Goal: Task Accomplishment & Management: Use online tool/utility

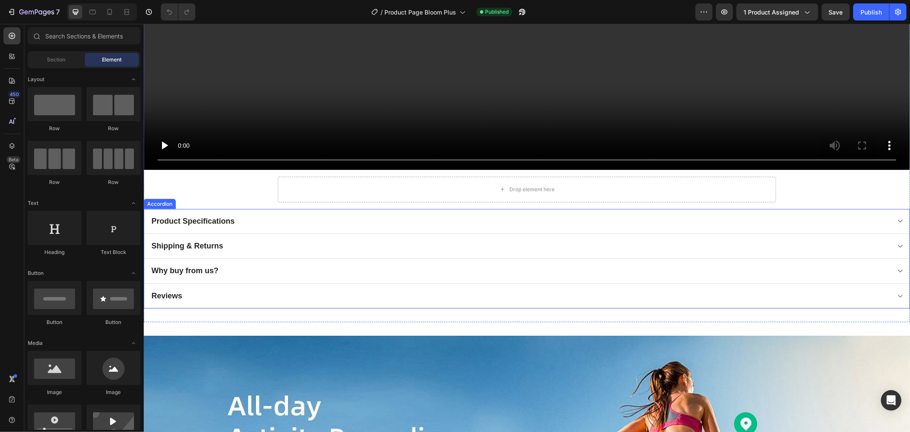
scroll to position [664, 0]
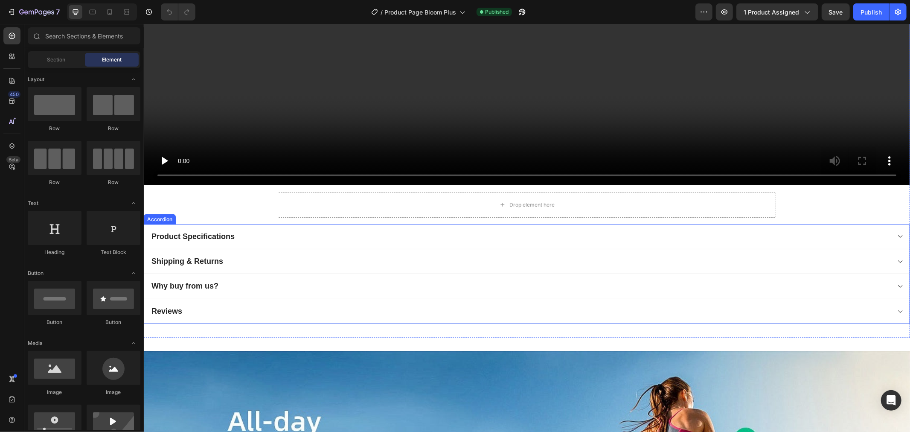
click at [238, 282] on div "Why buy from us?" at bounding box center [520, 286] width 740 height 12
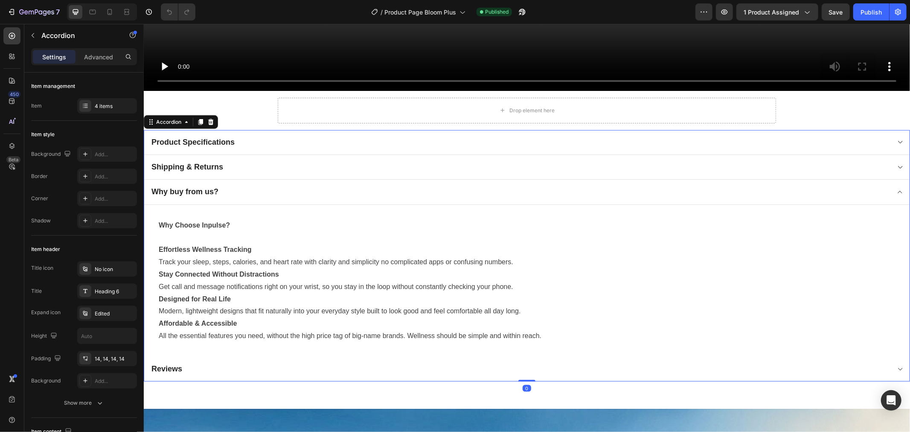
scroll to position [758, 0]
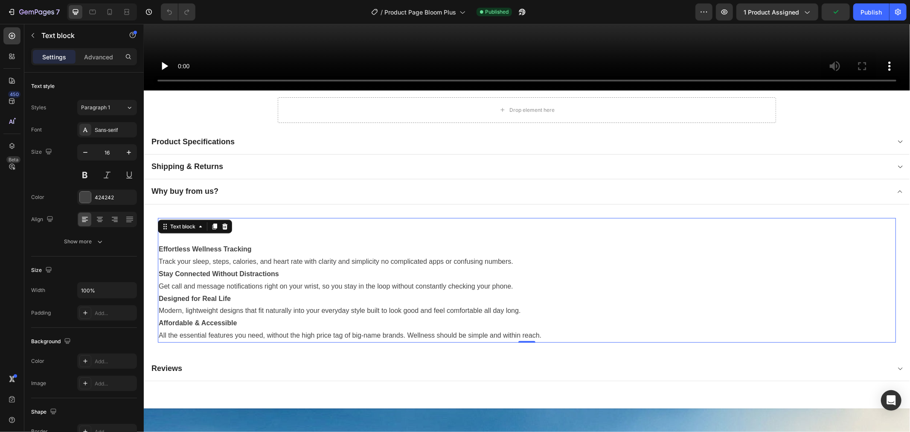
click at [278, 231] on p at bounding box center [526, 237] width 737 height 12
click at [20, 18] on button "7" at bounding box center [33, 11] width 60 height 17
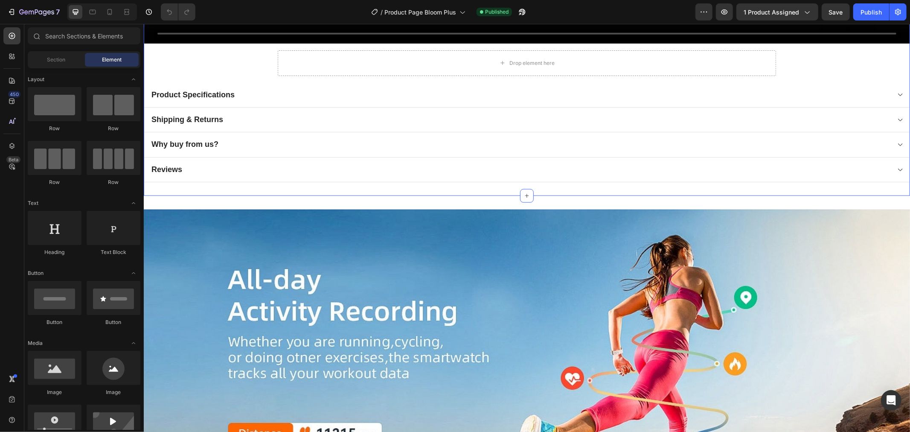
scroll to position [806, 0]
click at [261, 137] on div "Why buy from us?" at bounding box center [520, 143] width 740 height 12
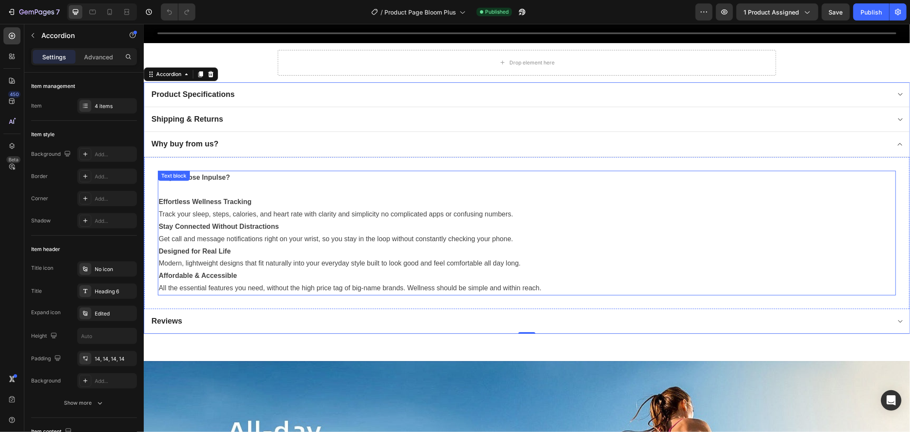
click at [209, 189] on p at bounding box center [526, 189] width 737 height 12
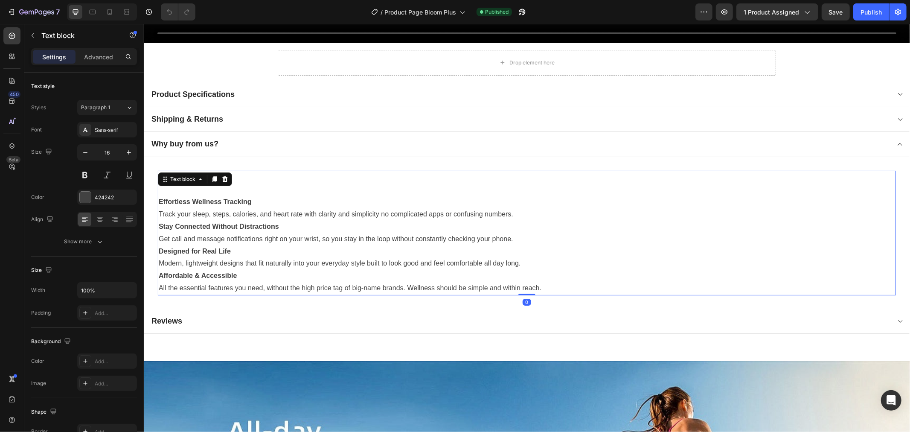
click at [261, 240] on p "Get call and message notifications right on your wrist, so you stay in the loop…" at bounding box center [526, 239] width 737 height 12
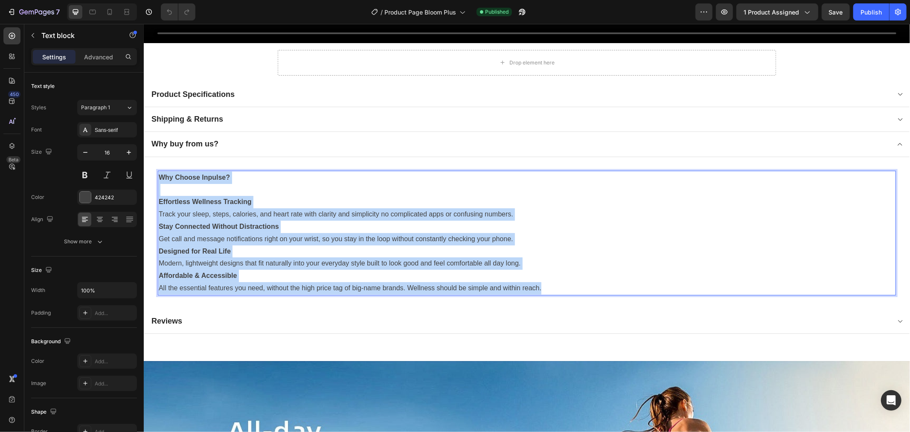
drag, startPoint x: 553, startPoint y: 282, endPoint x: 161, endPoint y: 167, distance: 407.7
click at [160, 170] on div "Why Choose Inpulse? Effortless Wellness Tracking Track your sleep, steps, calor…" at bounding box center [526, 232] width 738 height 125
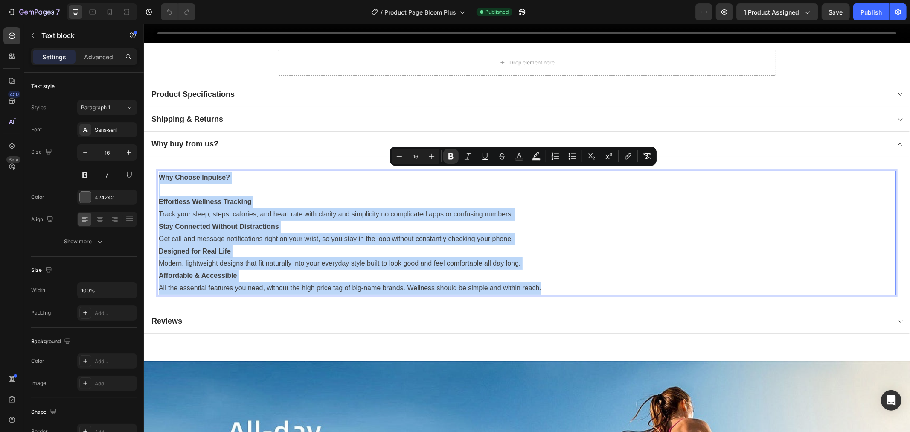
copy div "Why Choose Inpulse? Effortless Wellness Tracking Track your sleep, steps, calor…"
click at [363, 198] on p "Effortless Wellness Tracking" at bounding box center [526, 201] width 737 height 12
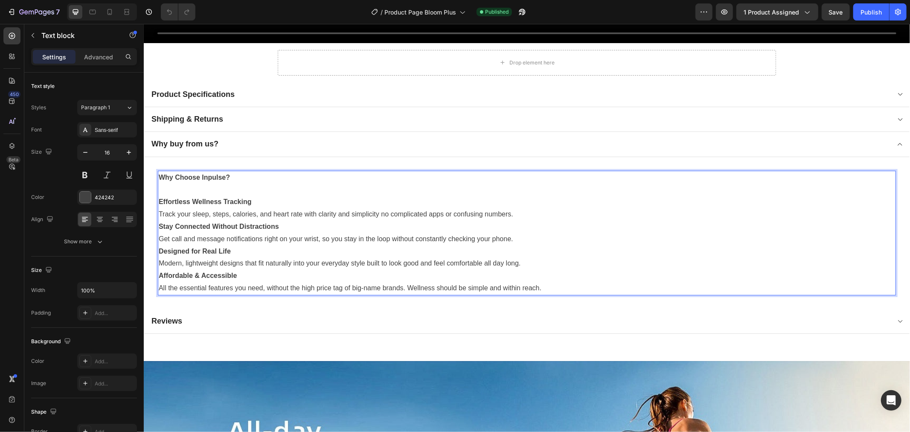
click at [547, 282] on p "All the essential features you need, without the high price tag of big-name bra…" at bounding box center [526, 288] width 737 height 12
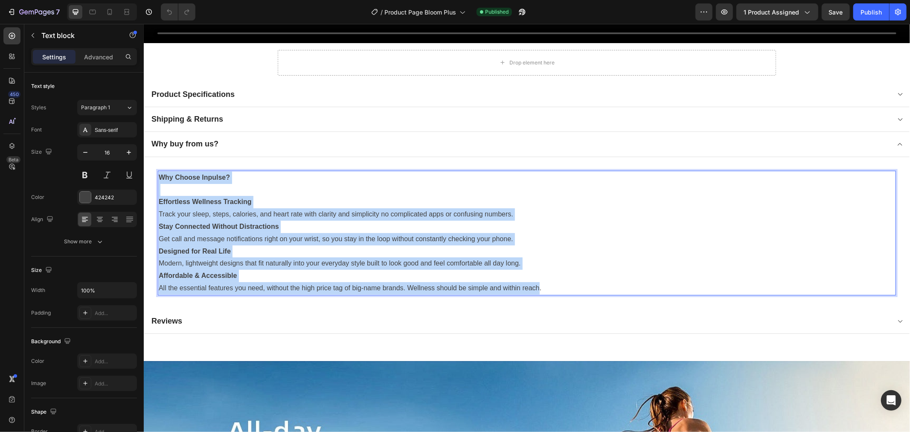
drag, startPoint x: 495, startPoint y: 278, endPoint x: 159, endPoint y: 169, distance: 353.3
click at [159, 170] on div "Why Choose Inpulse? Effortless Wellness Tracking Track your sleep, steps, calor…" at bounding box center [526, 232] width 738 height 125
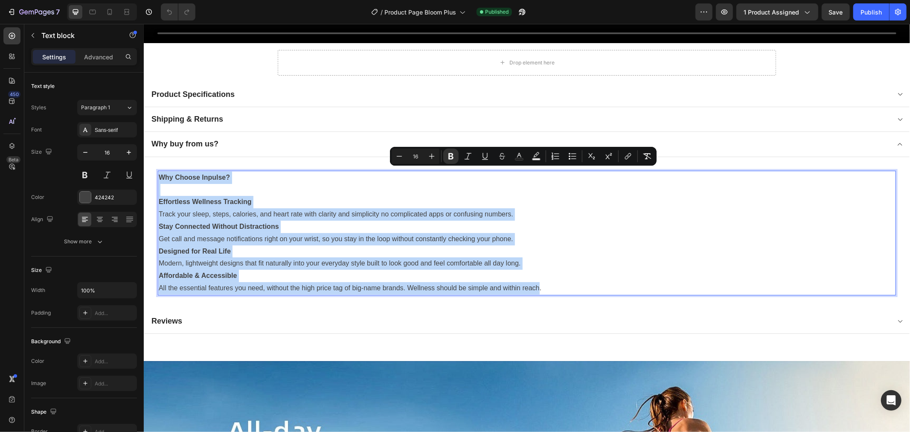
copy div "Why Choose Inpulse? Effortless Wellness Tracking Track your sleep, steps, calor…"
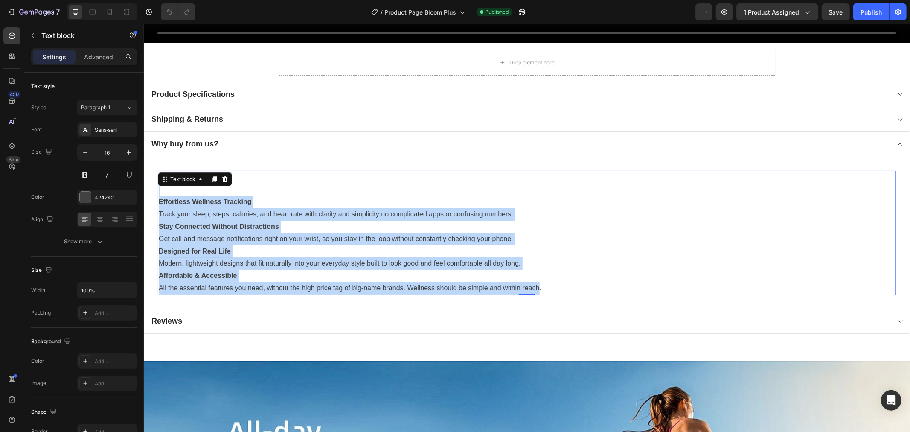
drag, startPoint x: 543, startPoint y: 264, endPoint x: 565, endPoint y: 266, distance: 22.3
click at [543, 264] on p "Modern, lightweight designs that fit naturally into your everyday style built t…" at bounding box center [526, 263] width 737 height 12
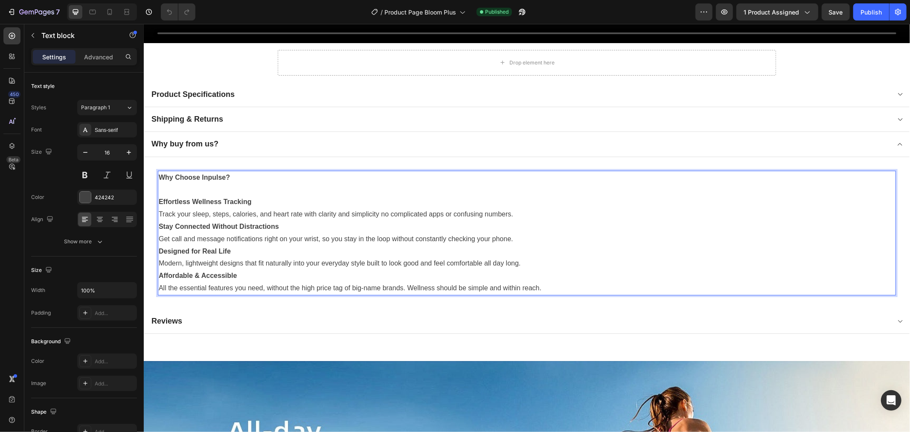
click at [574, 282] on p "All the essential features you need, without the high price tag of big-name bra…" at bounding box center [526, 288] width 737 height 12
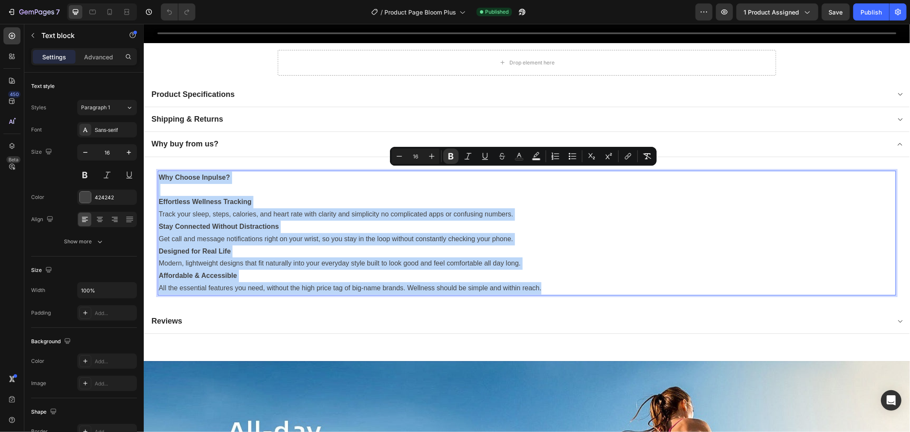
drag, startPoint x: 545, startPoint y: 286, endPoint x: 158, endPoint y: 179, distance: 401.3
click at [158, 179] on div "Why Choose Inpulse? Effortless Wellness Tracking Track your sleep, steps, calor…" at bounding box center [526, 232] width 738 height 125
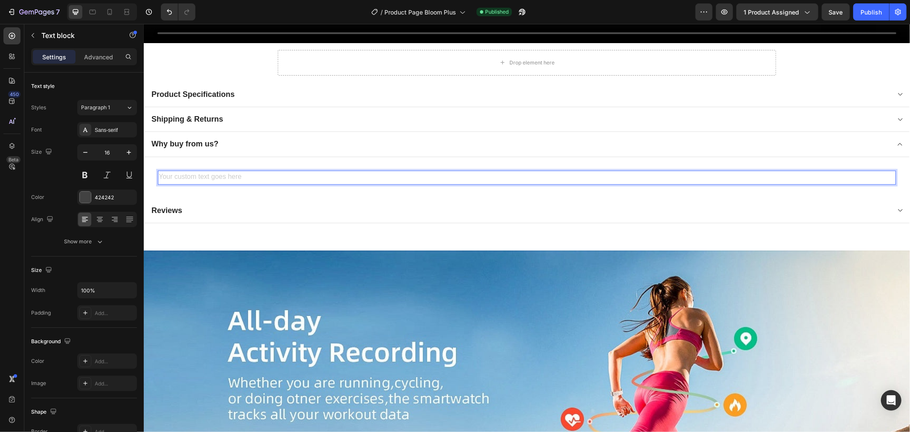
click at [192, 174] on div "Rich Text Editor. Editing area: main" at bounding box center [526, 177] width 738 height 14
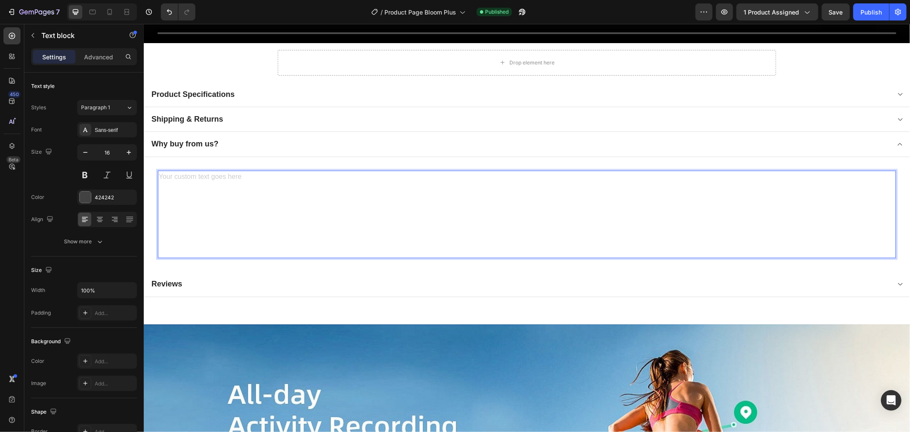
click at [192, 174] on div "Rich Text Editor. Editing area: main" at bounding box center [526, 214] width 738 height 88
click at [211, 175] on div "Rich Text Editor. Editing area: main" at bounding box center [526, 214] width 738 height 88
click at [184, 170] on div "Rich Text Editor. Editing area: main" at bounding box center [526, 214] width 738 height 88
click at [185, 208] on p "Rich Text Editor. Editing area: main" at bounding box center [526, 214] width 737 height 12
click at [176, 170] on div "Rich Text Editor. Editing area: main" at bounding box center [526, 214] width 738 height 88
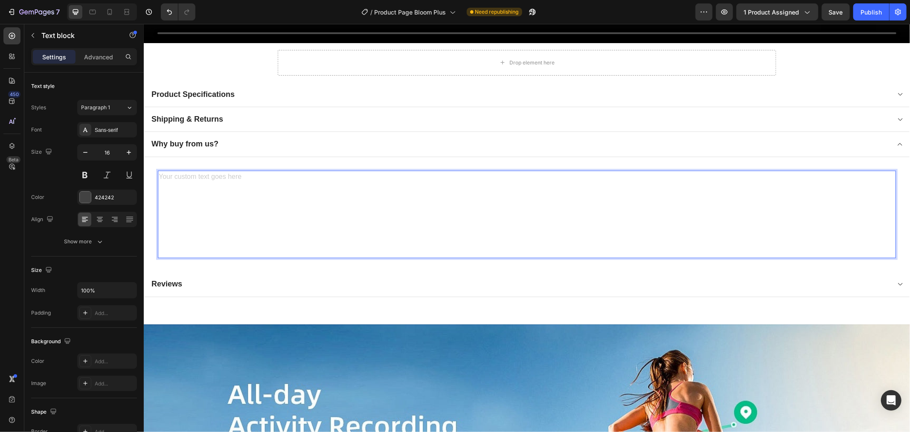
click at [173, 174] on div "Rich Text Editor. Editing area: main" at bounding box center [526, 214] width 738 height 88
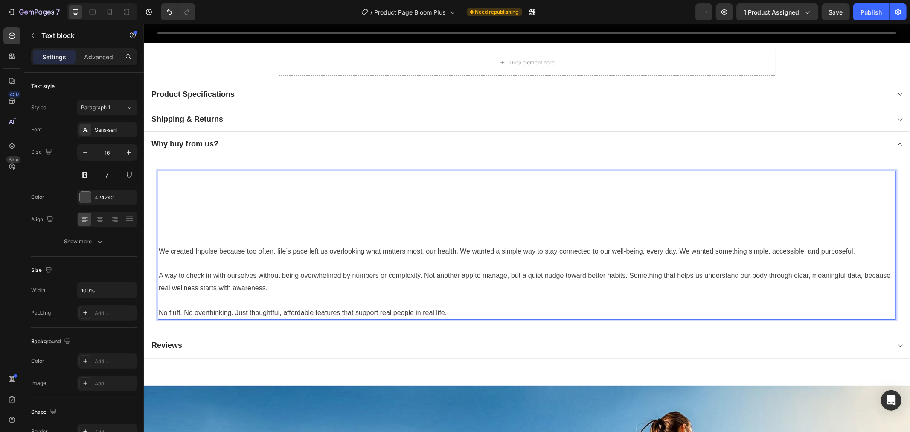
click at [178, 227] on p "Rich Text Editor. Editing area: main" at bounding box center [526, 226] width 737 height 12
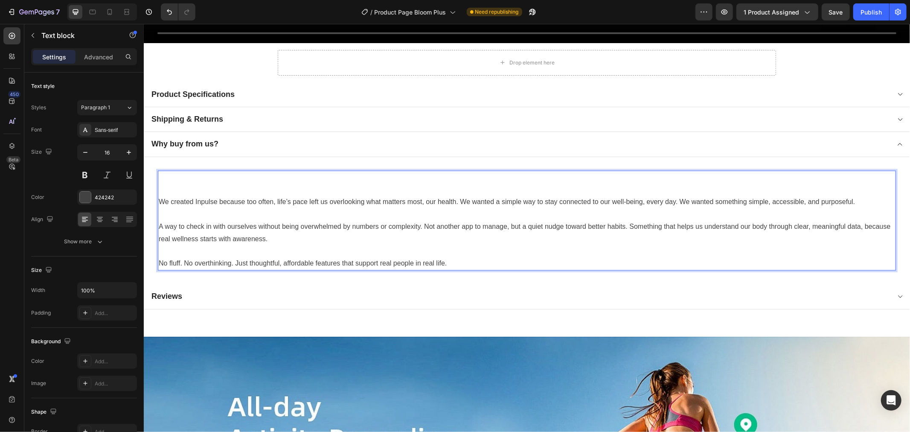
click at [159, 198] on p "We created Inpulse because too often, life’s pace left us overlooking what matt…" at bounding box center [526, 201] width 737 height 12
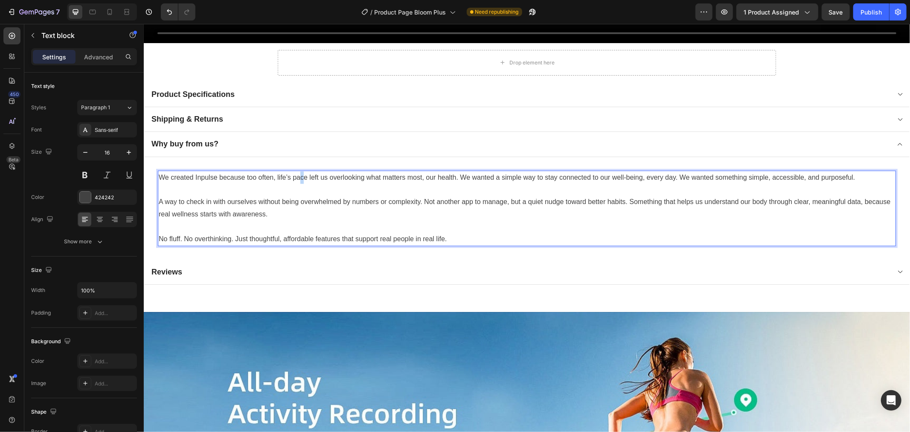
click at [302, 177] on p "We created Inpulse because too often, life’s pace left us overlooking what matt…" at bounding box center [526, 177] width 737 height 12
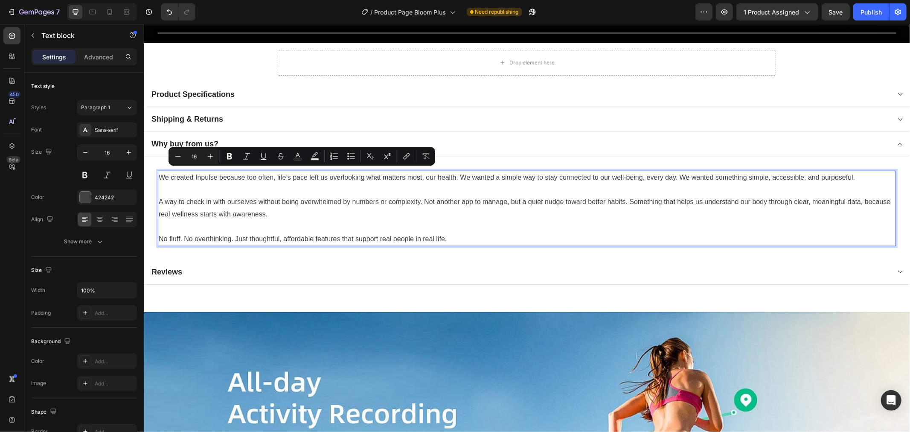
drag, startPoint x: 408, startPoint y: 181, endPoint x: 414, endPoint y: 181, distance: 6.8
click at [408, 183] on p "Rich Text Editor. Editing area: main" at bounding box center [526, 189] width 737 height 12
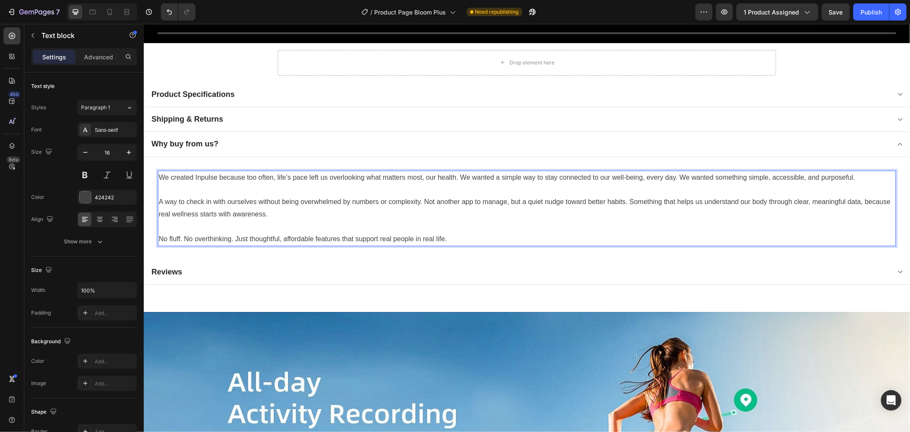
click at [158, 198] on p "A way to check in with ourselves without being overwhelmed by numbers or comple…" at bounding box center [526, 207] width 737 height 25
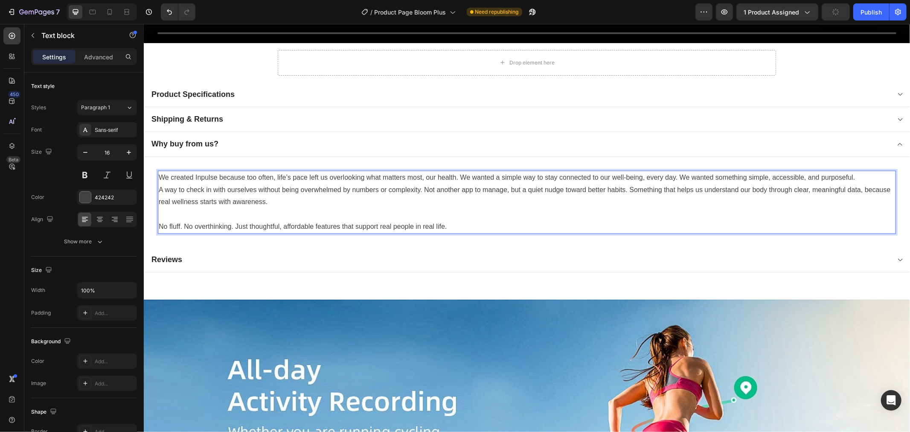
click at [358, 199] on p "A way to check in with ourselves without being overwhelmed by numbers or comple…" at bounding box center [526, 195] width 737 height 25
click at [160, 222] on p "No fluff. No overthinking. Just thoughtful, affordable features that support re…" at bounding box center [526, 226] width 737 height 12
click at [450, 222] on p "No fluff. No overthinking. Just thoughtful, affordable features that support re…" at bounding box center [526, 226] width 737 height 12
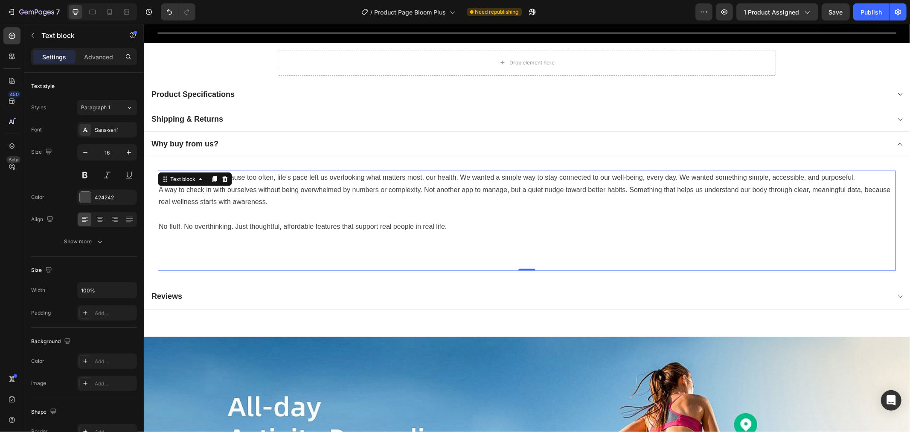
click at [420, 247] on p "Rich Text Editor. Editing area: main" at bounding box center [526, 251] width 737 height 12
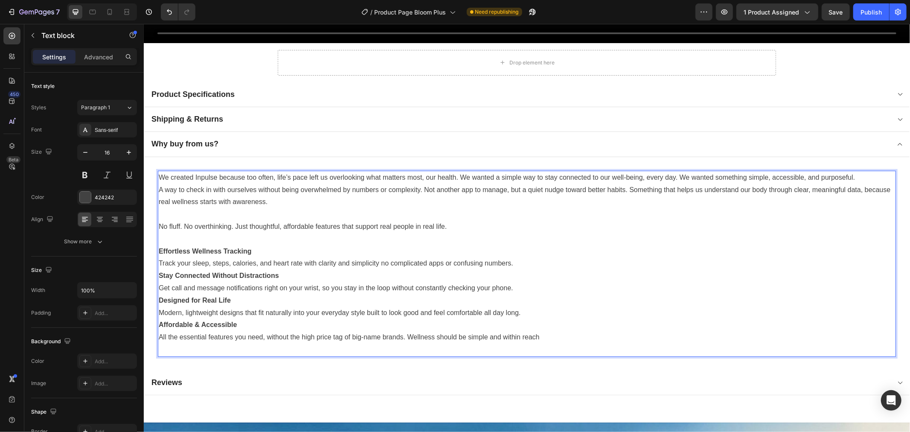
click at [344, 245] on p "Effortless Wellness Tracking" at bounding box center [526, 251] width 737 height 12
click at [76, 58] on div "Settings Advanced" at bounding box center [84, 57] width 102 height 14
click at [32, 38] on icon "button" at bounding box center [32, 35] width 7 height 7
click at [347, 309] on p "Modern, lightweight designs that fit naturally into your everyday style built t…" at bounding box center [526, 312] width 737 height 12
click at [322, 237] on p "Rich Text Editor. Editing area: main" at bounding box center [526, 239] width 737 height 12
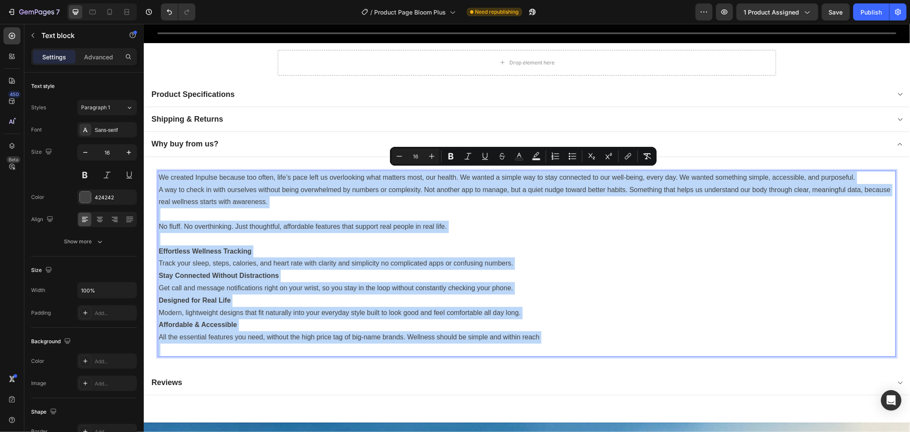
drag, startPoint x: 562, startPoint y: 342, endPoint x: 160, endPoint y: 172, distance: 437.1
click at [160, 172] on div "We created Inpulse because too often, life’s pace left us overlooking what matt…" at bounding box center [526, 263] width 738 height 186
copy div "We created Inpulse because too often, life’s pace left us overlooking what matt…"
click at [253, 239] on p "Rich Text Editor. Editing area: main" at bounding box center [526, 239] width 737 height 12
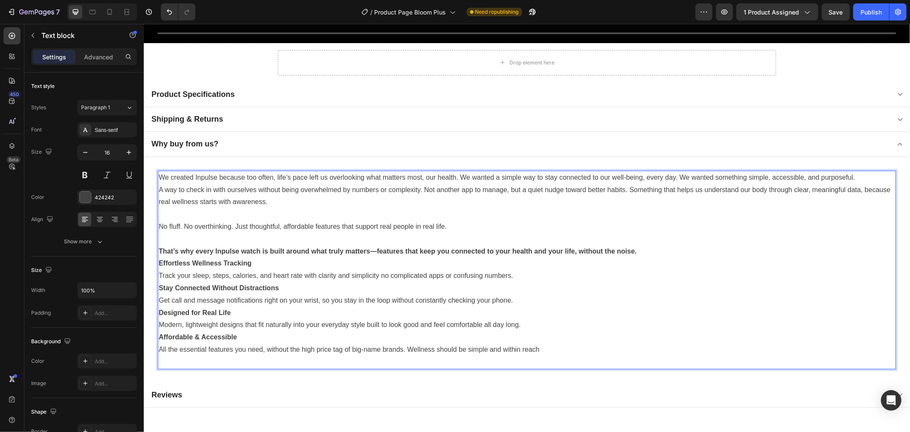
click at [377, 247] on strong "That’s why every Inpulse watch is built around what truly matters—features that…" at bounding box center [397, 250] width 478 height 7
click at [662, 245] on p "That’s why every Inpulse watch is built around what truly matters with features…" at bounding box center [526, 251] width 737 height 12
click at [525, 271] on p "Track your sleep, steps, calories, and heart rate with clarity and simplicity n…" at bounding box center [526, 275] width 737 height 12
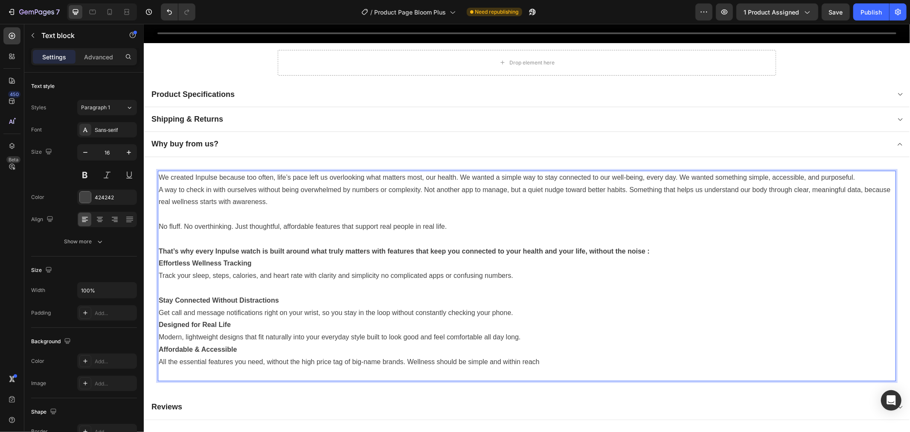
click at [542, 309] on p "Get call and message notifications right on your wrist, so you stay in the loop…" at bounding box center [526, 312] width 737 height 12
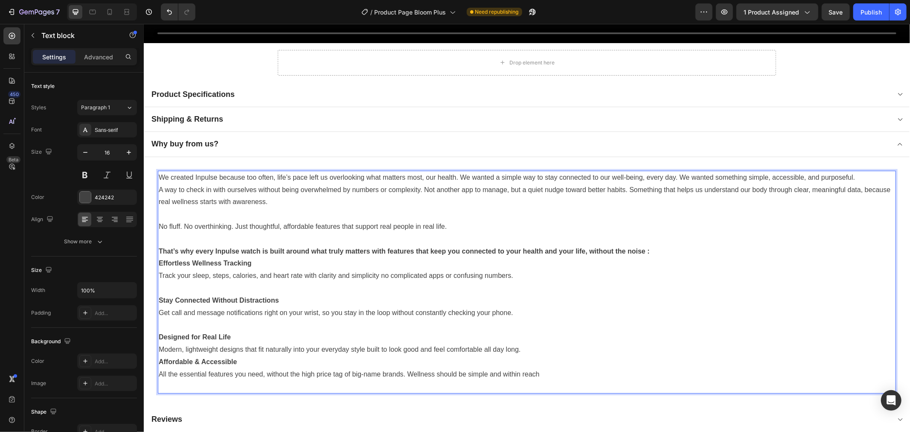
click at [547, 357] on p "Affordable & Accessible" at bounding box center [526, 361] width 737 height 12
click at [534, 347] on p "Modern, lightweight designs that fit naturally into your everyday style built t…" at bounding box center [526, 349] width 737 height 12
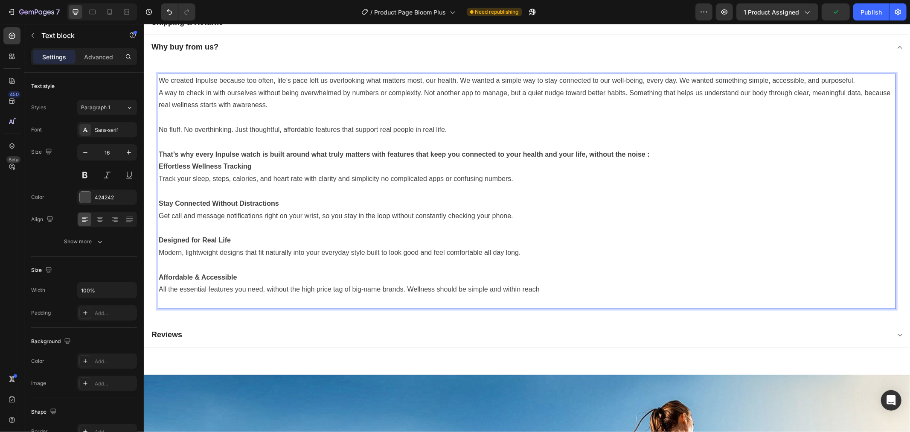
scroll to position [948, 0]
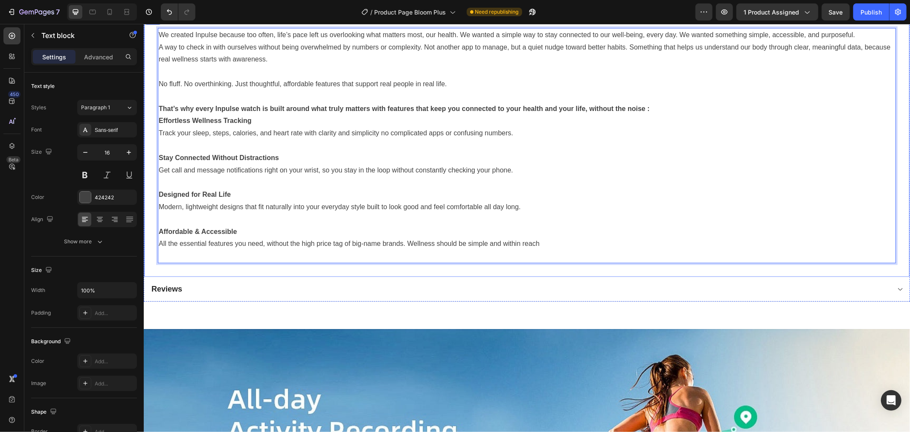
click at [195, 257] on div "We created Inpulse because too often, life’s pace left us overlooking what matt…" at bounding box center [527, 145] width 766 height 262
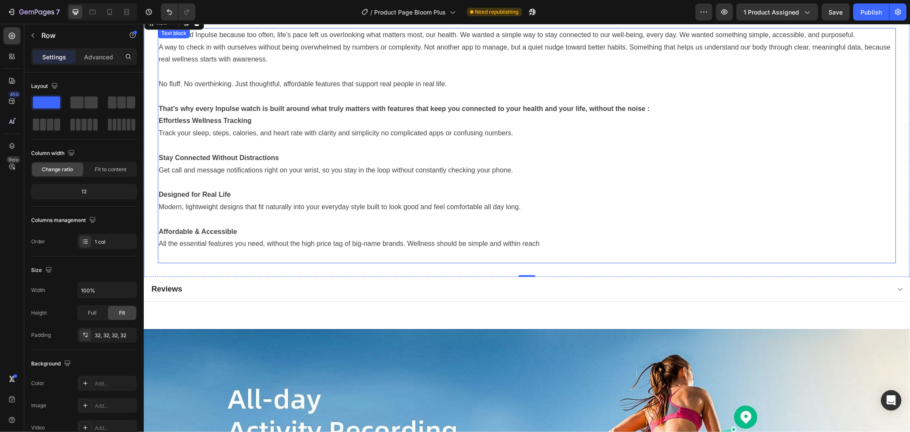
click at [190, 250] on p "Rich Text Editor. Editing area: main" at bounding box center [526, 256] width 737 height 12
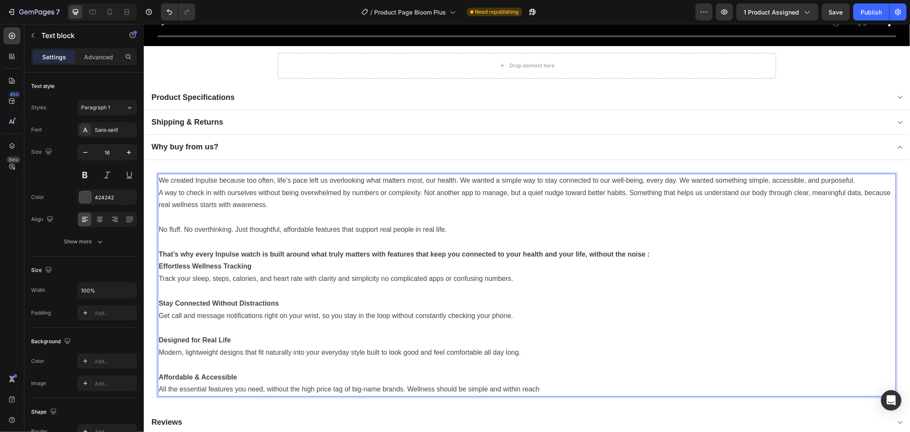
scroll to position [806, 0]
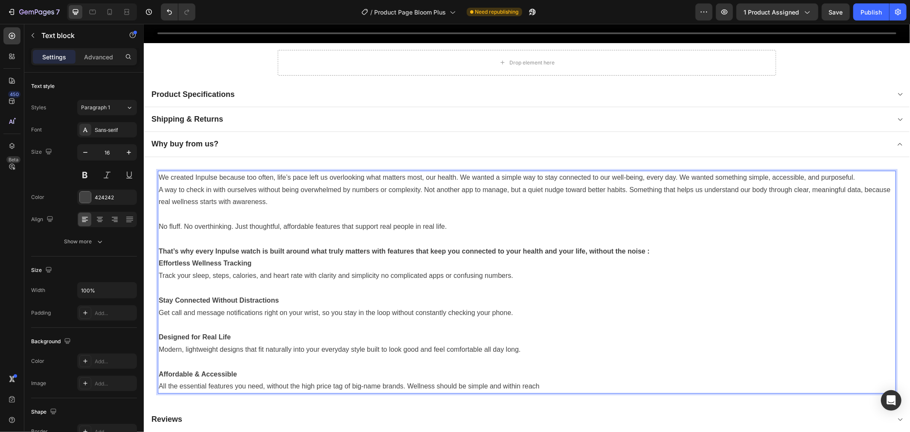
click at [194, 245] on p "That’s why every Inpulse watch is built around what truly matters with features…" at bounding box center [526, 251] width 737 height 12
click at [279, 258] on p "Effortless Wellness Tracking" at bounding box center [526, 263] width 737 height 12
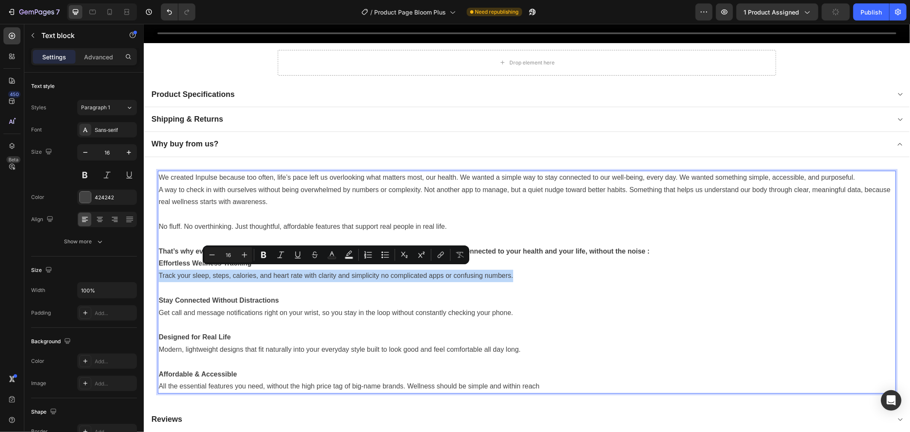
drag, startPoint x: 515, startPoint y: 273, endPoint x: 160, endPoint y: 269, distance: 355.1
click at [160, 269] on p "Track your sleep, steps, calories, and heart rate with clarity and simplicity n…" at bounding box center [526, 275] width 737 height 12
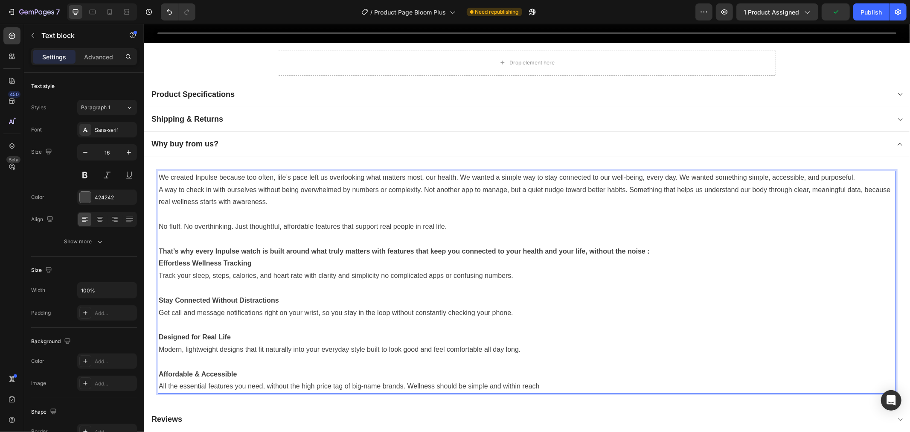
click at [194, 284] on p "Rich Text Editor. Editing area: main" at bounding box center [526, 288] width 737 height 12
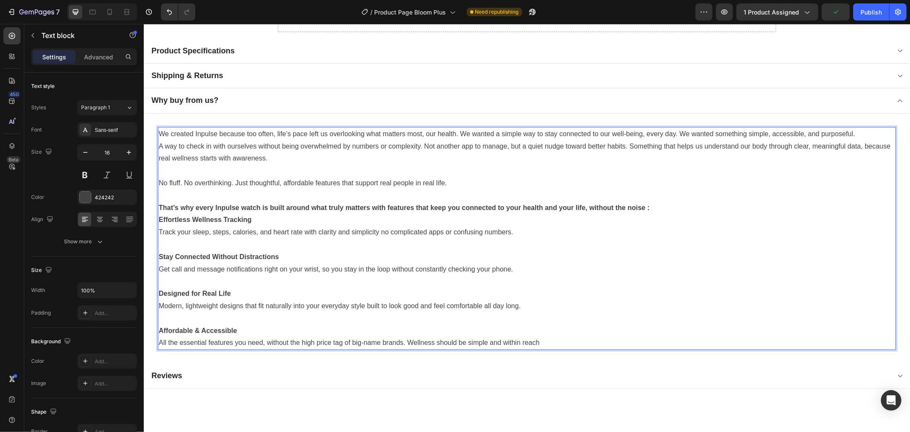
scroll to position [758, 0]
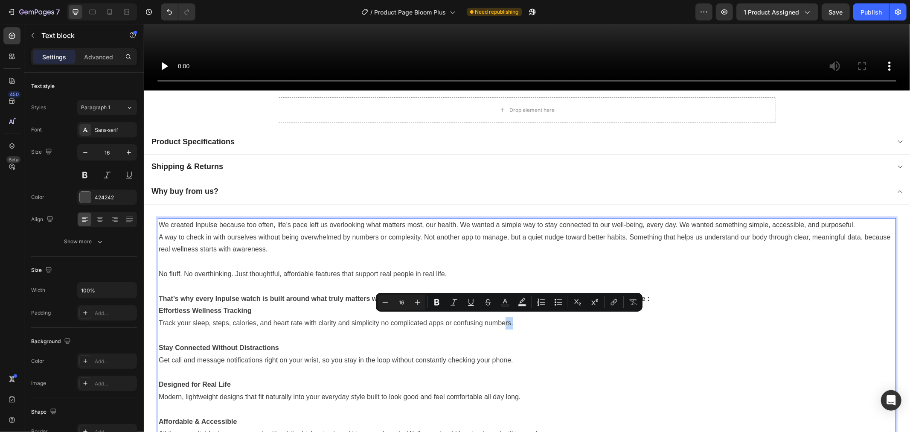
drag, startPoint x: 528, startPoint y: 317, endPoint x: 506, endPoint y: 317, distance: 21.8
click at [506, 317] on p "Track your sleep, steps, calories, and heart rate with clarity and simplicity n…" at bounding box center [526, 323] width 737 height 12
click at [677, 292] on p "That’s why every Inpulse watch is built around what truly matters with features…" at bounding box center [526, 298] width 737 height 12
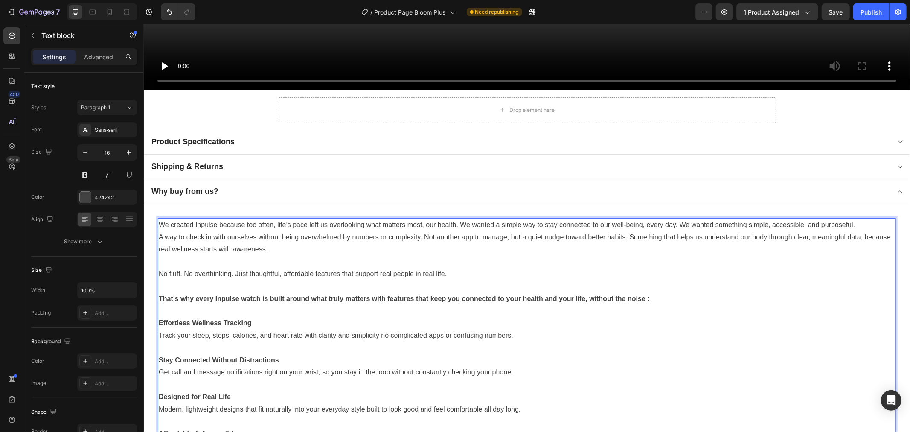
click at [284, 341] on p "Rich Text Editor. Editing area: main" at bounding box center [526, 347] width 737 height 12
click at [588, 346] on p "Rich Text Editor. Editing area: main" at bounding box center [526, 347] width 737 height 12
click at [329, 249] on p "A way to check in with ourselves without being overwhelmed by numbers or comple…" at bounding box center [526, 243] width 737 height 25
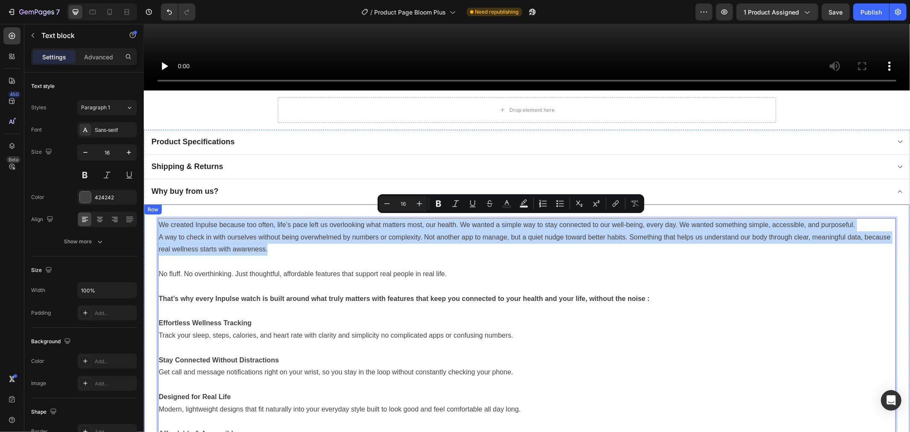
drag, startPoint x: 370, startPoint y: 244, endPoint x: 147, endPoint y: 213, distance: 225.2
click at [147, 213] on div "We created Inpulse because too often, life’s pace left us overlooking what matt…" at bounding box center [527, 335] width 766 height 262
click at [215, 222] on p "We created Inpulse because too often, life’s pace left us overlooking what matt…" at bounding box center [526, 224] width 737 height 12
drag, startPoint x: 295, startPoint y: 247, endPoint x: 151, endPoint y: 220, distance: 146.8
click at [151, 220] on div "We created Inpulse because too often, life’s pace left us overlooking what matt…" at bounding box center [527, 335] width 766 height 262
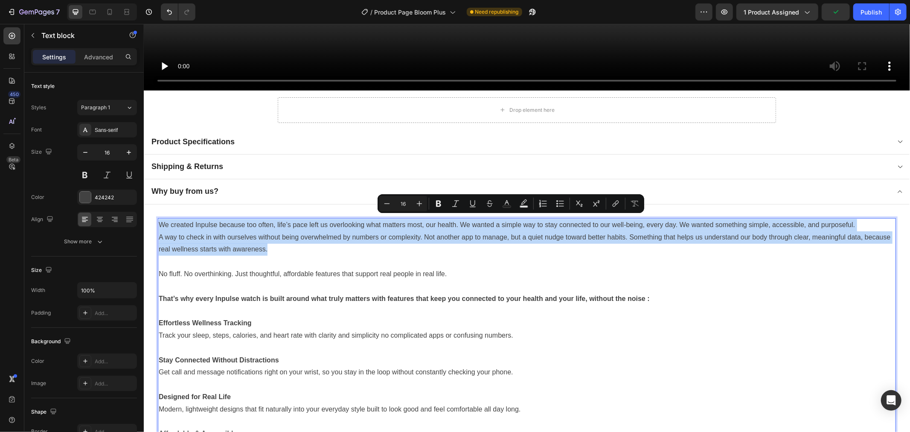
click at [305, 246] on p "A way to check in with ourselves without being overwhelmed by numbers or comple…" at bounding box center [526, 243] width 737 height 25
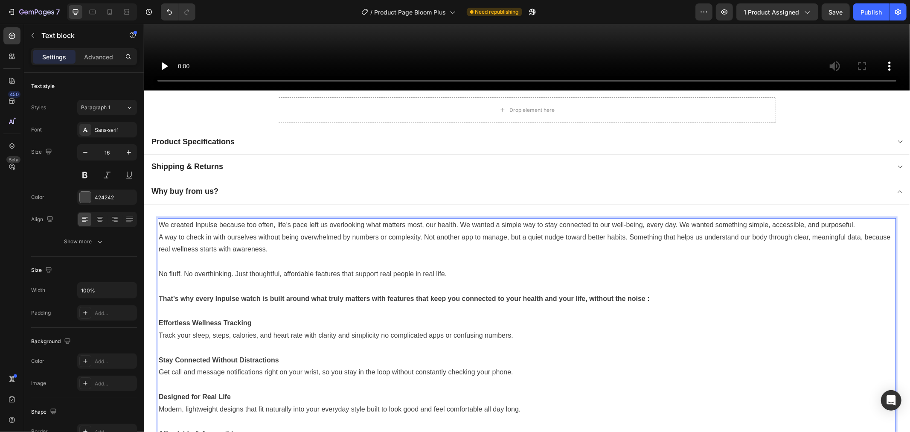
click at [447, 268] on p "No fluff. No overthinking. Just thoughtful, affordable features that support re…" at bounding box center [526, 274] width 737 height 12
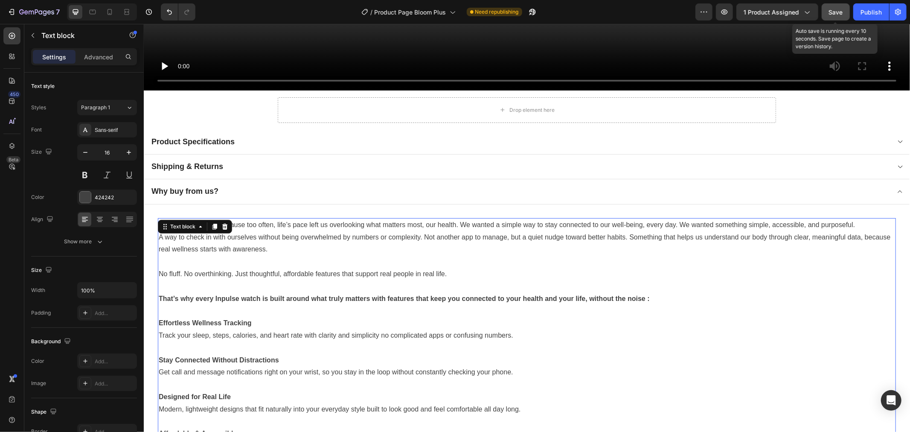
click at [839, 12] on span "Save" at bounding box center [836, 12] width 14 height 7
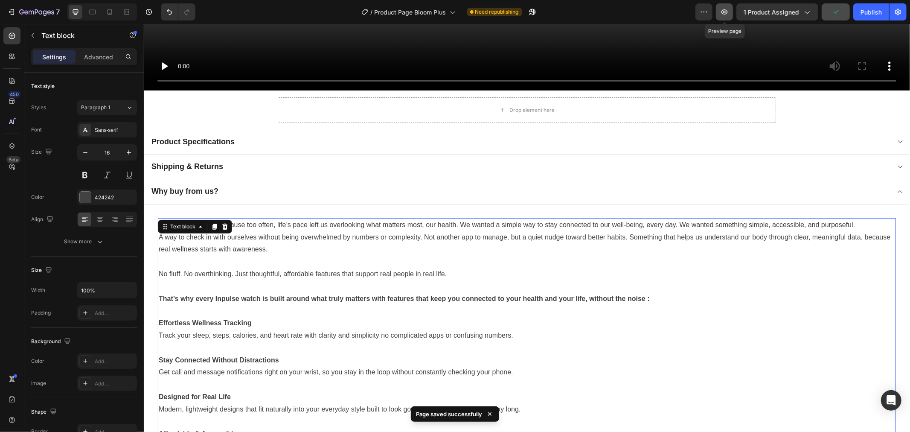
click at [727, 15] on icon "button" at bounding box center [724, 12] width 9 height 9
drag, startPoint x: 357, startPoint y: 282, endPoint x: 480, endPoint y: 276, distance: 123.5
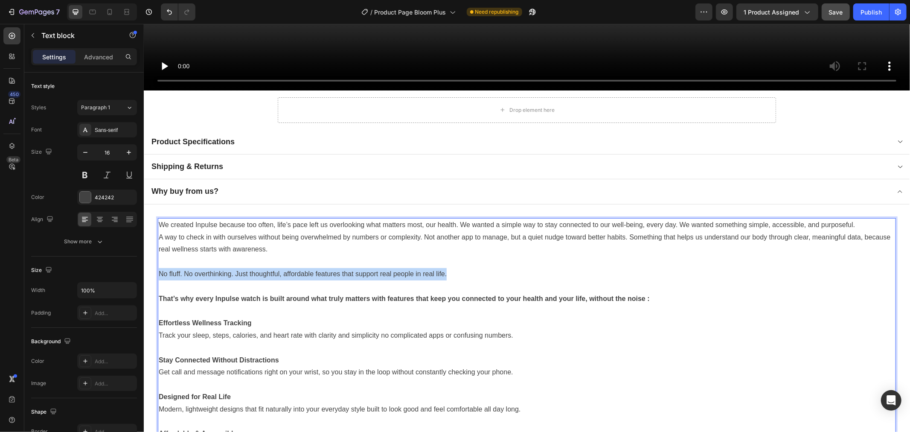
drag, startPoint x: 445, startPoint y: 268, endPoint x: 159, endPoint y: 265, distance: 285.9
click at [159, 268] on p "No fluff. No overthinking. Just thoughtful, affordable features that support re…" at bounding box center [526, 274] width 737 height 12
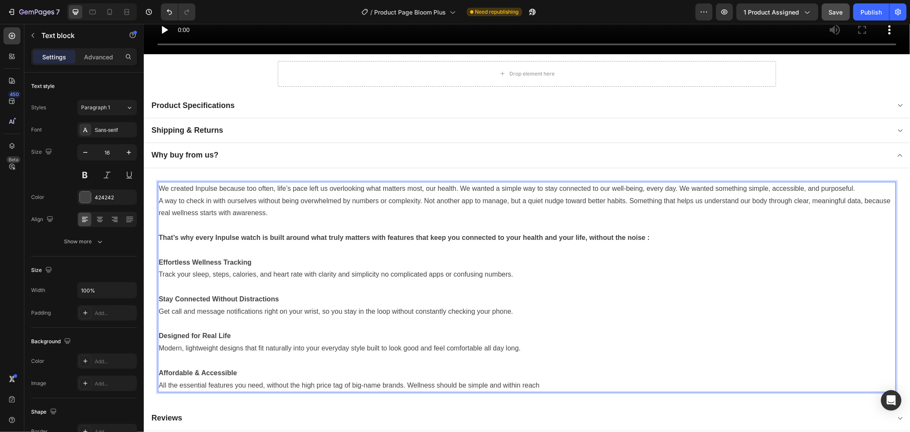
scroll to position [901, 0]
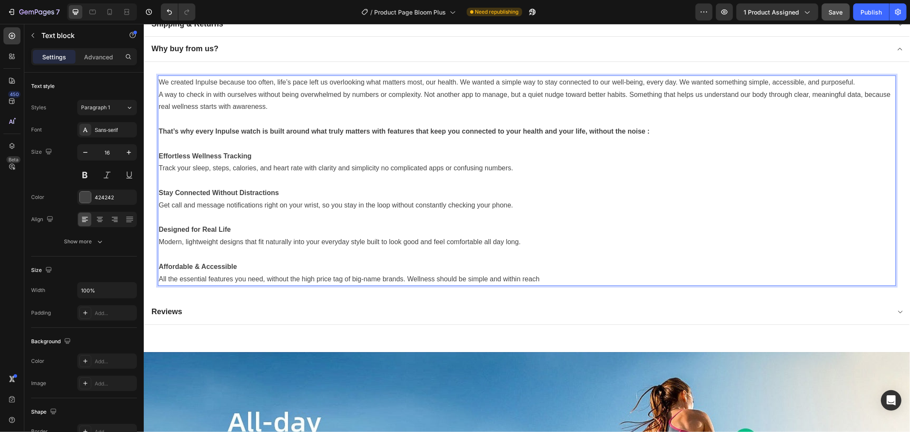
click at [567, 273] on p "All the essential features you need, without the high price tag of big-name bra…" at bounding box center [526, 279] width 737 height 12
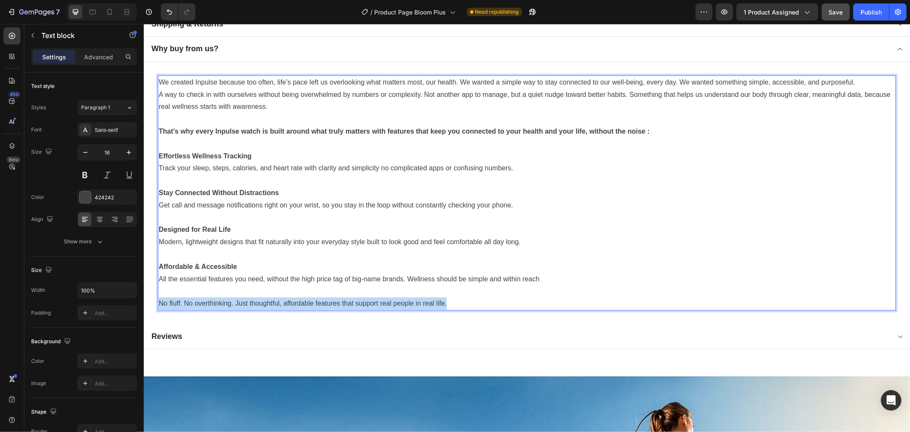
drag, startPoint x: 498, startPoint y: 303, endPoint x: 271, endPoint y: 319, distance: 227.2
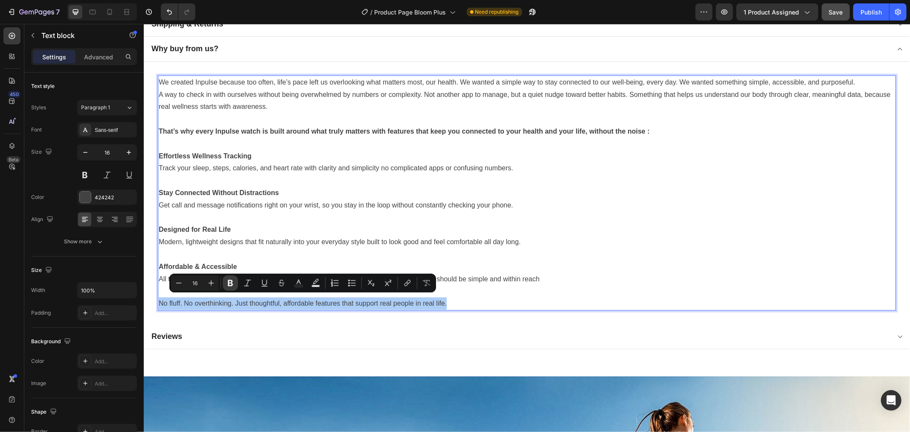
click at [229, 280] on icon "Editor contextual toolbar" at bounding box center [230, 283] width 5 height 6
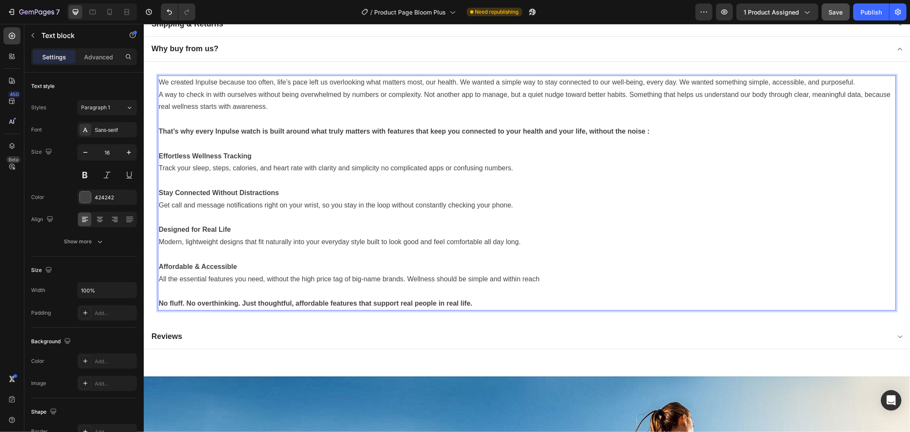
click at [371, 239] on p "Modern, lightweight designs that fit naturally into your everyday style built t…" at bounding box center [526, 242] width 737 height 12
click at [635, 261] on p "Affordable & Accessible" at bounding box center [526, 266] width 737 height 12
click at [608, 299] on p "No fluff. No overthinking. Just thoughtful, affordable features that support re…" at bounding box center [526, 303] width 737 height 12
click at [367, 102] on p "A way to check in with ourselves without being overwhelmed by numbers or comple…" at bounding box center [526, 100] width 737 height 25
click at [321, 104] on p "A way to check in with ourselves without being overwhelmed by numbers or comple…" at bounding box center [526, 100] width 737 height 25
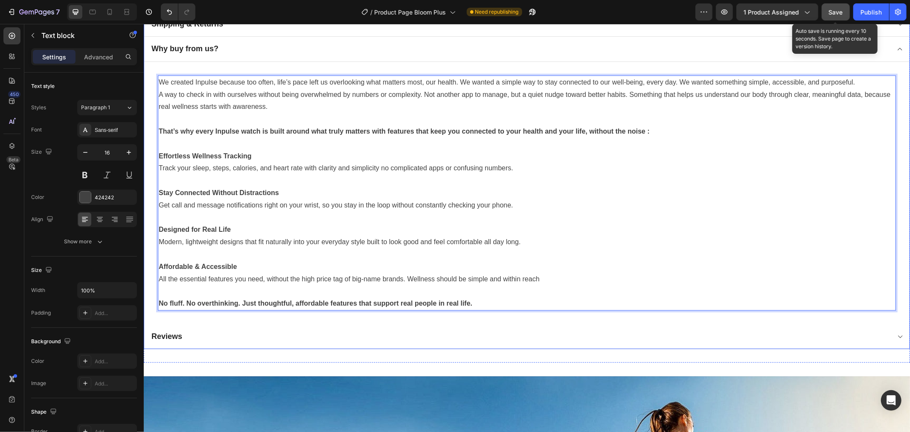
click at [840, 13] on span "Save" at bounding box center [836, 12] width 14 height 7
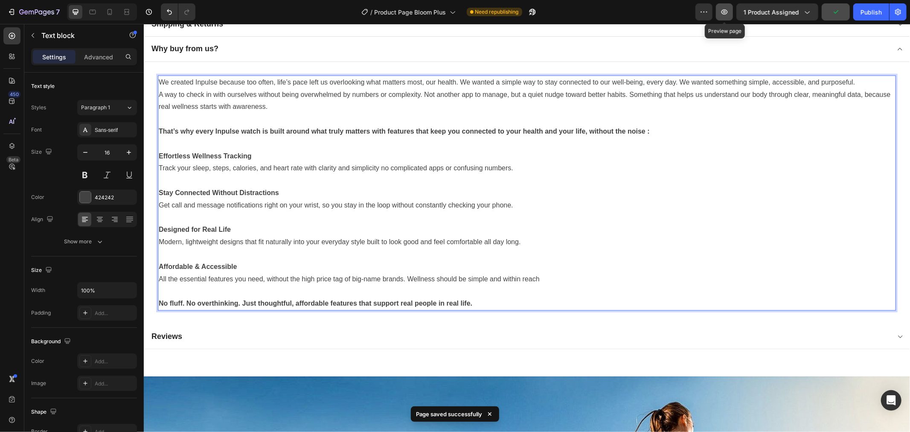
click at [726, 12] on icon "button" at bounding box center [725, 11] width 6 height 5
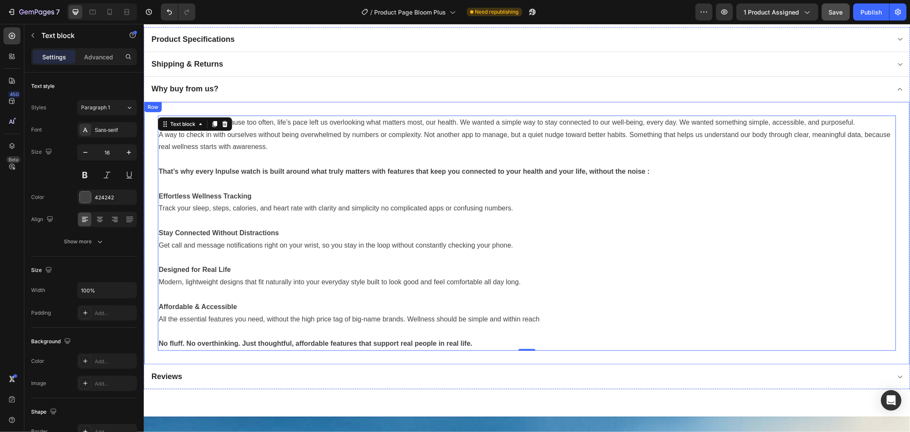
scroll to position [806, 0]
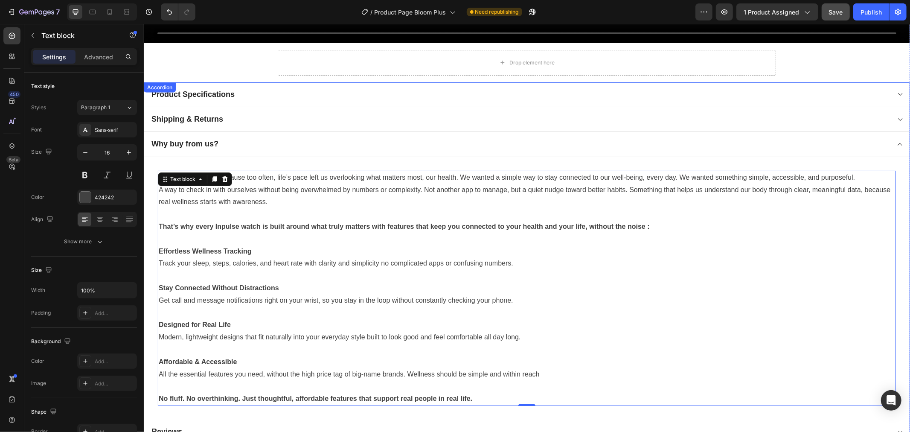
click at [247, 91] on div "Product Specifications" at bounding box center [520, 94] width 740 height 12
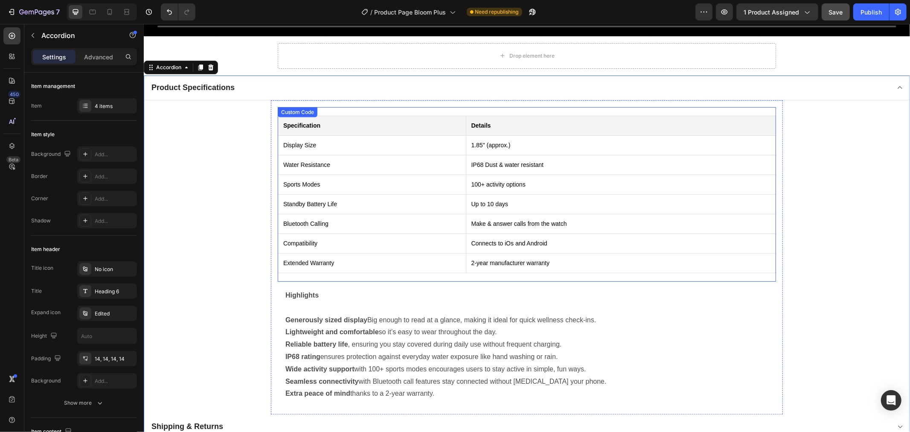
scroll to position [996, 0]
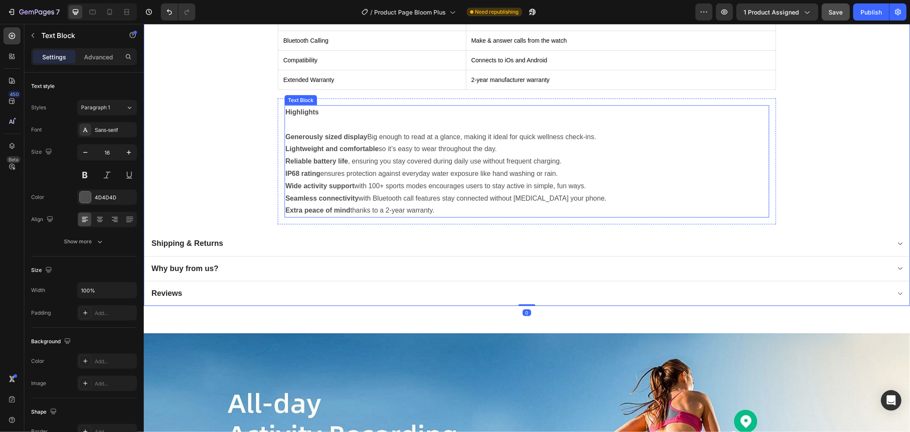
click at [340, 133] on strong "Generously sized display" at bounding box center [326, 136] width 82 height 7
click at [598, 131] on p "Generously sized display Big enough to read at a glance, making it ideal for qu…" at bounding box center [526, 137] width 483 height 12
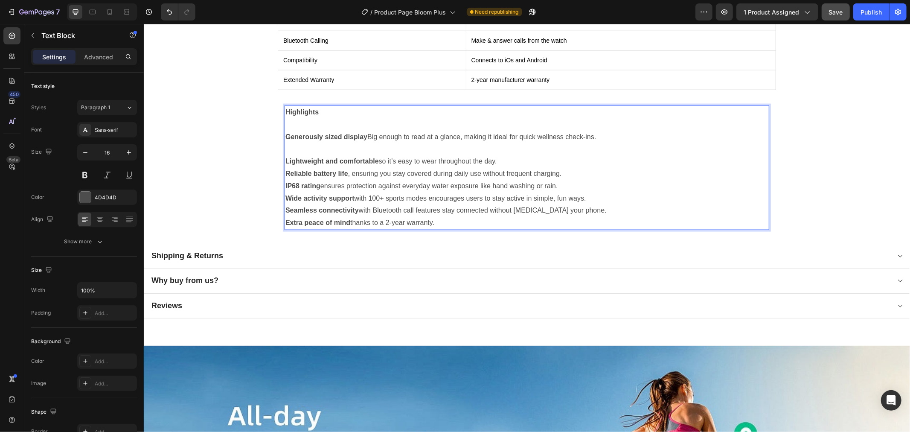
click at [530, 167] on p "Reliable battery life , ensuring you stay covered during daily use without freq…" at bounding box center [526, 173] width 483 height 12
click at [518, 160] on p "Lightweight and comfortable so it’s easy to wear throughout the day." at bounding box center [526, 161] width 483 height 12
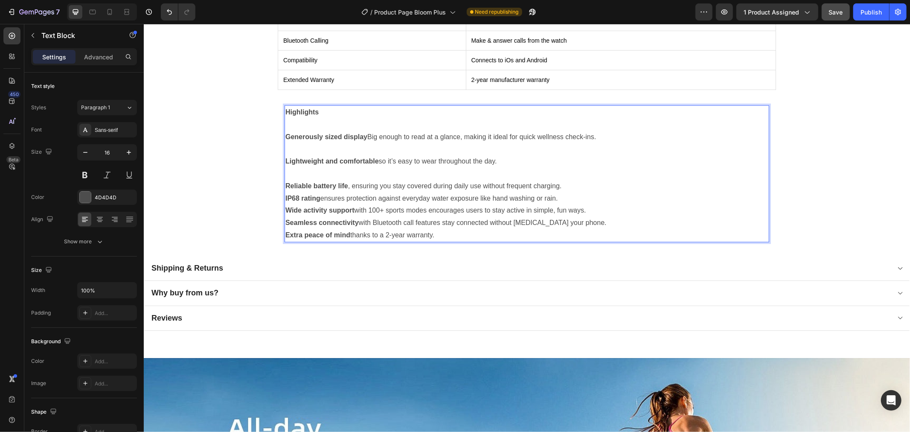
click at [577, 180] on p "Reliable battery life , ensuring you stay covered during daily use without freq…" at bounding box center [526, 186] width 483 height 12
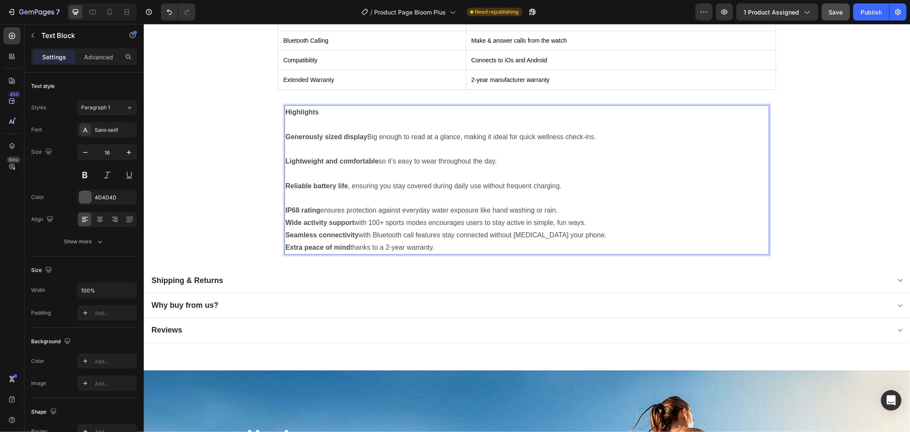
click at [571, 211] on p "IP68 rating ensures protection against everyday water exposure like hand washin…" at bounding box center [526, 210] width 483 height 12
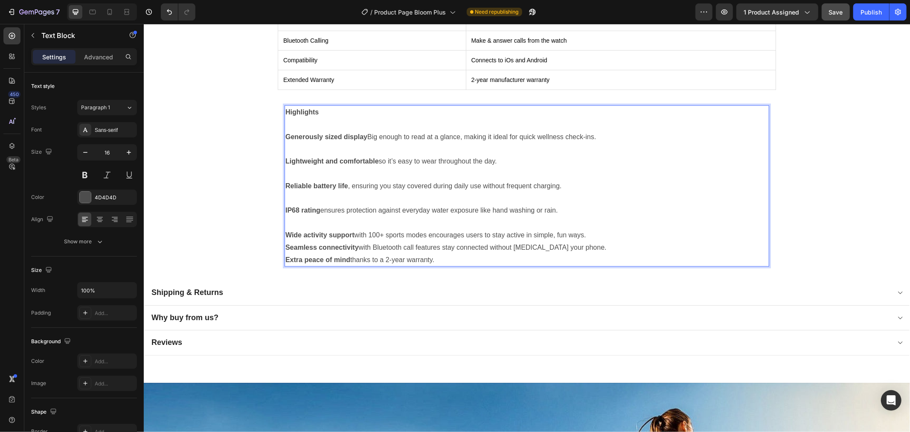
click at [587, 230] on p "Wide activity support with 100+ sports modes encourages users to stay active in…" at bounding box center [526, 235] width 483 height 12
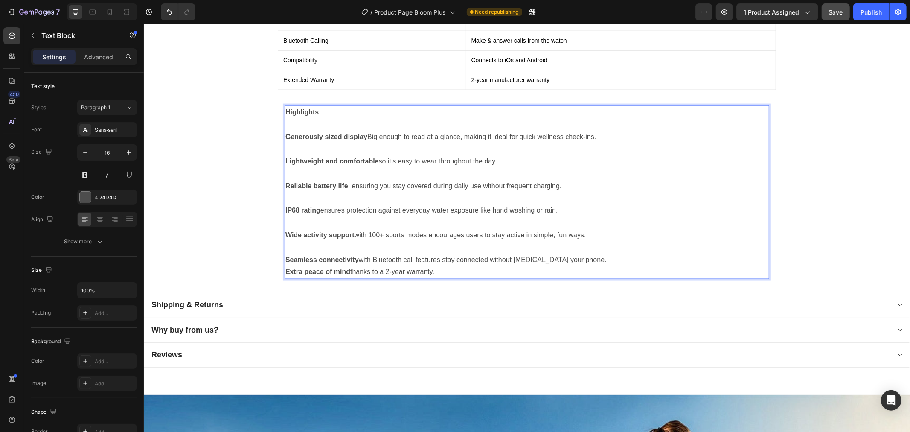
click at [584, 254] on p "Seamless connectivity with Bluetooth call features stay connected without pulli…" at bounding box center [526, 259] width 483 height 12
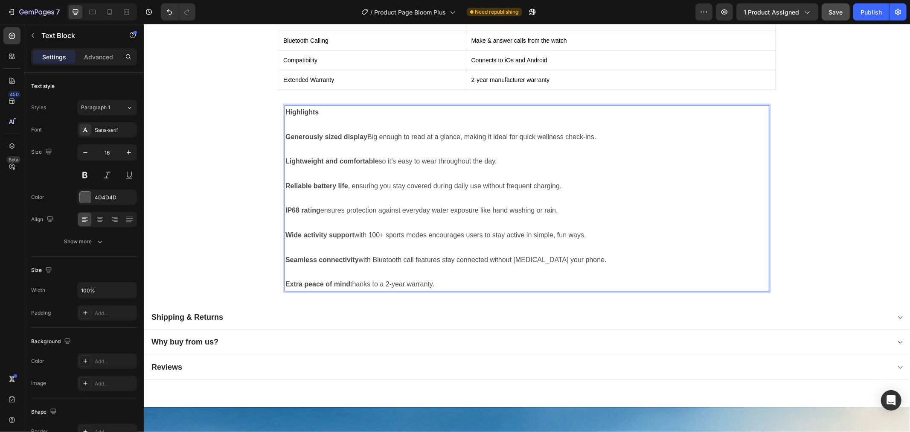
click at [223, 231] on div "Specification Details Display Size 1.85" (approx.) Water Resistance IP68 Dust &…" at bounding box center [527, 111] width 766 height 388
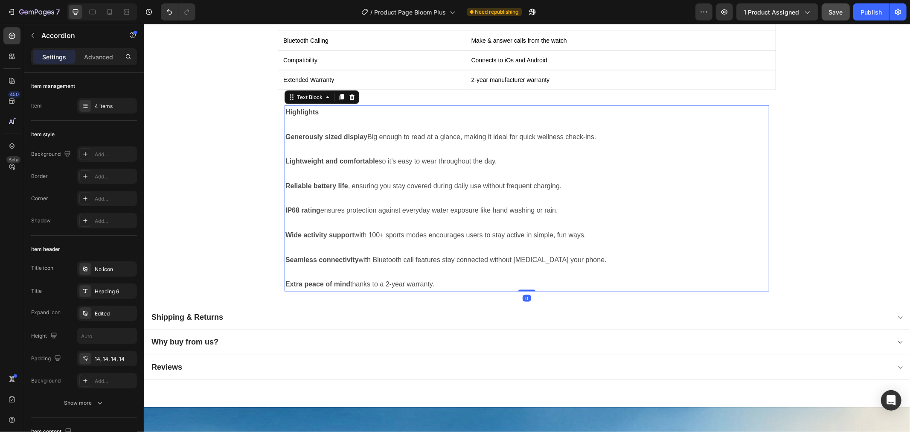
click at [328, 107] on p "Highlights" at bounding box center [526, 112] width 483 height 12
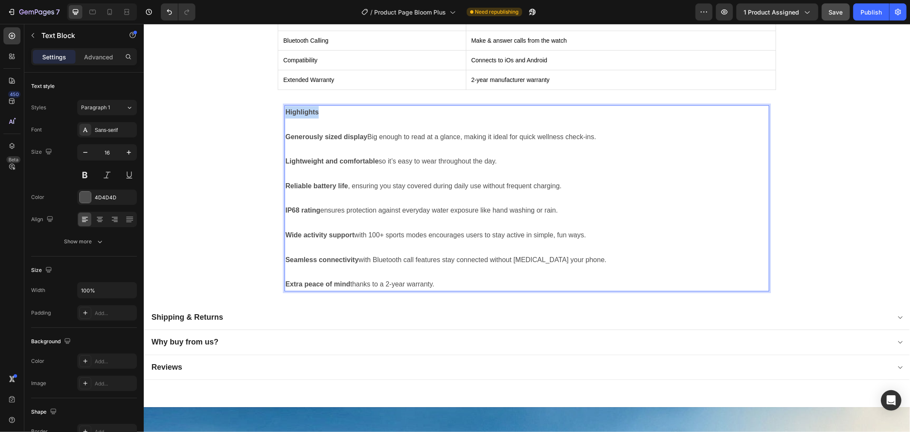
drag, startPoint x: 318, startPoint y: 108, endPoint x: 281, endPoint y: 107, distance: 37.1
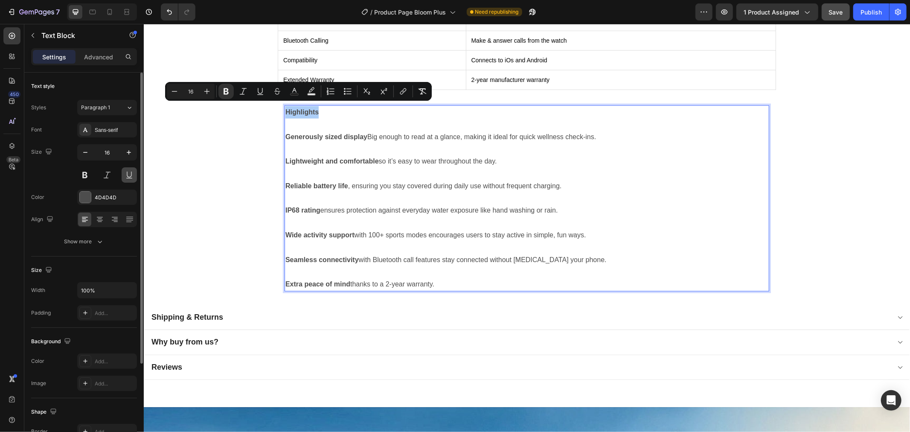
click at [126, 178] on button at bounding box center [129, 174] width 15 height 15
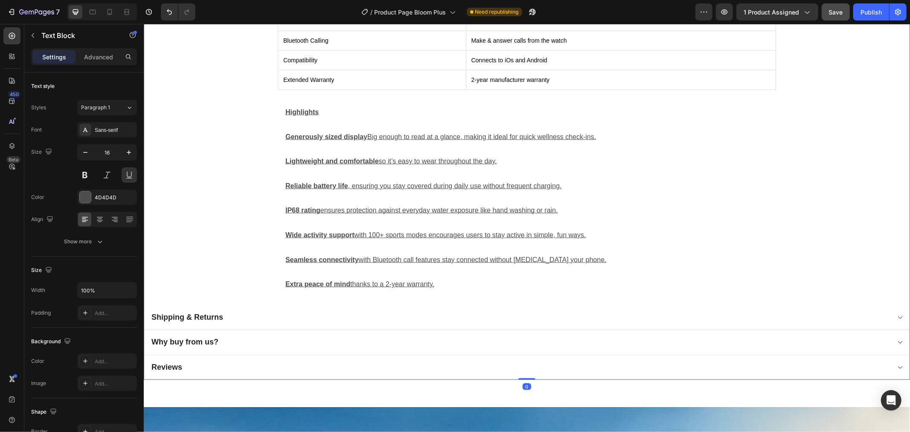
click at [232, 184] on div "Specification Details Display Size 1.85" (approx.) Water Resistance IP68 Dust &…" at bounding box center [527, 111] width 766 height 388
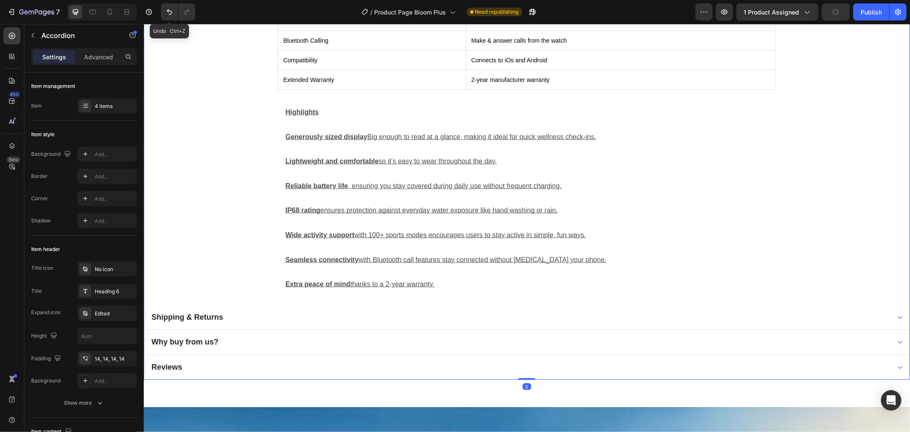
click at [163, 15] on button "Undo/Redo" at bounding box center [169, 11] width 17 height 17
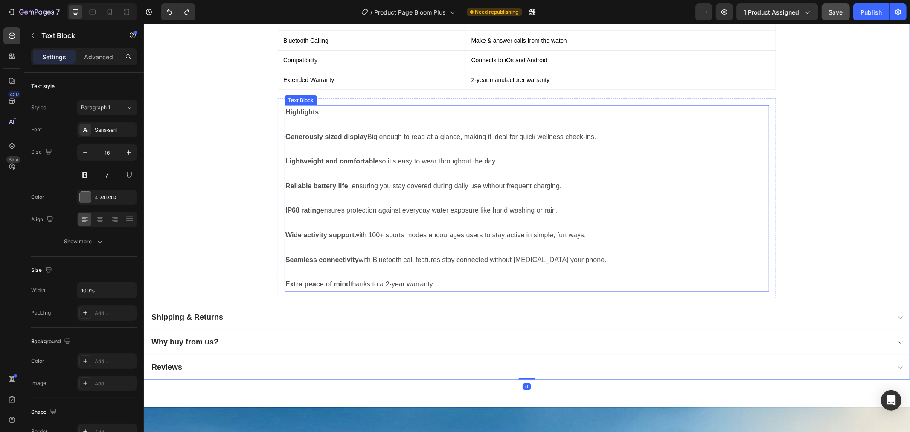
click at [353, 108] on p "Highlights" at bounding box center [526, 112] width 483 height 12
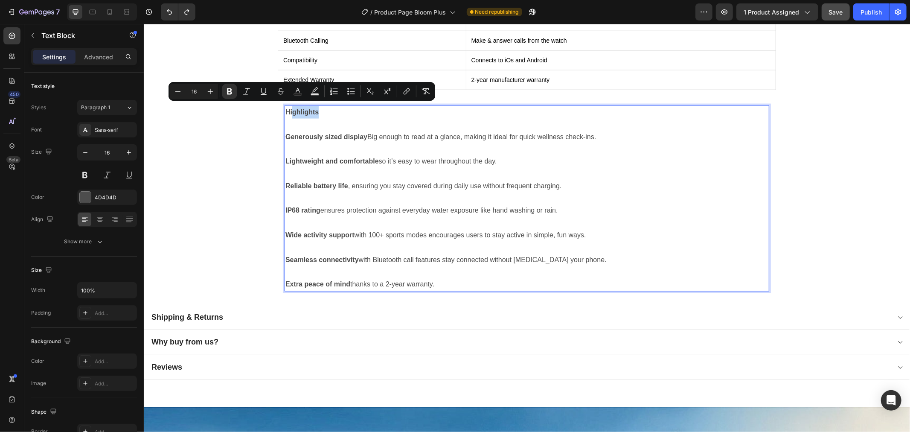
drag, startPoint x: 326, startPoint y: 108, endPoint x: 287, endPoint y: 108, distance: 38.4
click at [125, 173] on button at bounding box center [129, 174] width 15 height 15
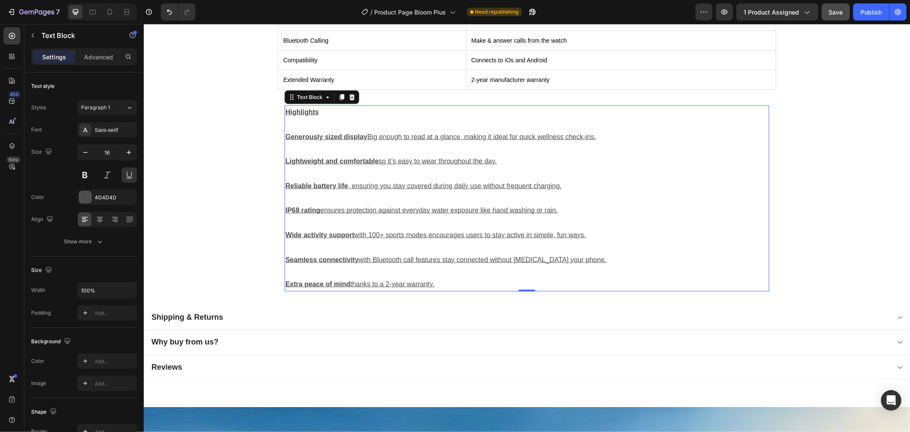
click at [312, 125] on p "Rich Text Editor. Editing area: main" at bounding box center [526, 124] width 483 height 12
click at [167, 12] on icon "Undo/Redo" at bounding box center [169, 12] width 9 height 9
click at [445, 270] on p "Rich Text Editor. Editing area: main" at bounding box center [526, 271] width 483 height 12
click at [453, 280] on p "Extra peace of mind thanks to a 2-year warranty." at bounding box center [526, 284] width 483 height 12
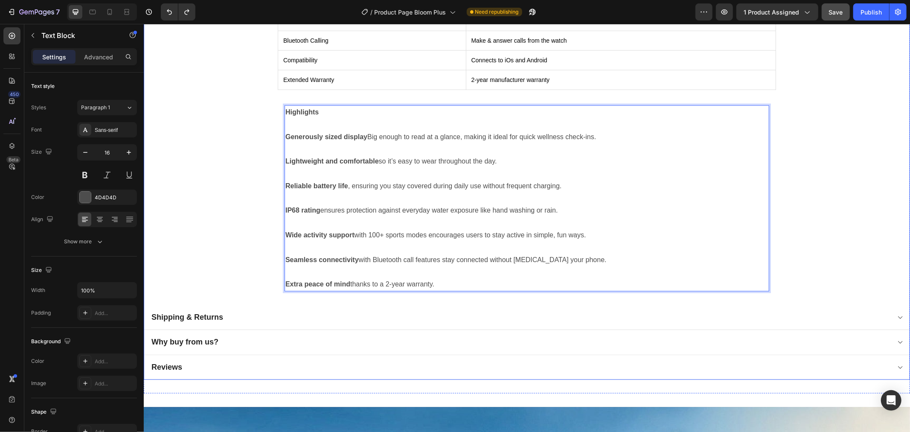
click at [234, 189] on div "Specification Details Display Size 1.85" (approx.) Water Resistance IP68 Dust &…" at bounding box center [527, 111] width 766 height 388
click at [366, 137] on p "Generously sized display Big enough to read at a glance, making it ideal for qu…" at bounding box center [526, 137] width 483 height 12
click at [366, 131] on p "Generously sized display Big enough to read at a glance, making it ideal for qu…" at bounding box center [526, 137] width 483 height 12
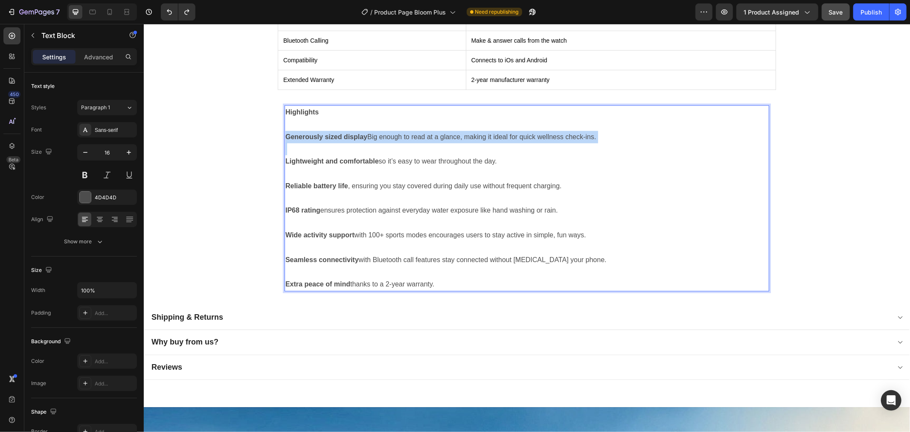
click at [366, 131] on p "Generously sized display Big enough to read at a glance, making it ideal for qu…" at bounding box center [526, 137] width 483 height 12
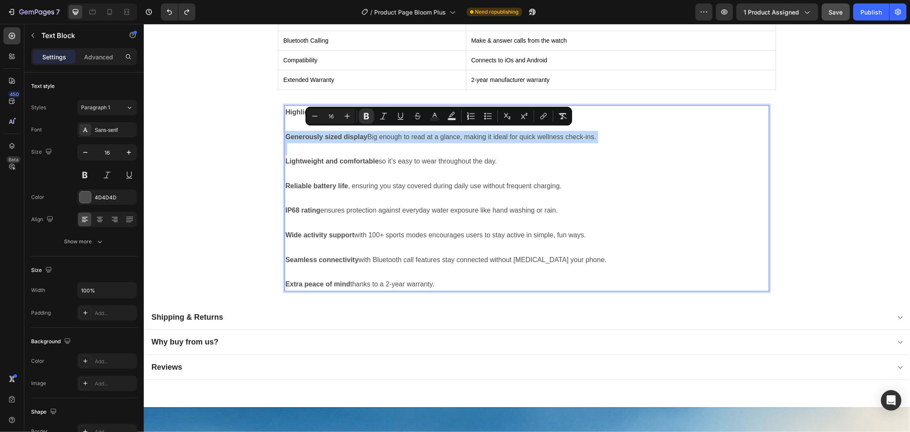
click at [366, 133] on p "Generously sized display Big enough to read at a glance, making it ideal for qu…" at bounding box center [526, 137] width 483 height 12
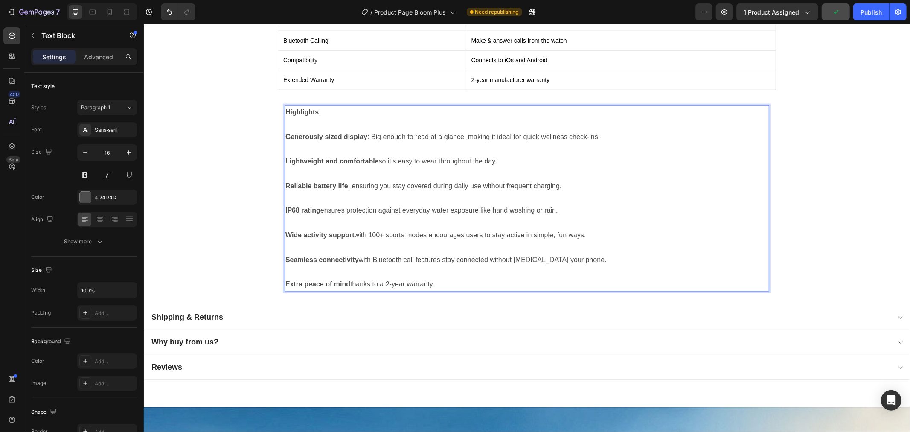
click at [405, 169] on p "Rich Text Editor. Editing area: main" at bounding box center [526, 173] width 483 height 12
click at [165, 13] on icon "Undo/Redo" at bounding box center [169, 12] width 9 height 9
click at [169, 16] on icon "Undo/Redo" at bounding box center [169, 12] width 9 height 9
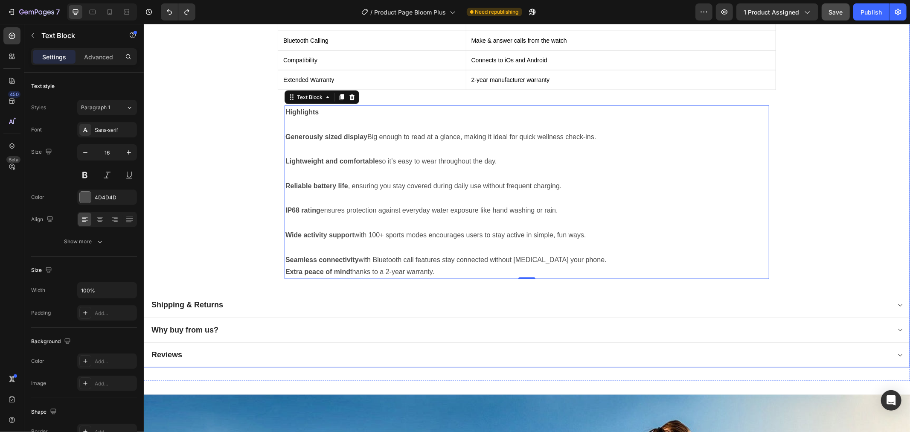
click at [240, 151] on div "Specification Details Display Size 1.85" (approx.) Water Resistance IP68 Dust &…" at bounding box center [527, 105] width 766 height 376
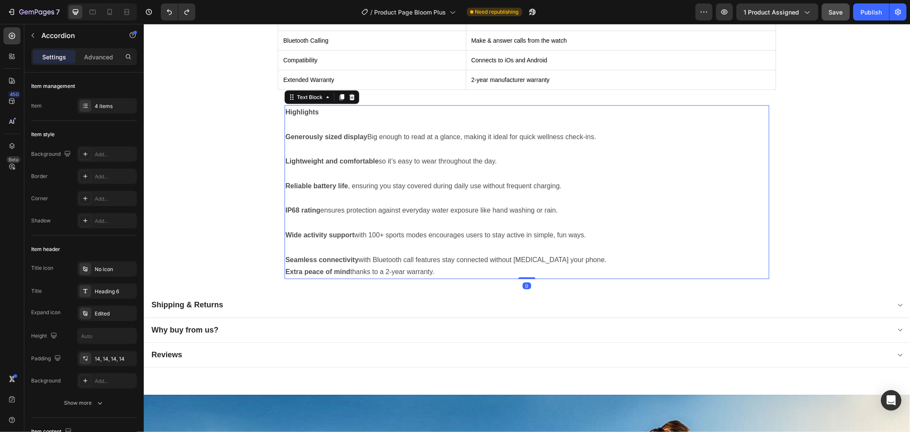
click at [524, 265] on p "Extra peace of mind thanks to a 2-year warranty." at bounding box center [526, 271] width 483 height 12
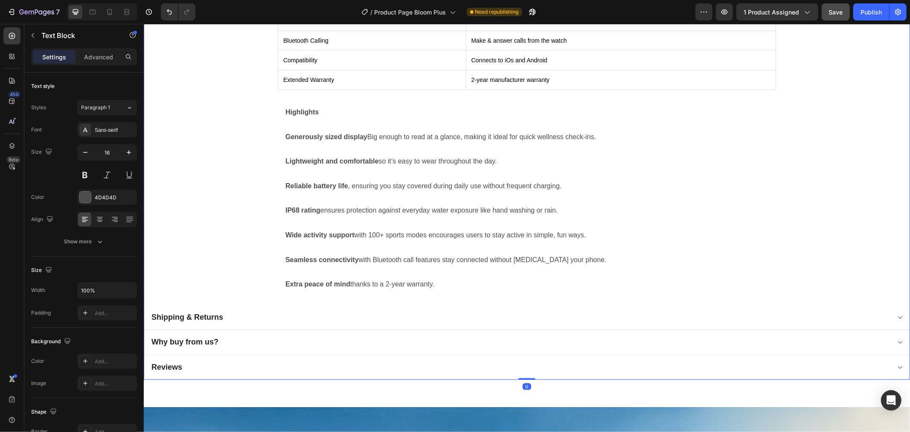
click at [221, 235] on div "Specification Details Display Size 1.85" (approx.) Water Resistance IP68 Dust &…" at bounding box center [527, 111] width 766 height 388
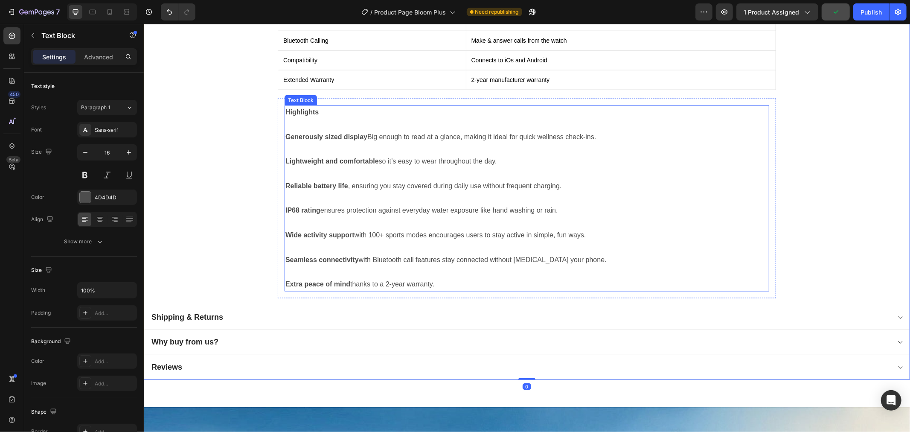
click at [323, 111] on p "Highlights" at bounding box center [526, 112] width 483 height 12
drag, startPoint x: 314, startPoint y: 107, endPoint x: 283, endPoint y: 107, distance: 30.3
click at [285, 108] on strong "Highlights" at bounding box center [301, 111] width 33 height 7
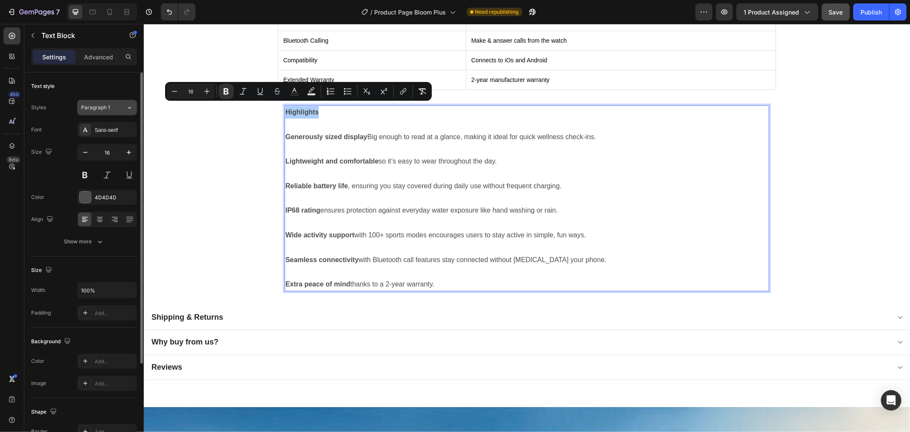
click at [121, 109] on div "Paragraph 1" at bounding box center [103, 108] width 45 height 8
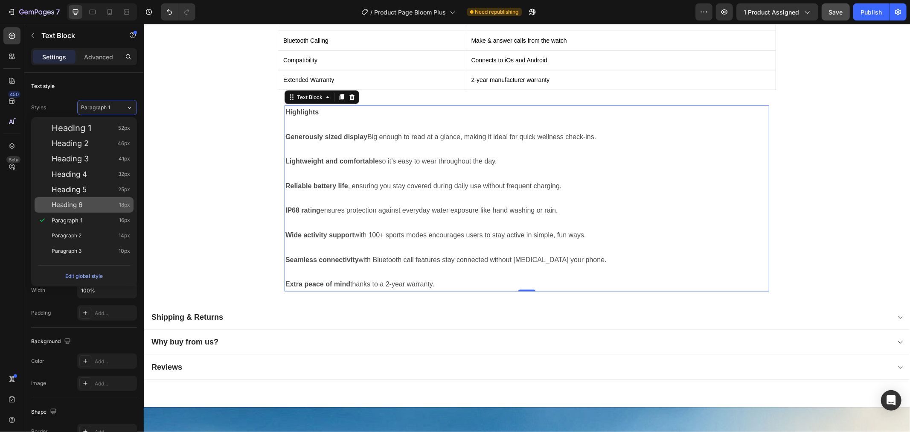
click at [94, 207] on div "Heading 6 18px" at bounding box center [91, 205] width 79 height 9
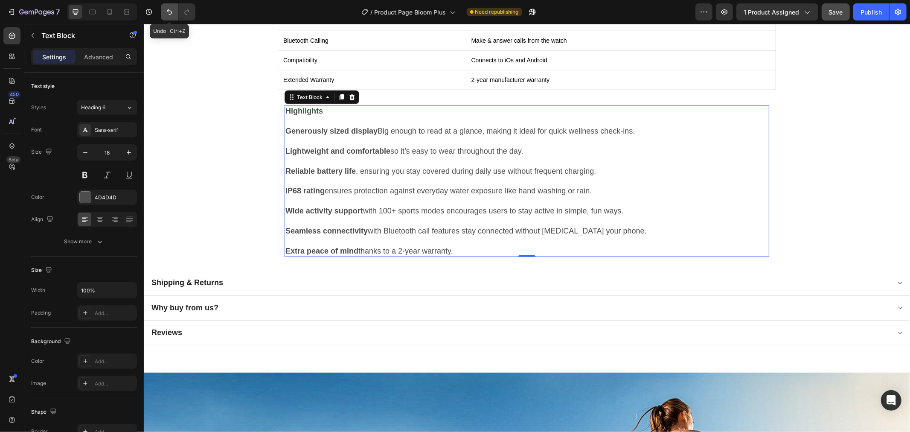
click at [172, 14] on icon "Undo/Redo" at bounding box center [169, 12] width 9 height 9
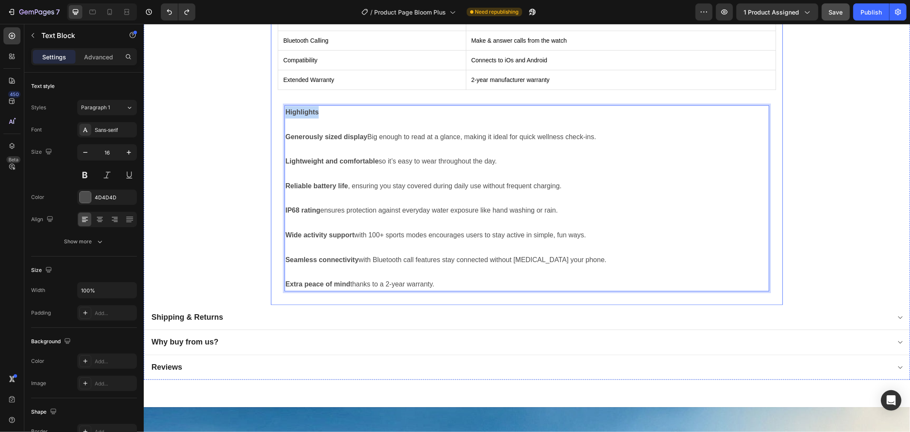
drag, startPoint x: 318, startPoint y: 108, endPoint x: 264, endPoint y: 113, distance: 54.9
click at [271, 111] on div "Specification Details Display Size 1.85" (approx.) Water Resistance IP68 Dust &…" at bounding box center [527, 111] width 512 height 388
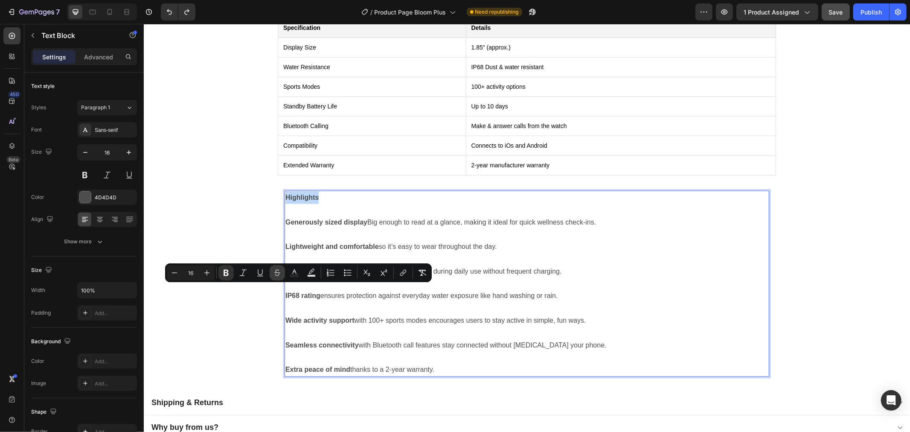
scroll to position [948, 0]
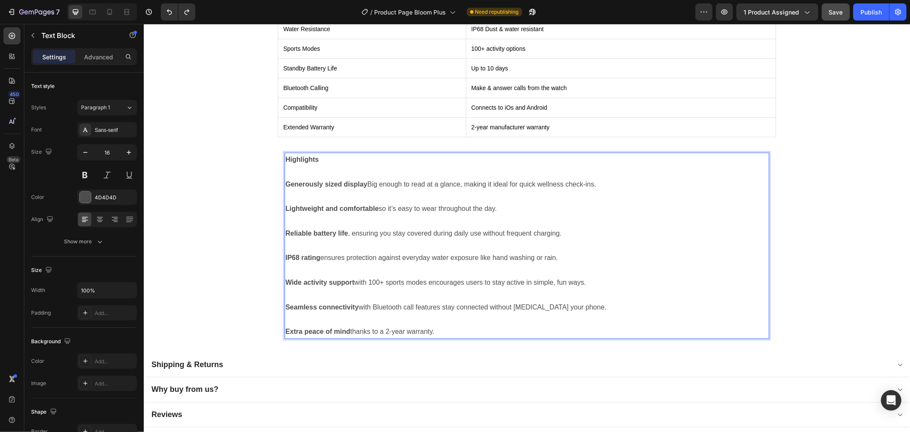
click at [315, 178] on p "Generously sized display Big enough to read at a glance, making it ideal for qu…" at bounding box center [526, 184] width 483 height 12
click at [312, 159] on p "Highlights" at bounding box center [526, 159] width 483 height 12
drag, startPoint x: 316, startPoint y: 157, endPoint x: 304, endPoint y: 157, distance: 11.9
click at [304, 157] on p "Highlights" at bounding box center [526, 159] width 483 height 12
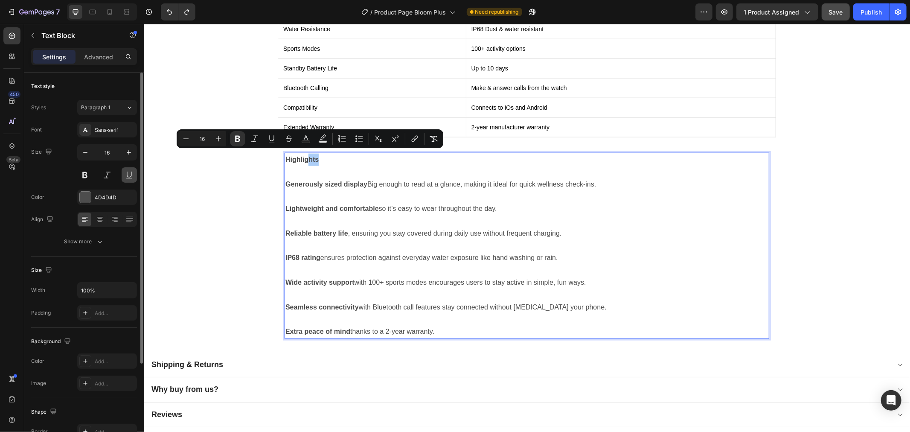
click at [128, 177] on button at bounding box center [129, 174] width 15 height 15
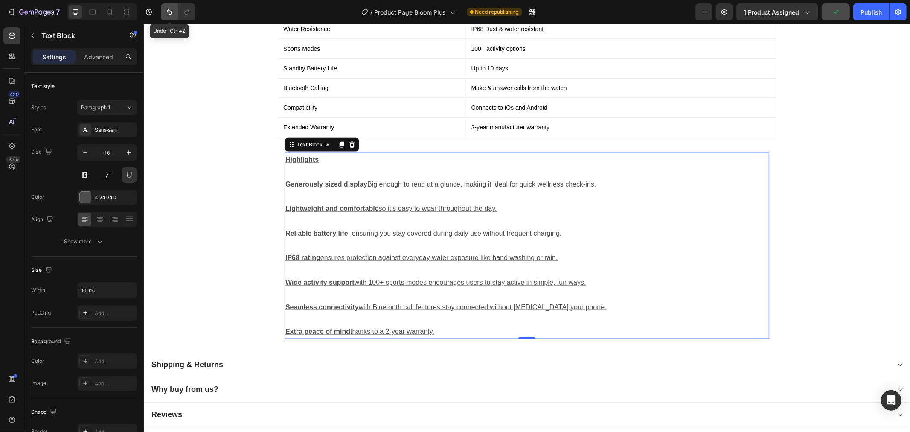
click at [168, 11] on icon "Undo/Redo" at bounding box center [169, 12] width 5 height 6
drag, startPoint x: 293, startPoint y: 156, endPoint x: 258, endPoint y: 104, distance: 63.1
click at [305, 155] on strong "Highlights" at bounding box center [301, 158] width 33 height 7
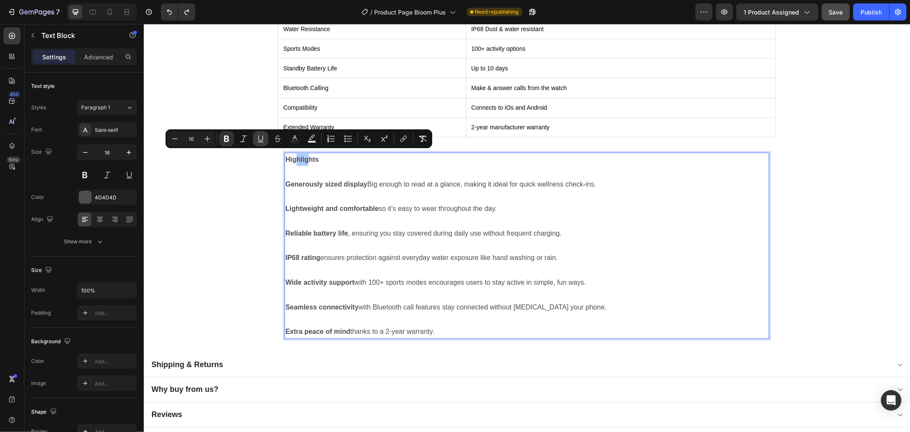
click at [262, 137] on icon "Editor contextual toolbar" at bounding box center [260, 138] width 5 height 6
drag, startPoint x: 309, startPoint y: 155, endPoint x: 285, endPoint y: 155, distance: 23.9
click at [285, 155] on strong "Hig hlig hts" at bounding box center [301, 158] width 33 height 7
click at [257, 137] on icon "Editor contextual toolbar" at bounding box center [259, 138] width 5 height 6
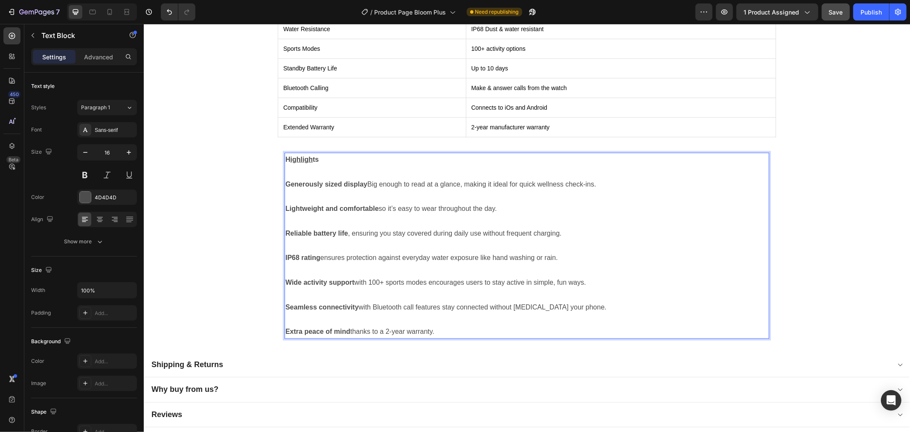
click at [312, 156] on strong "H ighligh ts" at bounding box center [301, 158] width 33 height 7
drag, startPoint x: 313, startPoint y: 156, endPoint x: 308, endPoint y: 156, distance: 5.1
click at [308, 156] on strong "H ighligh ts" at bounding box center [301, 158] width 33 height 7
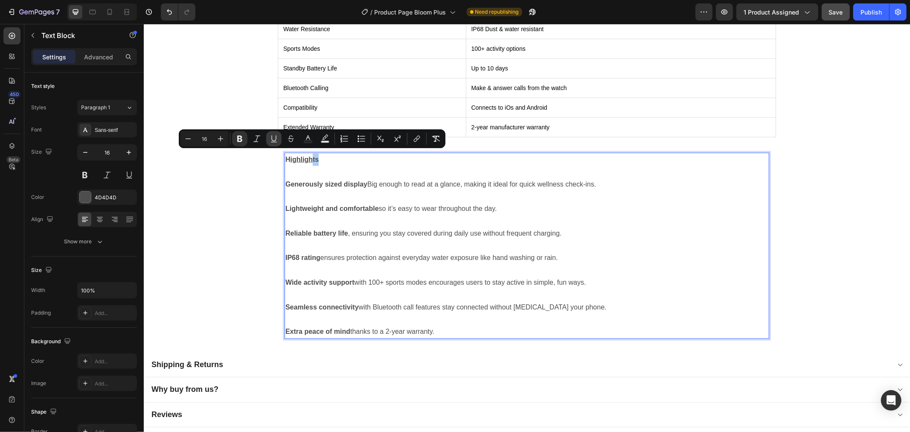
click at [272, 142] on icon "Editor contextual toolbar" at bounding box center [274, 138] width 9 height 9
click at [300, 158] on u "ighlights" at bounding box center [304, 158] width 29 height 7
drag, startPoint x: 288, startPoint y: 154, endPoint x: 283, endPoint y: 154, distance: 5.5
click at [285, 155] on strong "H ighlights" at bounding box center [301, 158] width 33 height 7
click at [249, 137] on icon "Editor contextual toolbar" at bounding box center [247, 138] width 5 height 6
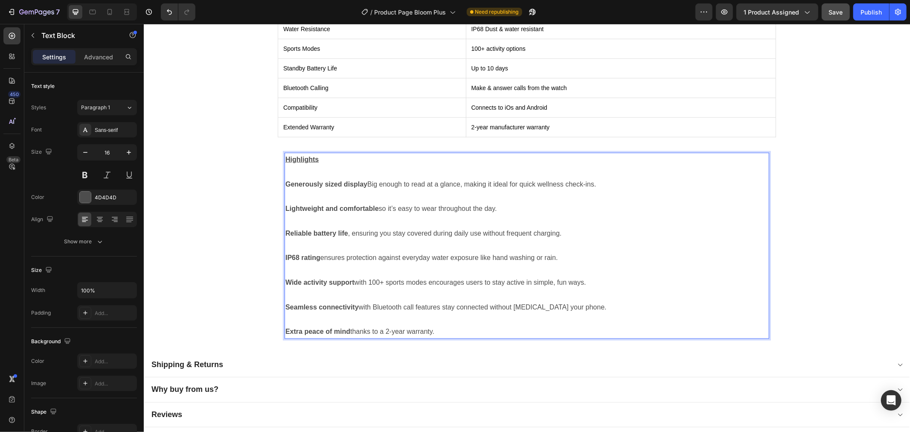
click at [376, 171] on p "Rich Text Editor. Editing area: main" at bounding box center [526, 172] width 483 height 12
click at [323, 173] on p "Rich Text Editor. Editing area: main" at bounding box center [526, 172] width 483 height 12
drag, startPoint x: 323, startPoint y: 151, endPoint x: 270, endPoint y: 155, distance: 54.0
click at [271, 155] on div "Specification Details Display Size 1.85" (approx.) Water Resistance IP68 Dust &…" at bounding box center [527, 158] width 512 height 388
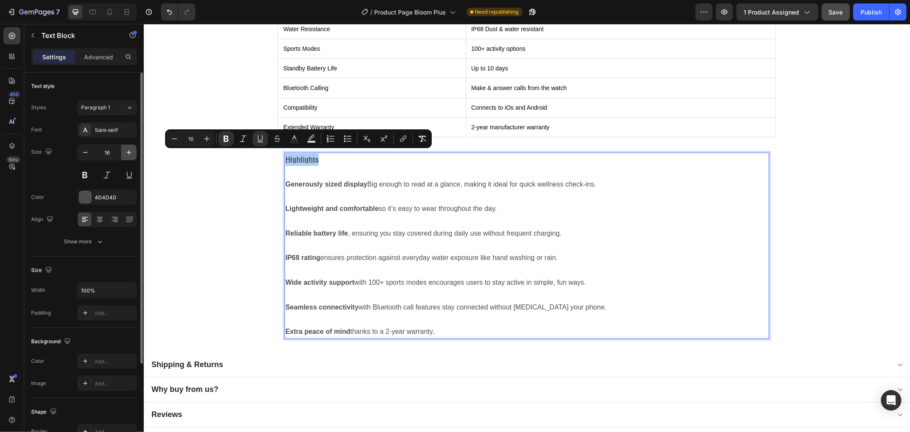
click at [127, 154] on icon "button" at bounding box center [129, 152] width 9 height 9
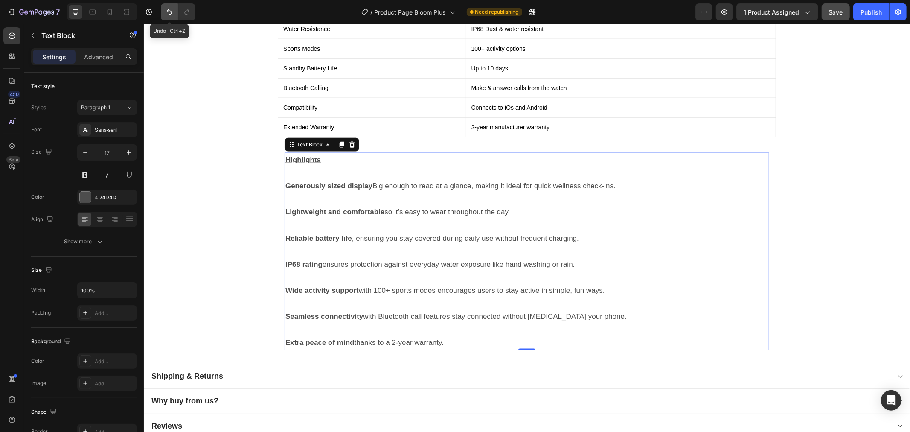
drag, startPoint x: 168, startPoint y: 13, endPoint x: 64, endPoint y: 62, distance: 114.5
click at [168, 13] on icon "Undo/Redo" at bounding box center [169, 12] width 9 height 9
click at [168, 18] on button "Undo/Redo" at bounding box center [169, 11] width 17 height 17
type input "16"
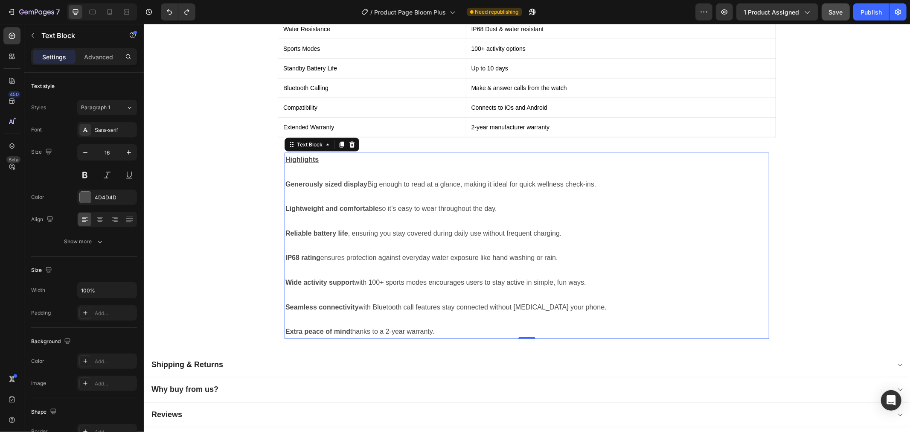
drag, startPoint x: 316, startPoint y: 169, endPoint x: 315, endPoint y: 164, distance: 5.2
click at [315, 169] on p "Rich Text Editor. Editing area: main" at bounding box center [526, 172] width 483 height 12
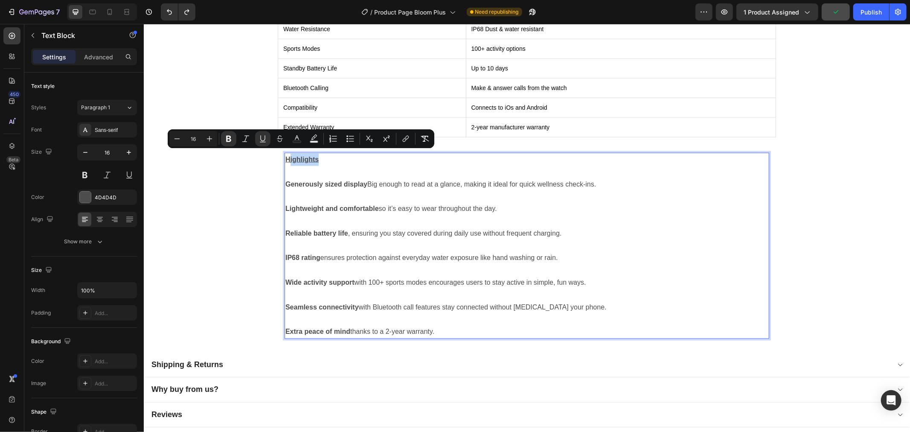
drag, startPoint x: 311, startPoint y: 157, endPoint x: 285, endPoint y: 156, distance: 26.0
click at [285, 156] on p "Highlights" at bounding box center [526, 159] width 483 height 12
click at [202, 139] on button "Plus" at bounding box center [209, 138] width 15 height 15
type input "18"
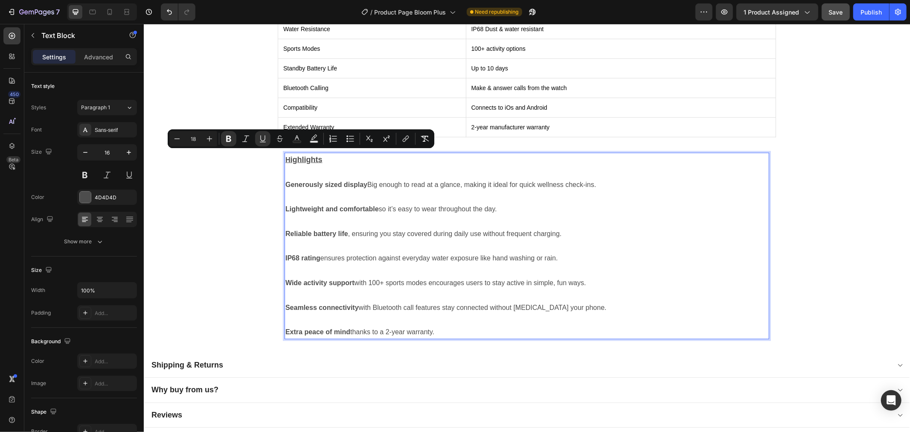
click at [222, 191] on div "Specification Details Display Size 1.85" (approx.) Water Resistance IP68 Dust &…" at bounding box center [527, 158] width 766 height 388
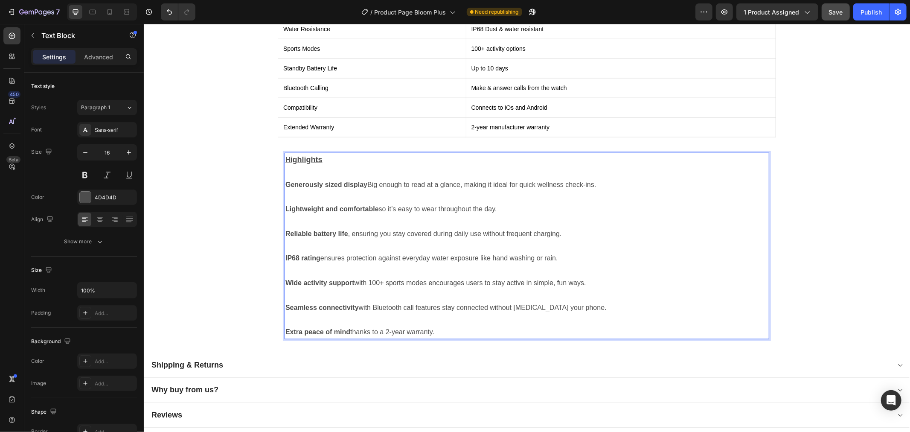
drag, startPoint x: 291, startPoint y: 156, endPoint x: 283, endPoint y: 156, distance: 7.7
click at [285, 156] on p "H ighlights" at bounding box center [526, 159] width 483 height 13
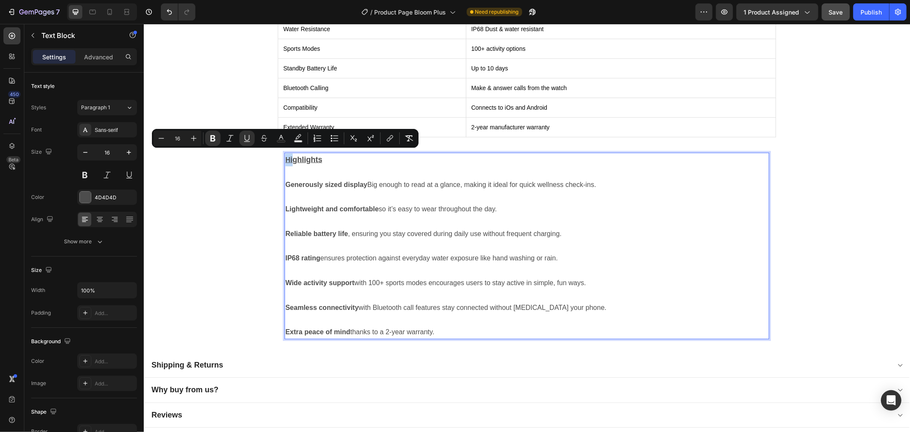
drag, startPoint x: 283, startPoint y: 156, endPoint x: 288, endPoint y: 156, distance: 5.1
click at [288, 156] on p "H ighlights" at bounding box center [526, 159] width 483 height 13
click at [193, 138] on icon "Editor contextual toolbar" at bounding box center [193, 138] width 9 height 9
type input "18"
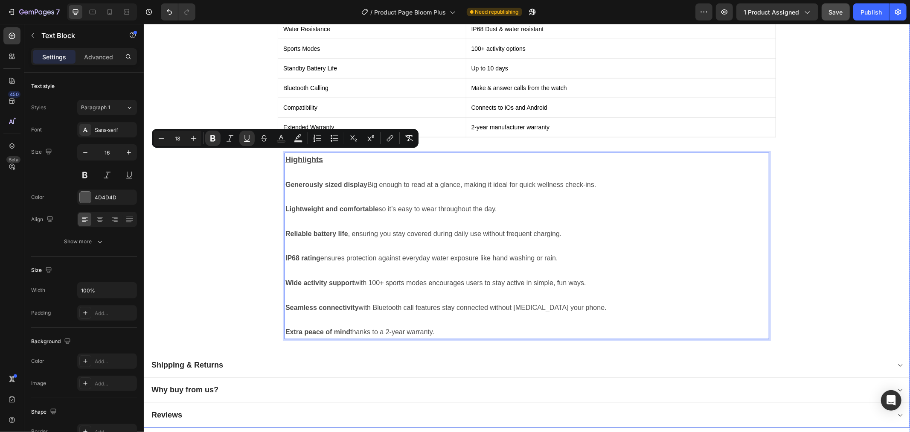
click at [227, 201] on div "Specification Details Display Size 1.85" (approx.) Water Resistance IP68 Dust &…" at bounding box center [527, 158] width 766 height 388
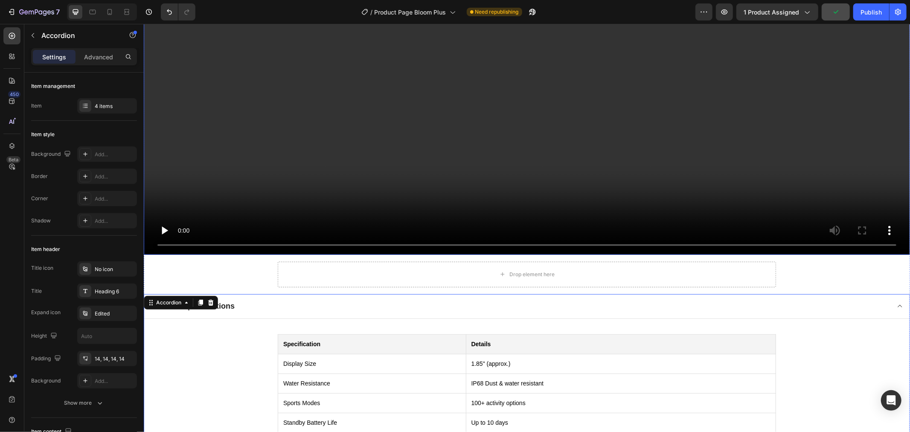
scroll to position [996, 0]
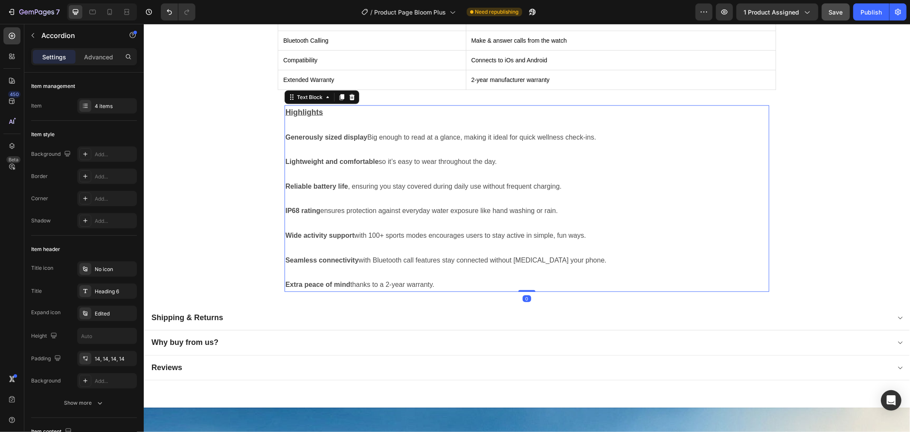
click at [406, 266] on p "Rich Text Editor. Editing area: main" at bounding box center [526, 272] width 483 height 12
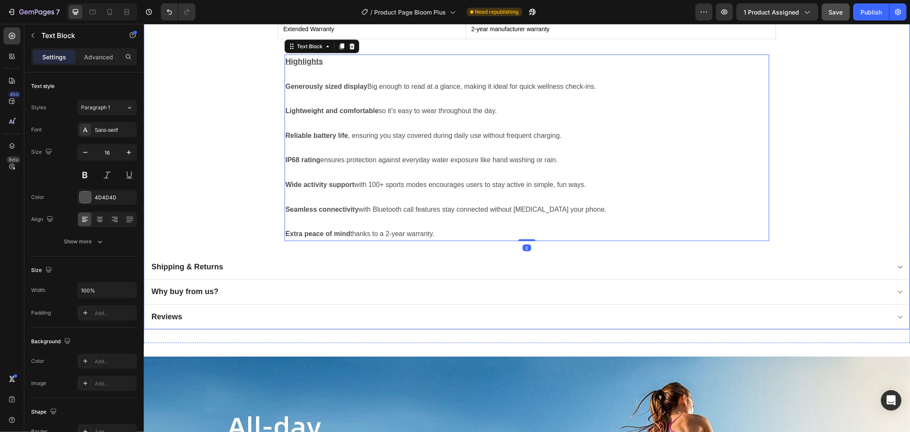
scroll to position [1090, 0]
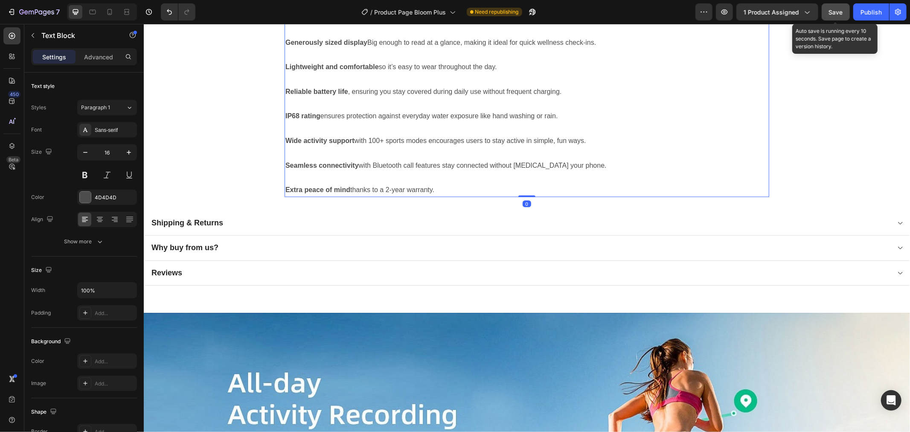
click at [836, 17] on button "Save" at bounding box center [836, 11] width 28 height 17
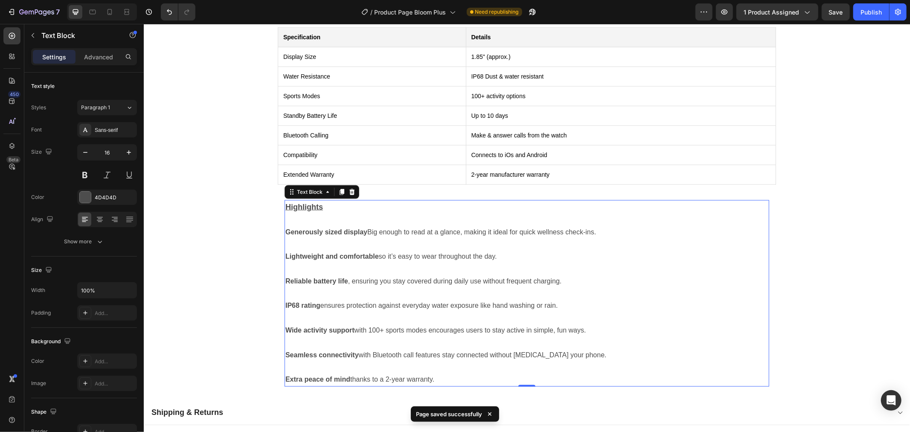
scroll to position [996, 0]
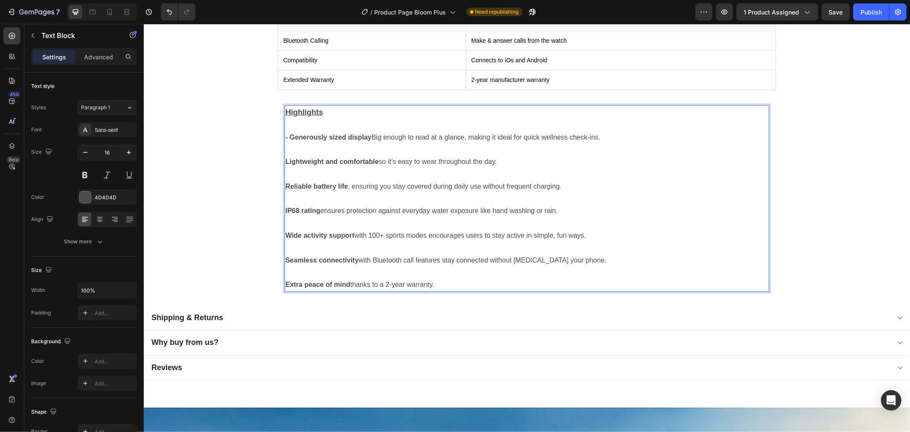
click at [284, 160] on div "Highlights - Generously sized display Big enough to read at a glance, making it…" at bounding box center [526, 198] width 485 height 186
click at [285, 207] on strong "IP68 rating" at bounding box center [302, 210] width 35 height 7
click at [285, 256] on strong "Seamless connectivity" at bounding box center [321, 259] width 73 height 7
click at [434, 274] on p "Rich Text Editor. Editing area: main" at bounding box center [526, 272] width 483 height 12
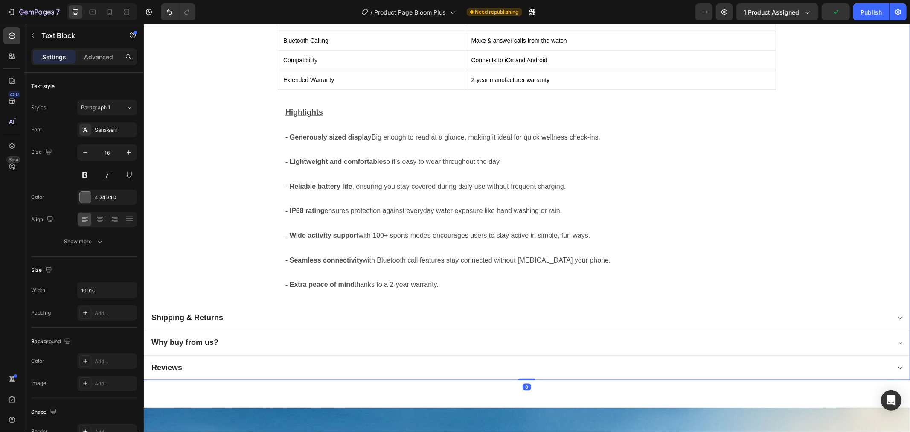
click at [202, 206] on div "Specification Details Display Size 1.85" (approx.) Water Resistance IP68 Dust &…" at bounding box center [527, 111] width 766 height 388
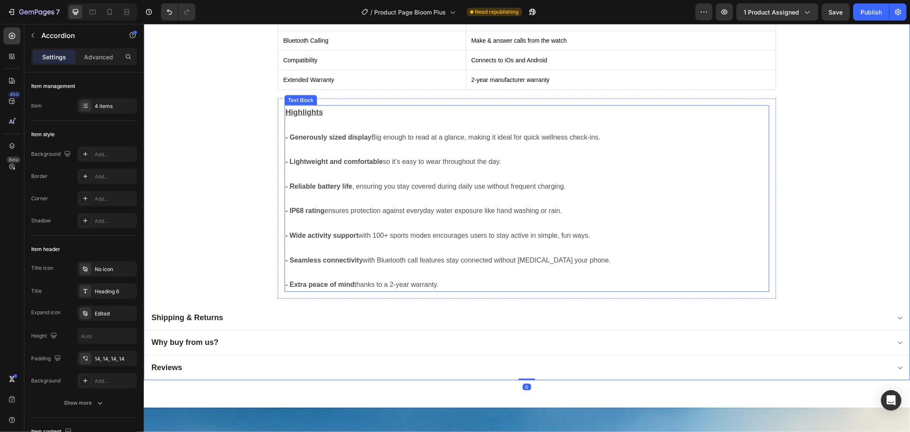
scroll to position [948, 0]
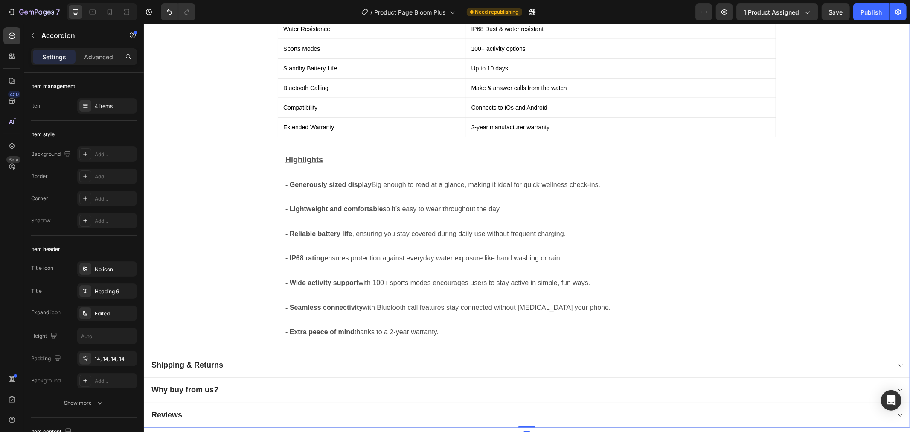
click at [838, 13] on span "Save" at bounding box center [836, 12] width 14 height 7
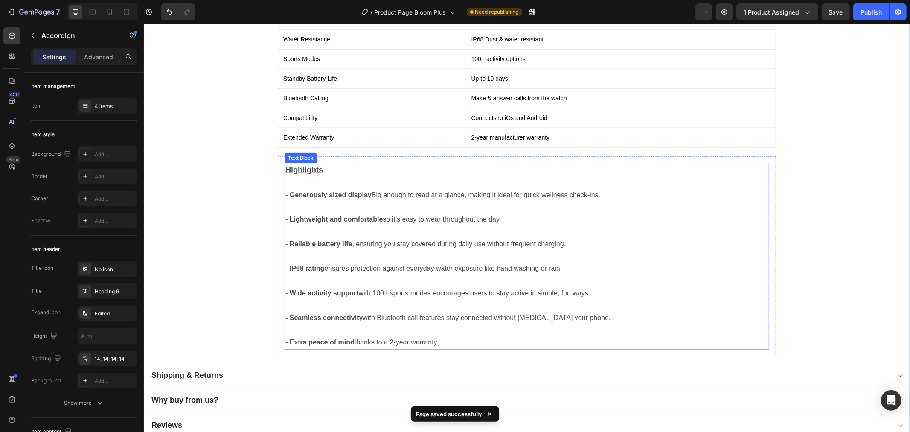
scroll to position [996, 0]
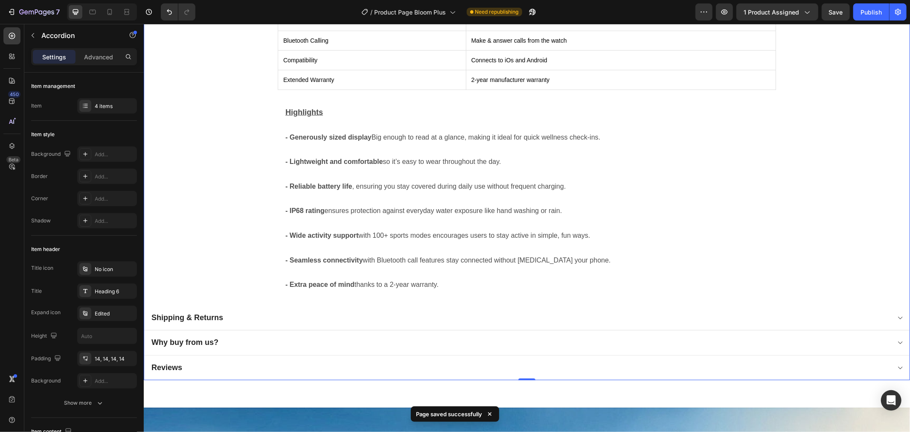
click at [321, 320] on div "Shipping & Returns" at bounding box center [527, 317] width 766 height 25
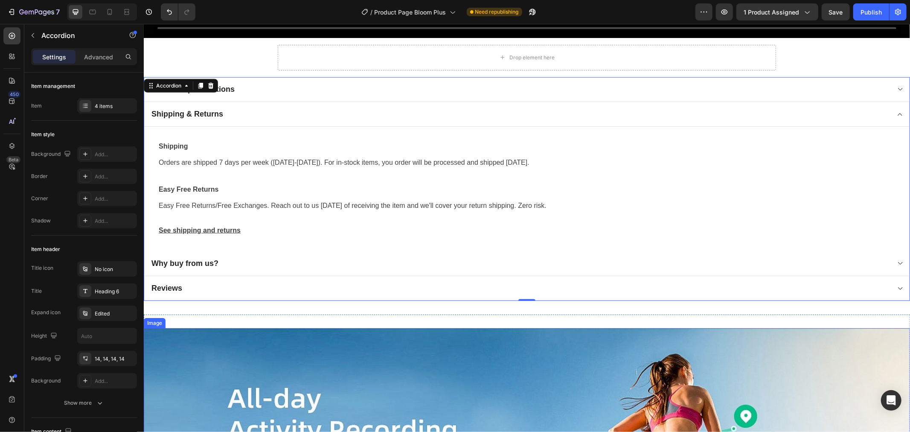
scroll to position [806, 0]
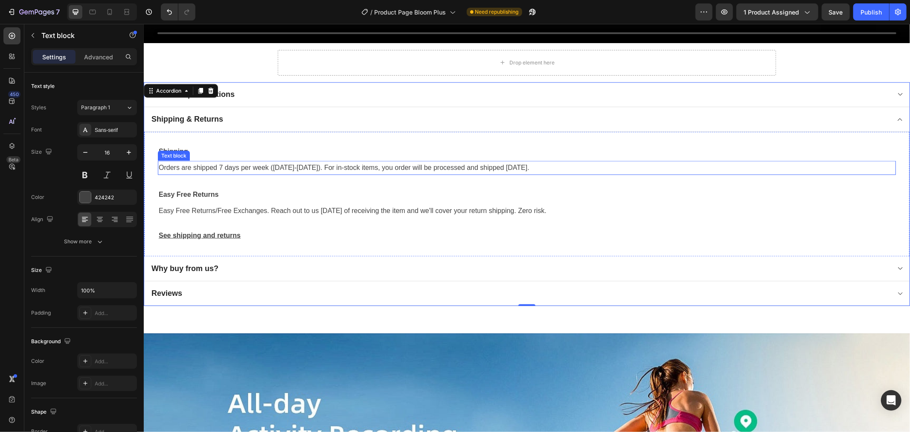
click at [315, 168] on p "Orders are shipped 7 days per week (Monday-Friday). For in-stock items, you ord…" at bounding box center [526, 167] width 737 height 12
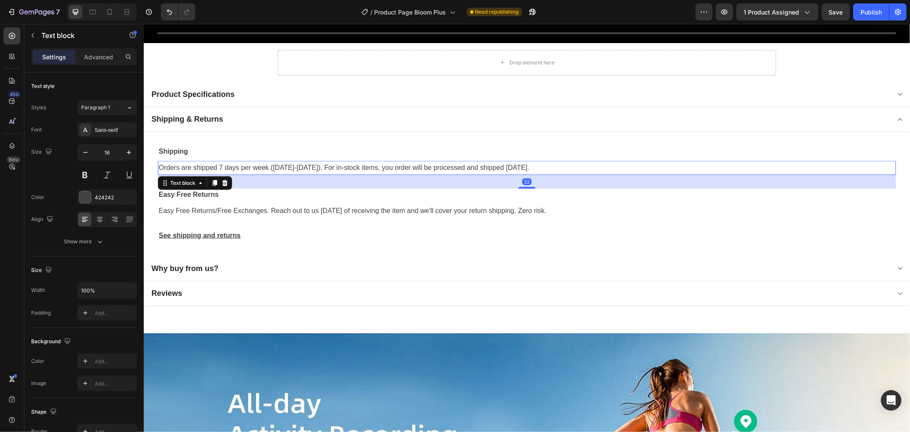
click at [306, 161] on p "Orders are shipped 7 days per week (Monday-Friday). For in-stock items, you ord…" at bounding box center [526, 167] width 737 height 12
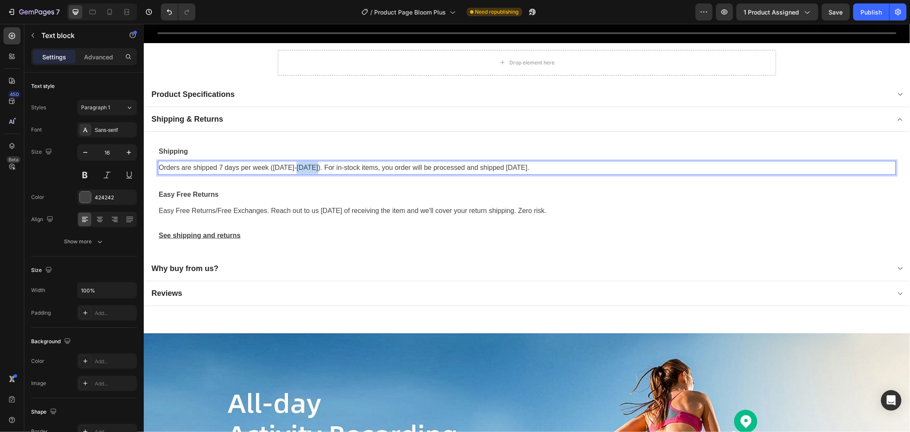
click at [306, 161] on p "Orders are shipped 7 days per week (Monday-Friday). For in-stock items, you ord…" at bounding box center [526, 167] width 737 height 12
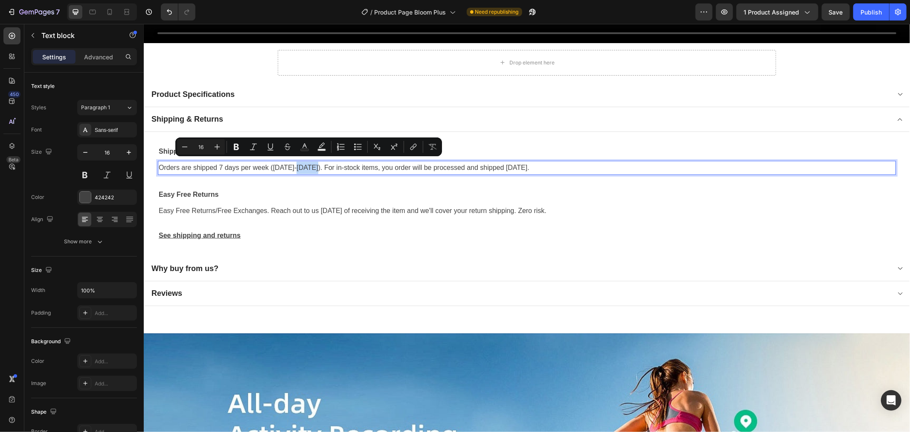
click at [309, 161] on p "Orders are shipped 7 days per week (Monday-Friday). For in-stock items, you ord…" at bounding box center [526, 167] width 737 height 12
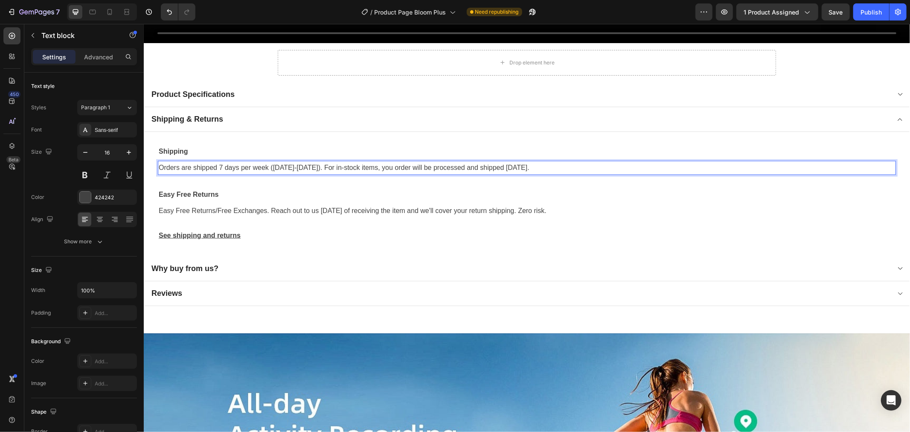
click at [221, 162] on p "Orders are shipped 7 days per week (Monday-Friday). For in-stock items, you ord…" at bounding box center [526, 167] width 737 height 12
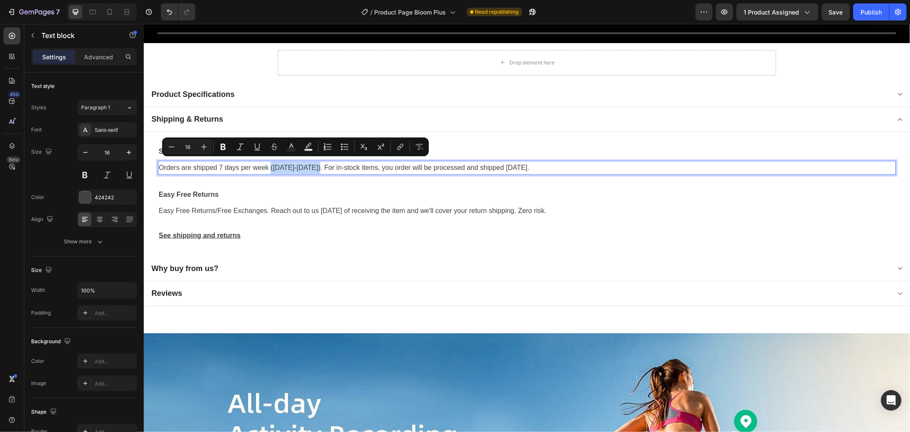
drag, startPoint x: 320, startPoint y: 163, endPoint x: 274, endPoint y: 163, distance: 45.2
click at [271, 163] on p "Orders are shipped 7 days per week (Monday-Friday). For in-stock items, you ord…" at bounding box center [526, 167] width 737 height 12
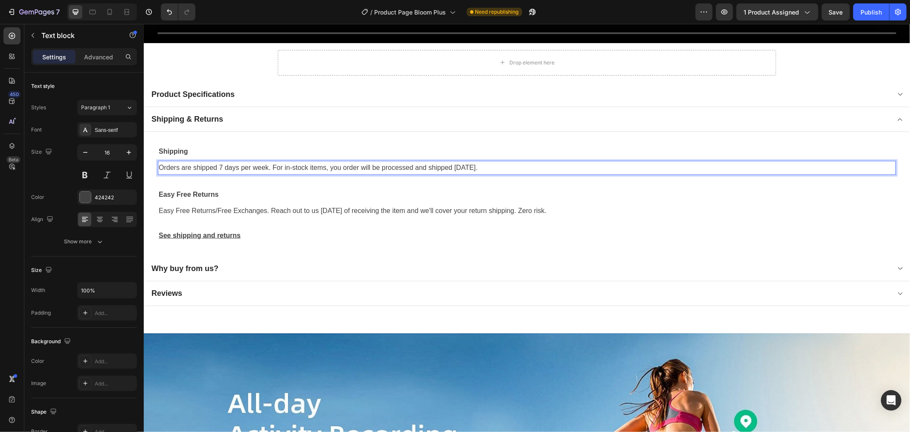
click at [547, 163] on p "Orders are shipped 7 days per week. For in-stock items, you order will be proce…" at bounding box center [526, 167] width 737 height 12
click at [375, 204] on p "Easy Free Returns/Free Exchanges. Reach out to us within 60 days of receiving t…" at bounding box center [526, 210] width 737 height 12
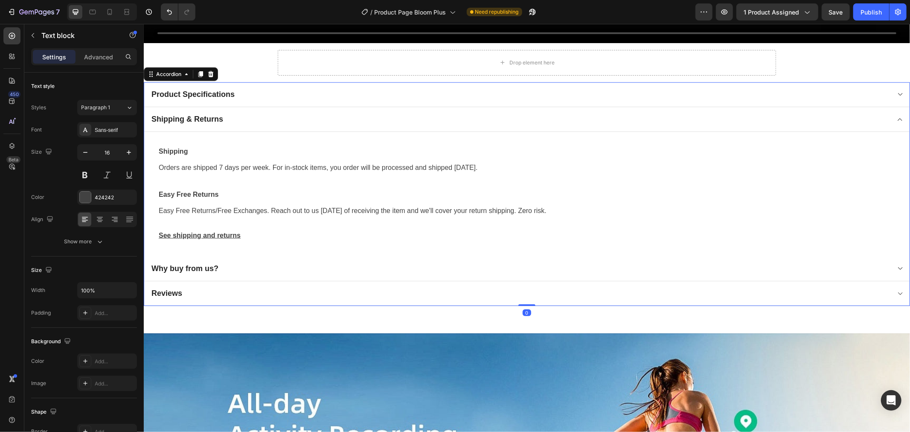
click at [292, 262] on div "Why buy from us?" at bounding box center [520, 268] width 740 height 12
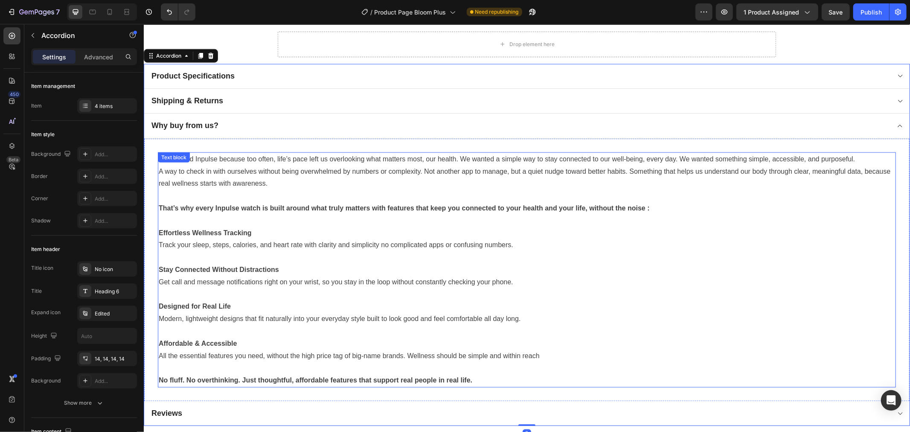
scroll to position [853, 0]
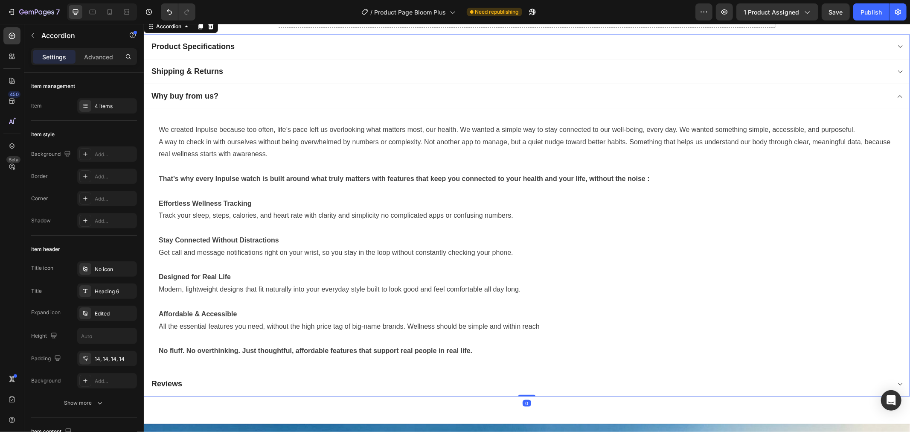
click at [245, 384] on div "Reviews" at bounding box center [520, 383] width 740 height 12
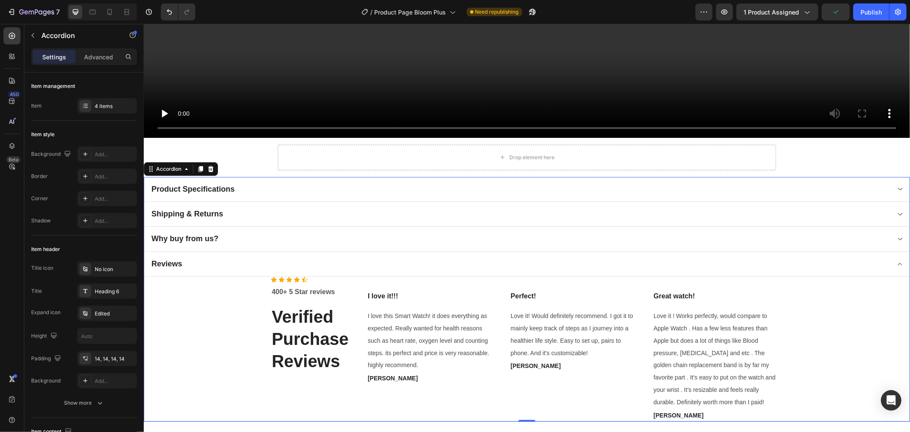
scroll to position [806, 0]
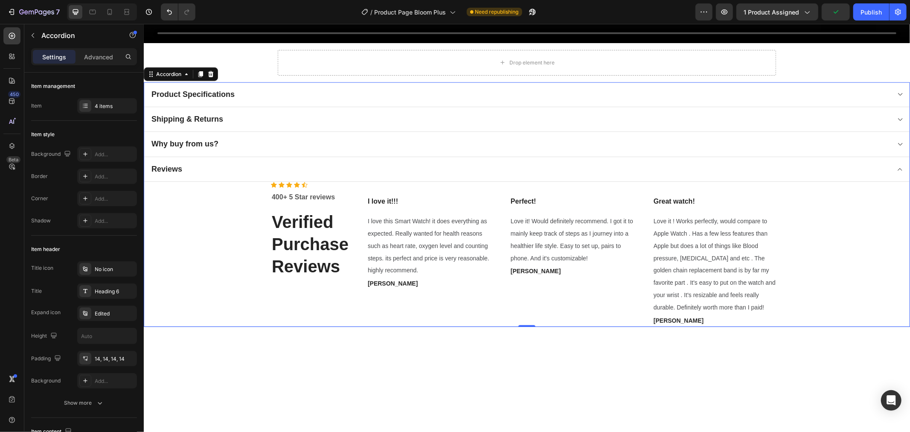
click at [262, 120] on div "Shipping & Returns" at bounding box center [520, 119] width 740 height 12
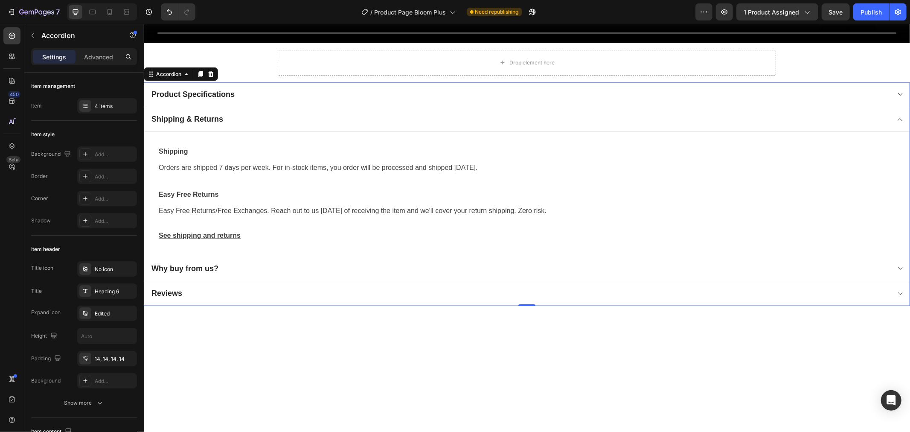
click at [280, 91] on div "Product Specifications" at bounding box center [520, 94] width 740 height 12
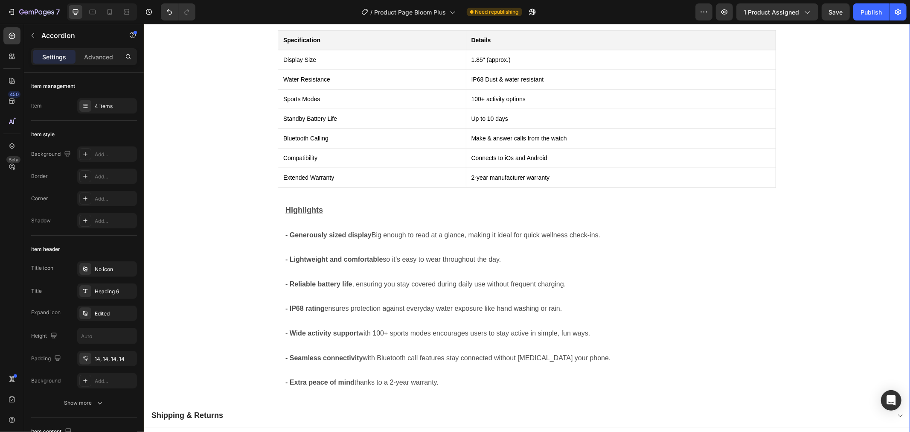
scroll to position [901, 0]
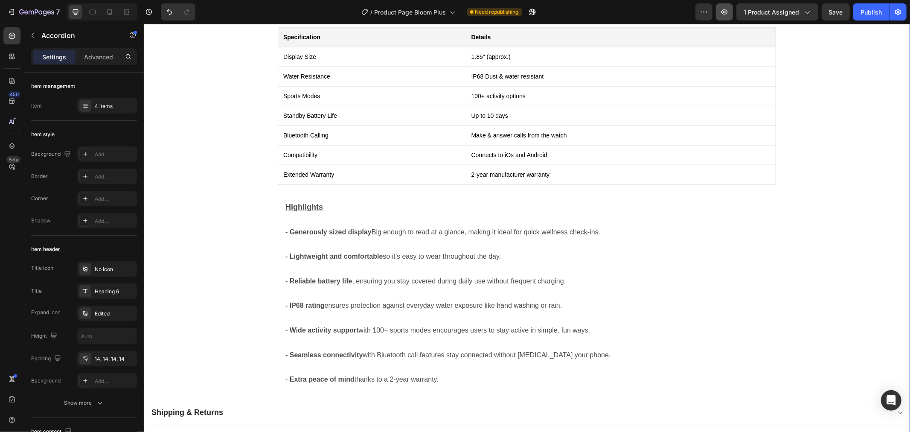
click at [731, 15] on button "button" at bounding box center [724, 11] width 17 height 17
click at [314, 253] on strong "- Lightweight and comfortable" at bounding box center [333, 255] width 97 height 7
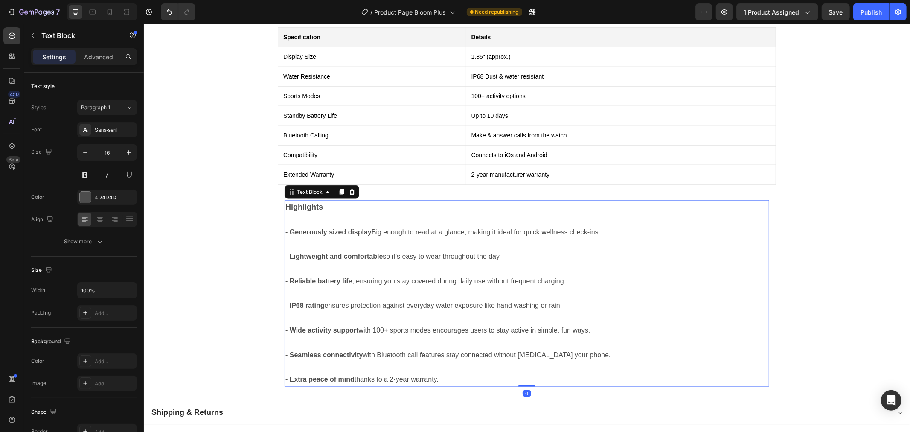
click at [287, 228] on strong "- Generously sized display" at bounding box center [328, 231] width 86 height 7
click at [285, 252] on strong "- Lightweight and comfortable" at bounding box center [333, 255] width 97 height 7
click at [285, 278] on strong "- Reliable battery life" at bounding box center [318, 280] width 67 height 7
click at [286, 301] on strong "- IP68 rating" at bounding box center [304, 304] width 39 height 7
click at [285, 326] on strong "- Wide activity support" at bounding box center [321, 329] width 73 height 7
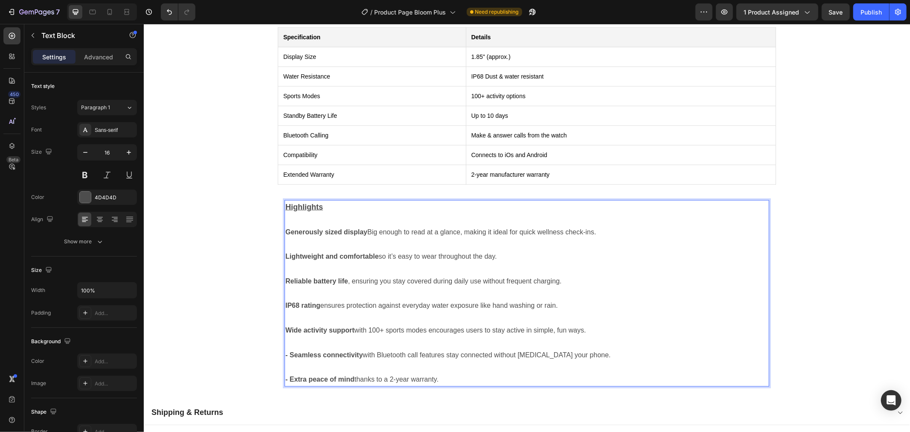
click at [285, 351] on strong "- Seamless connectivity" at bounding box center [323, 354] width 77 height 7
click at [285, 375] on strong "- Extra peace of mind" at bounding box center [319, 378] width 69 height 7
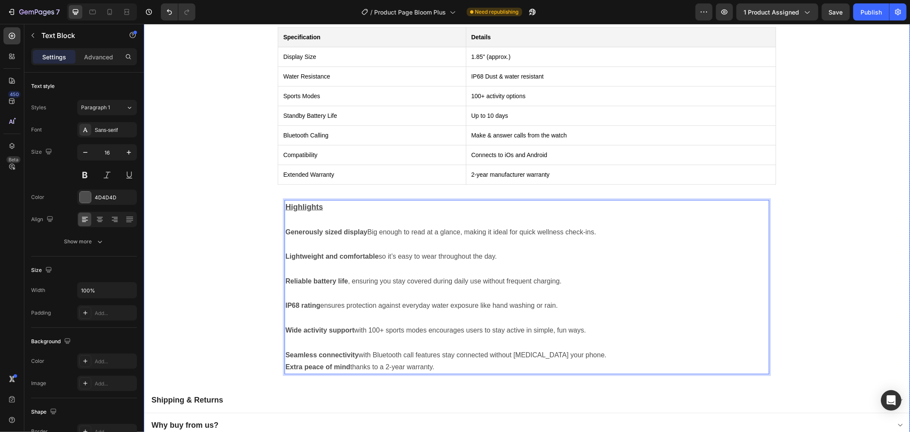
click at [220, 271] on div "Specification Details Display Size 1.85" (approx.) Water Resistance IP68 Dust &…" at bounding box center [527, 200] width 766 height 376
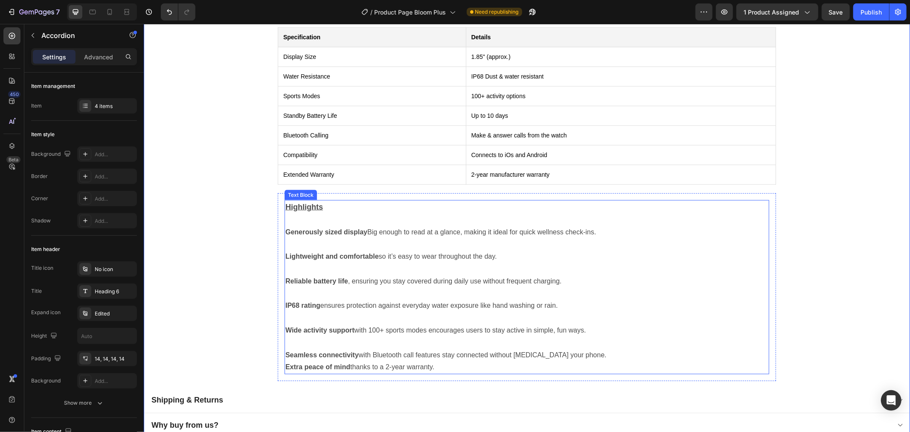
click at [358, 204] on p "Highlights" at bounding box center [526, 207] width 483 height 13
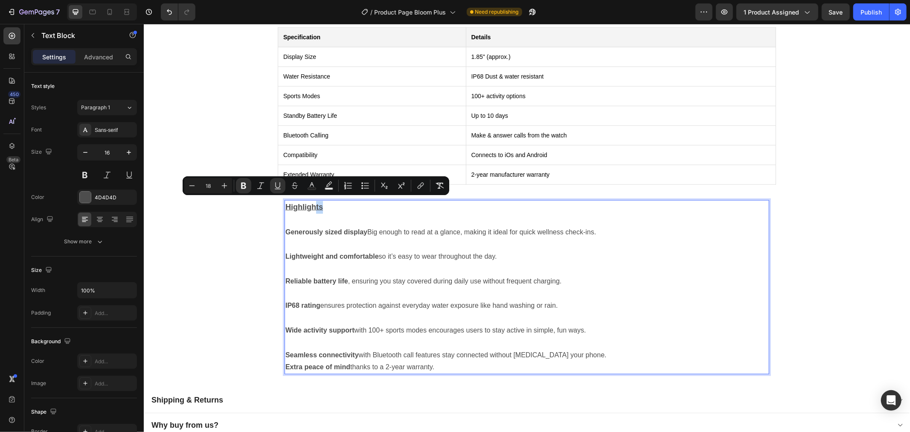
drag, startPoint x: 358, startPoint y: 204, endPoint x: 313, endPoint y: 208, distance: 44.9
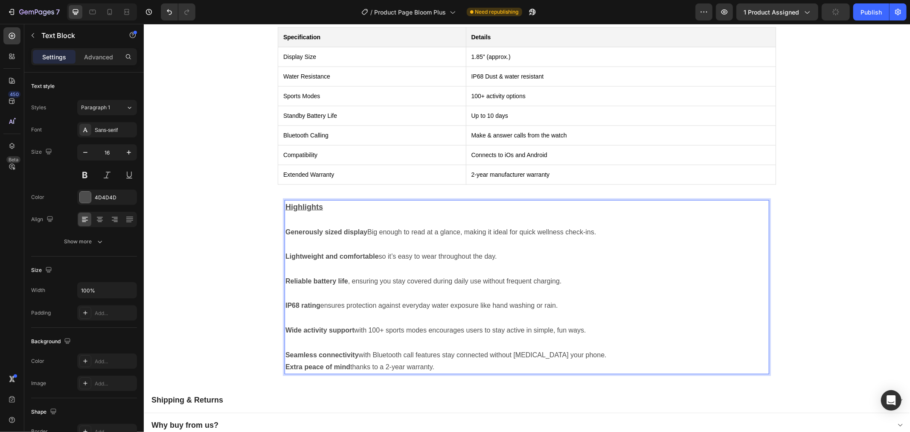
drag, startPoint x: 348, startPoint y: 212, endPoint x: 341, endPoint y: 215, distance: 8.0
click at [348, 213] on p "Rich Text Editor. Editing area: main" at bounding box center [526, 219] width 483 height 12
click at [373, 201] on p "Highlights" at bounding box center [526, 207] width 483 height 13
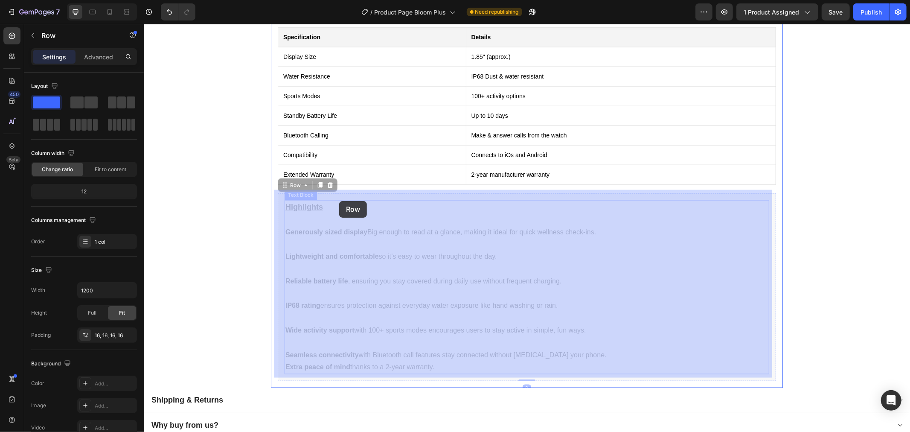
drag, startPoint x: 373, startPoint y: 195, endPoint x: 339, endPoint y: 201, distance: 34.2
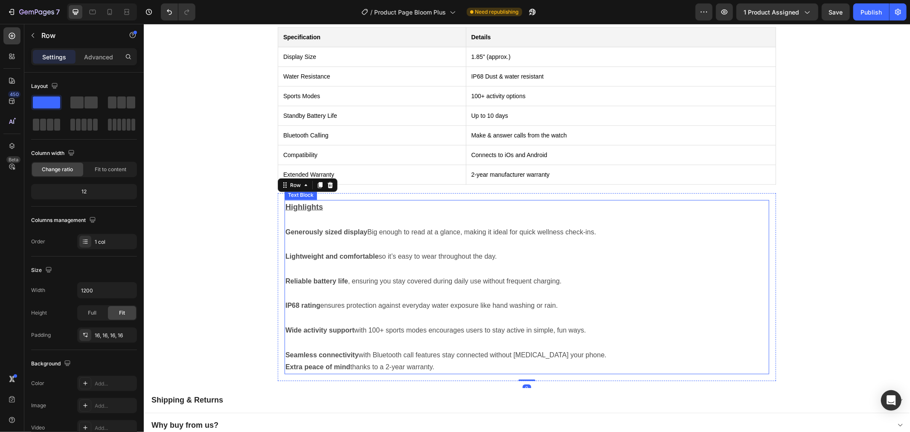
click at [475, 227] on p "Generously sized display Big enough to read at a glance, making it ideal for qu…" at bounding box center [526, 232] width 483 height 12
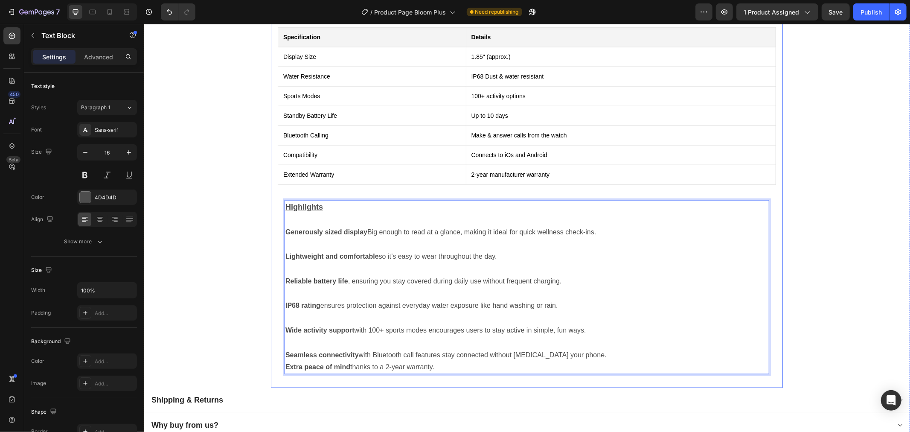
drag, startPoint x: 281, startPoint y: 217, endPoint x: 267, endPoint y: 218, distance: 14.6
click at [312, 218] on p "Rich Text Editor. Editing area: main" at bounding box center [526, 219] width 483 height 12
click at [393, 201] on p "Highlights" at bounding box center [526, 207] width 483 height 13
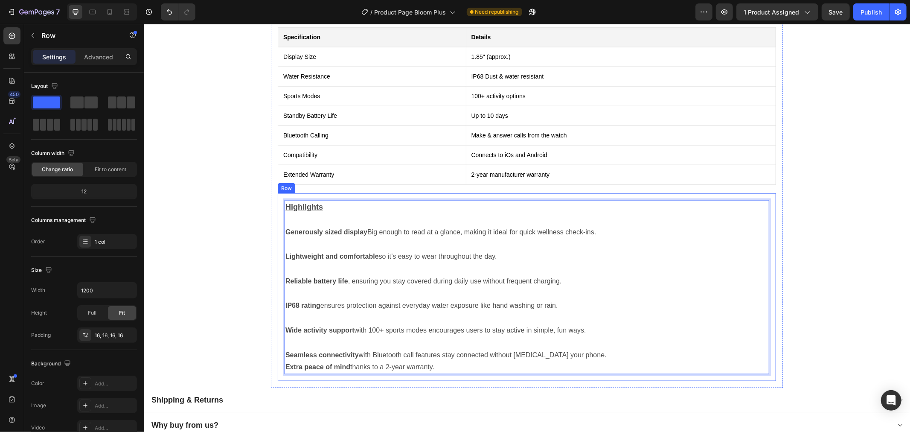
click at [772, 241] on div "Specification Details Display Size 1.85" (approx.) Water Resistance IP68 Dust &…" at bounding box center [527, 200] width 512 height 376
click at [809, 279] on div "Specification Details Display Size 1.85" (approx.) Water Resistance IP68 Dust &…" at bounding box center [527, 200] width 766 height 376
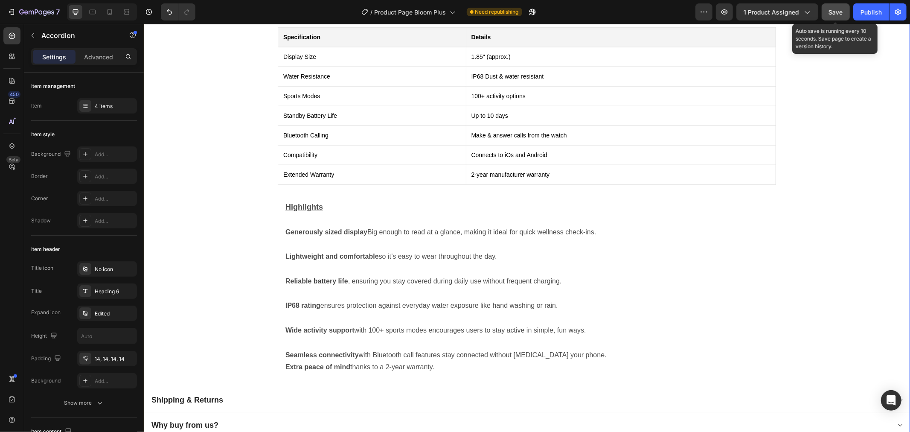
click at [837, 18] on button "Save" at bounding box center [836, 11] width 28 height 17
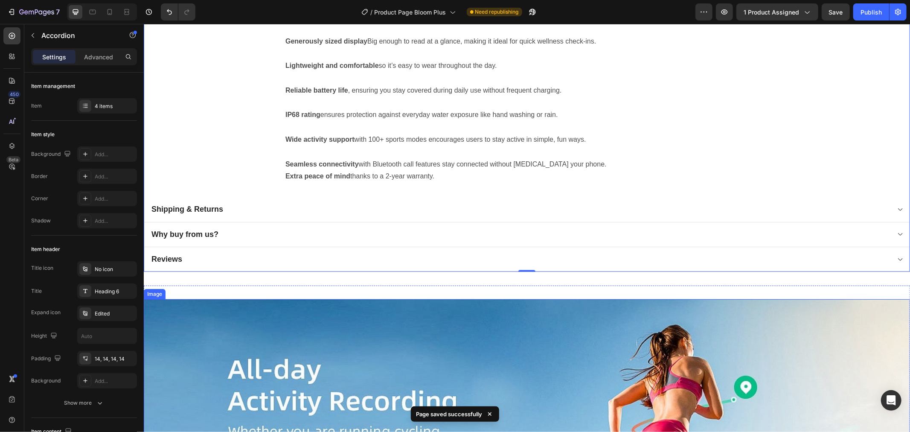
scroll to position [1043, 0]
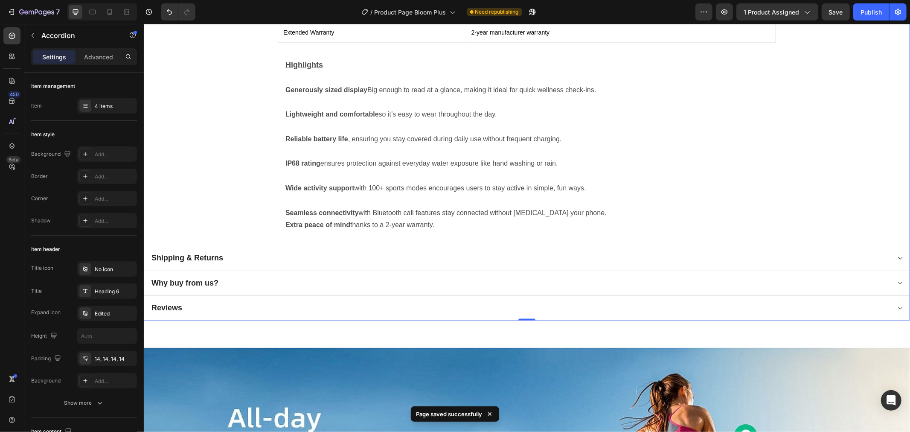
click at [247, 262] on div "Shipping & Returns" at bounding box center [527, 257] width 766 height 25
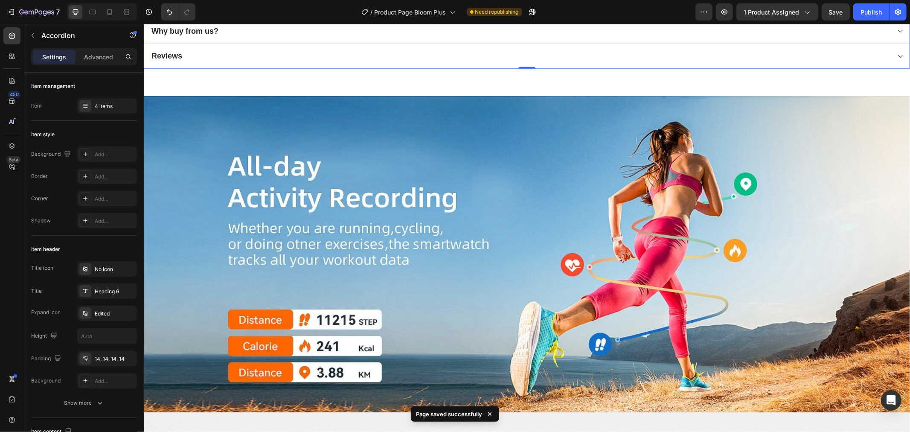
scroll to position [758, 0]
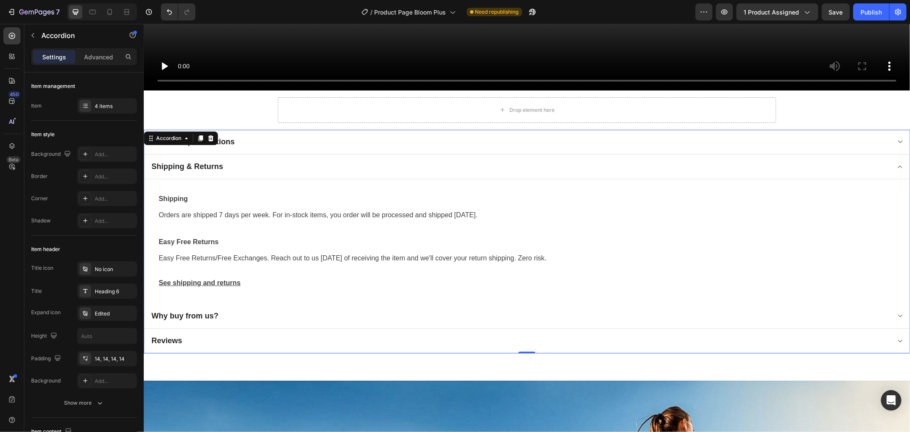
click at [224, 313] on div "Why buy from us?" at bounding box center [520, 315] width 740 height 12
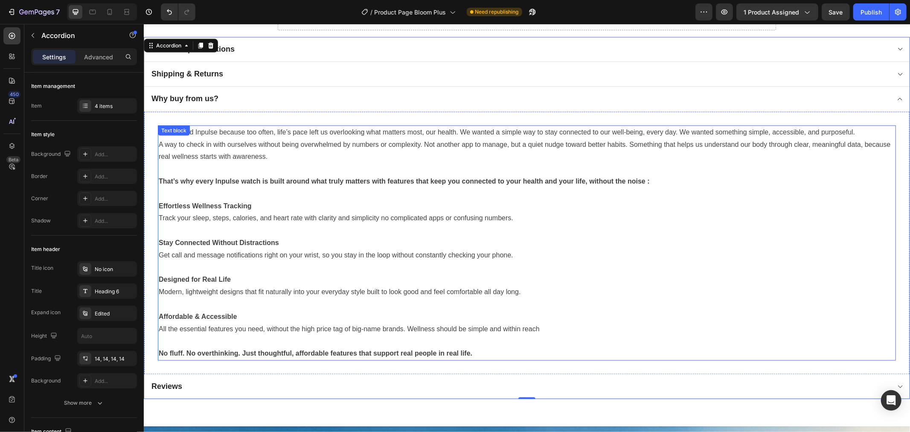
scroll to position [853, 0]
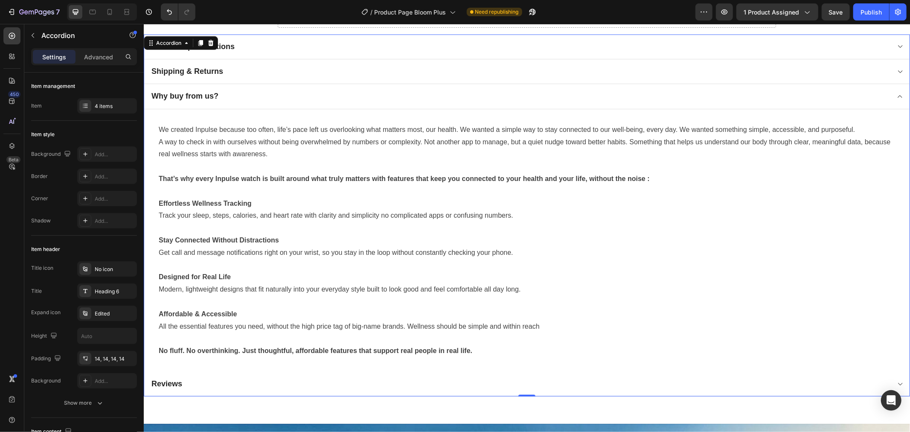
click at [214, 377] on div "Reviews" at bounding box center [520, 383] width 740 height 12
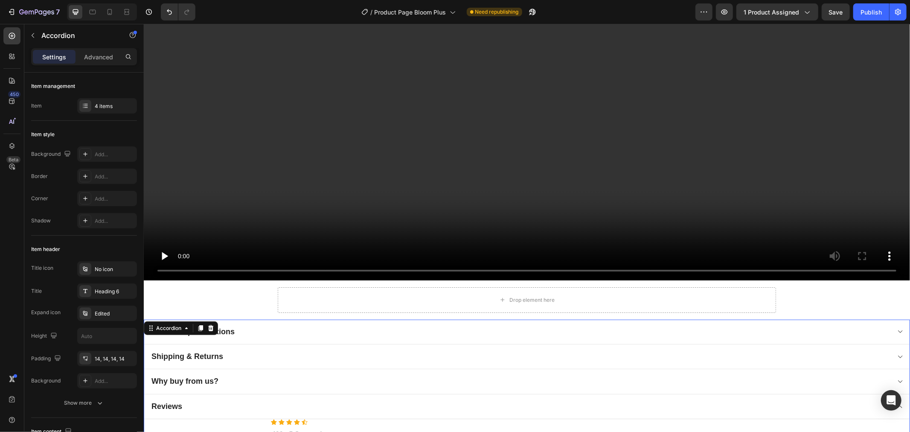
scroll to position [664, 0]
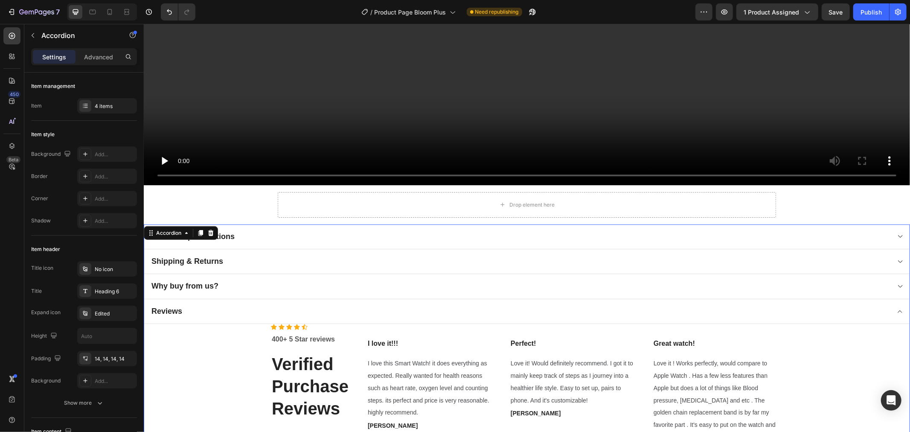
click at [248, 265] on div "Shipping & Returns" at bounding box center [527, 261] width 766 height 25
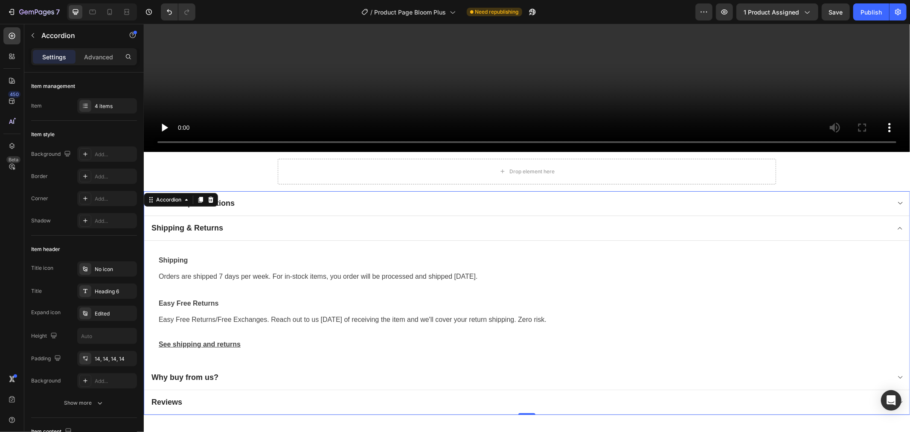
scroll to position [711, 0]
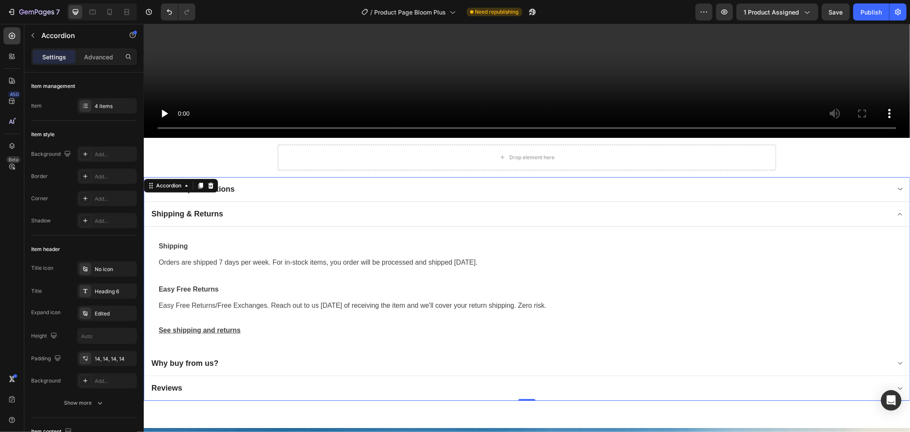
click at [251, 357] on div "Why buy from us?" at bounding box center [520, 363] width 740 height 12
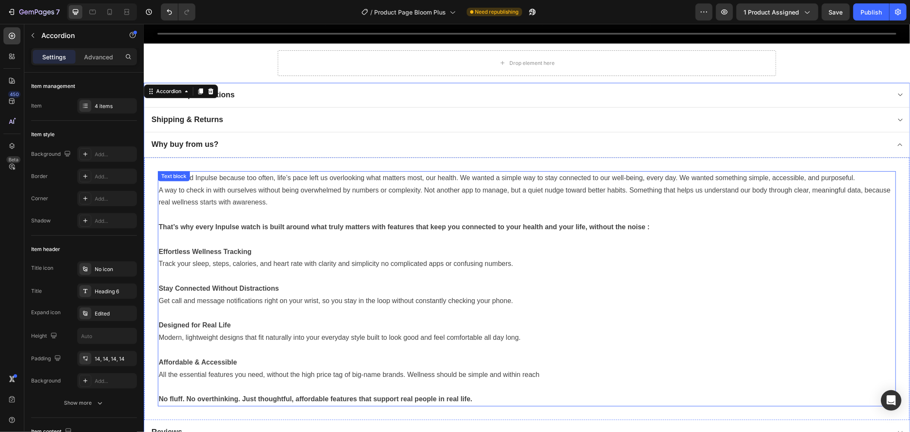
scroll to position [806, 0]
click at [304, 201] on p "A way to check in with ourselves without being overwhelmed by numbers or comple…" at bounding box center [526, 195] width 737 height 25
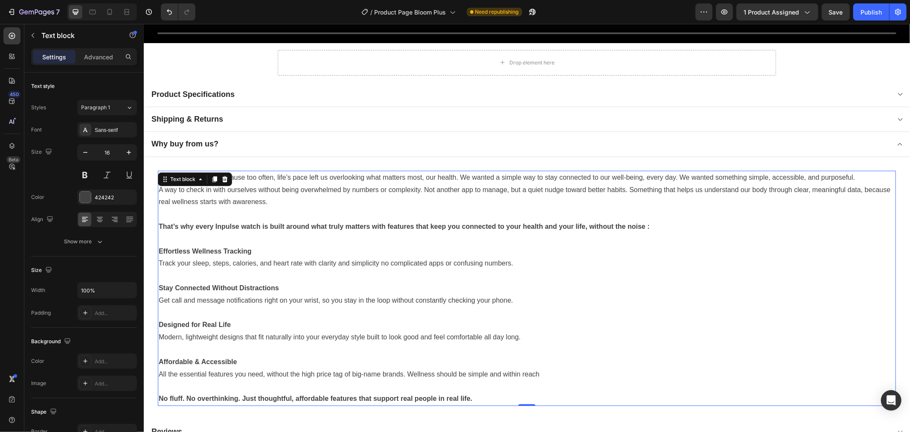
click at [264, 200] on p "A way to check in with ourselves without being overwhelmed by numbers or comple…" at bounding box center [526, 195] width 737 height 25
click at [306, 201] on p "A way to check in with ourselves without being overwhelmed by numbers or comple…" at bounding box center [526, 195] width 737 height 25
click at [484, 395] on p "No fluff. No overthinking. Just thoughtful, affordable features that support re…" at bounding box center [526, 398] width 737 height 12
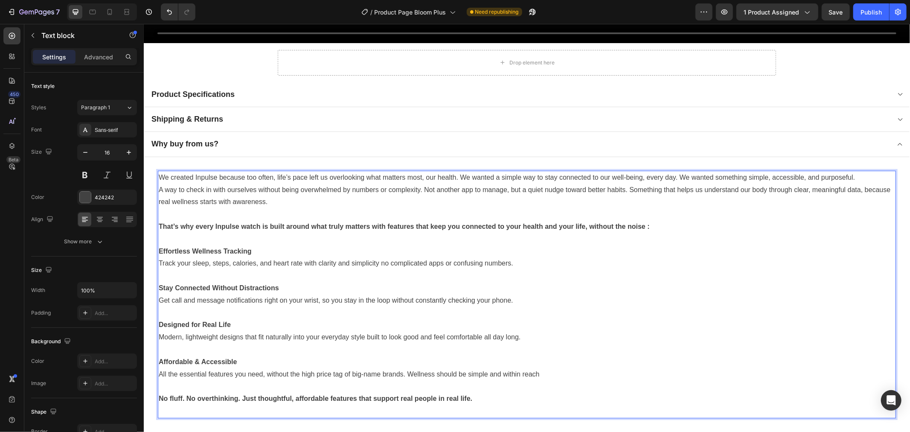
scroll to position [808, 0]
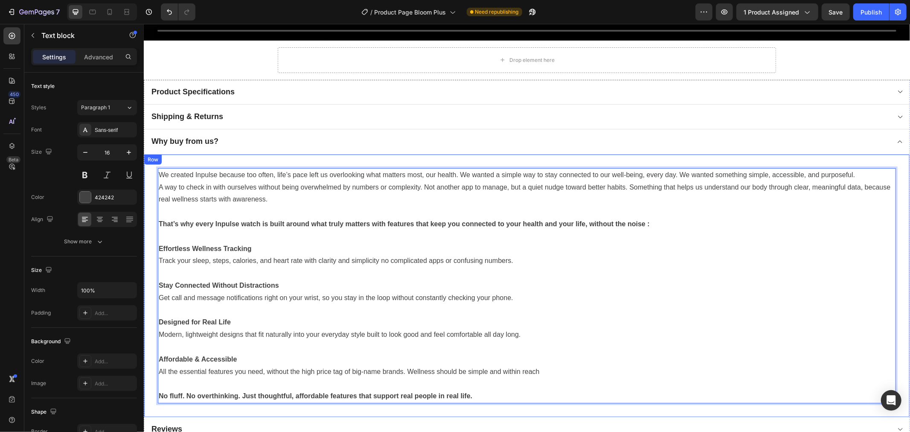
click at [359, 154] on div "We created Inpulse because too often, life’s pace left us overlooking what matt…" at bounding box center [527, 285] width 766 height 262
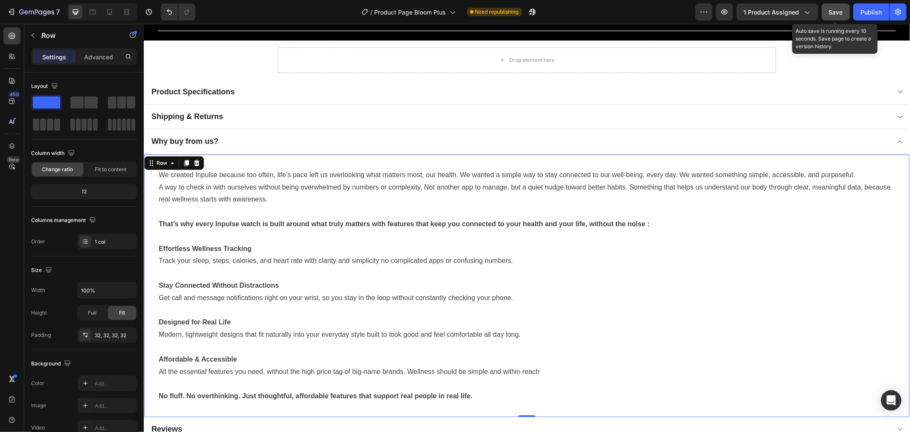
click at [841, 16] on button "Save" at bounding box center [836, 11] width 28 height 17
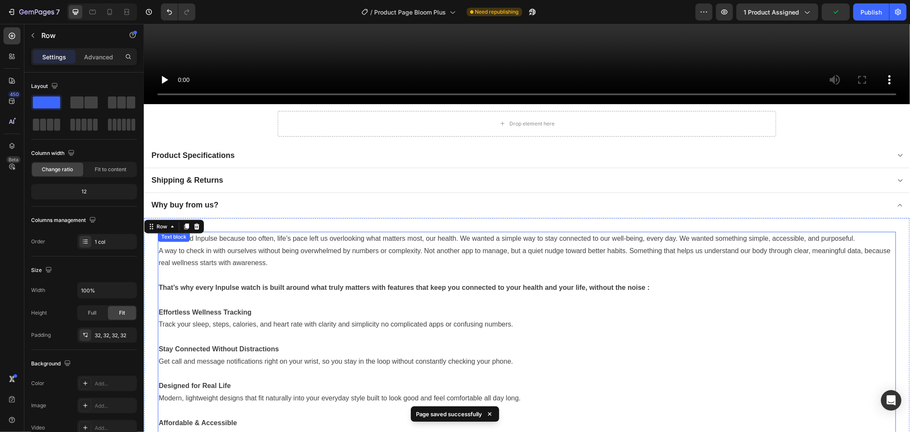
scroll to position [666, 0]
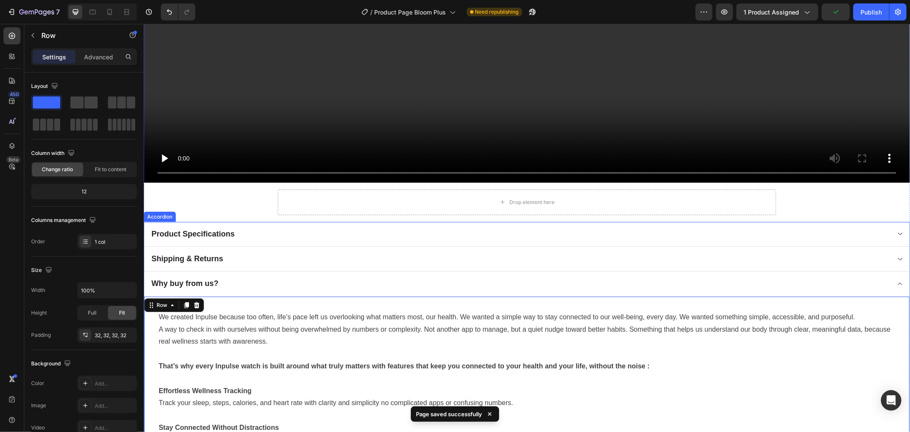
click at [218, 233] on p "Product Specifications" at bounding box center [192, 234] width 83 height 10
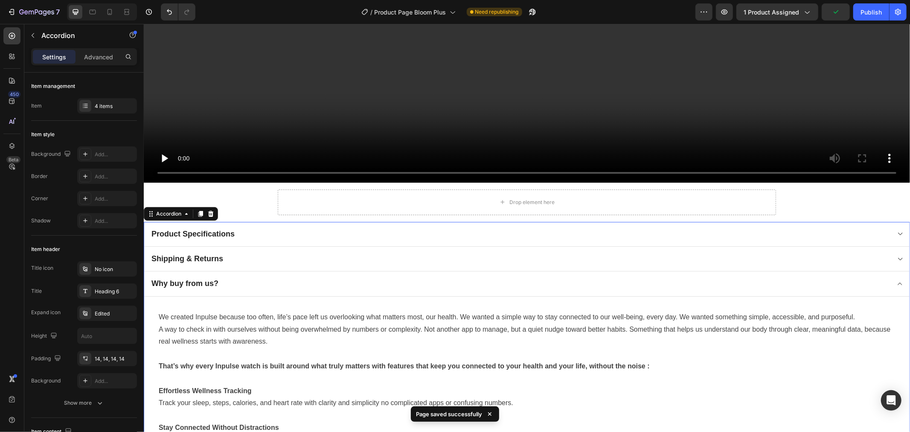
click at [259, 228] on div "Product Specifications" at bounding box center [520, 233] width 740 height 12
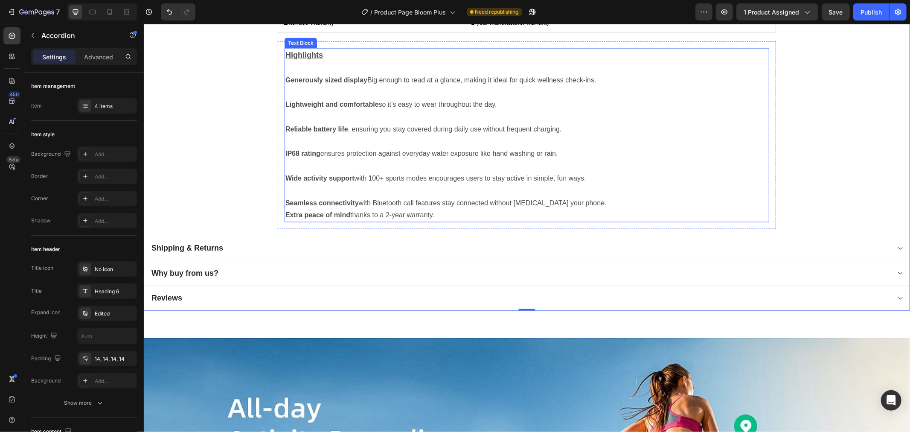
scroll to position [998, 0]
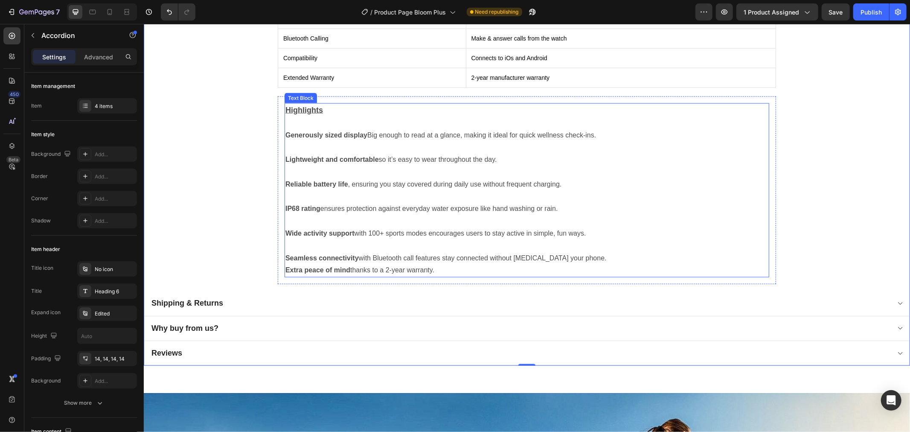
click at [646, 239] on p at bounding box center [526, 245] width 483 height 12
click at [293, 297] on div "Shipping & Returns" at bounding box center [520, 303] width 740 height 12
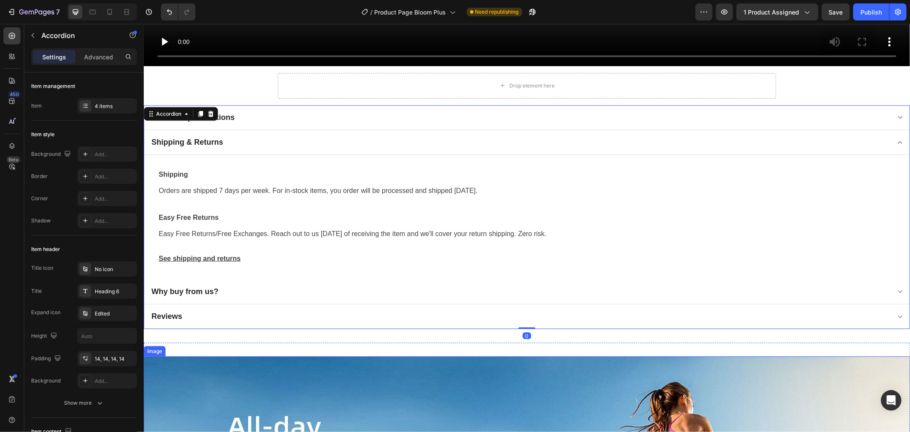
scroll to position [761, 0]
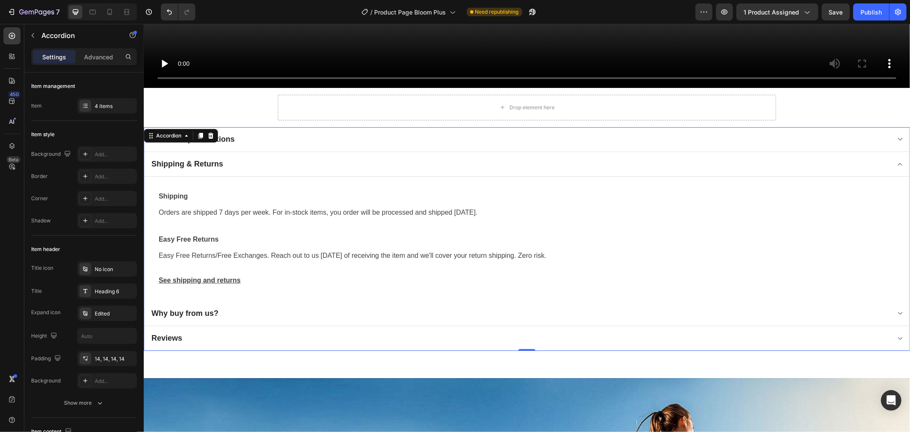
click at [278, 133] on div "Product Specifications" at bounding box center [520, 139] width 740 height 12
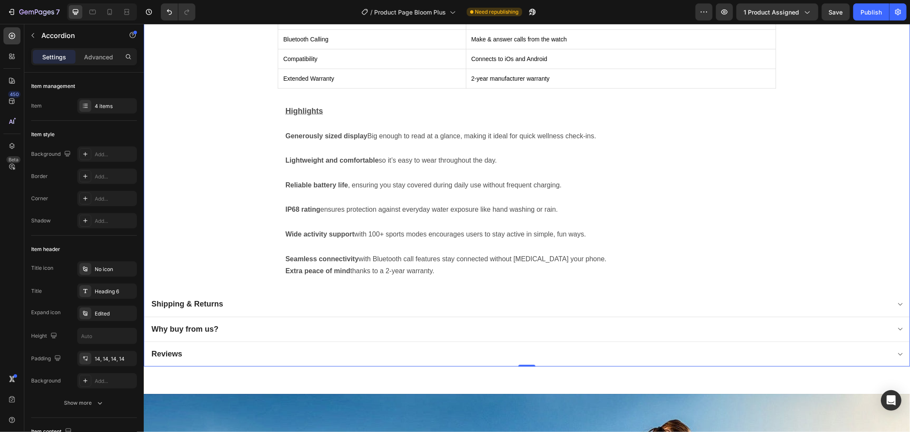
scroll to position [998, 0]
click at [272, 300] on div "Shipping & Returns" at bounding box center [520, 303] width 740 height 12
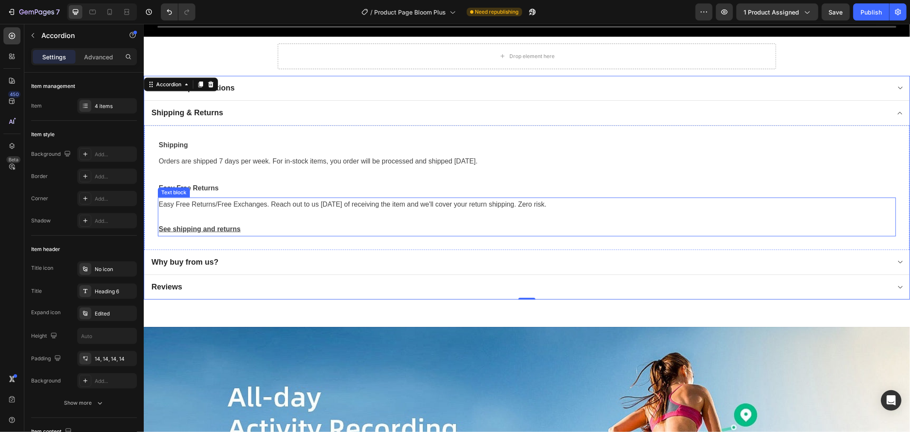
scroll to position [808, 0]
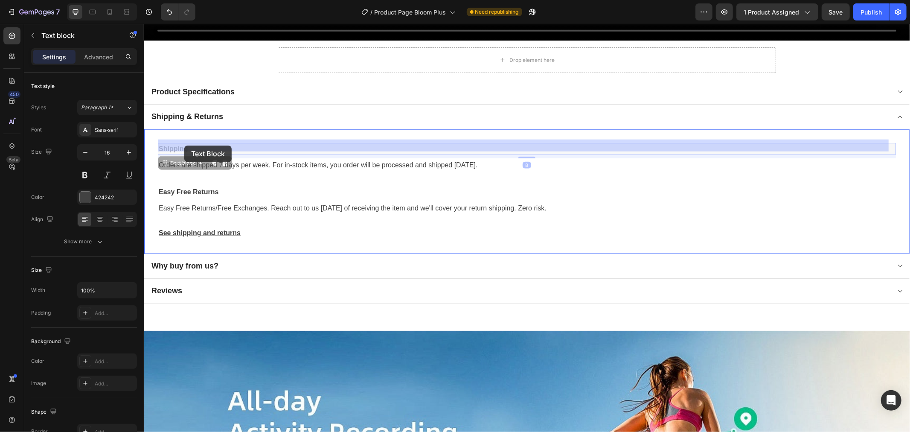
drag, startPoint x: 193, startPoint y: 146, endPoint x: 187, endPoint y: 145, distance: 6.0
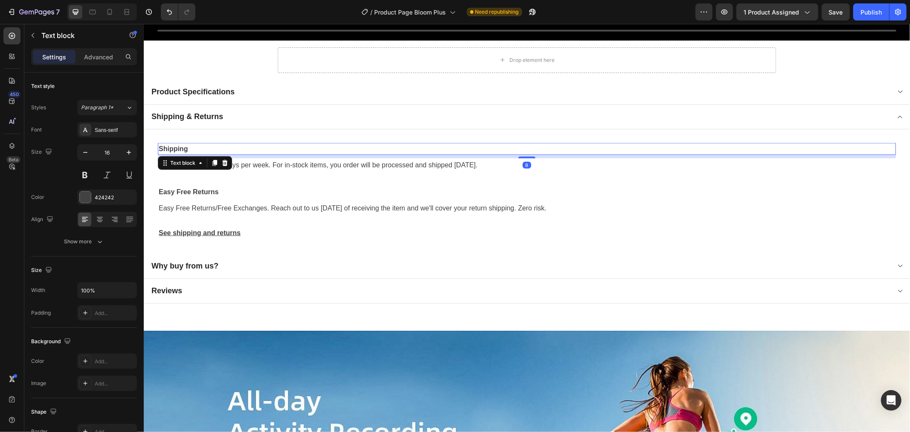
click at [187, 145] on p "Shipping" at bounding box center [526, 148] width 737 height 10
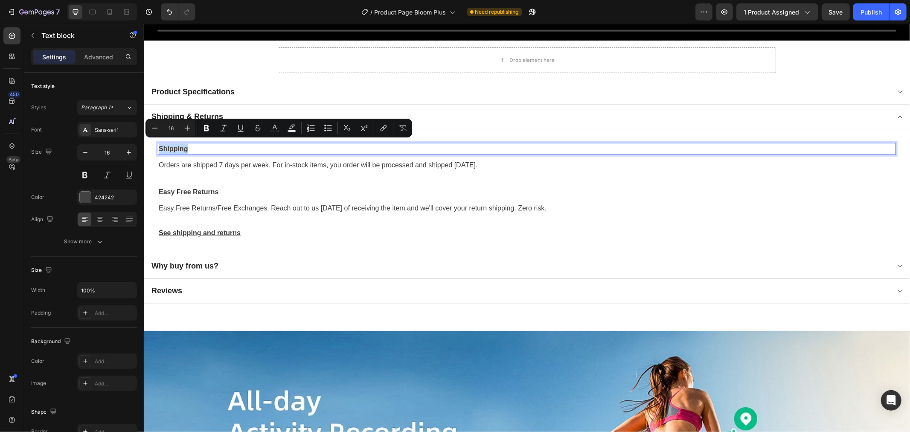
drag, startPoint x: 186, startPoint y: 146, endPoint x: 157, endPoint y: 145, distance: 29.0
click at [158, 145] on p "Shipping" at bounding box center [526, 148] width 737 height 10
click at [127, 155] on icon "button" at bounding box center [129, 152] width 9 height 9
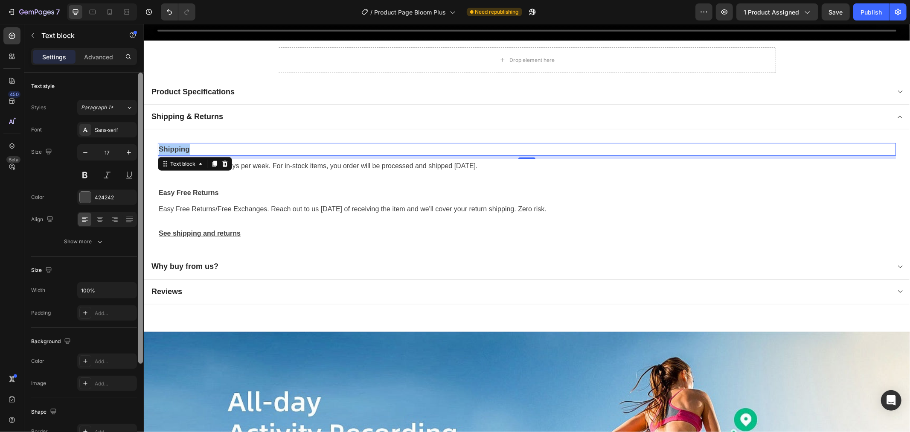
type input "18"
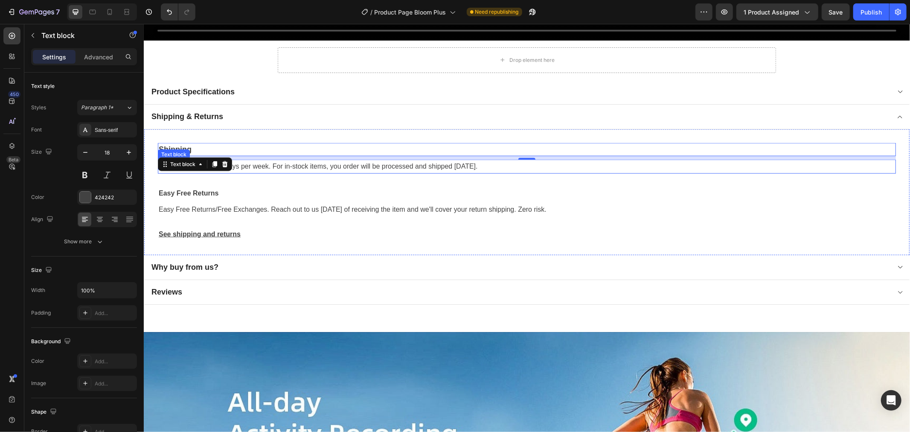
click at [249, 188] on p "Easy Free Returns" at bounding box center [526, 193] width 737 height 10
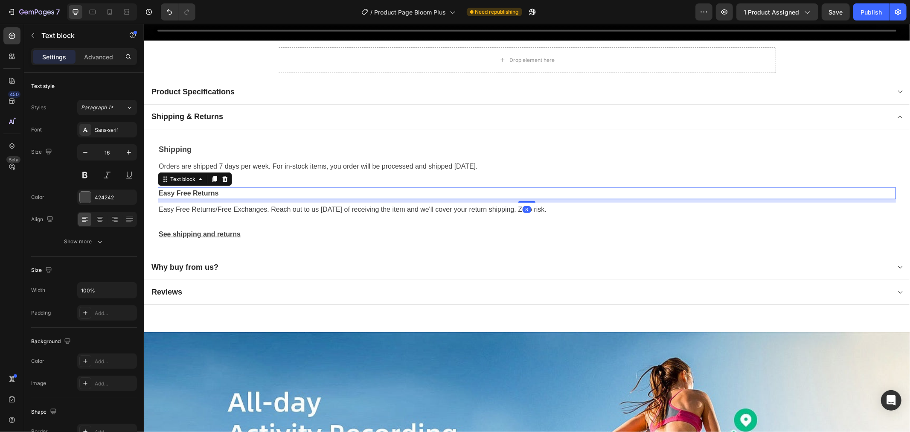
click at [207, 188] on p "Easy Free Returns" at bounding box center [526, 193] width 737 height 10
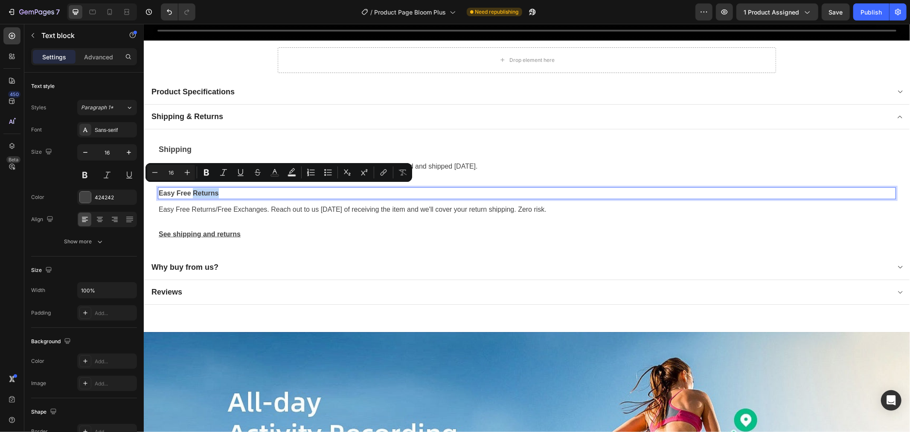
click at [230, 189] on p "Easy Free Returns" at bounding box center [526, 193] width 737 height 10
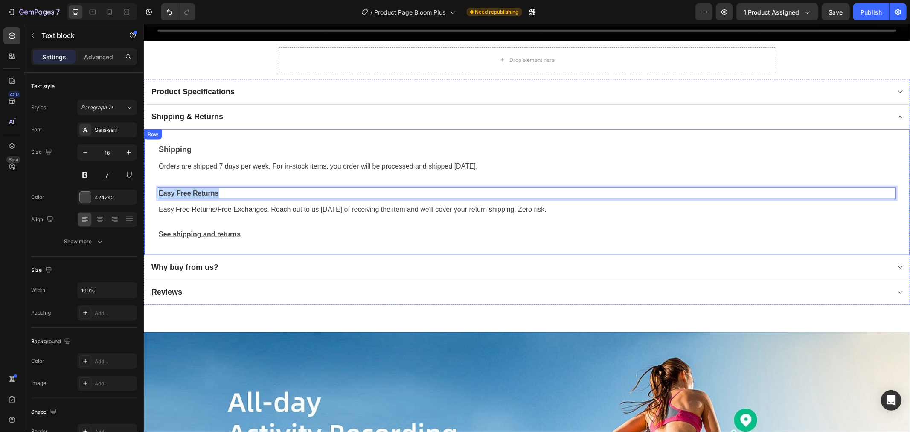
drag, startPoint x: 225, startPoint y: 189, endPoint x: 150, endPoint y: 187, distance: 75.1
click at [150, 187] on div "Shipping Text block Orders are shipped 7 days per week. For in-stock items, you…" at bounding box center [527, 191] width 766 height 125
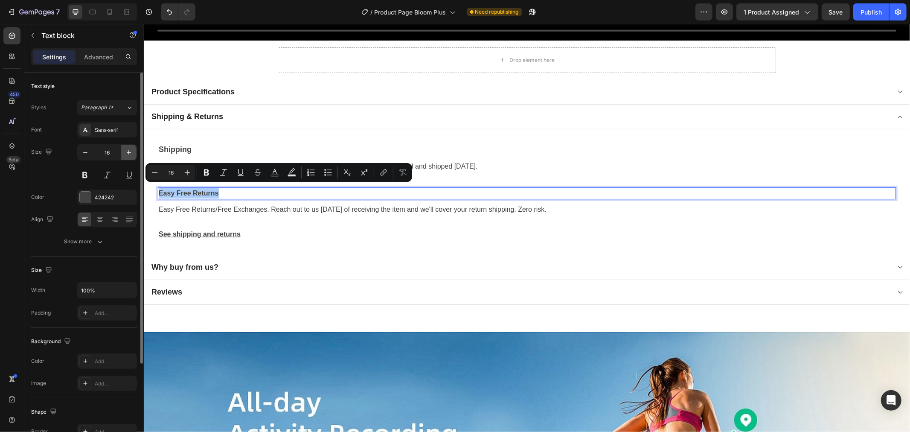
click at [126, 154] on icon "button" at bounding box center [129, 152] width 9 height 9
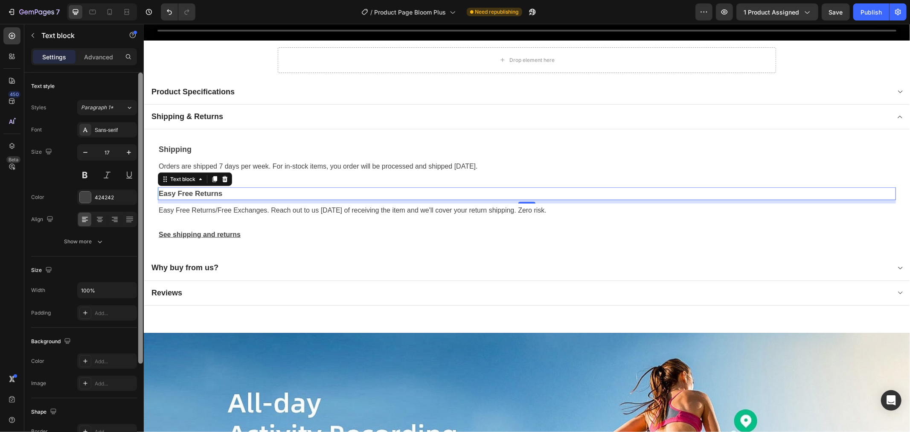
type input "18"
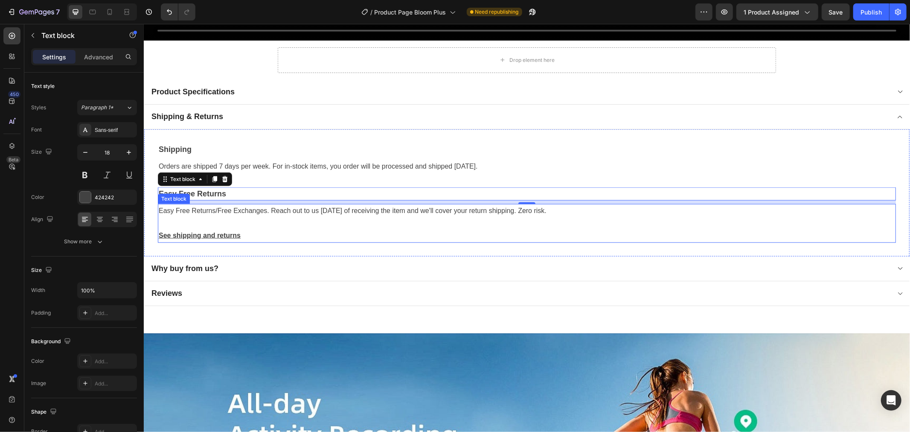
click at [262, 231] on p "See shipping and returns" at bounding box center [526, 235] width 737 height 12
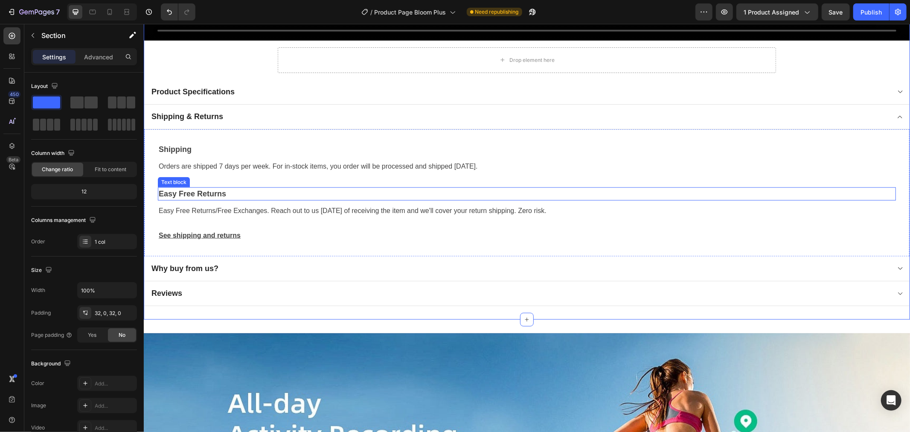
click at [265, 195] on div "Easy Free Returns" at bounding box center [526, 193] width 738 height 13
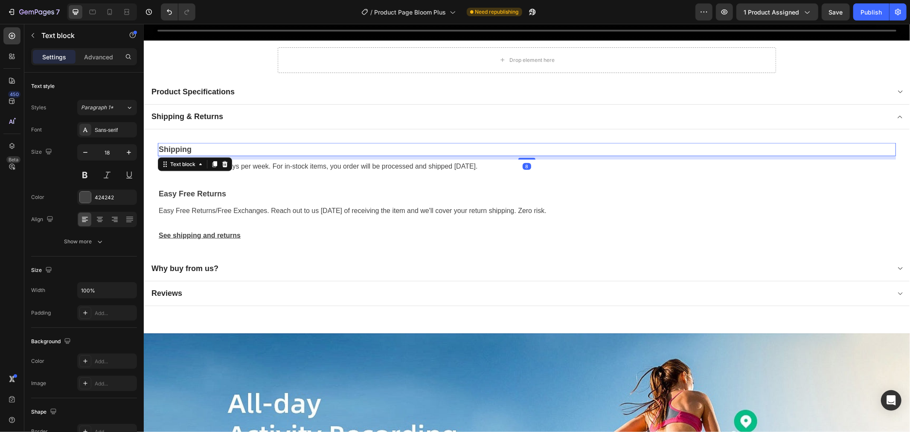
click at [202, 143] on p "Shipping" at bounding box center [526, 149] width 737 height 12
click at [212, 195] on p "Easy Free Returns" at bounding box center [526, 194] width 737 height 12
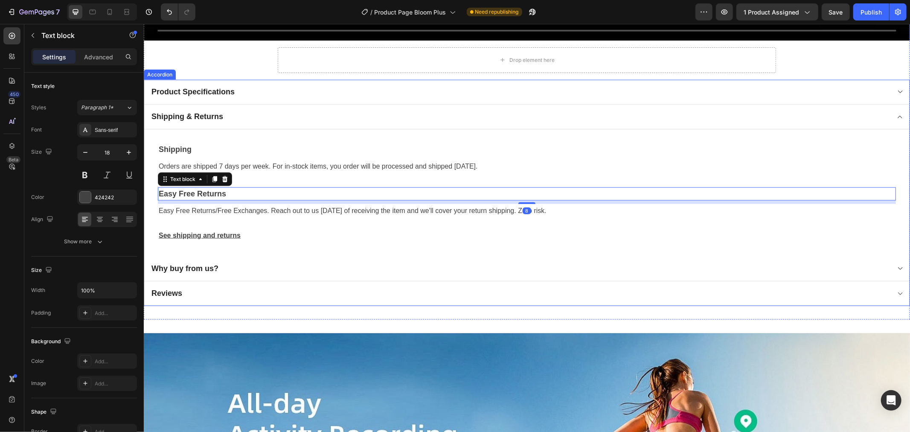
click at [214, 262] on div "Why buy from us?" at bounding box center [185, 268] width 70 height 12
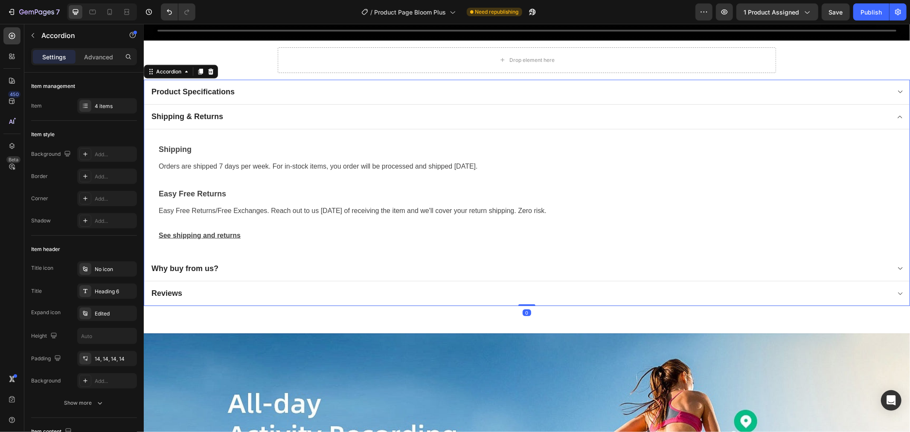
click at [250, 269] on div "Why buy from us?" at bounding box center [520, 268] width 740 height 12
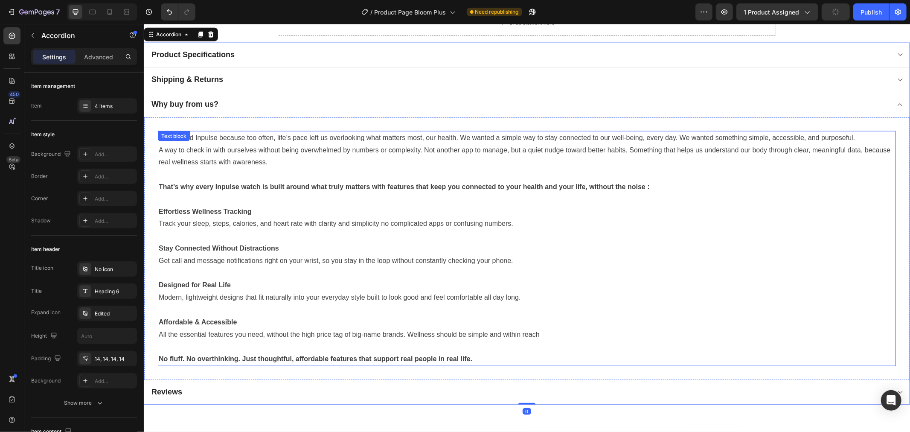
scroll to position [903, 0]
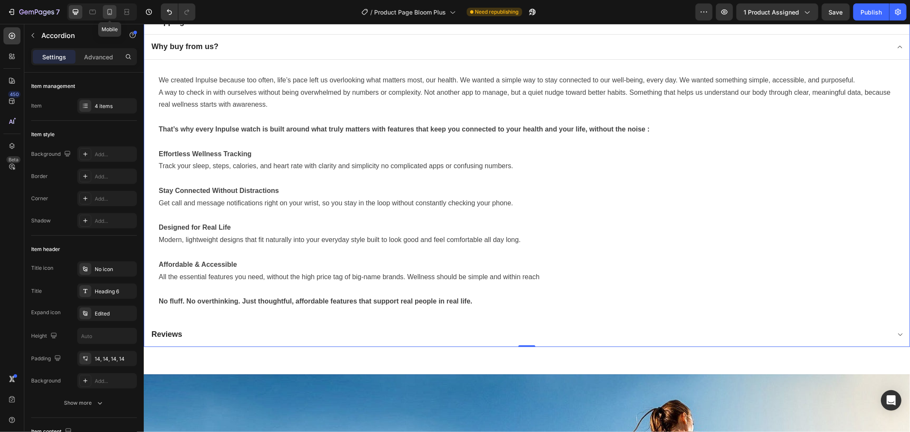
click at [112, 12] on icon at bounding box center [109, 12] width 9 height 9
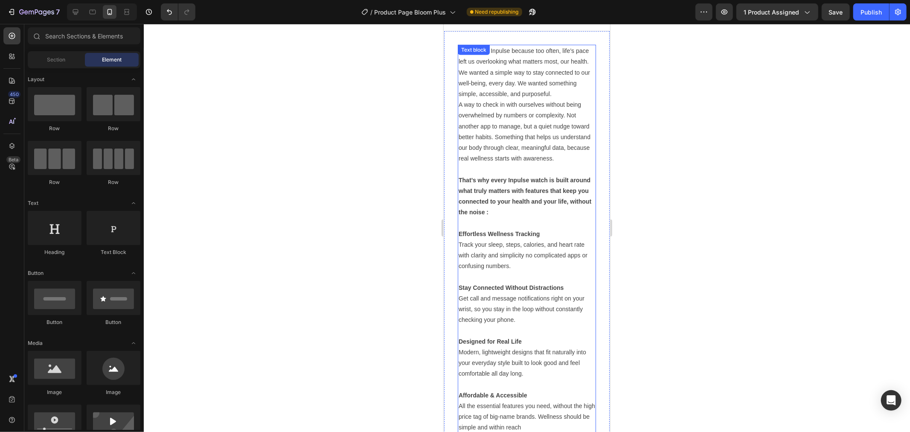
scroll to position [538, 0]
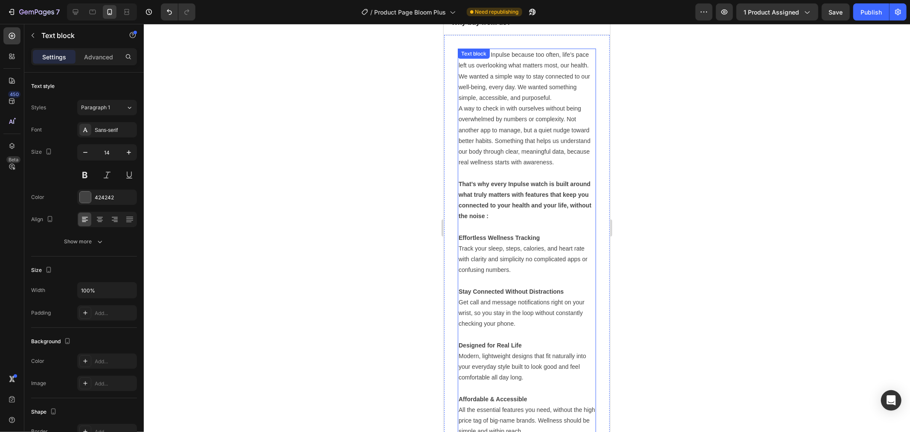
click at [530, 197] on p "That’s why every Inpulse watch is built around what truly matters with features…" at bounding box center [526, 199] width 137 height 43
click at [524, 178] on p "Rich Text Editor. Editing area: main" at bounding box center [526, 172] width 137 height 11
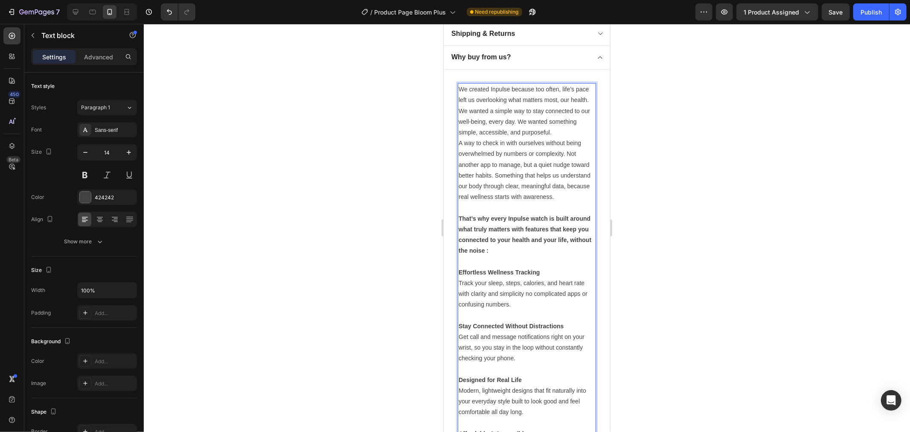
scroll to position [491, 0]
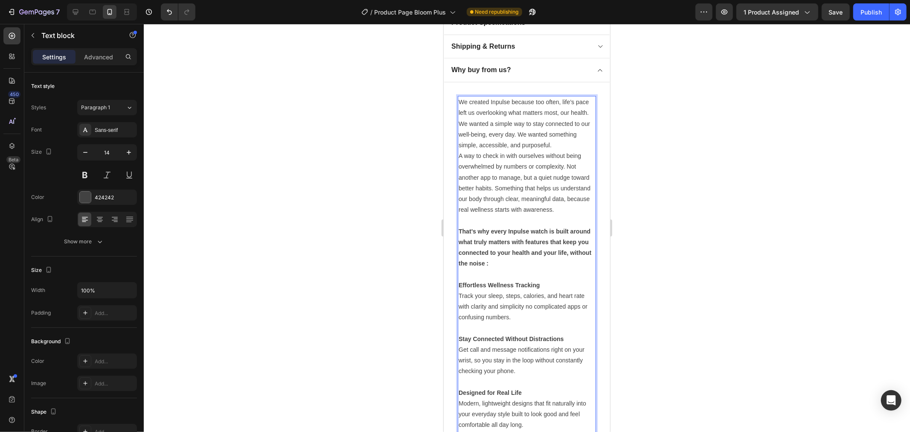
click at [685, 237] on div at bounding box center [527, 228] width 766 height 408
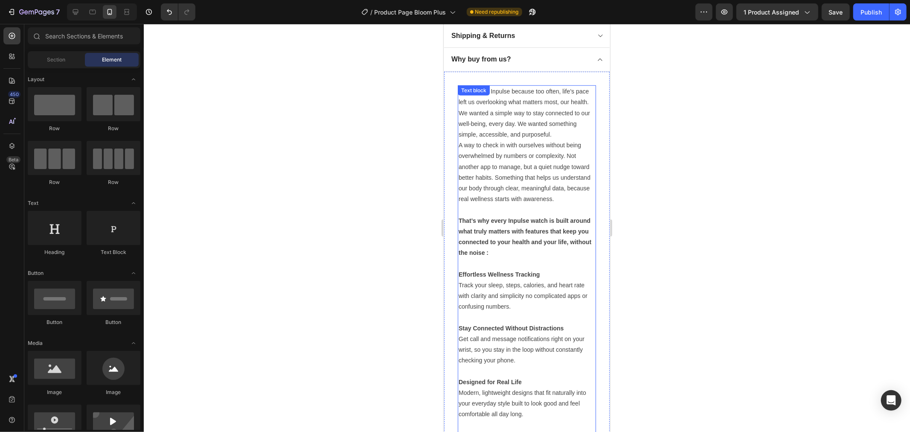
scroll to position [396, 0]
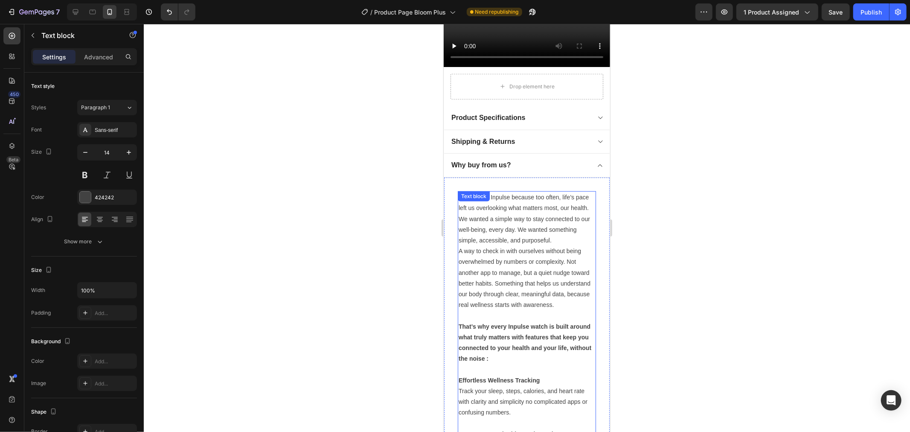
click at [535, 310] on p "A way to check in with ourselves without being overwhelmed by numbers or comple…" at bounding box center [526, 277] width 137 height 64
click at [520, 310] on p "A way to check in with ourselves without being overwhelmed by numbers or comple…" at bounding box center [526, 277] width 137 height 64
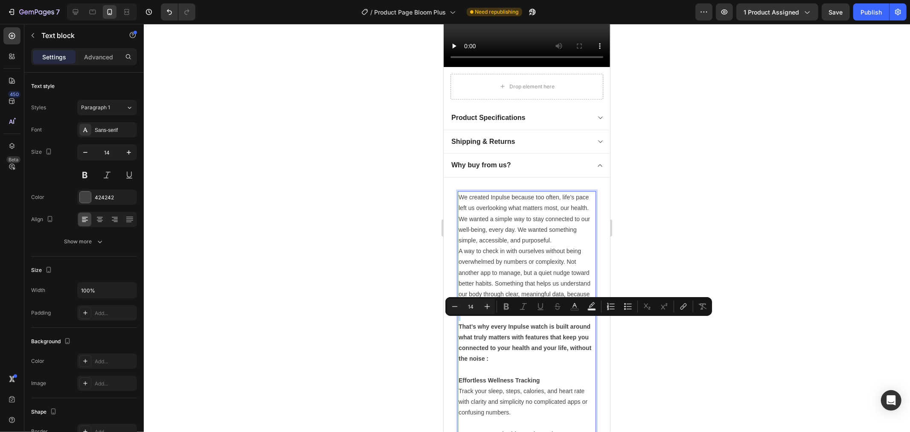
click at [515, 310] on p "A way to check in with ourselves without being overwhelmed by numbers or comple…" at bounding box center [526, 277] width 137 height 64
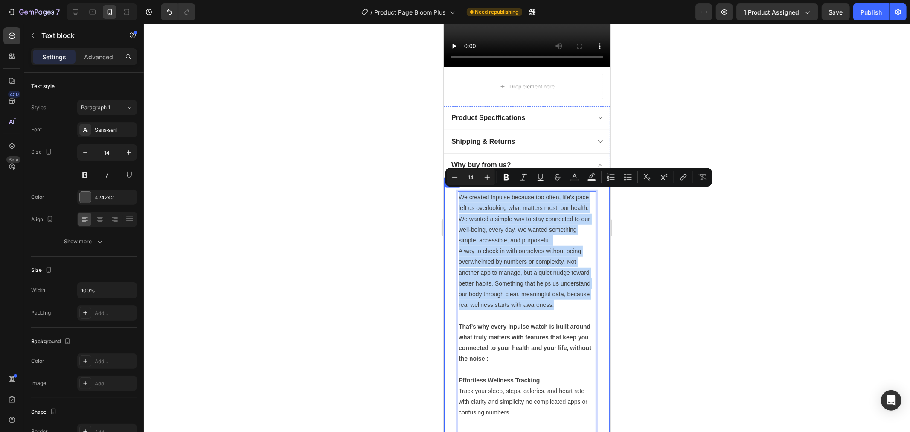
drag, startPoint x: 500, startPoint y: 325, endPoint x: 453, endPoint y: 190, distance: 142.8
click at [453, 190] on div "We created Inpulse because too often, life’s pace left us overlooking what matt…" at bounding box center [527, 406] width 166 height 459
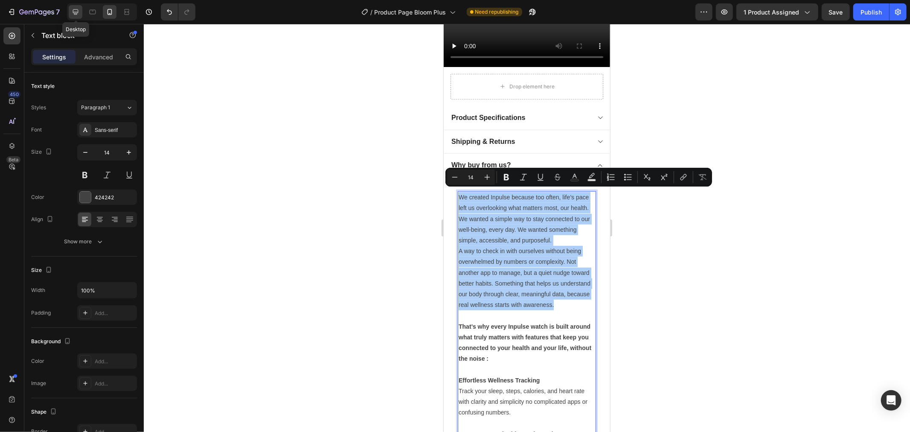
click at [77, 9] on icon at bounding box center [75, 12] width 9 height 9
type input "16"
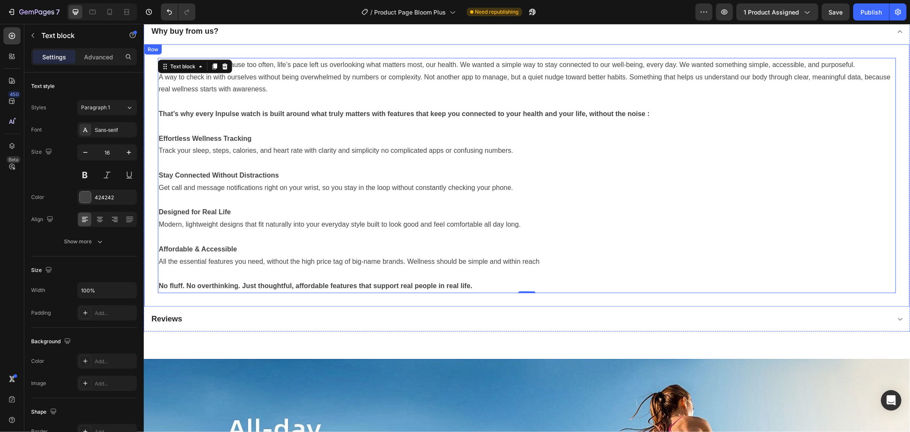
scroll to position [919, 0]
click at [221, 312] on div "Reviews" at bounding box center [520, 318] width 740 height 12
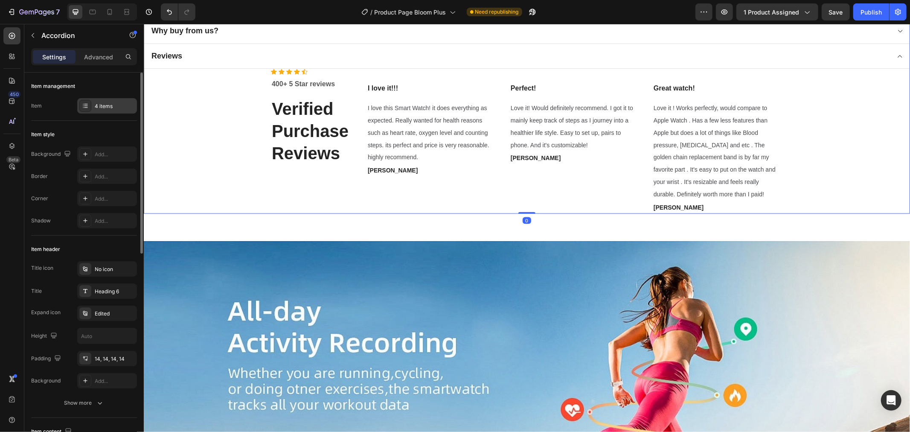
click at [100, 104] on div "4 items" at bounding box center [115, 106] width 40 height 8
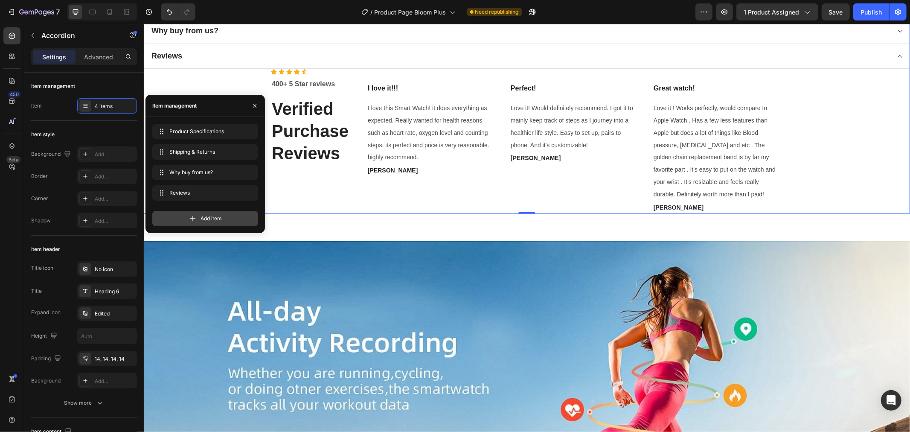
click at [192, 215] on icon at bounding box center [193, 218] width 9 height 9
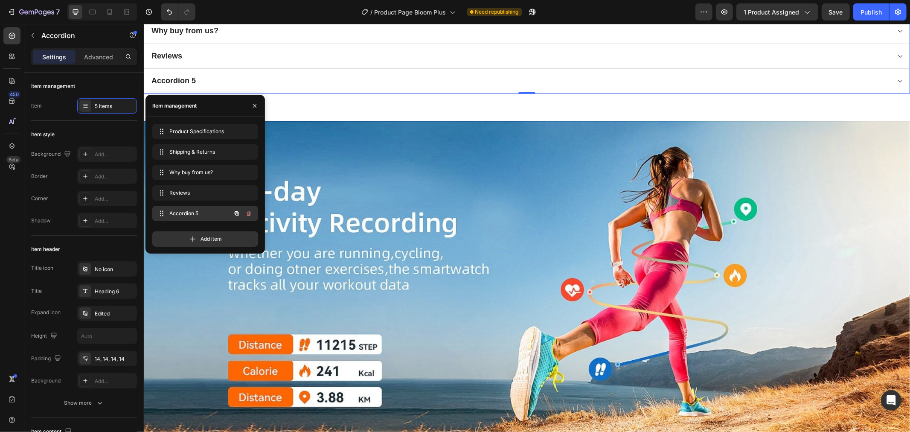
click at [206, 211] on span "Accordion 5" at bounding box center [193, 214] width 48 height 8
click at [208, 172] on span "Why buy from us?" at bounding box center [193, 173] width 48 height 8
click at [208, 172] on span "Why buy from us?" at bounding box center [199, 173] width 63 height 8
click at [180, 171] on span "Why buy from us?" at bounding box center [199, 173] width 63 height 8
click at [188, 213] on span "Accordion 5" at bounding box center [199, 214] width 63 height 8
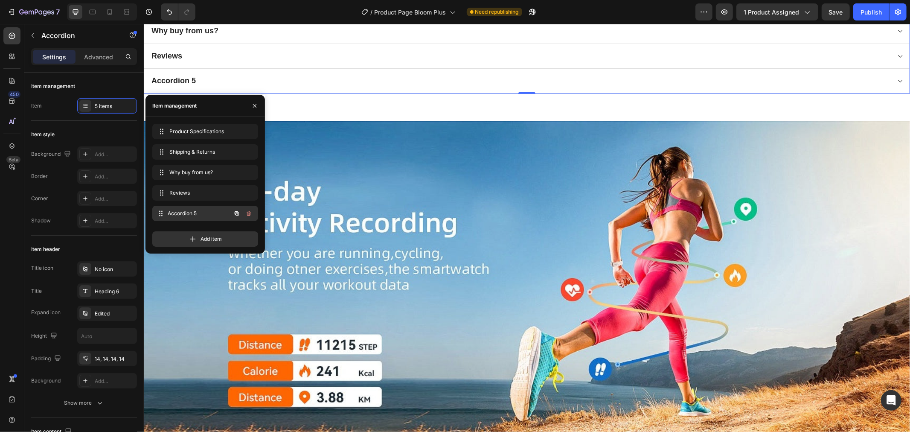
click at [222, 212] on div "Accordion 5 Accordion 5" at bounding box center [193, 213] width 75 height 12
drag, startPoint x: 215, startPoint y: 212, endPoint x: 211, endPoint y: 189, distance: 23.7
click at [195, 191] on span "Accordion 5" at bounding box center [193, 193] width 48 height 8
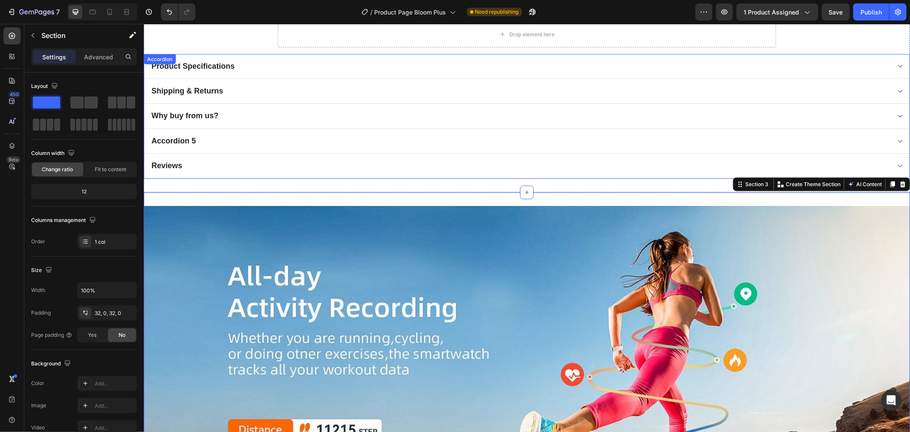
scroll to position [824, 0]
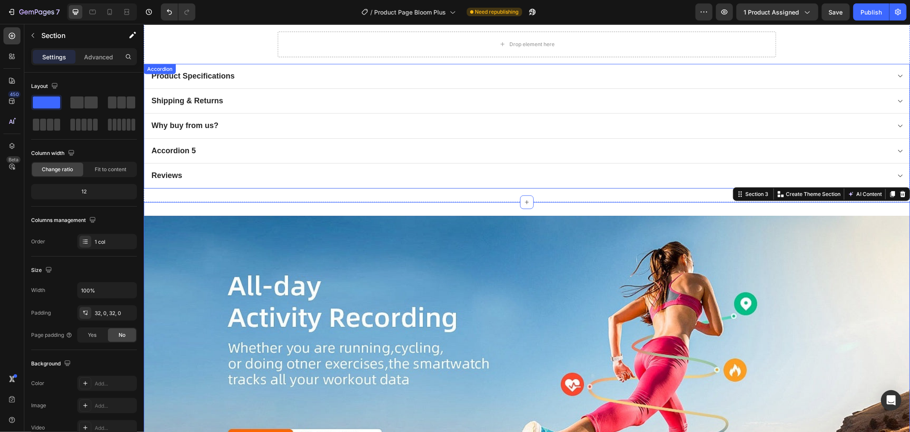
click at [181, 155] on div "Accordion 5" at bounding box center [527, 150] width 766 height 25
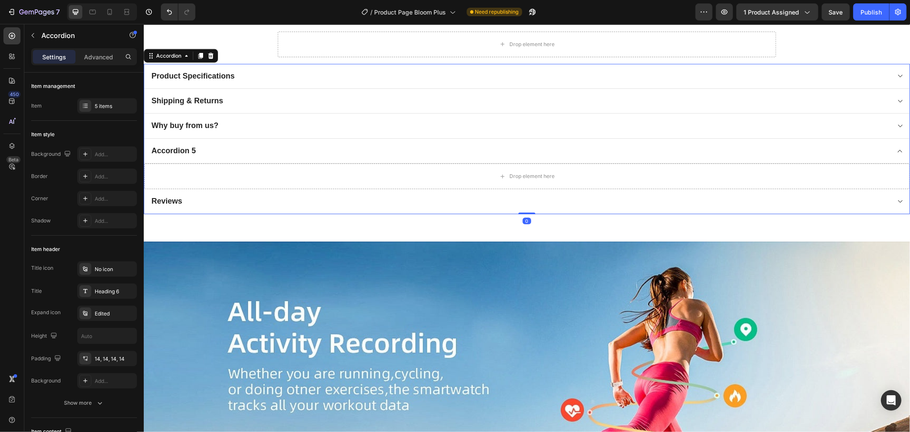
click at [179, 150] on div "Accordion 5" at bounding box center [173, 150] width 47 height 12
click at [187, 148] on p "Accordion 5" at bounding box center [173, 151] width 44 height 10
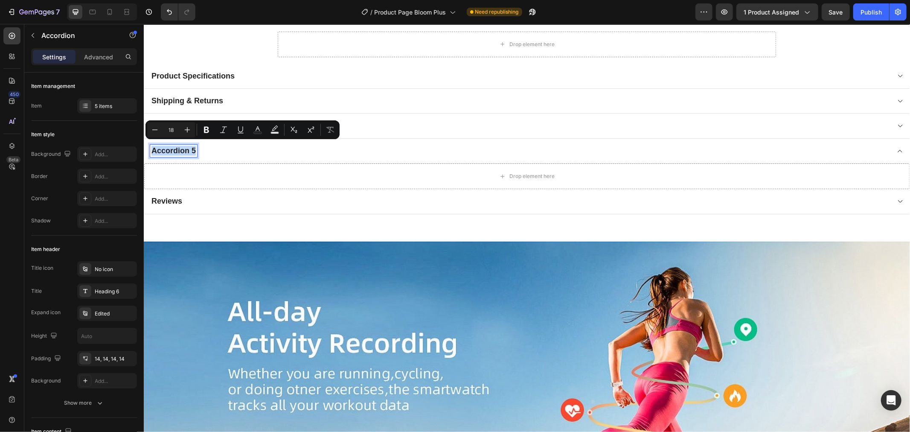
drag, startPoint x: 194, startPoint y: 148, endPoint x: 151, endPoint y: 147, distance: 42.7
click at [151, 147] on p "Accordion 5" at bounding box center [173, 151] width 44 height 10
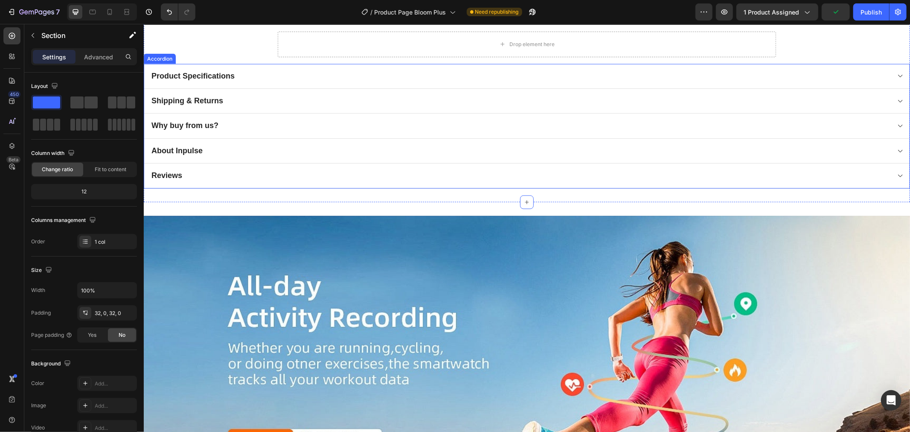
click at [231, 126] on div "Why buy from us?" at bounding box center [520, 125] width 740 height 12
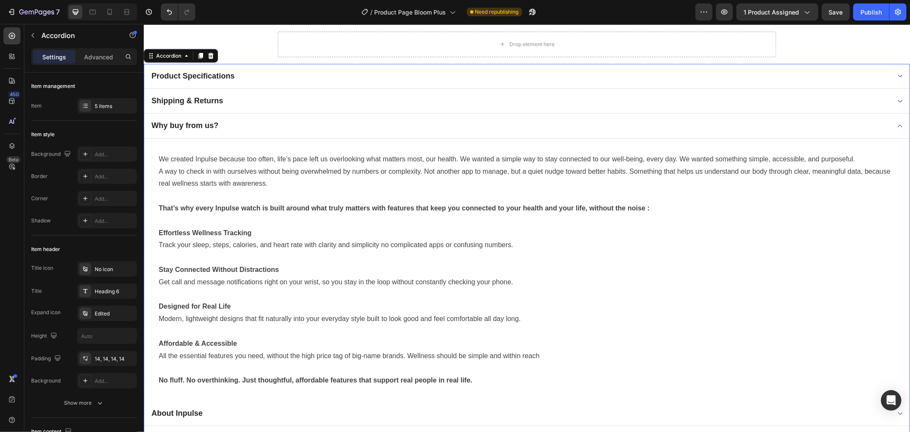
click at [221, 124] on div "Why buy from us?" at bounding box center [520, 125] width 740 height 12
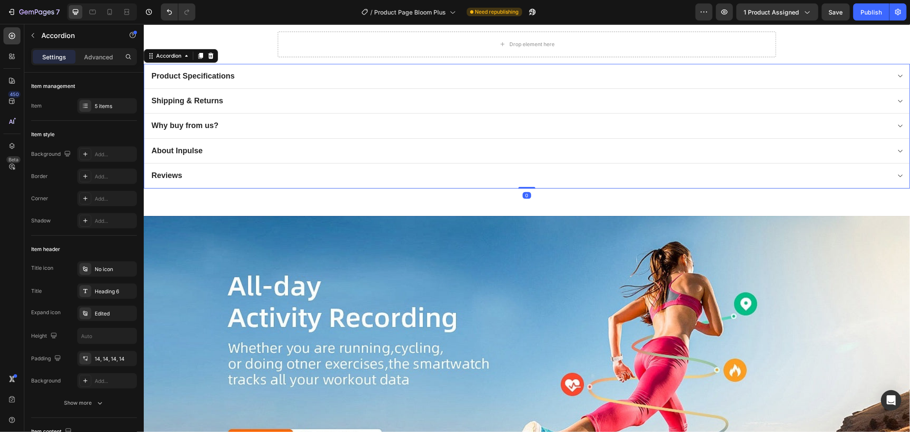
click at [221, 124] on div "Why buy from us?" at bounding box center [520, 125] width 740 height 12
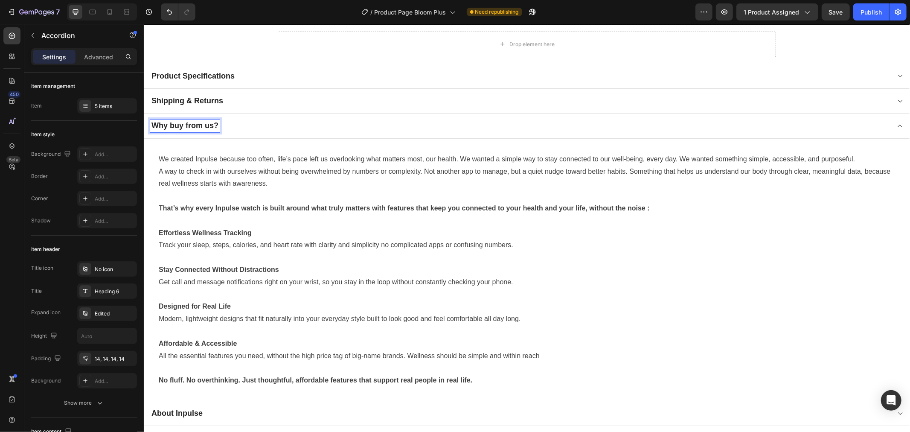
click at [171, 120] on p "Why buy from us?" at bounding box center [184, 125] width 67 height 10
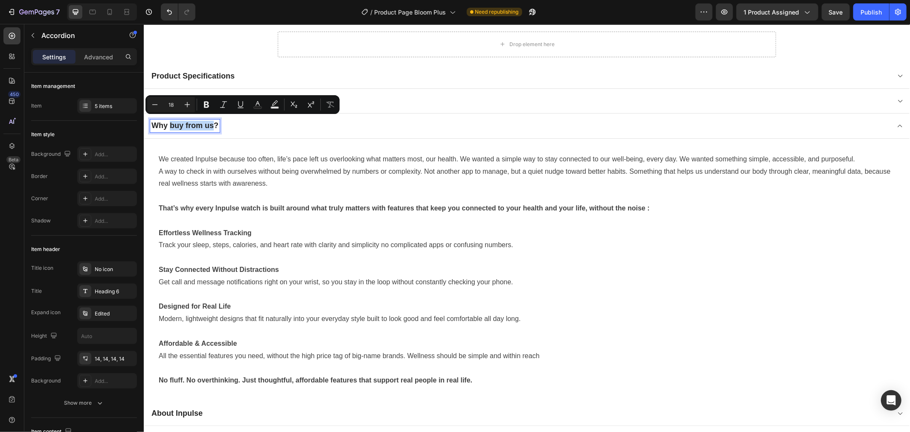
drag, startPoint x: 170, startPoint y: 121, endPoint x: 215, endPoint y: 122, distance: 45.3
click at [215, 122] on p "Why buy from us?" at bounding box center [184, 125] width 67 height 10
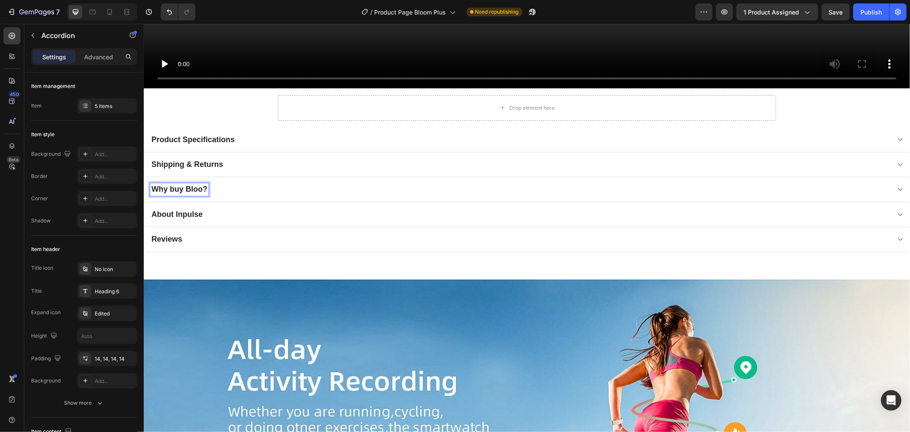
scroll to position [758, 0]
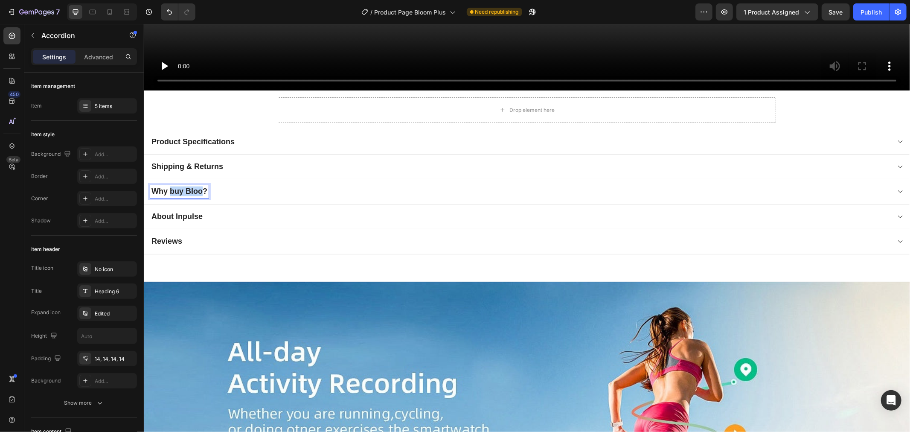
drag, startPoint x: 202, startPoint y: 188, endPoint x: 169, endPoint y: 186, distance: 32.9
click at [169, 186] on p "Why buy Bloo?" at bounding box center [179, 191] width 56 height 10
click at [255, 195] on div "Why BLOOM PLUS?" at bounding box center [527, 191] width 766 height 25
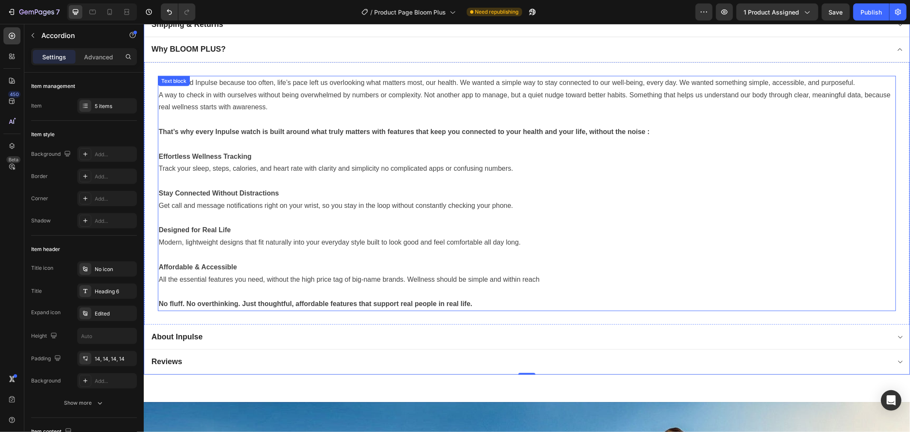
scroll to position [901, 0]
click at [258, 166] on p "Track your sleep, steps, calories, and heart rate with clarity and simplicity n…" at bounding box center [526, 168] width 737 height 12
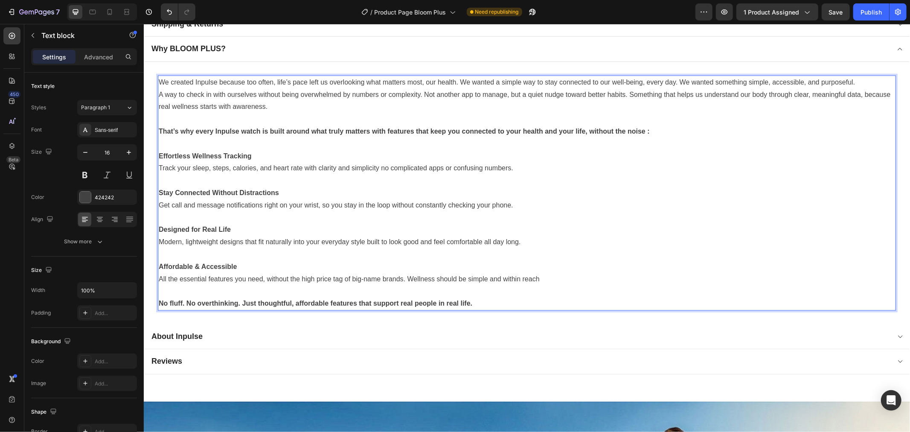
click at [334, 103] on p "A way to check in with ourselves without being overwhelmed by numbers or comple…" at bounding box center [526, 100] width 737 height 25
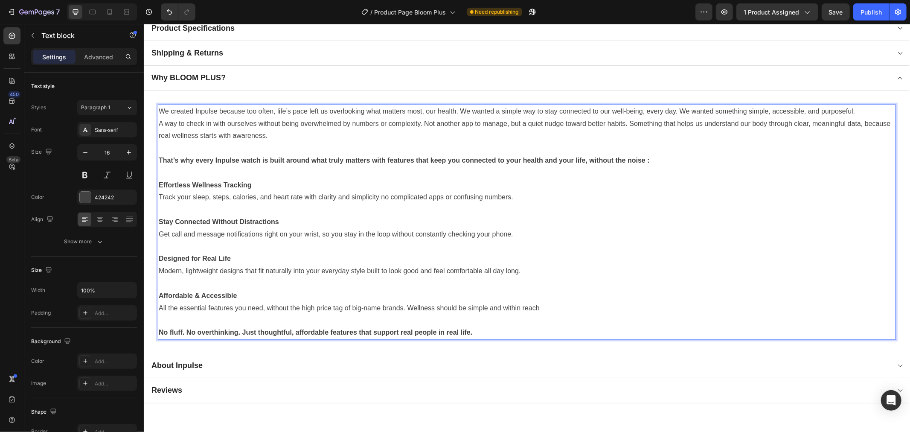
scroll to position [806, 0]
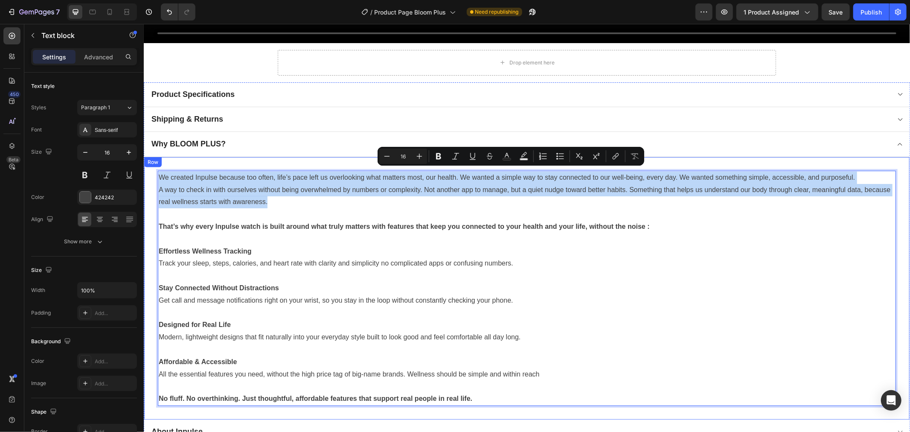
drag, startPoint x: 306, startPoint y: 203, endPoint x: 156, endPoint y: 175, distance: 151.9
click at [156, 175] on div "We created Inpulse because too often, life’s pace left us overlooking what matt…" at bounding box center [527, 288] width 766 height 262
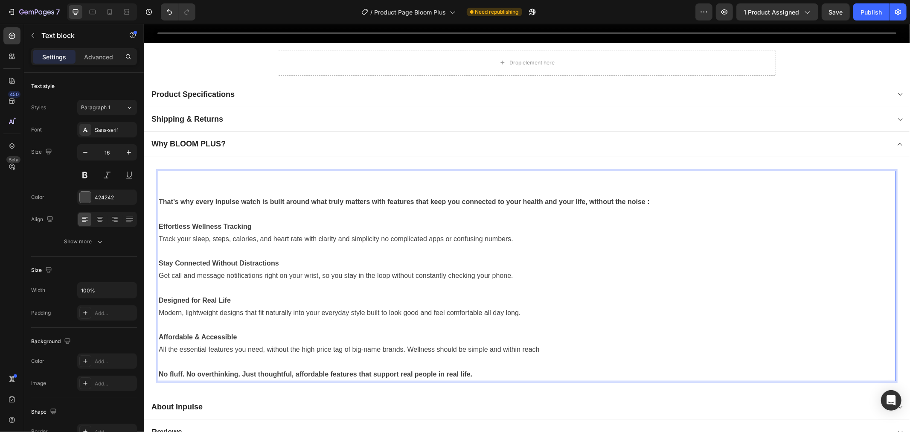
click at [160, 198] on strong "That’s why every Inpulse watch is built around what truly matters with features…" at bounding box center [403, 201] width 491 height 7
click at [163, 201] on strong "That’s why every Inpulse watch is built around what truly matters with features…" at bounding box center [403, 201] width 491 height 7
click at [159, 198] on strong "That’s why every Inpulse watch is built around what truly matters with features…" at bounding box center [403, 201] width 491 height 7
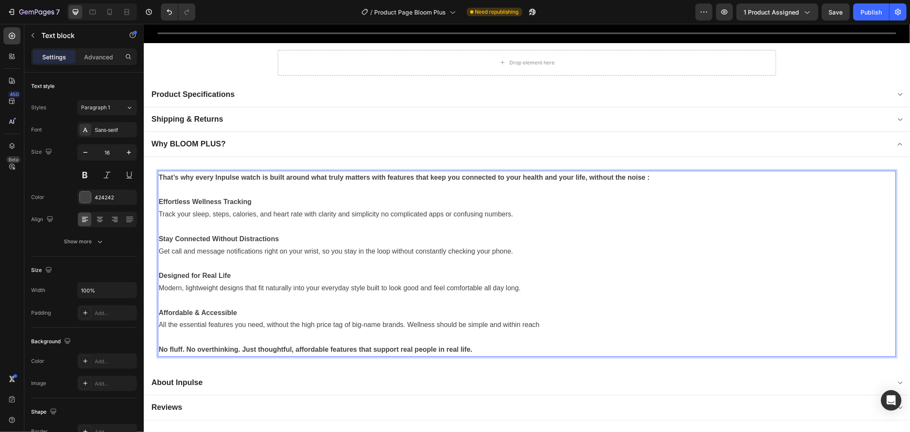
drag, startPoint x: 306, startPoint y: 199, endPoint x: 498, endPoint y: 178, distance: 192.7
click at [306, 198] on p "Effortless Wellness Tracking" at bounding box center [526, 201] width 737 height 12
drag, startPoint x: 543, startPoint y: 172, endPoint x: 139, endPoint y: 170, distance: 403.7
click at [224, 185] on p "Rich Text Editor. Editing area: main" at bounding box center [526, 189] width 737 height 12
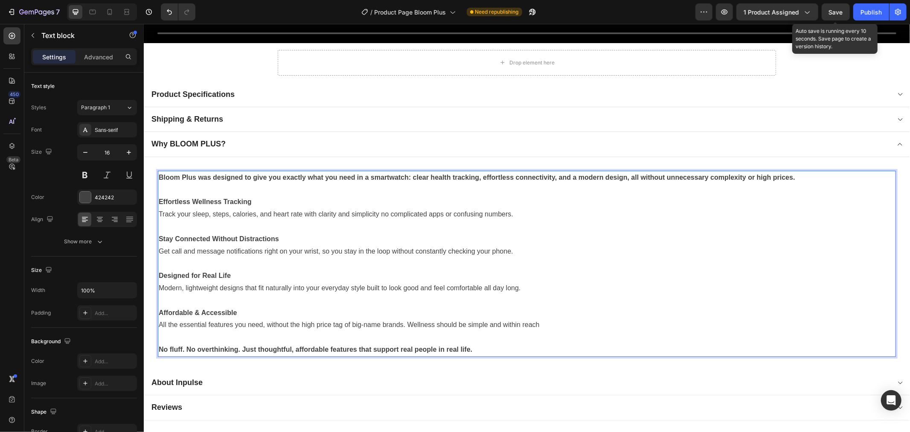
click at [836, 8] on div "Save" at bounding box center [836, 12] width 14 height 9
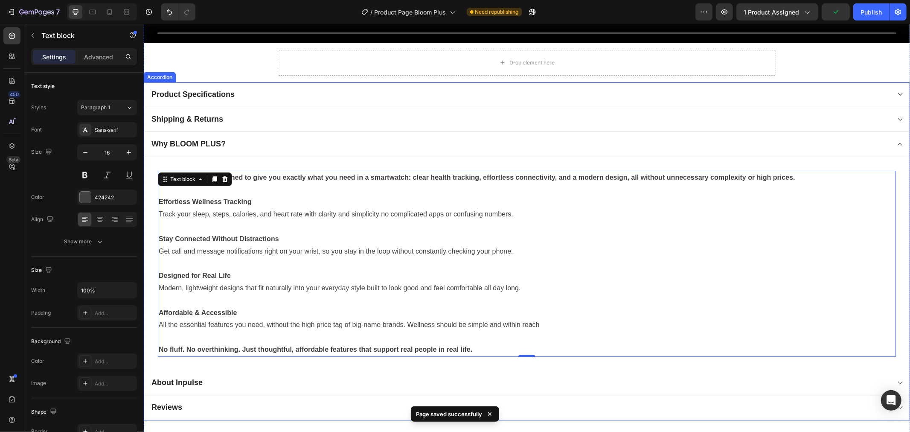
click at [227, 380] on div "About Inpulse" at bounding box center [520, 382] width 740 height 12
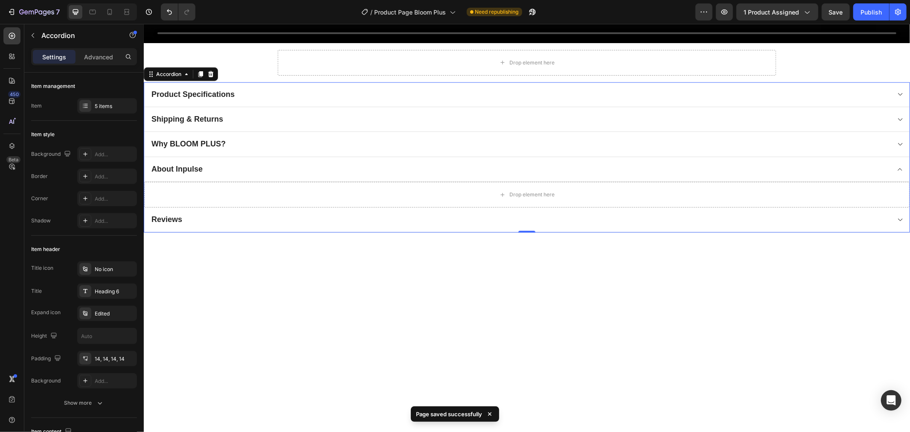
click at [272, 137] on div "Why BLOOM PLUS?" at bounding box center [520, 143] width 740 height 12
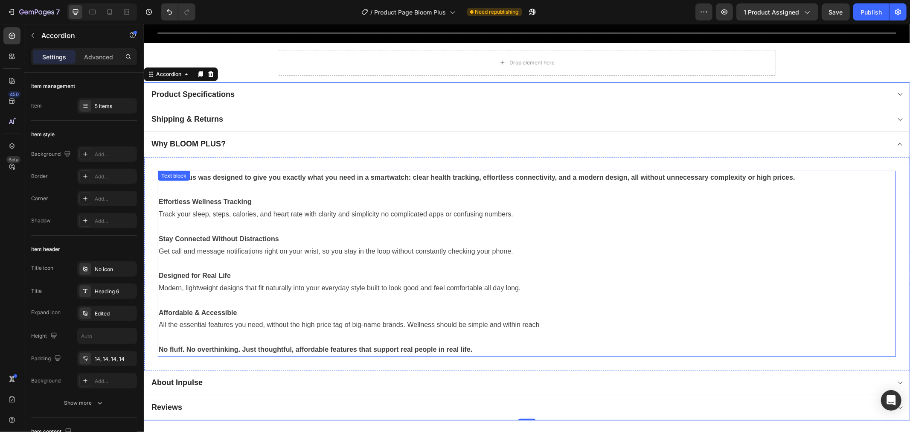
click at [237, 173] on strong "Bloom Plus was designed to give you exactly what you need in a smartwatch: clea…" at bounding box center [476, 176] width 637 height 7
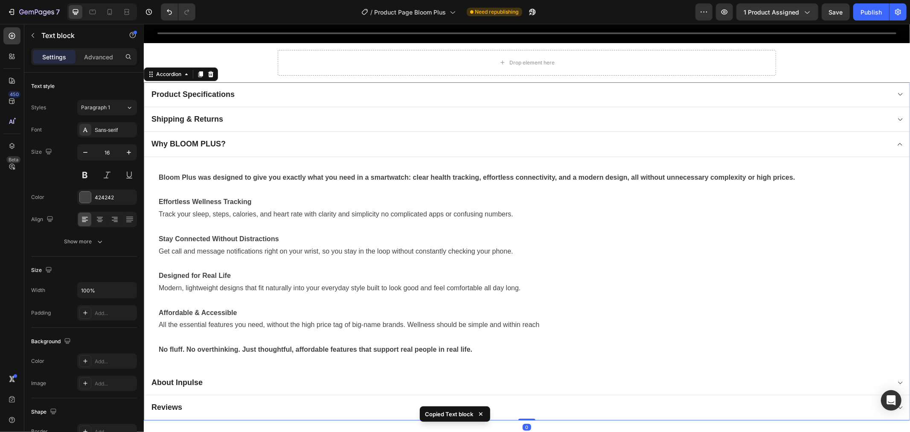
click at [213, 401] on div "Reviews" at bounding box center [520, 407] width 740 height 12
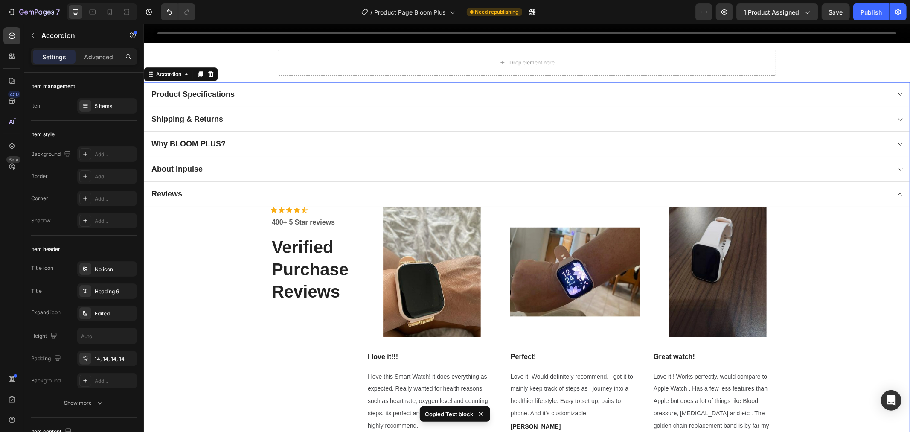
click at [234, 168] on div "About Inpulse" at bounding box center [520, 169] width 740 height 12
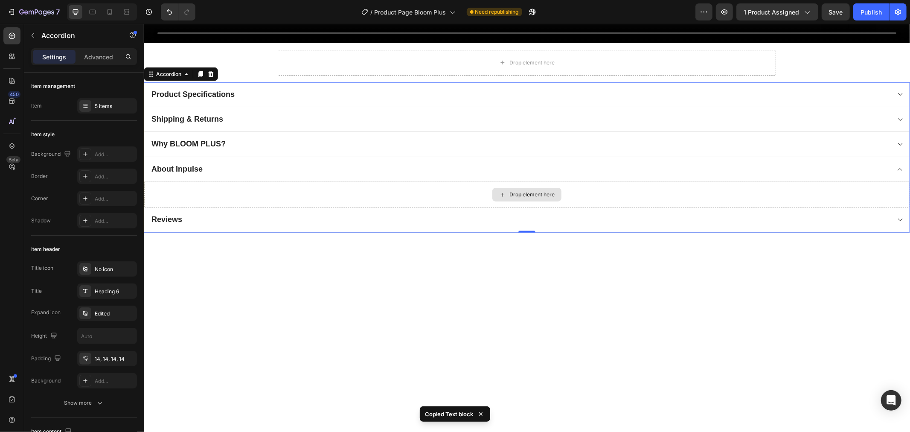
click at [338, 202] on div "Drop element here" at bounding box center [527, 194] width 766 height 26
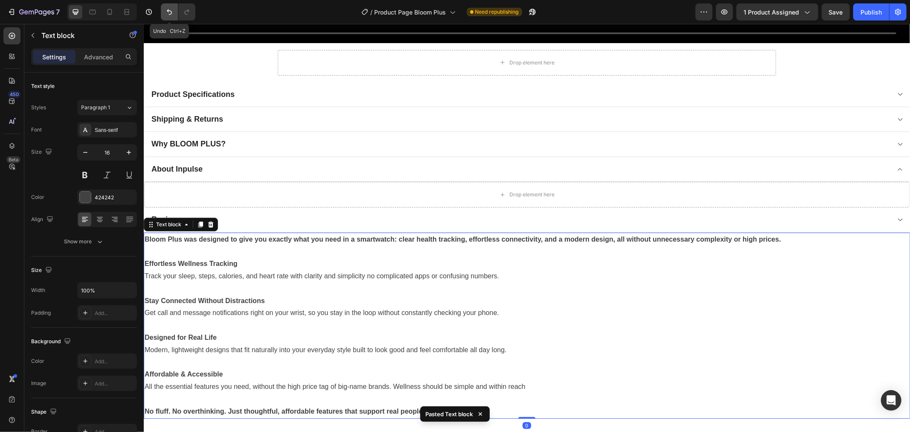
click at [171, 10] on icon "Undo/Redo" at bounding box center [169, 12] width 9 height 9
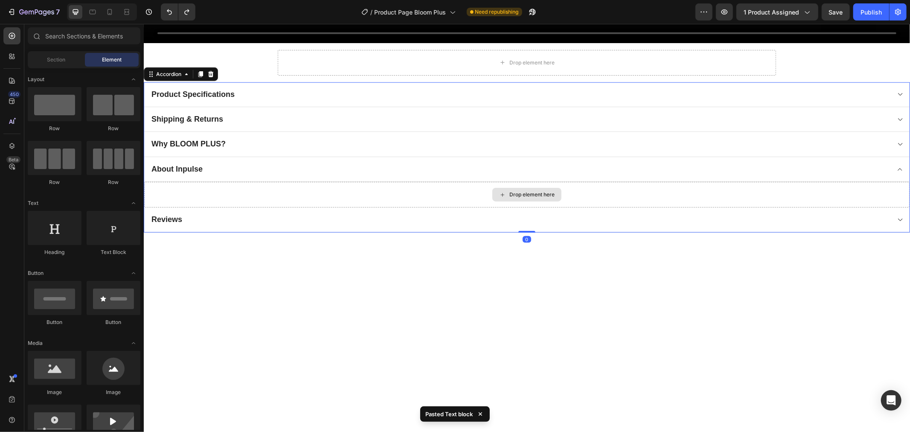
click at [203, 188] on div "Drop element here" at bounding box center [527, 194] width 766 height 26
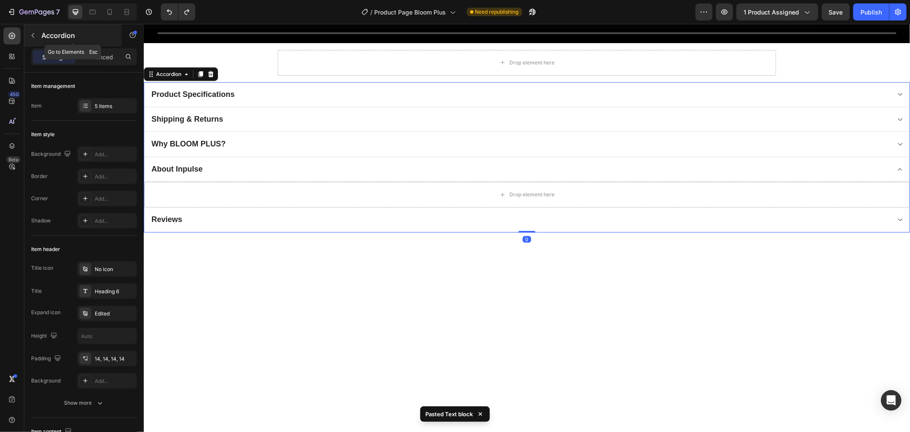
click at [36, 34] on button "button" at bounding box center [33, 36] width 14 height 14
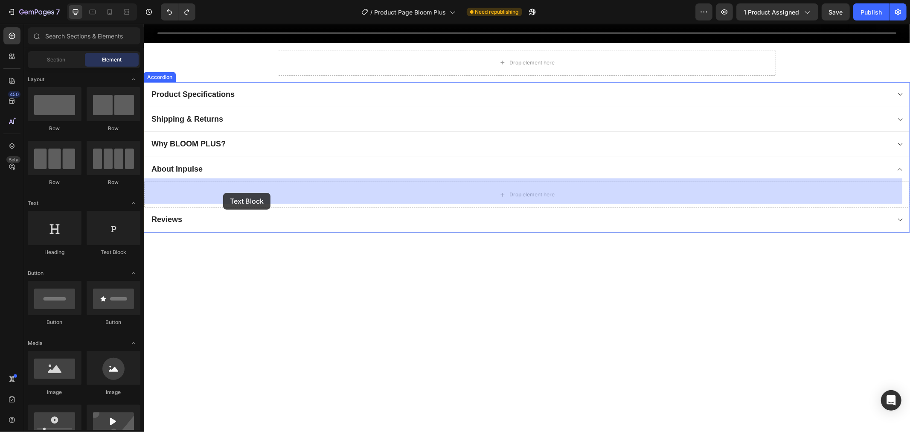
drag, startPoint x: 261, startPoint y: 251, endPoint x: 223, endPoint y: 192, distance: 70.1
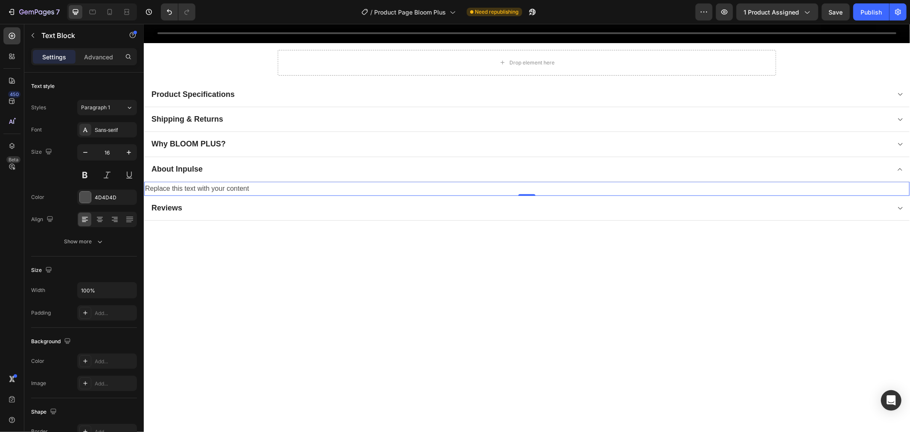
click at [249, 185] on div "Replace this text with your content" at bounding box center [527, 188] width 766 height 14
drag, startPoint x: 256, startPoint y: 185, endPoint x: 132, endPoint y: 183, distance: 123.8
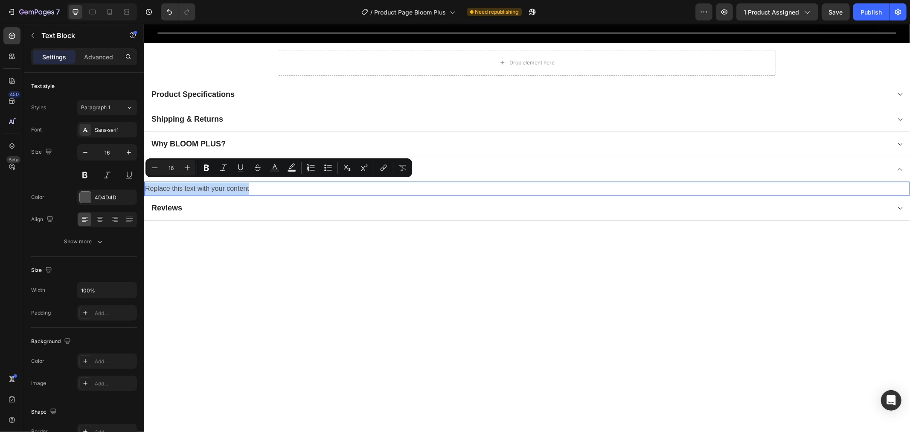
click at [262, 186] on p "Replace this text with your content" at bounding box center [527, 188] width 764 height 12
click at [245, 182] on p "Replace this text with your content" at bounding box center [527, 188] width 764 height 12
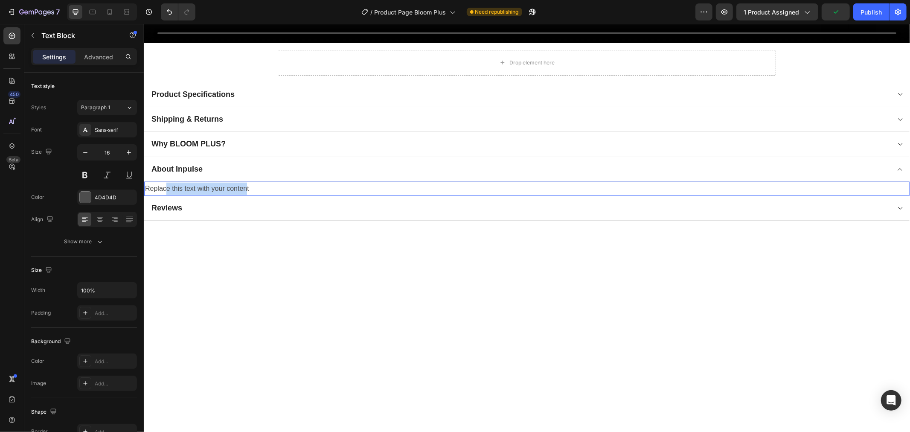
drag, startPoint x: 247, startPoint y: 183, endPoint x: 252, endPoint y: 184, distance: 5.6
click at [165, 186] on p "Replace this text with your content" at bounding box center [527, 188] width 764 height 12
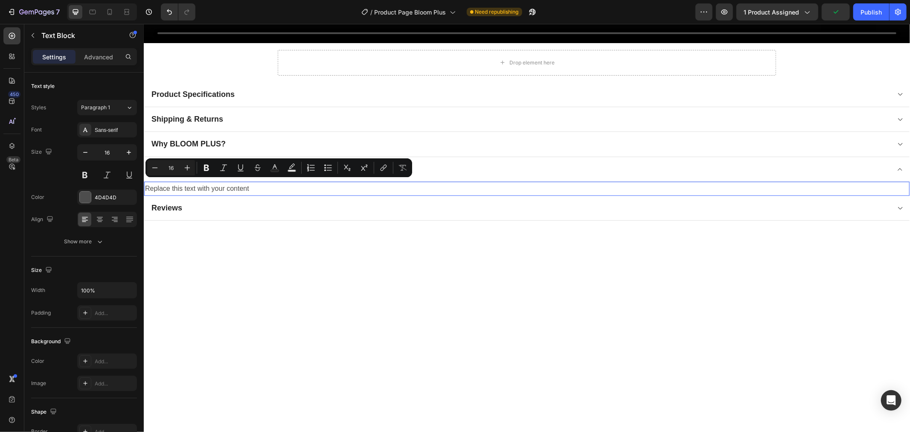
click at [255, 184] on p "Replace this text with your content" at bounding box center [527, 188] width 764 height 12
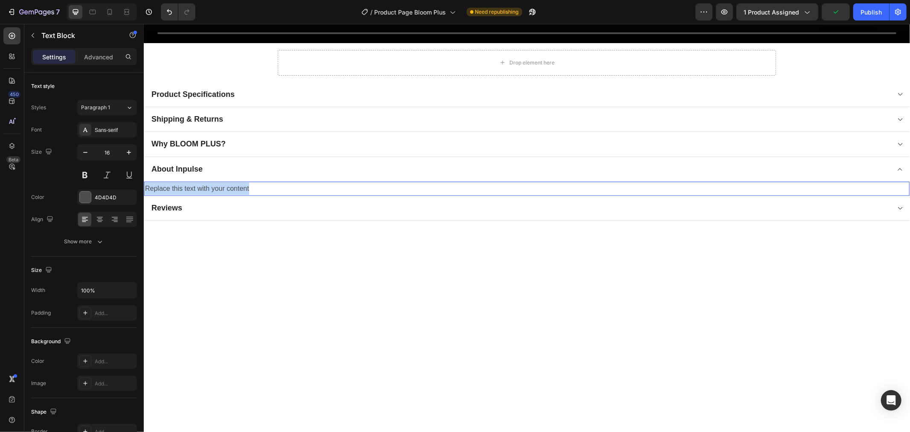
drag, startPoint x: 261, startPoint y: 184, endPoint x: 285, endPoint y: 206, distance: 32.3
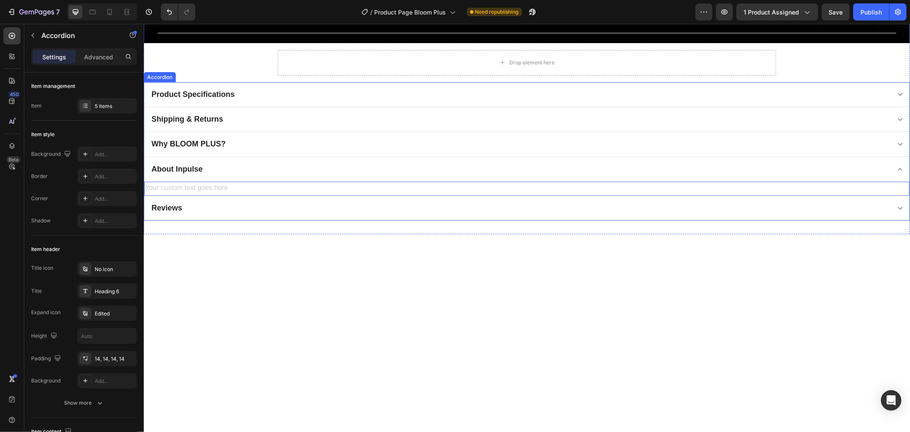
click at [221, 163] on div "About Inpulse" at bounding box center [520, 169] width 740 height 12
click at [220, 164] on div "About Inpulse" at bounding box center [520, 169] width 740 height 12
click at [253, 143] on div "Why BLOOM PLUS?" at bounding box center [520, 143] width 740 height 12
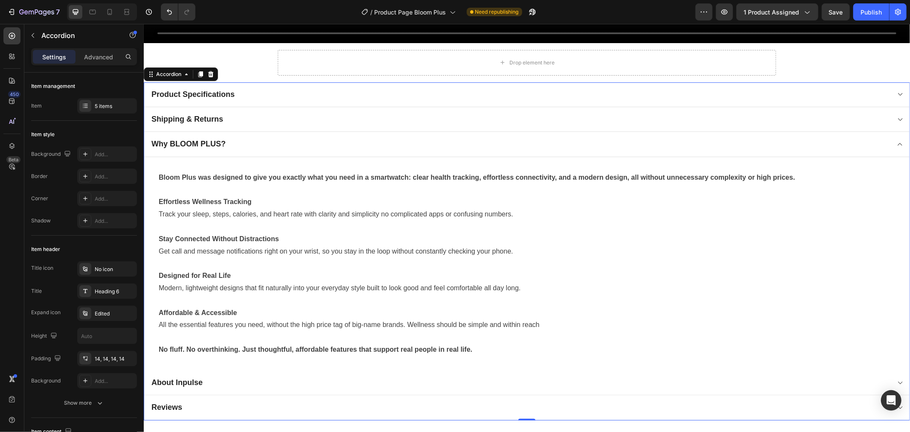
click at [215, 381] on div "About Inpulse" at bounding box center [520, 382] width 740 height 12
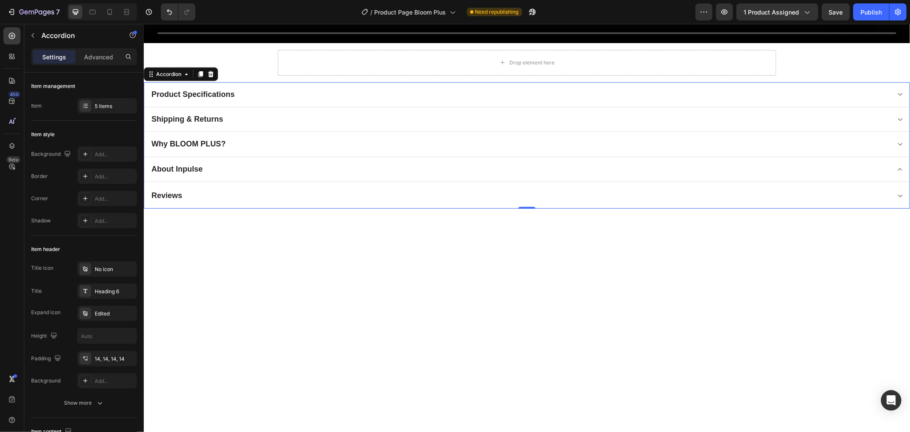
click at [242, 158] on div "About Inpulse" at bounding box center [527, 169] width 766 height 25
click at [236, 143] on div "Why BLOOM PLUS?" at bounding box center [520, 143] width 740 height 12
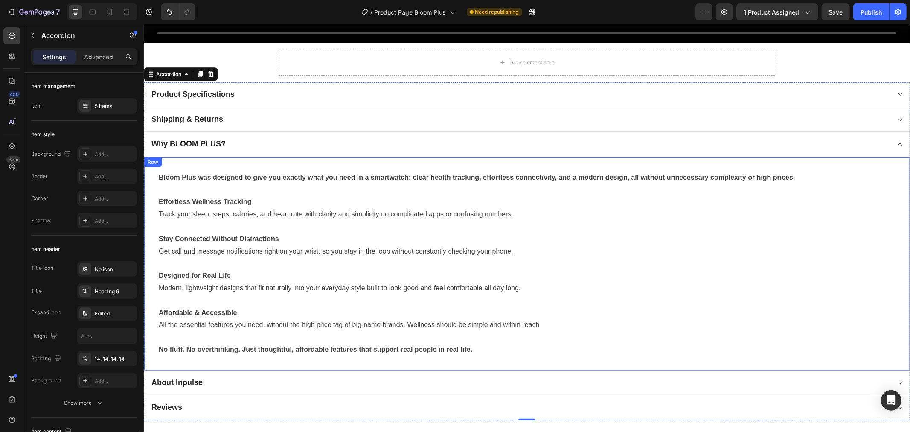
click at [192, 145] on div "Why BLOOM PLUS?" at bounding box center [188, 143] width 77 height 12
click at [274, 376] on div "About Inpulse" at bounding box center [520, 382] width 740 height 12
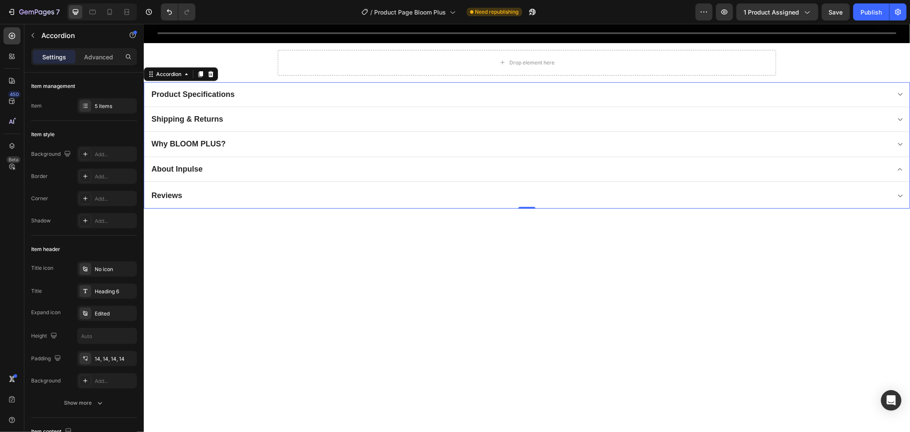
click at [234, 172] on div "About Inpulse" at bounding box center [527, 169] width 766 height 25
click at [36, 38] on button "button" at bounding box center [33, 36] width 14 height 14
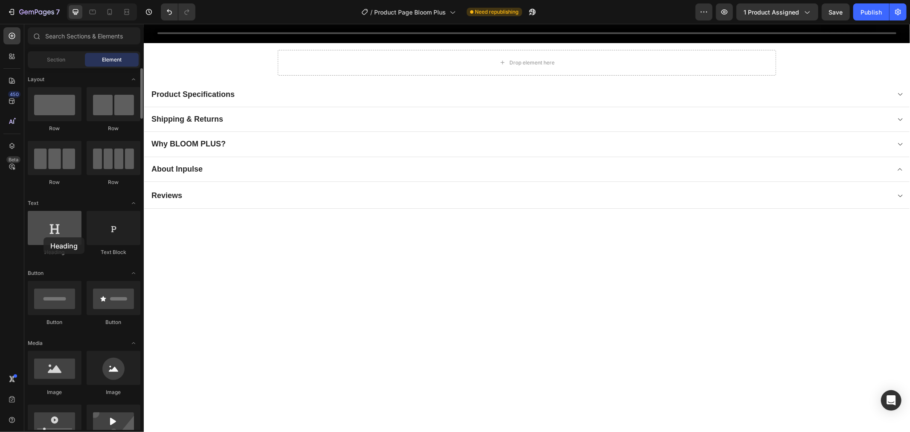
drag, startPoint x: 61, startPoint y: 236, endPoint x: 50, endPoint y: 236, distance: 11.5
click at [45, 237] on div at bounding box center [55, 228] width 54 height 34
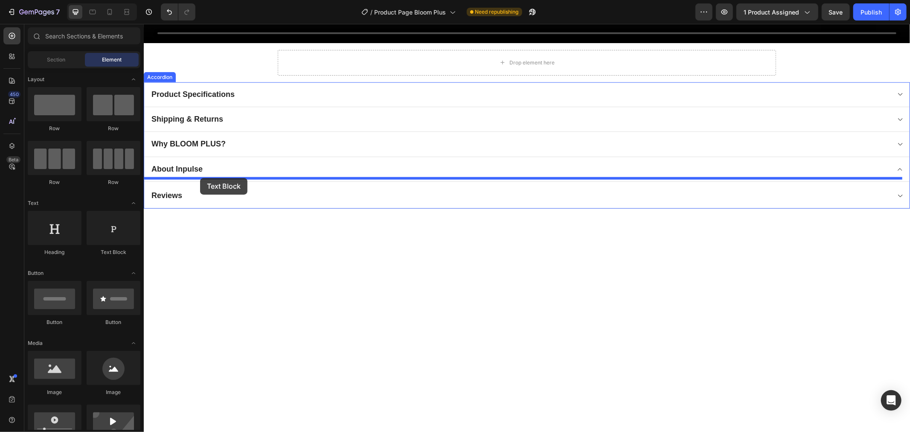
drag, startPoint x: 249, startPoint y: 255, endPoint x: 200, endPoint y: 178, distance: 91.7
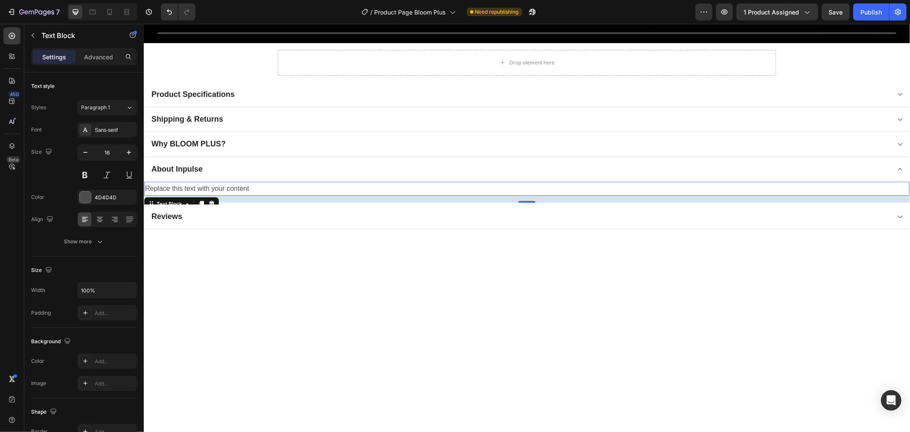
click at [215, 182] on div "Replace this text with your content" at bounding box center [527, 188] width 766 height 14
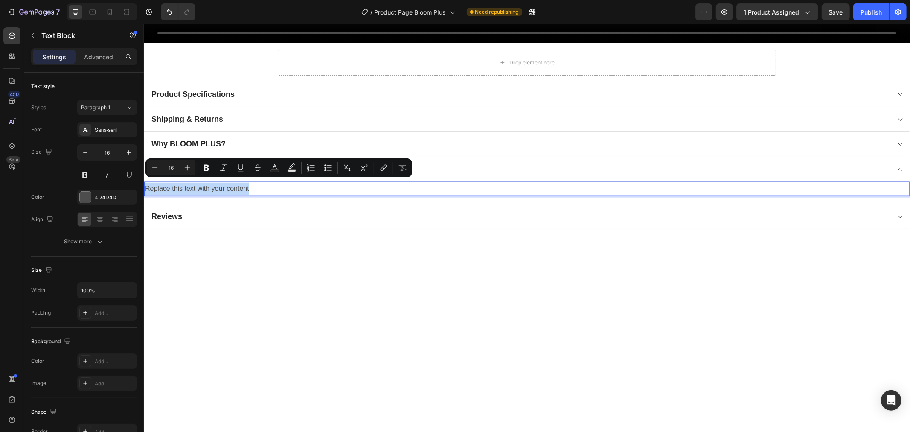
drag, startPoint x: 314, startPoint y: 183, endPoint x: 104, endPoint y: 182, distance: 210.4
click at [207, 141] on p "Why BLOOM PLUS?" at bounding box center [188, 144] width 74 height 10
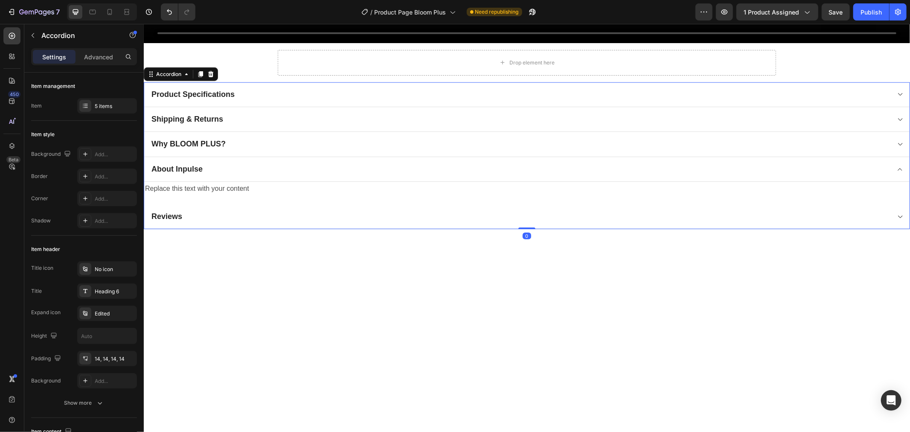
click at [252, 137] on div "Why BLOOM PLUS?" at bounding box center [520, 143] width 740 height 12
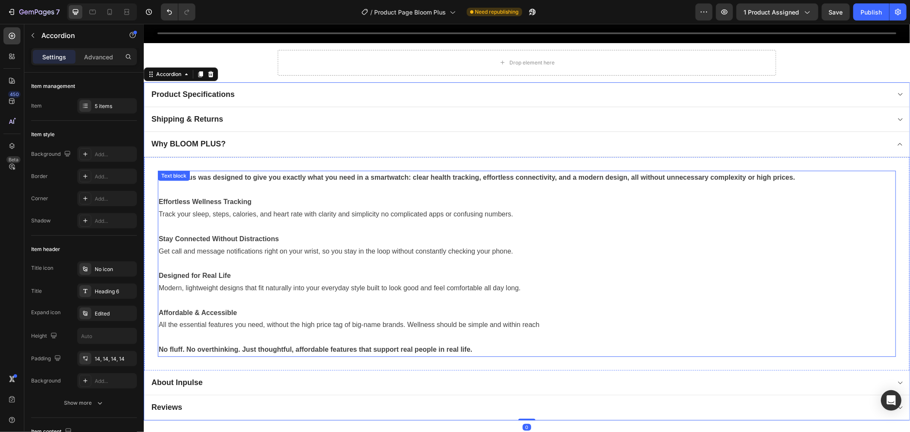
click at [310, 312] on p "Affordable & Accessible" at bounding box center [526, 312] width 737 height 12
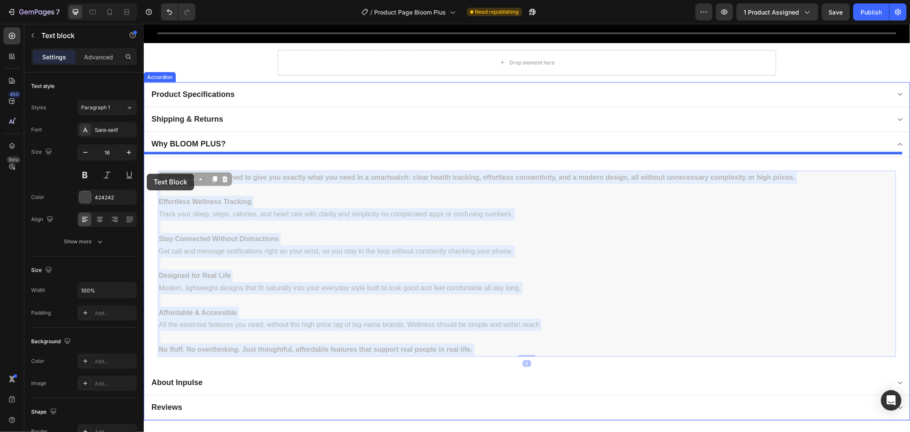
drag, startPoint x: 489, startPoint y: 346, endPoint x: 148, endPoint y: 177, distance: 381.5
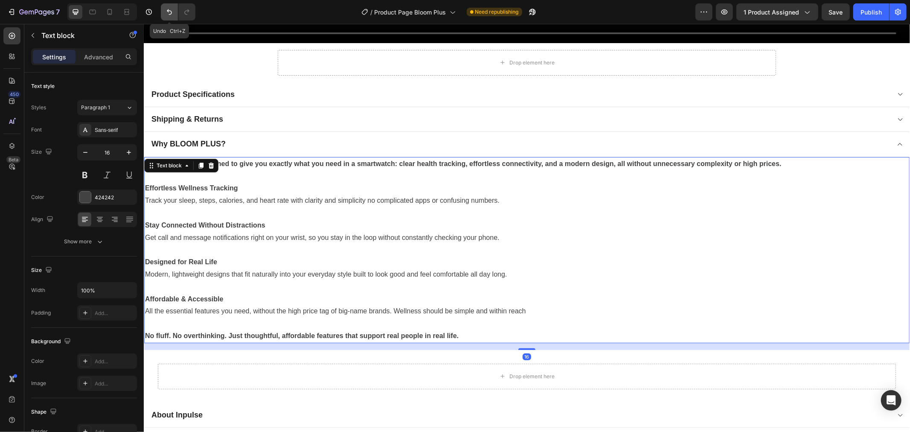
click at [166, 10] on icon "Undo/Redo" at bounding box center [169, 12] width 9 height 9
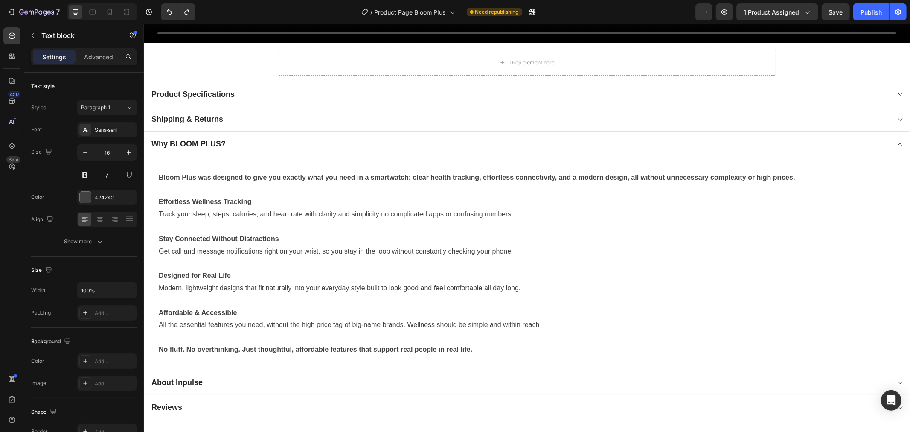
click at [216, 210] on p "Track your sleep, steps, calories, and heart rate with clarity and simplicity n…" at bounding box center [526, 214] width 737 height 12
click at [200, 162] on div "Bloom Plus was designed to give you exactly what you need in a smartwatch: clea…" at bounding box center [527, 263] width 766 height 213
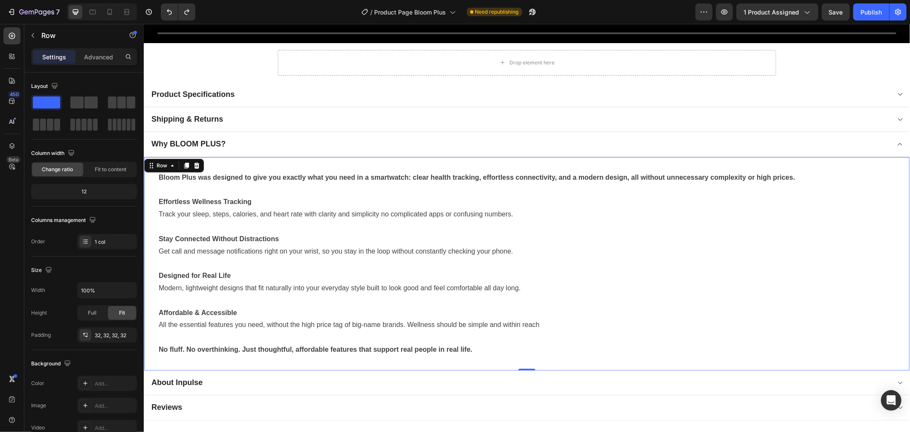
click at [242, 158] on div "Bloom Plus was designed to give you exactly what you need in a smartwatch: clea…" at bounding box center [527, 263] width 766 height 213
click at [225, 376] on div "About Inpulse" at bounding box center [520, 382] width 740 height 12
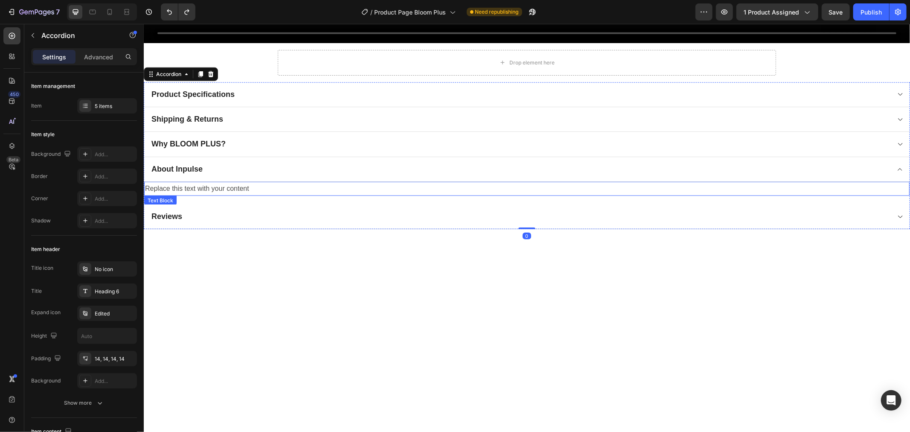
click at [234, 189] on div "Replace this text with your content" at bounding box center [527, 188] width 766 height 14
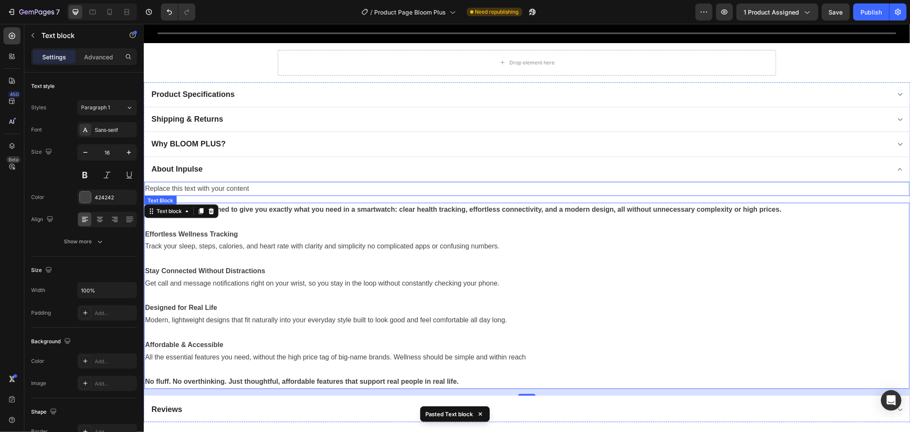
click at [249, 186] on div "Replace this text with your content" at bounding box center [527, 188] width 766 height 14
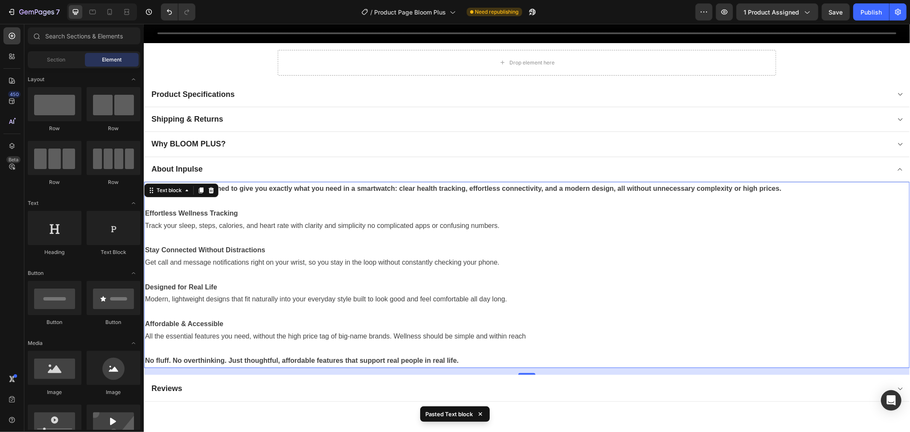
click at [257, 201] on p at bounding box center [527, 201] width 764 height 12
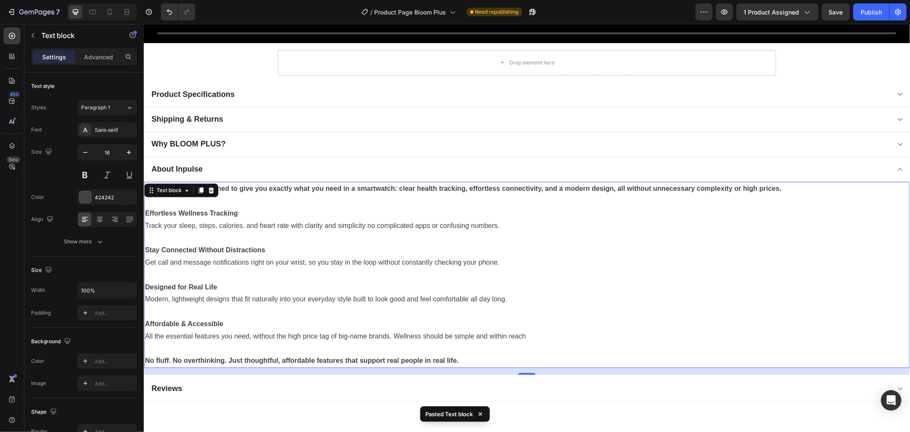
click at [397, 337] on p "All the essential features you need, without the high price tag of big-name bra…" at bounding box center [527, 336] width 764 height 12
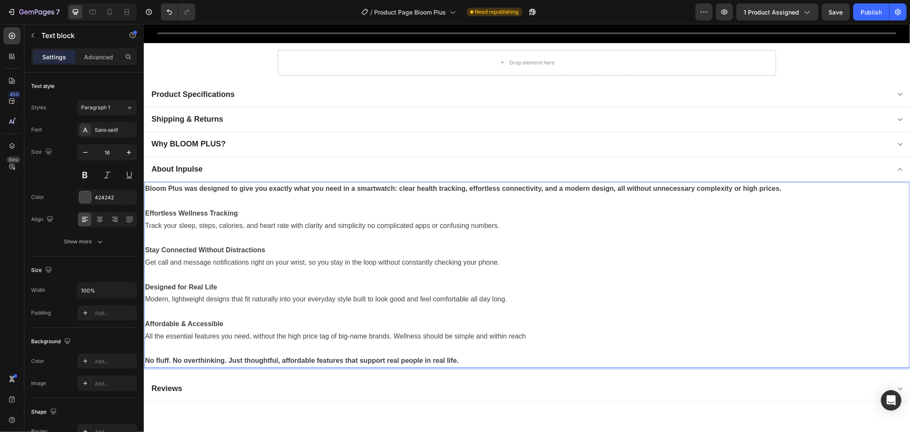
click at [492, 306] on p "Rich Text Editor. Editing area: main" at bounding box center [527, 311] width 764 height 12
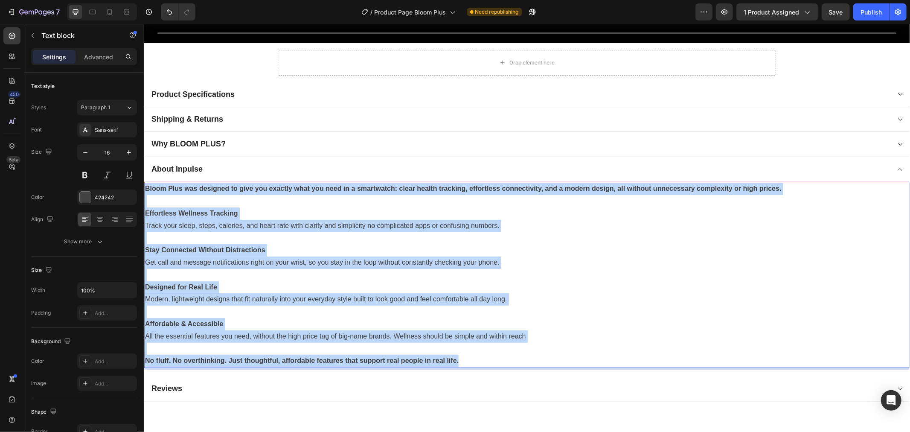
drag, startPoint x: 486, startPoint y: 354, endPoint x: 146, endPoint y: 185, distance: 379.4
click at [146, 185] on div "Bloom Plus was designed to give you exactly what you need in a smartwatch: clea…" at bounding box center [527, 274] width 766 height 186
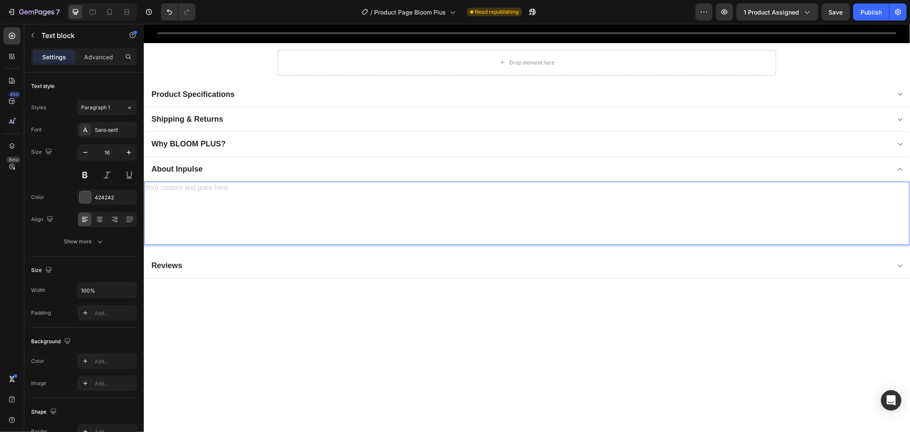
click at [146, 183] on div "Rich Text Editor. Editing area: main" at bounding box center [527, 212] width 766 height 63
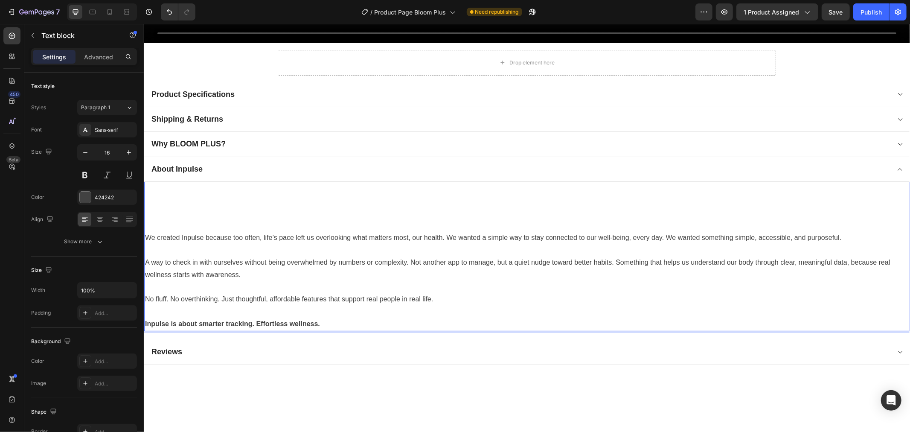
click at [146, 231] on p "We created Inpulse because too often, life’s pace left us overlooking what matt…" at bounding box center [527, 237] width 764 height 12
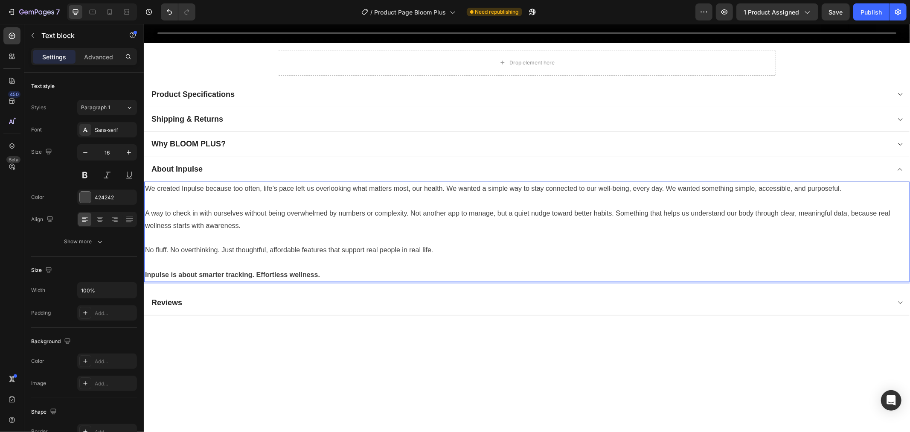
click at [449, 247] on p "No fluff. No overthinking. Just thoughtful, affordable features that support re…" at bounding box center [527, 250] width 764 height 12
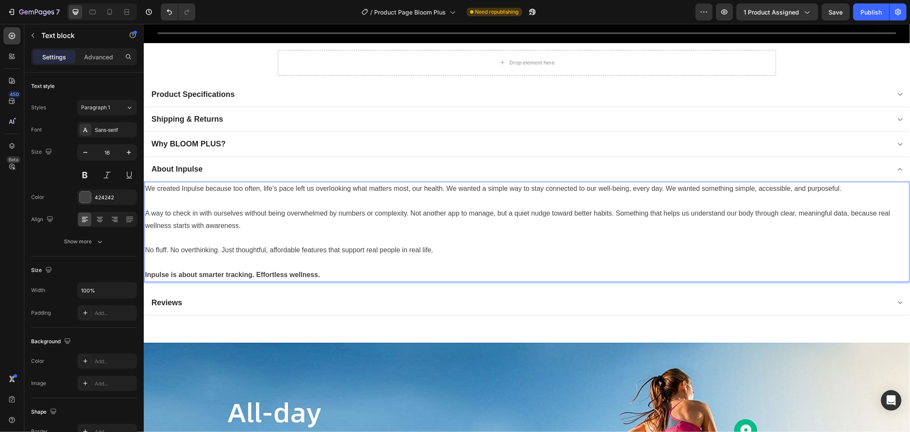
click at [471, 245] on p "No fluff. No overthinking. Just thoughtful, affordable features that support re…" at bounding box center [527, 250] width 764 height 12
click at [415, 271] on p "Inpulse is about smarter tracking. Effortless wellness." at bounding box center [527, 274] width 764 height 12
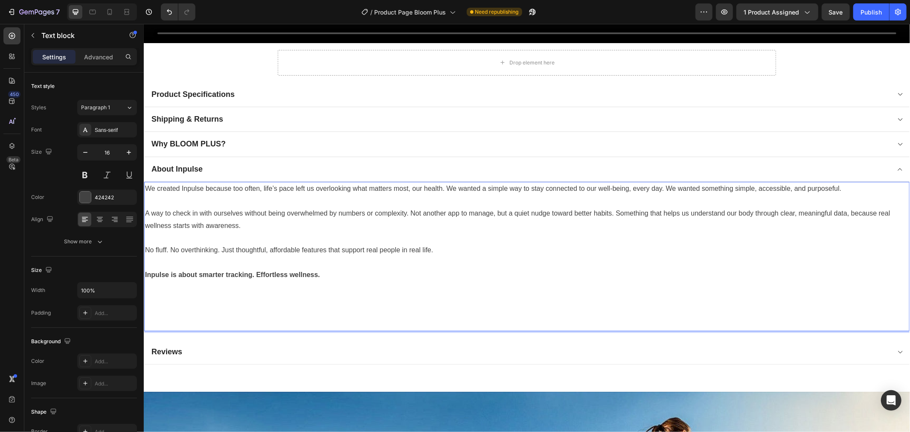
click at [369, 305] on p "Rich Text Editor. Editing area: main" at bounding box center [527, 311] width 764 height 12
click at [366, 276] on p "Inpulse is about smarter tracking. Effortless wellness." at bounding box center [527, 274] width 764 height 12
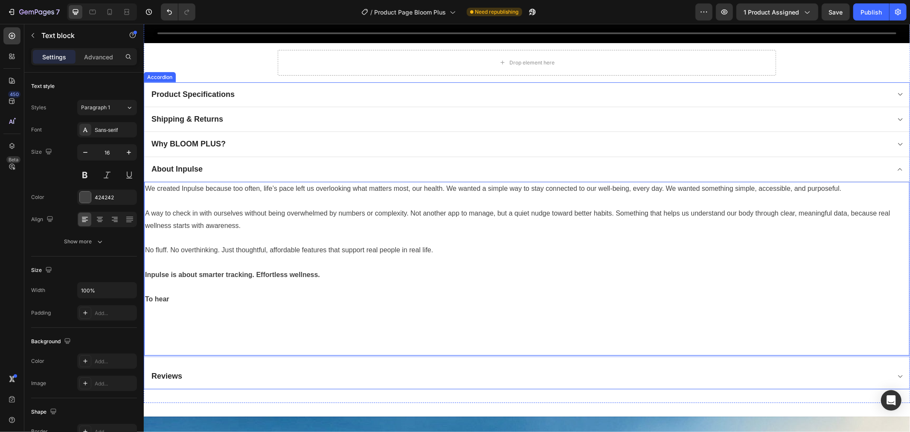
click at [267, 137] on div "Why BLOOM PLUS?" at bounding box center [520, 143] width 740 height 12
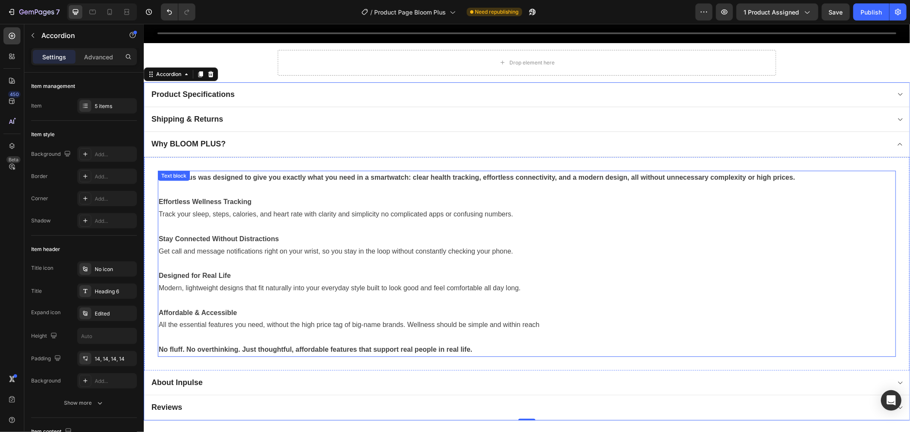
click at [551, 195] on p "Effortless Wellness Tracking" at bounding box center [526, 201] width 737 height 12
click at [307, 381] on div "About Inpulse" at bounding box center [520, 382] width 740 height 12
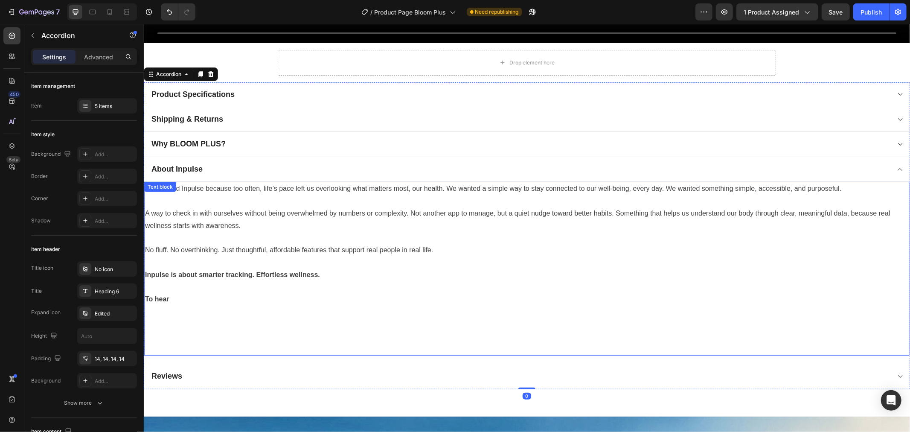
click at [262, 199] on p at bounding box center [527, 201] width 764 height 12
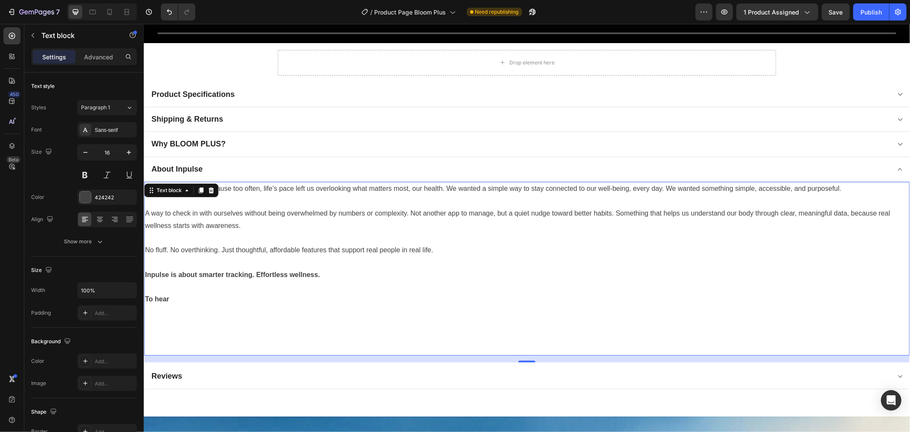
click at [262, 199] on p at bounding box center [527, 201] width 764 height 12
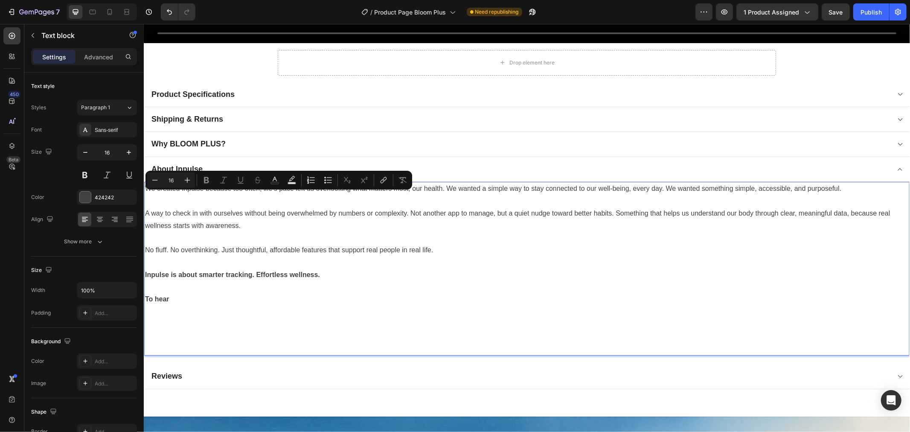
click at [256, 231] on p "Rich Text Editor. Editing area: main" at bounding box center [527, 237] width 764 height 12
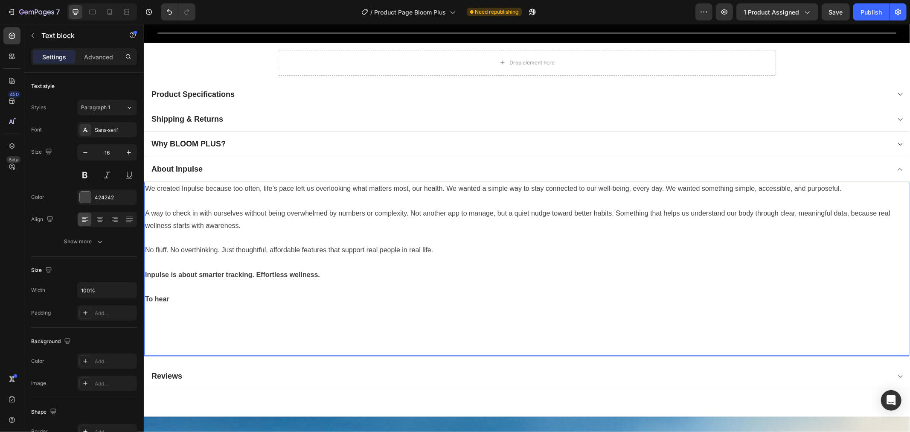
click at [228, 258] on p "Rich Text Editor. Editing area: main" at bounding box center [527, 262] width 764 height 12
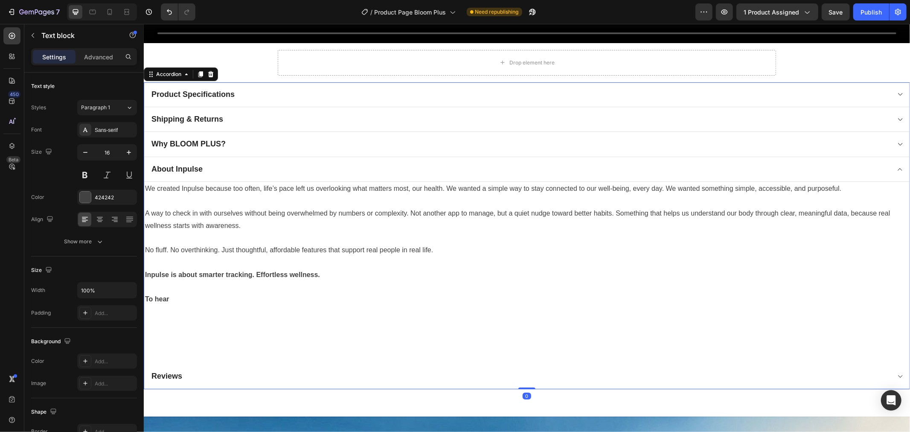
click at [270, 147] on div "Why BLOOM PLUS?" at bounding box center [527, 143] width 766 height 25
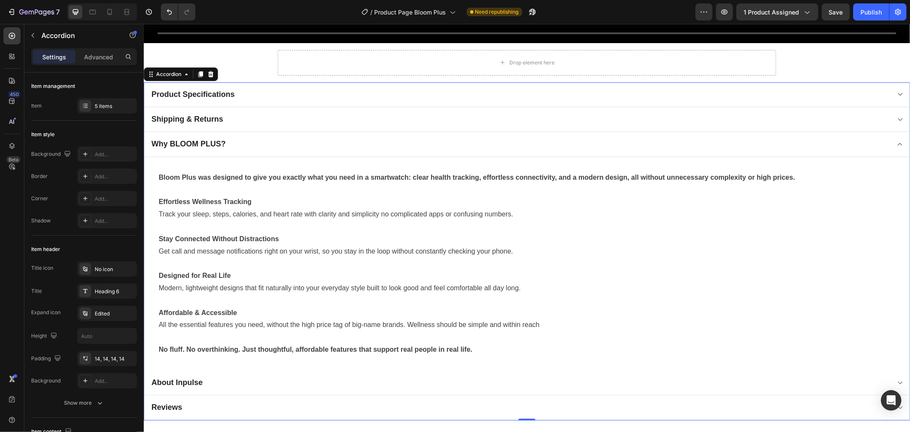
click at [215, 377] on div "About Inpulse" at bounding box center [520, 382] width 740 height 12
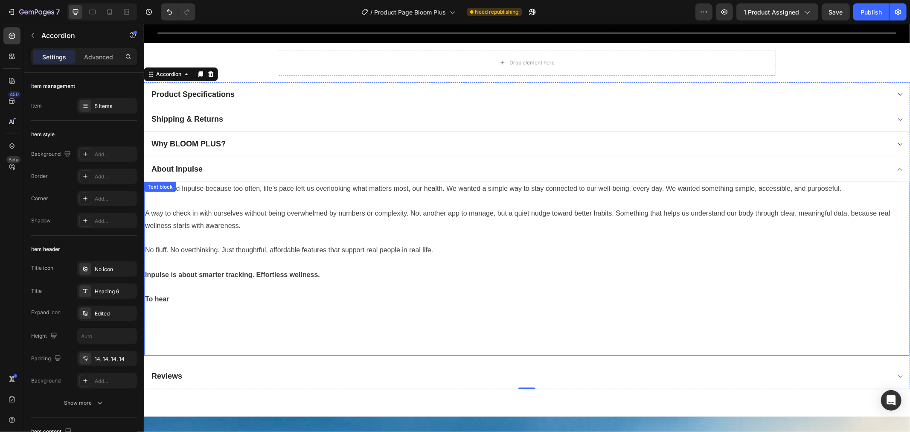
click at [220, 223] on p "A way to check in with ourselves without being overwhelmed by numbers or comple…" at bounding box center [527, 219] width 764 height 25
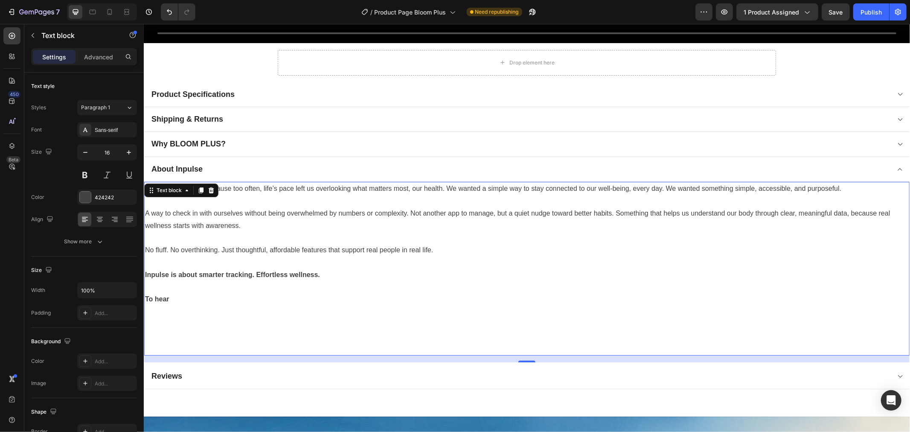
click at [241, 224] on p "A way to check in with ourselves without being overwhelmed by numbers or comple…" at bounding box center [527, 219] width 764 height 25
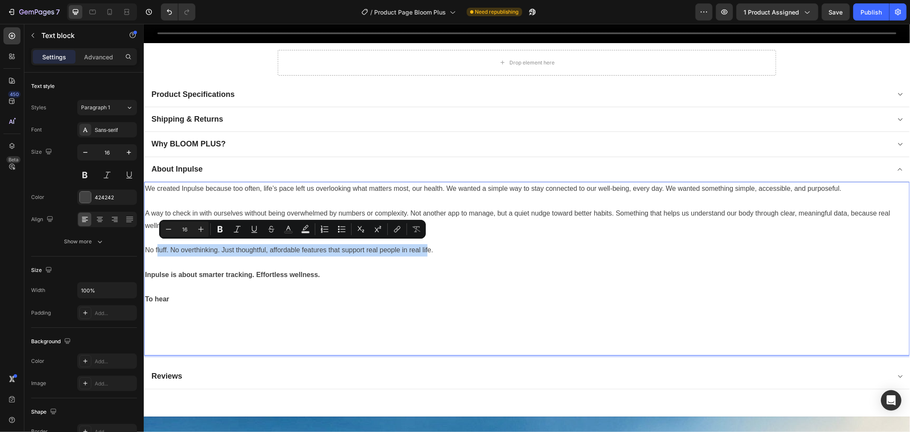
drag, startPoint x: 428, startPoint y: 245, endPoint x: 156, endPoint y: 239, distance: 271.5
click at [156, 244] on p "No fluff. No overthinking. Just thoughtful, affordable features that support re…" at bounding box center [527, 250] width 764 height 12
click at [507, 256] on p "Rich Text Editor. Editing area: main" at bounding box center [527, 262] width 764 height 12
drag, startPoint x: 445, startPoint y: 250, endPoint x: 144, endPoint y: 248, distance: 300.9
click at [145, 248] on p "No fluff. No overthinking. Just thoughtful, affordable features that support re…" at bounding box center [527, 250] width 764 height 12
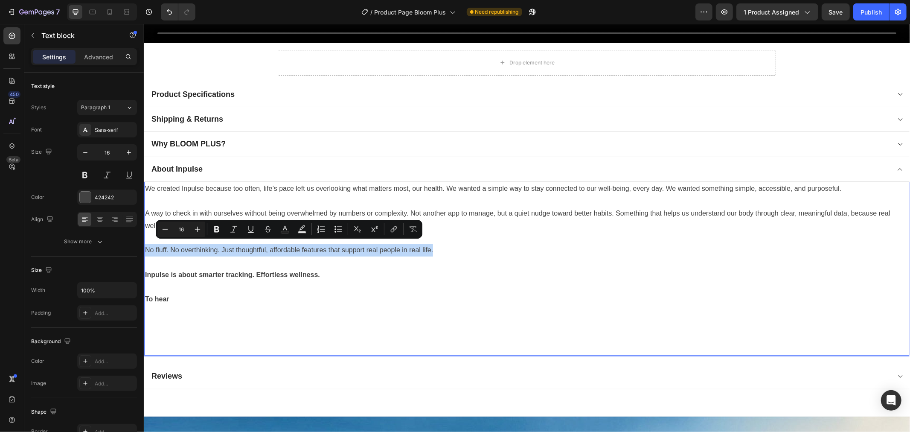
copy p "No fluff. No overthinking. Just thoughtful, affordable features that support re…"
click at [243, 137] on div "Why BLOOM PLUS?" at bounding box center [520, 143] width 740 height 12
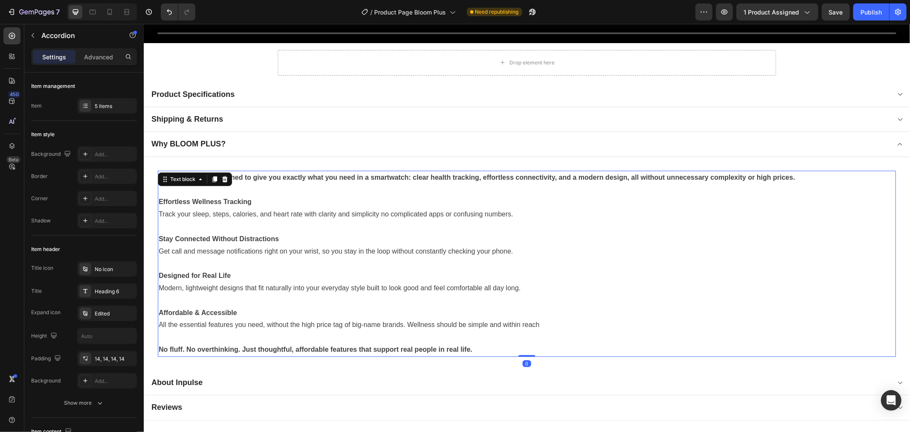
click at [776, 175] on strong "Bloom Plus was designed to give you exactly what you need in a smartwatch: clea…" at bounding box center [476, 176] width 637 height 7
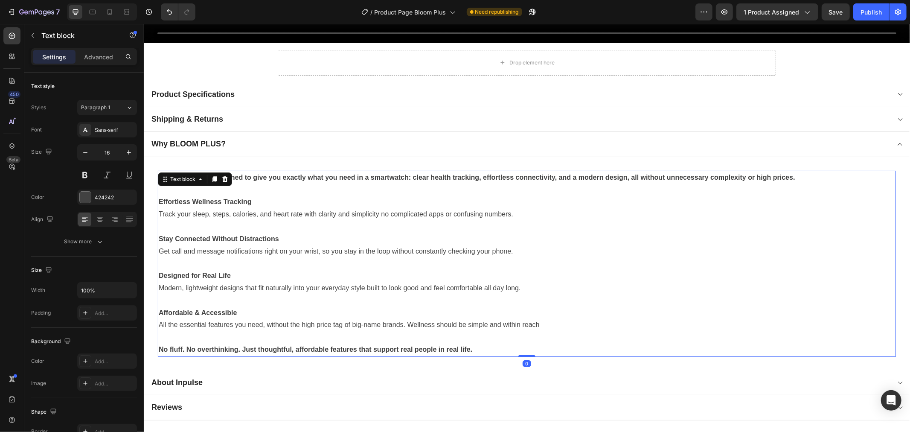
click at [792, 176] on strong "Bloom Plus was designed to give you exactly what you need in a smartwatch: clea…" at bounding box center [476, 176] width 637 height 7
click at [801, 175] on p "Bloom Plus was designed to give you exactly what you need in a smartwatch: clea…" at bounding box center [526, 177] width 737 height 12
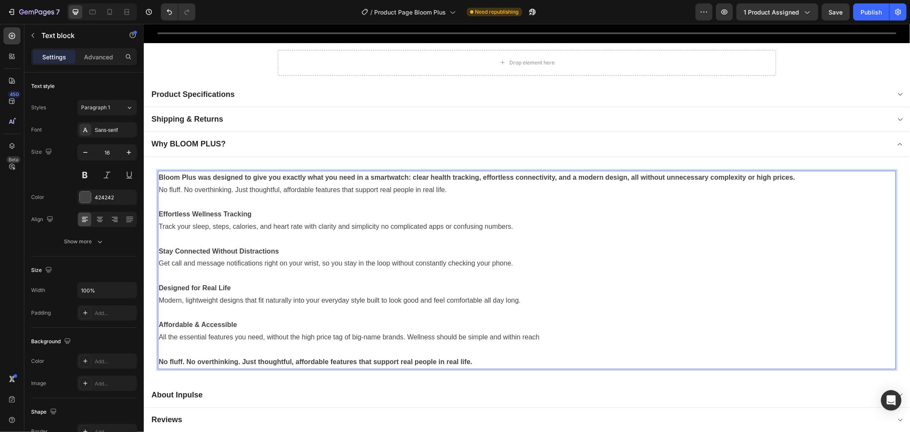
click at [338, 198] on p "Rich Text Editor. Editing area: main" at bounding box center [526, 201] width 737 height 12
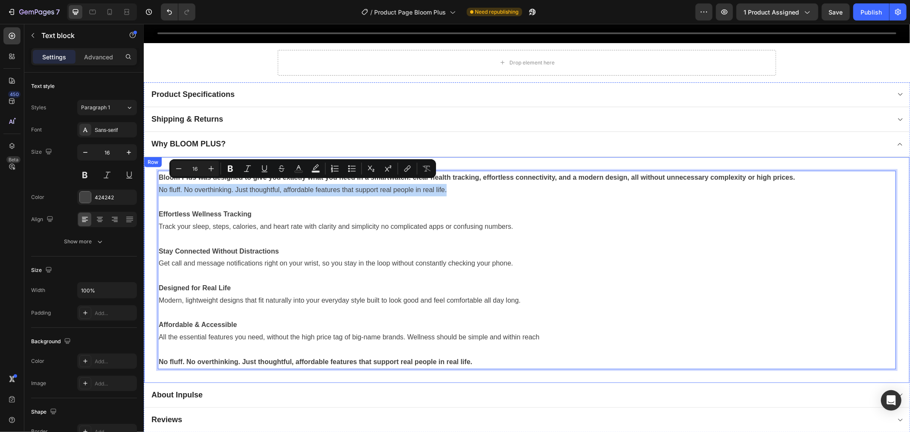
drag, startPoint x: 476, startPoint y: 184, endPoint x: 150, endPoint y: 186, distance: 326.0
click at [150, 186] on div "Bloom Plus was designed to give you exactly what you need in a smartwatch: clea…" at bounding box center [527, 270] width 766 height 226
click at [228, 171] on icon "Editor contextual toolbar" at bounding box center [230, 168] width 9 height 9
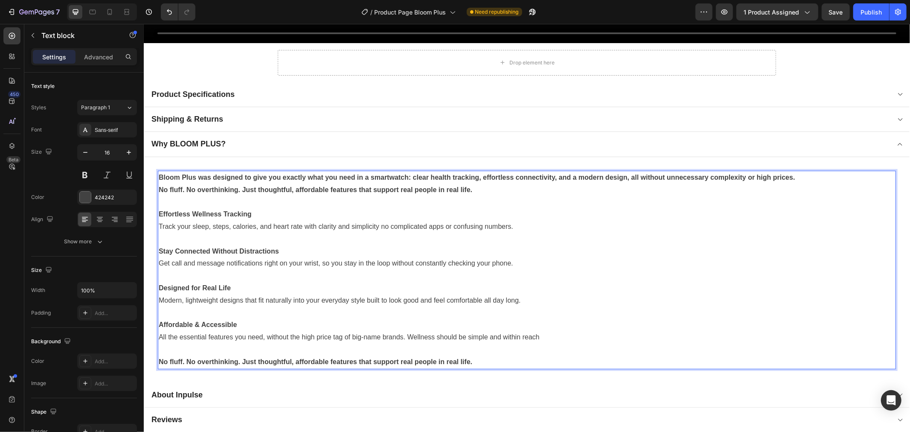
click at [319, 200] on p "Rich Text Editor. Editing area: main" at bounding box center [526, 201] width 737 height 12
click at [480, 187] on p "No fluff. No overthinking. Just thoughtful, affordable features that support re…" at bounding box center [526, 189] width 737 height 12
click at [159, 186] on strong "No fluff. No overthinking. Just thoughtful, affordable features that support re…" at bounding box center [314, 189] width 312 height 7
click at [493, 188] on p "No fluff. No overthinking. Just thoughtful, affordable features that support re…" at bounding box center [526, 189] width 737 height 12
click at [494, 188] on p "No fluff. No overthinking. Just thoughtful, affordable features that support re…" at bounding box center [526, 189] width 737 height 12
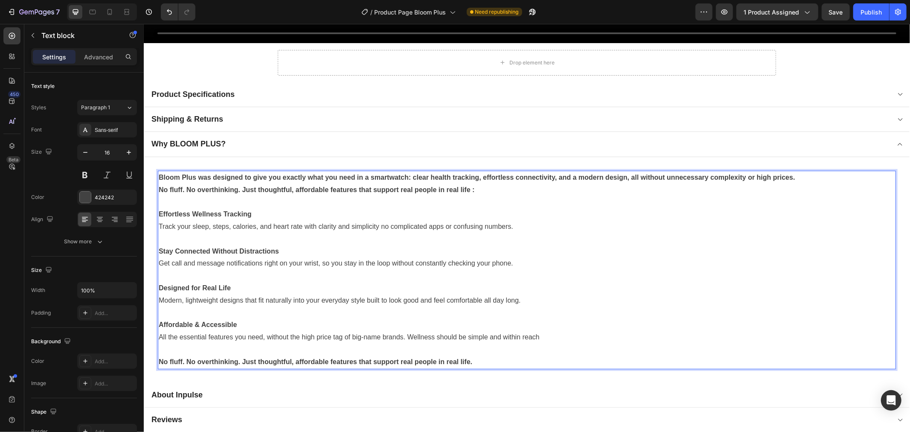
click at [497, 195] on p "Rich Text Editor. Editing area: main" at bounding box center [526, 201] width 737 height 12
click at [492, 185] on p "No fluff. No overthinking. Just thoughtful, affordable features that support re…" at bounding box center [526, 189] width 737 height 12
click at [514, 208] on p "Effortless Wellness Tracking" at bounding box center [526, 214] width 737 height 12
click at [265, 388] on div "About Inpulse" at bounding box center [520, 394] width 740 height 12
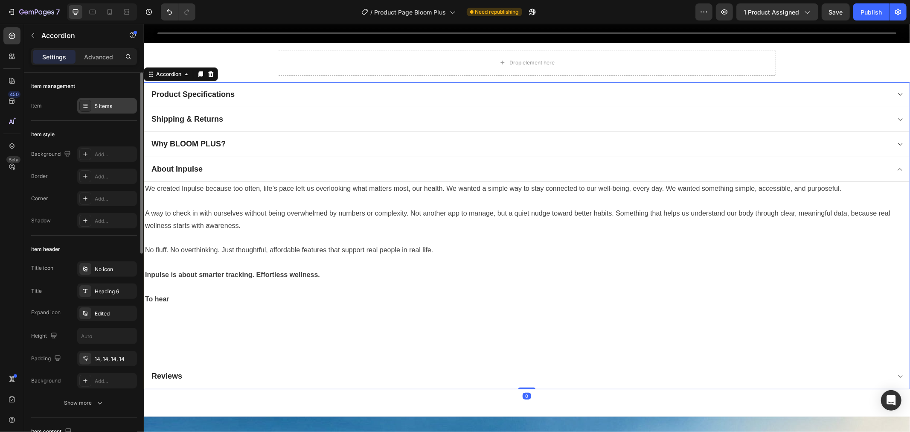
click at [124, 110] on div "5 items" at bounding box center [107, 105] width 60 height 15
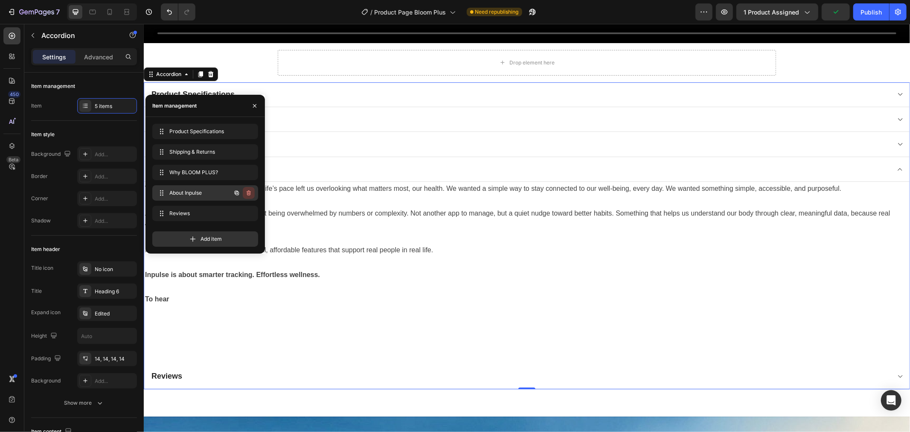
click at [247, 195] on icon "button" at bounding box center [248, 192] width 7 height 7
click at [247, 189] on div "Delete" at bounding box center [243, 193] width 16 height 8
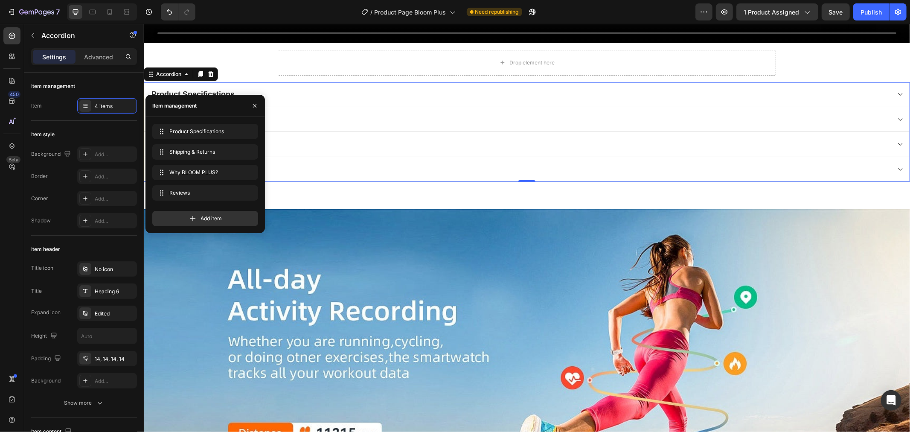
click at [365, 142] on div "Why BLOOM PLUS?" at bounding box center [520, 143] width 740 height 12
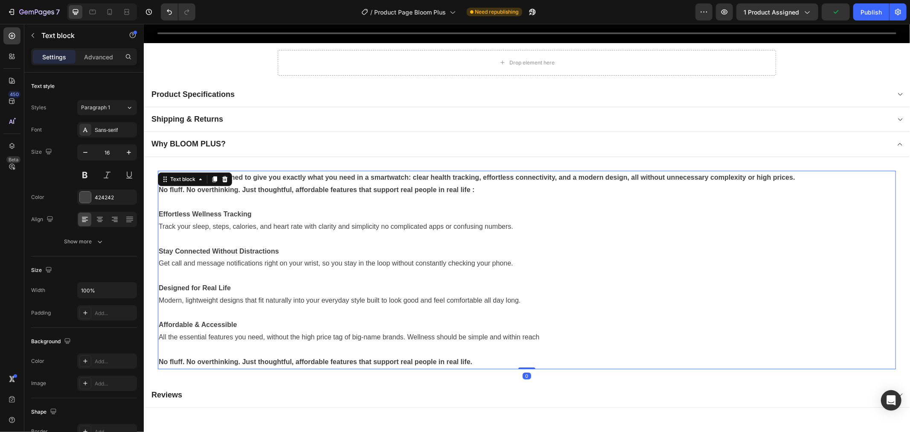
click at [446, 186] on strong "No fluff. No overthinking. Just thoughtful, affordable features that support re…" at bounding box center [316, 189] width 316 height 7
click at [475, 185] on p "No fluff. No overthinking. Just thoughtful, affordable features that support re…" at bounding box center [526, 189] width 737 height 12
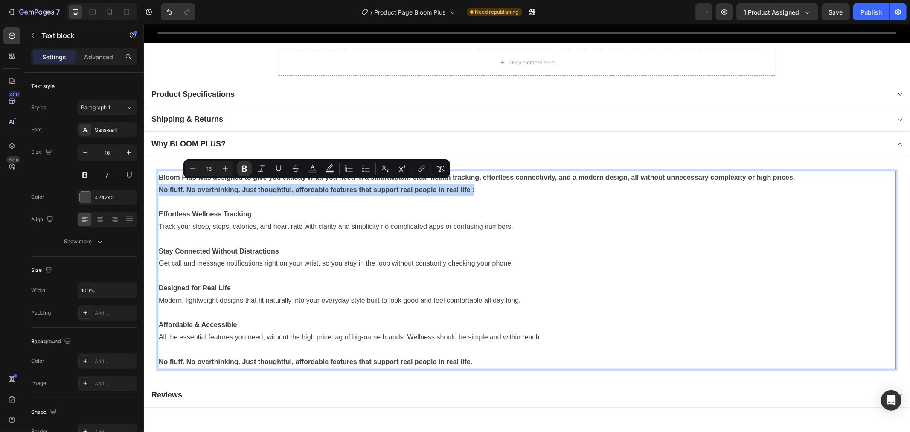
drag, startPoint x: 506, startPoint y: 189, endPoint x: 159, endPoint y: 185, distance: 346.5
click at [159, 185] on p "No fluff. No overthinking. Just thoughtful, affordable features that support re…" at bounding box center [526, 189] width 737 height 12
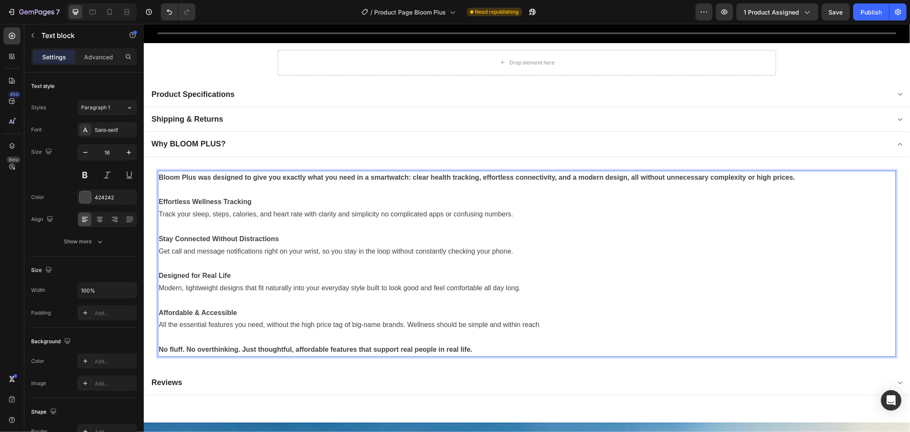
click at [180, 189] on p "Rich Text Editor. Editing area: main" at bounding box center [526, 189] width 737 height 12
click at [502, 344] on p "No fluff. No overthinking. Just thoughtful, affordable features that support re…" at bounding box center [526, 349] width 737 height 12
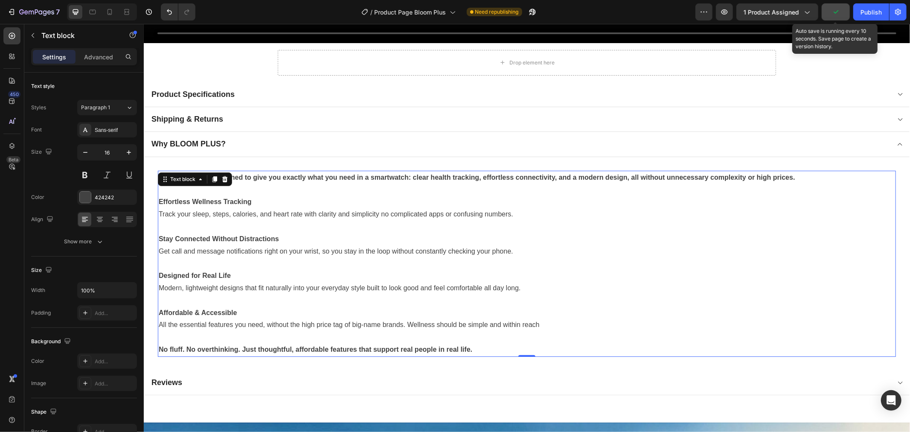
click at [837, 18] on button "button" at bounding box center [836, 11] width 28 height 17
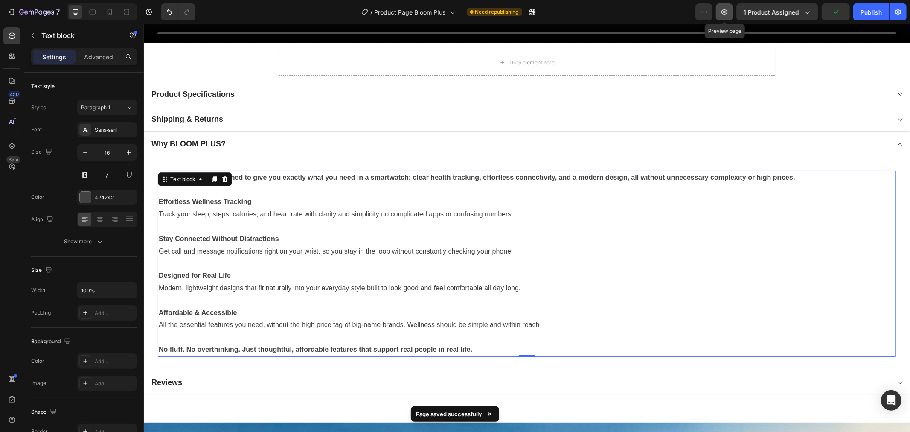
click at [719, 11] on button "button" at bounding box center [724, 11] width 17 height 17
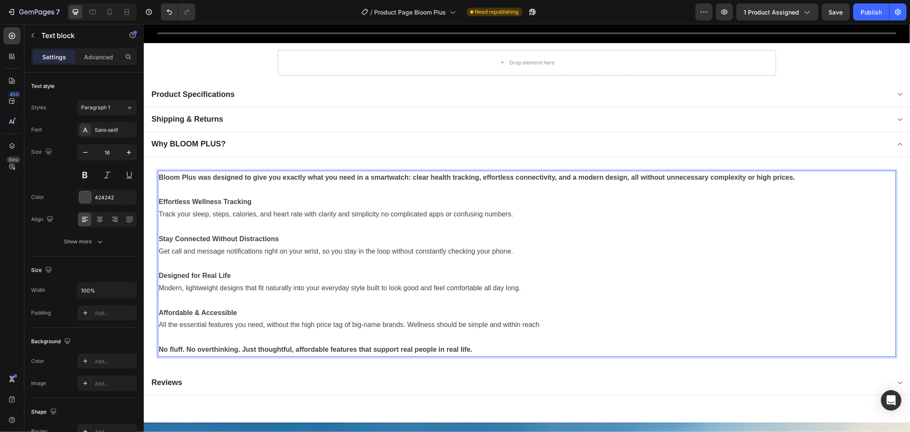
click at [541, 318] on p "All the essential features you need, without the high price tag of big-name bra…" at bounding box center [526, 324] width 737 height 12
click at [558, 350] on p "No fluff. No overthinking. Just thoughtful, affordable features that support re…" at bounding box center [526, 349] width 737 height 12
click at [525, 376] on div "Reviews" at bounding box center [520, 382] width 740 height 12
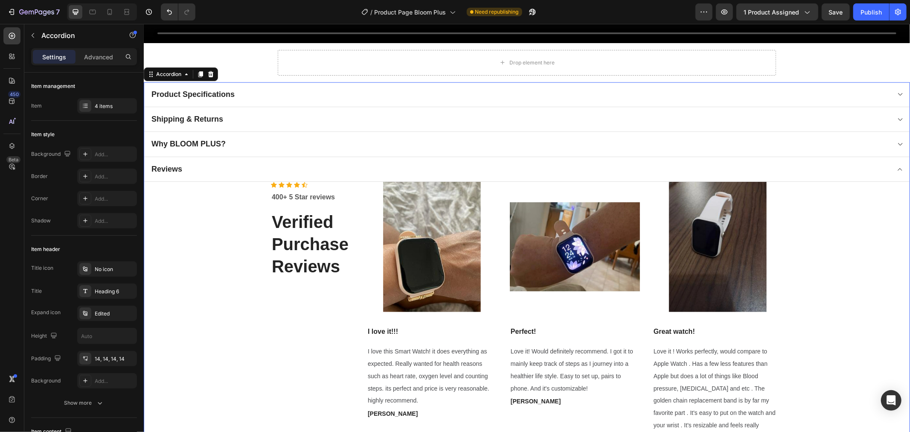
click at [487, 149] on div "Why BLOOM PLUS?" at bounding box center [527, 143] width 766 height 25
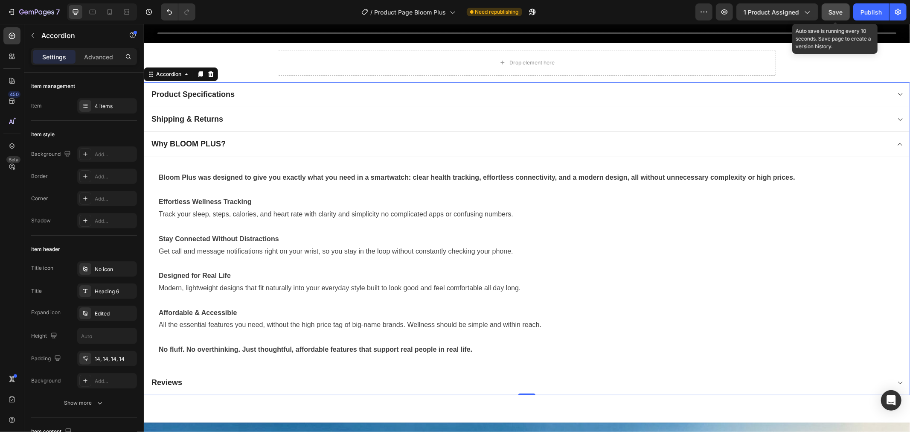
click at [830, 20] on button "Save" at bounding box center [836, 11] width 28 height 17
click at [518, 162] on div "Bloom Plus was designed to give you exactly what you need in a smartwatch: clea…" at bounding box center [527, 263] width 766 height 213
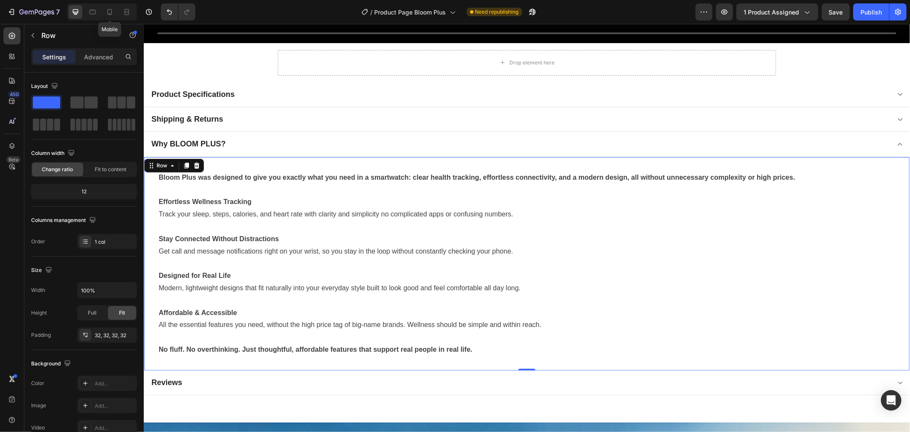
click at [113, 19] on div "Mobile" at bounding box center [102, 11] width 70 height 17
click at [111, 11] on icon at bounding box center [110, 12] width 5 height 6
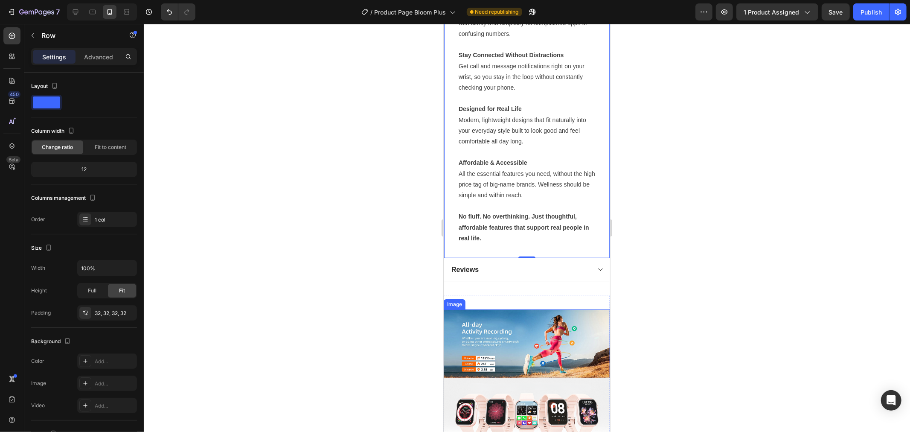
scroll to position [658, 0]
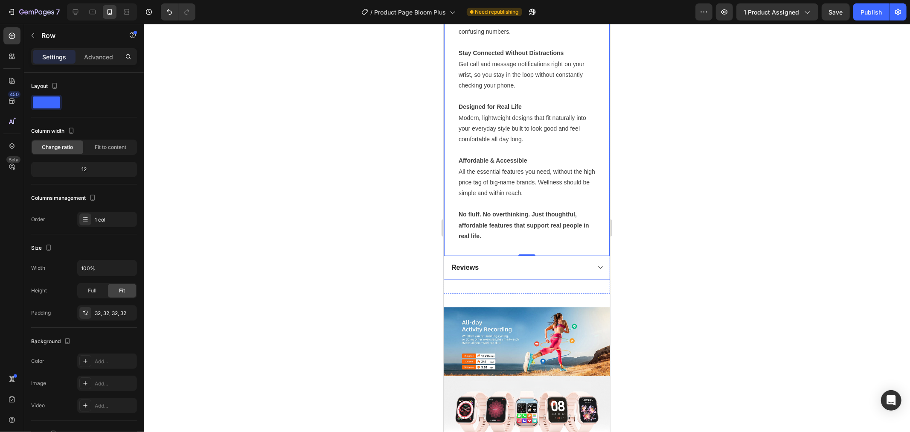
click at [522, 268] on div "Reviews" at bounding box center [520, 268] width 140 height 12
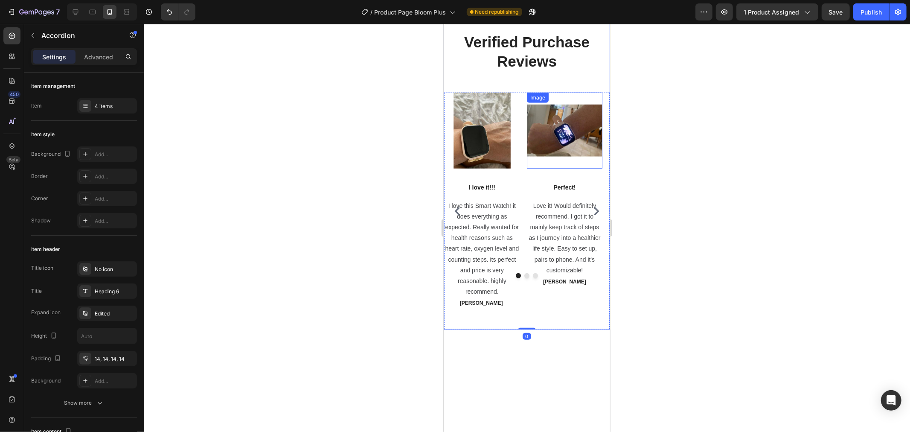
scroll to position [421, 0]
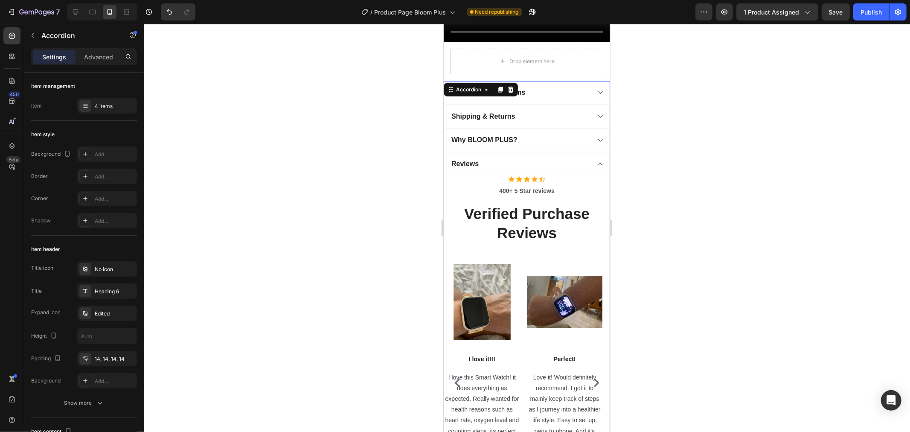
click at [526, 136] on div "Why BLOOM PLUS?" at bounding box center [520, 140] width 140 height 12
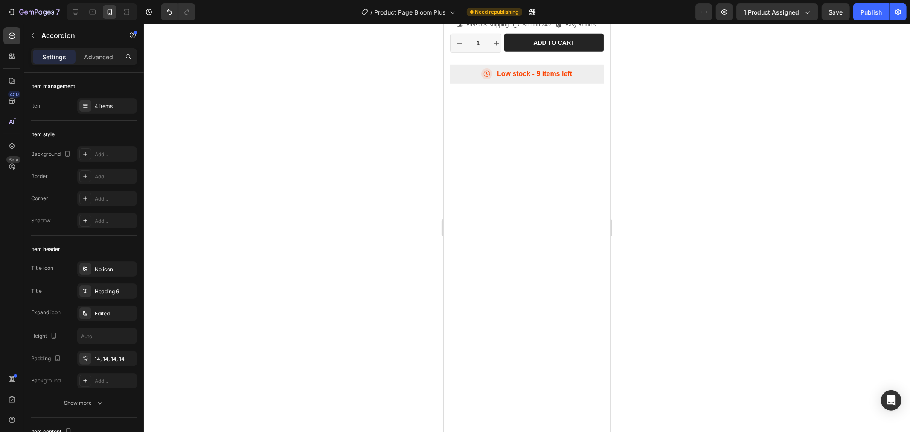
scroll to position [0, 0]
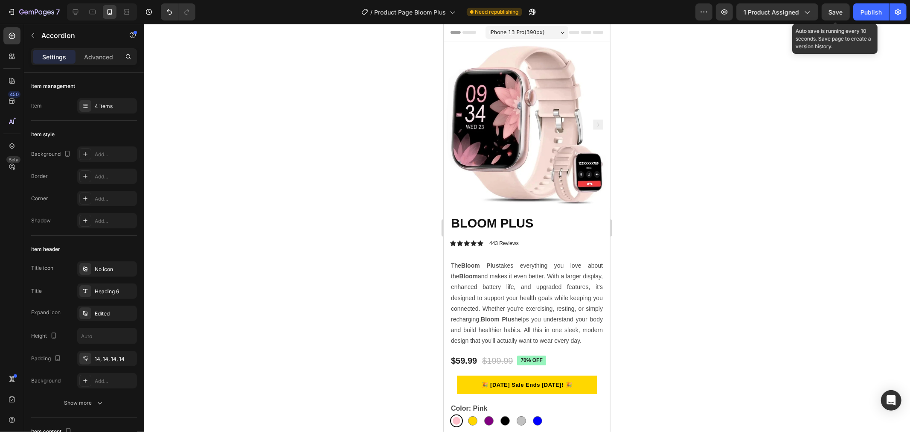
click at [830, 12] on span "Save" at bounding box center [836, 12] width 14 height 7
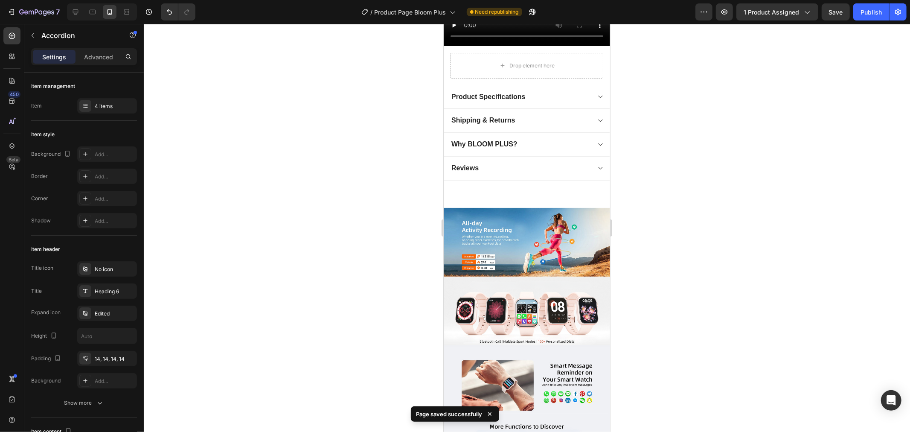
scroll to position [569, 0]
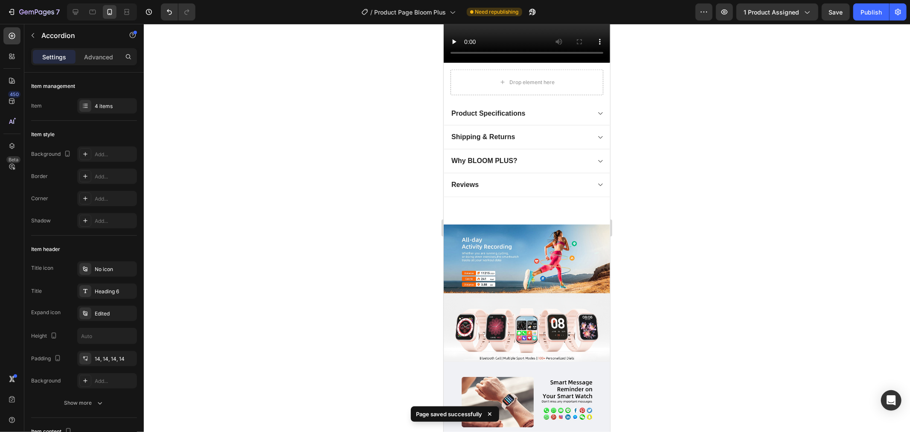
click at [539, 156] on div "Why BLOOM PLUS?" at bounding box center [520, 161] width 140 height 12
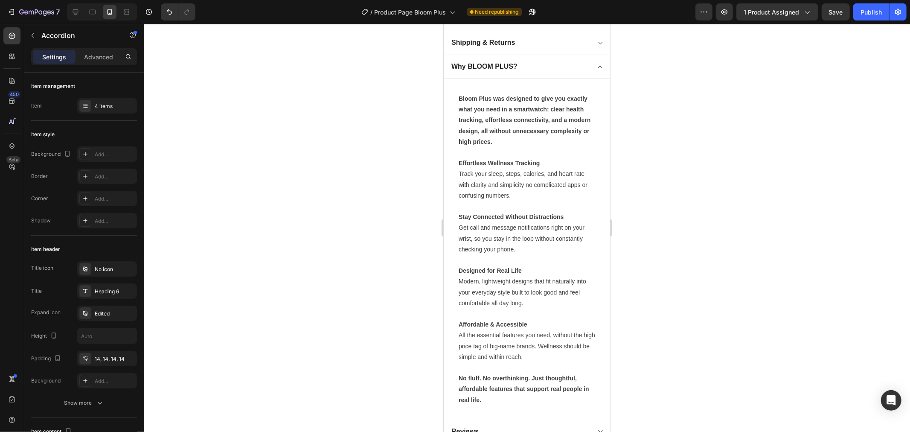
scroll to position [664, 0]
click at [830, 17] on button "Save" at bounding box center [836, 11] width 28 height 17
click at [881, 18] on button "Publish" at bounding box center [871, 11] width 36 height 17
click at [842, 12] on span "Save" at bounding box center [836, 12] width 14 height 7
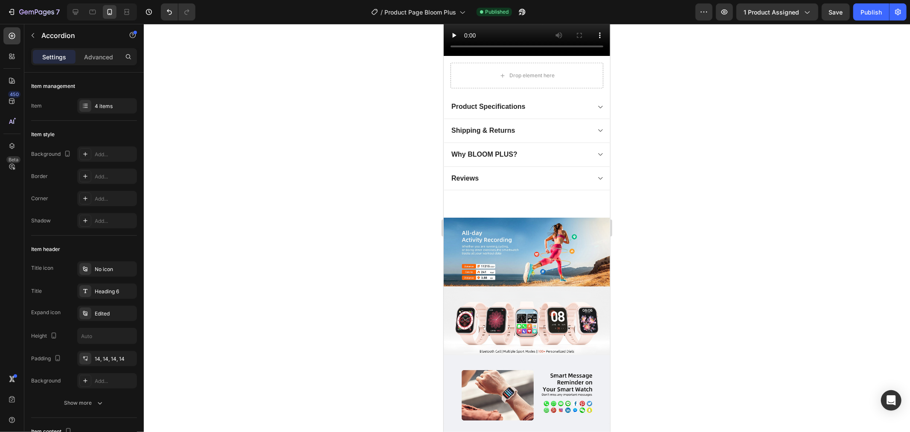
scroll to position [433, 0]
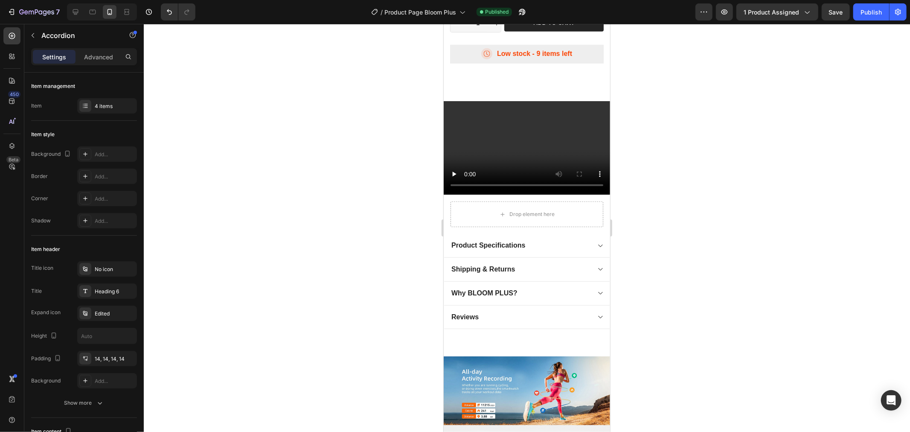
click at [532, 292] on div "Why BLOOM PLUS?" at bounding box center [520, 293] width 140 height 12
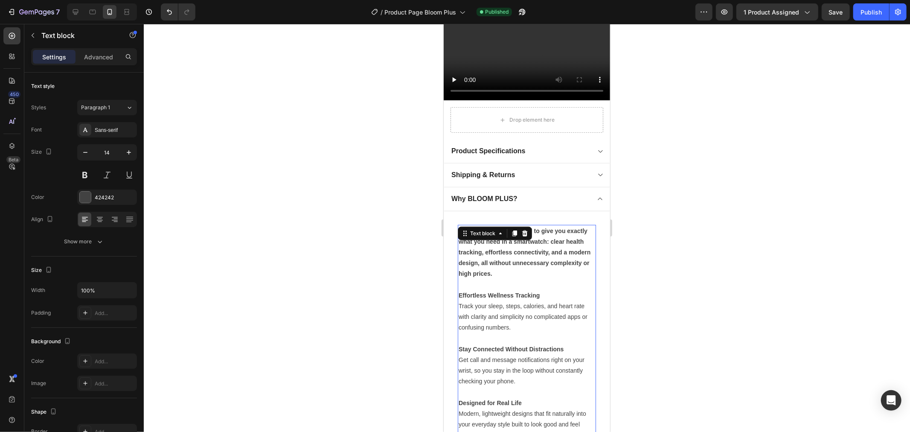
scroll to position [528, 0]
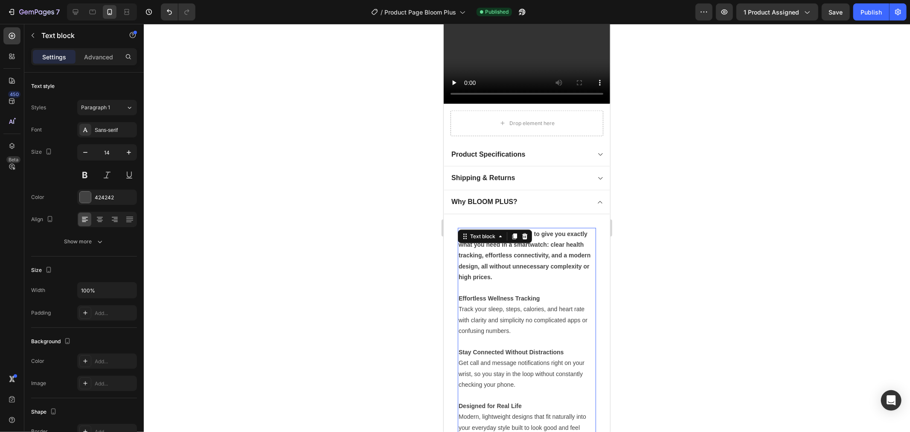
click at [526, 274] on strong "Bloom Plus was designed to give you exactly what you need in a smartwatch: clea…" at bounding box center [524, 255] width 132 height 50
click at [489, 230] on strong "Bloom Plus was designed to give you exactly what you need in a smartwatch: clea…" at bounding box center [524, 255] width 132 height 50
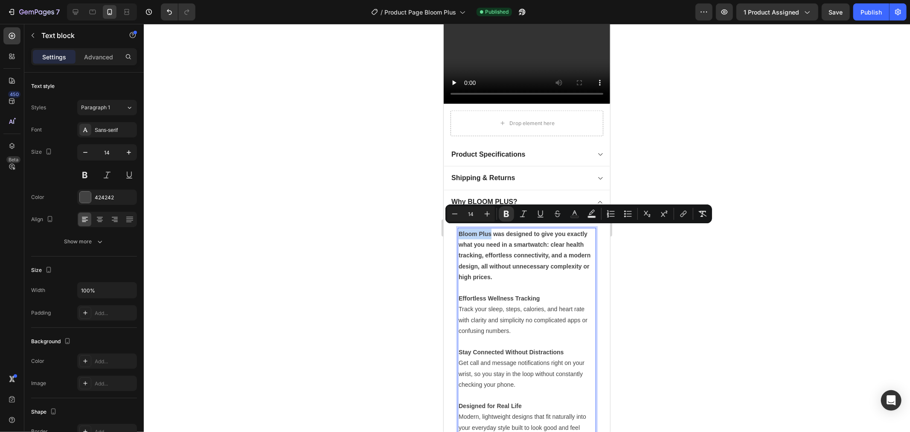
drag, startPoint x: 489, startPoint y: 231, endPoint x: 459, endPoint y: 231, distance: 30.3
click at [459, 231] on strong "Bloom Plus was designed to give you exactly what you need in a smartwatch: clea…" at bounding box center [524, 255] width 132 height 50
click at [479, 235] on p "Bloom Plus was designed to give you exactly what you need in a smartwatch: clea…" at bounding box center [526, 255] width 137 height 54
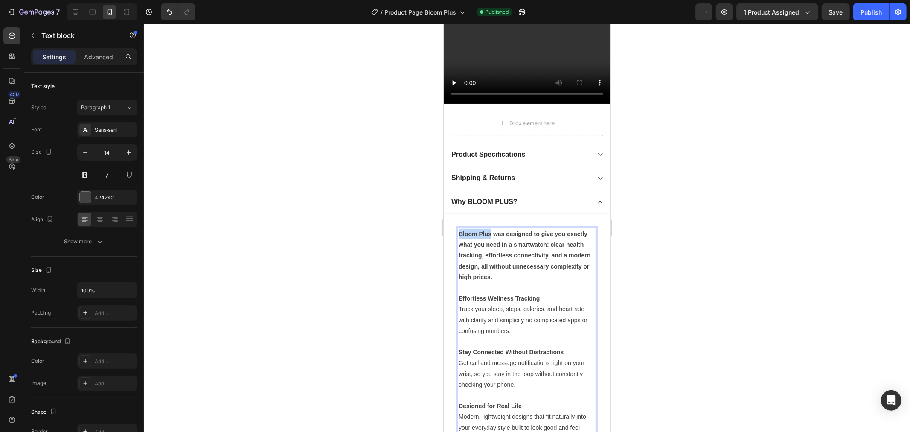
drag, startPoint x: 489, startPoint y: 231, endPoint x: 456, endPoint y: 231, distance: 33.7
click at [456, 231] on div "Bloom Plus was designed to give you exactly what you need in a smartwatch: clea…" at bounding box center [527, 384] width 166 height 341
click at [559, 294] on p "Effortless Wellness Tracking" at bounding box center [526, 298] width 137 height 11
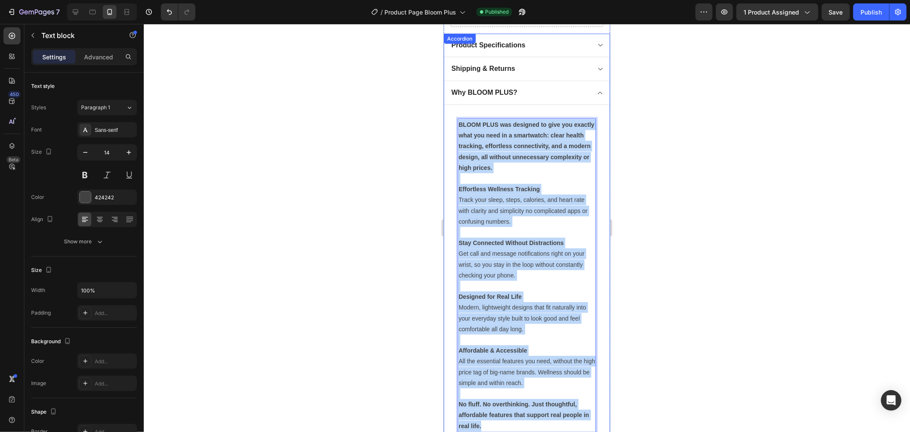
scroll to position [620, 0]
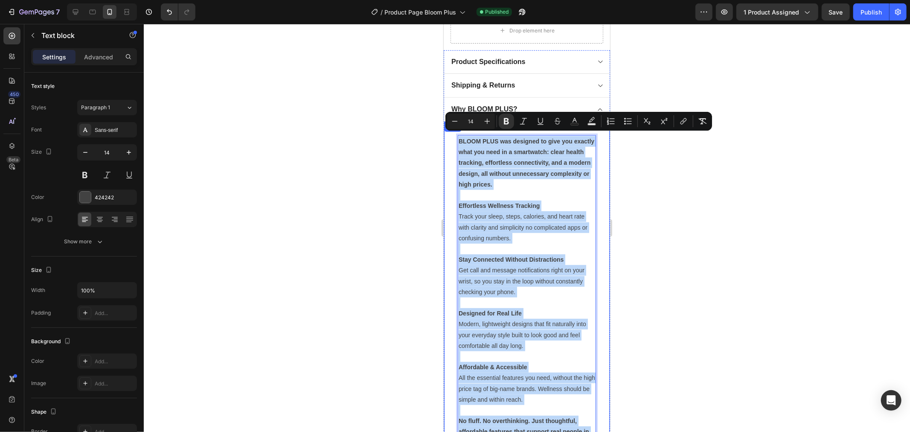
drag, startPoint x: 539, startPoint y: 296, endPoint x: 451, endPoint y: 134, distance: 184.7
click at [451, 134] on div "BLOOM PLUS was designed to give you exactly what you need in a smartwatch: clea…" at bounding box center [527, 291] width 166 height 341
copy div "BLOOM PLUS was designed to give you exactly what you need in a smartwatch: clea…"
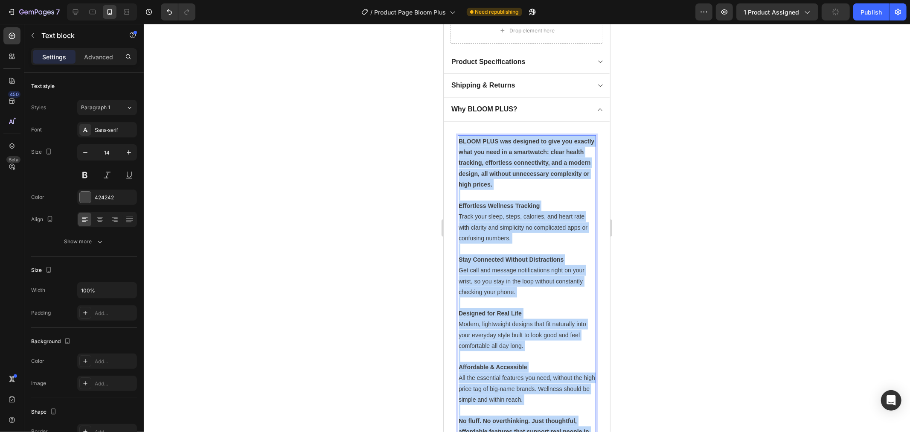
click at [518, 298] on p "Rich Text Editor. Editing area: main" at bounding box center [526, 302] width 137 height 11
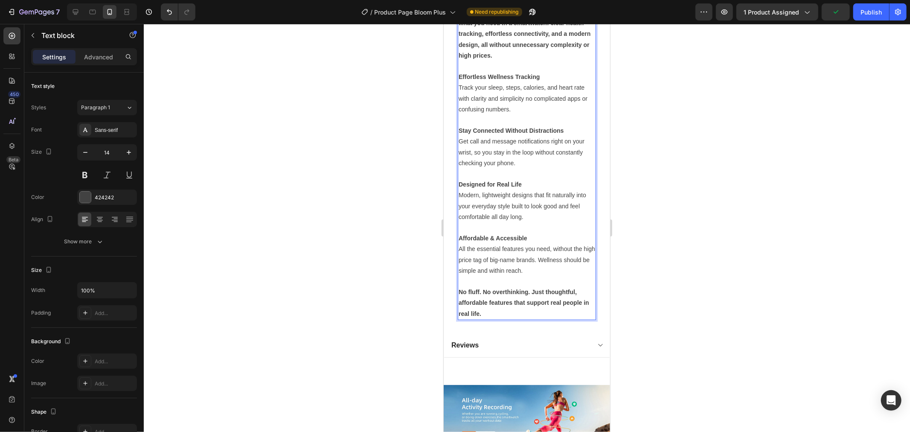
scroll to position [763, 0]
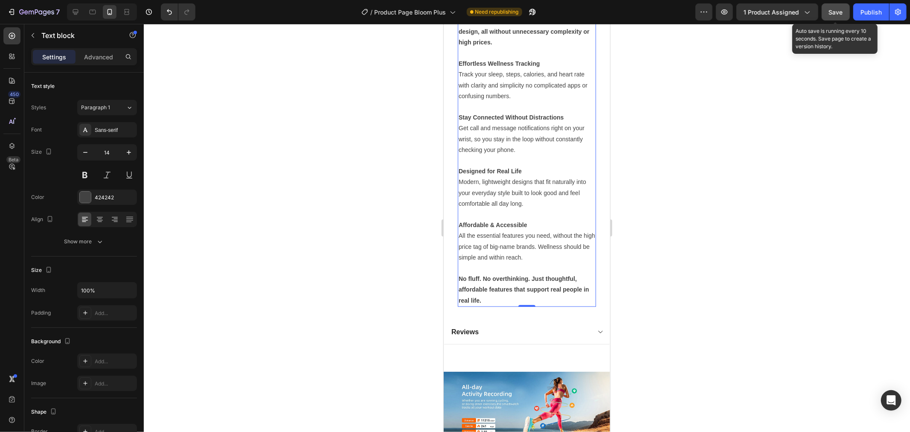
click at [827, 11] on button "Save" at bounding box center [836, 11] width 28 height 17
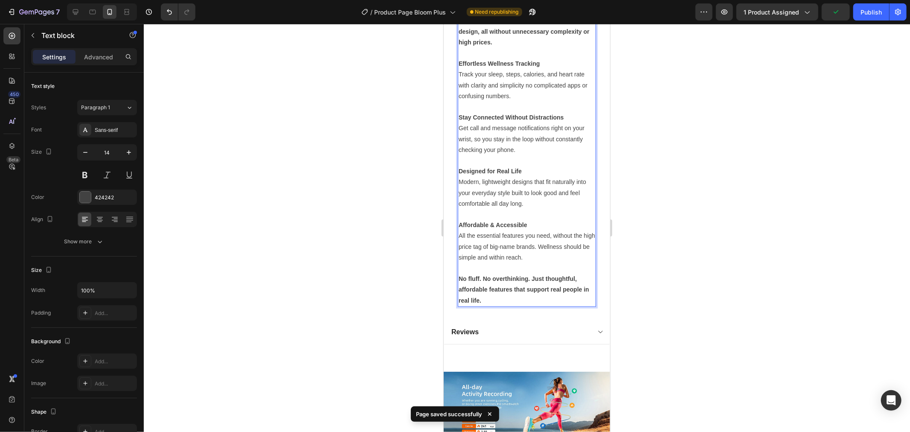
scroll to position [526, 0]
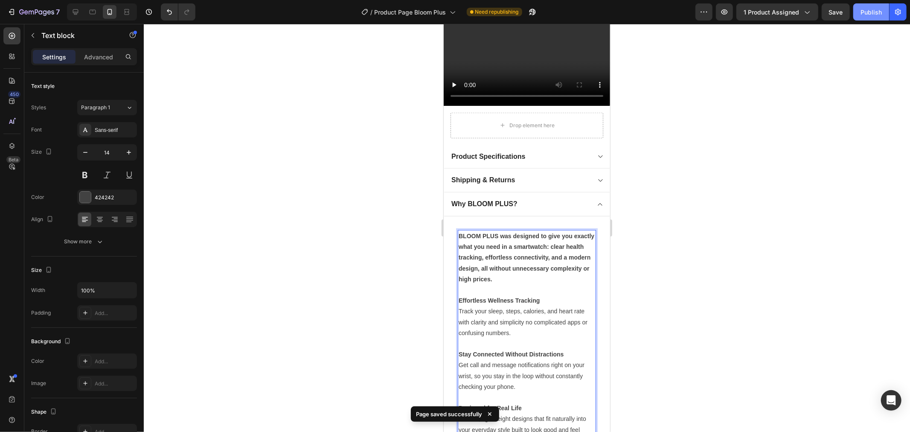
click at [860, 10] on button "Publish" at bounding box center [871, 11] width 36 height 17
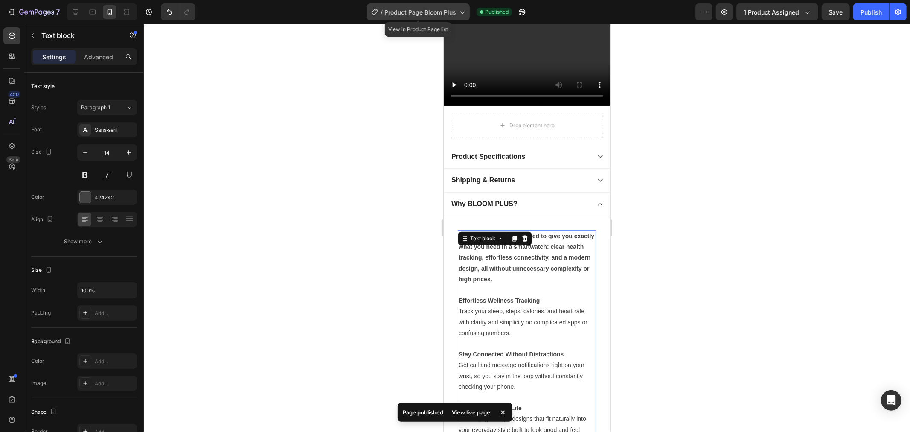
click at [419, 9] on span "Product Page Bloom Plus" at bounding box center [420, 12] width 72 height 9
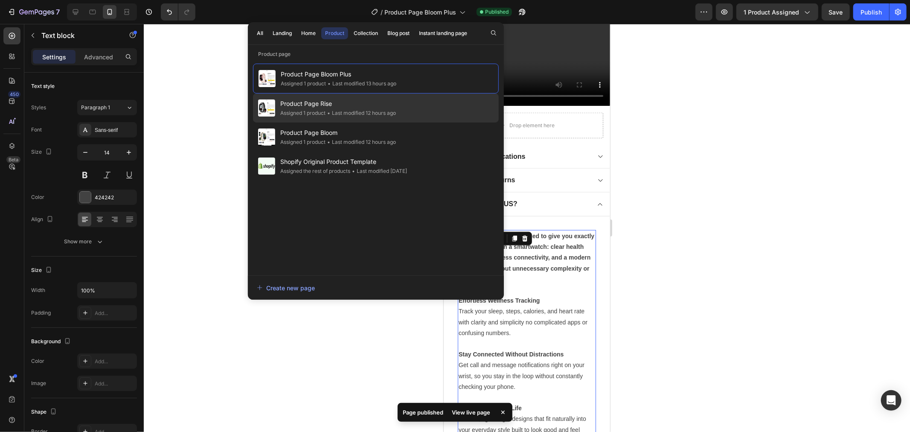
click at [382, 113] on div "• Last modified 12 hours ago" at bounding box center [361, 113] width 70 height 9
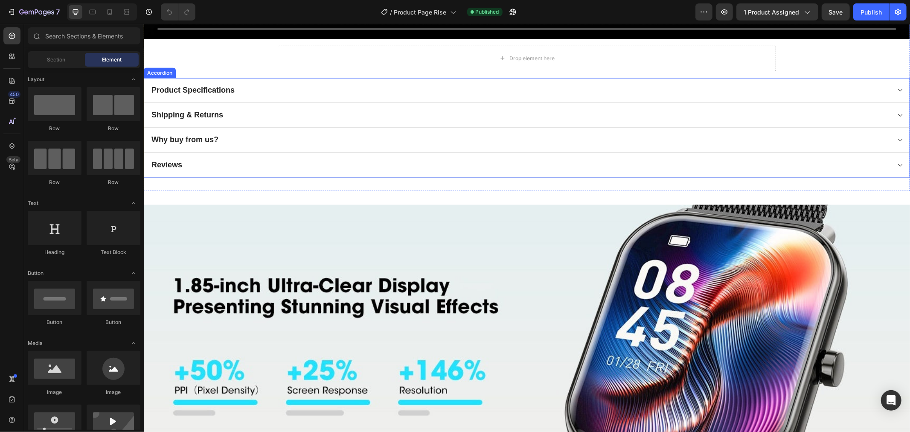
scroll to position [664, 0]
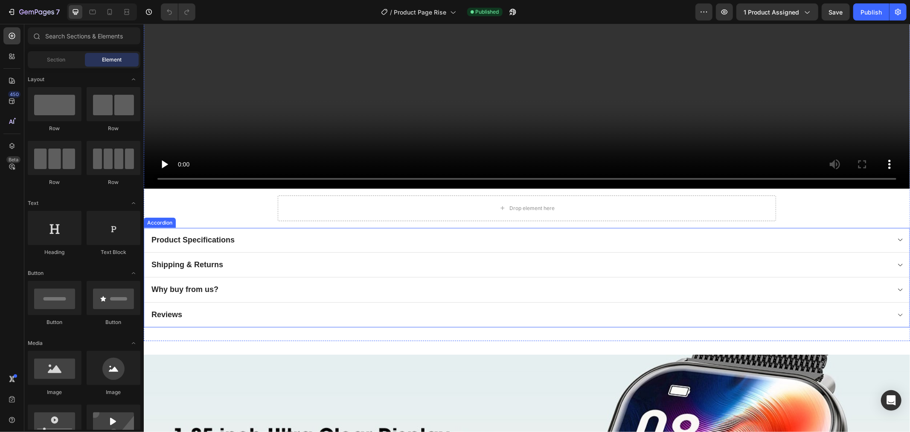
click at [232, 286] on div "Why buy from us?" at bounding box center [520, 289] width 740 height 12
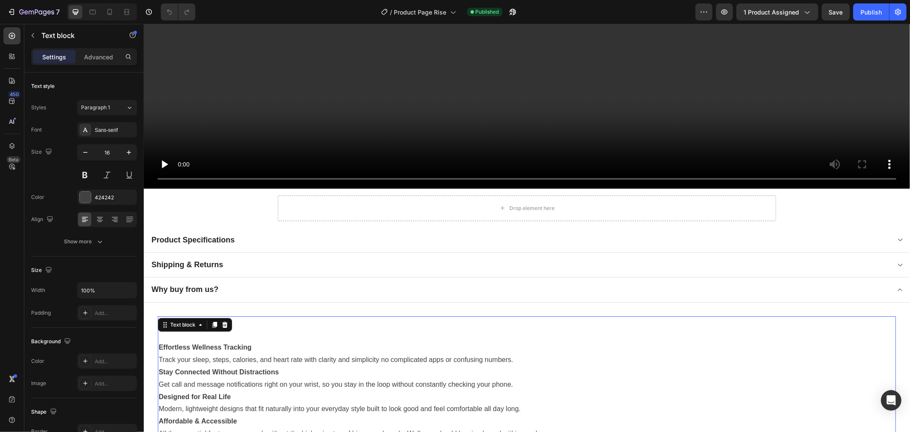
click at [320, 317] on p "Why Choose Inpulse?" at bounding box center [526, 323] width 737 height 12
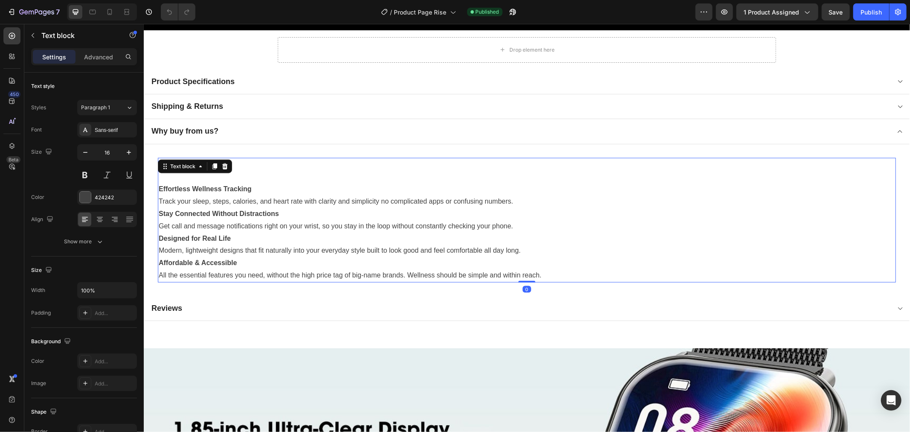
scroll to position [806, 0]
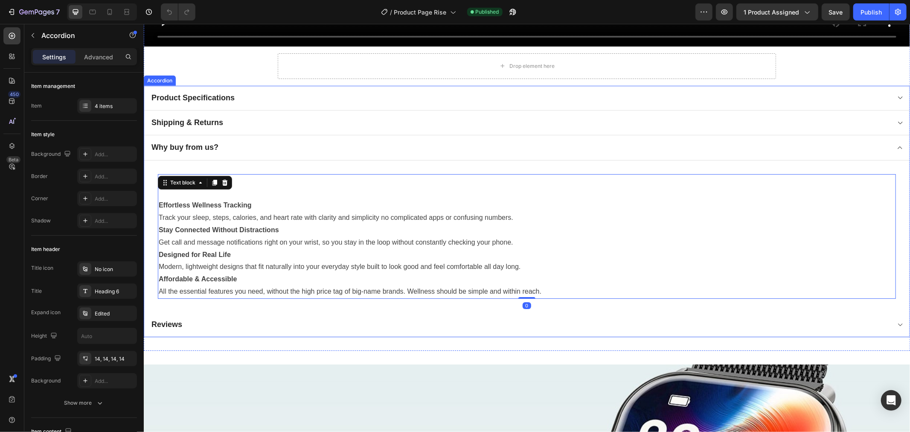
click at [250, 147] on div "Why buy from us?" at bounding box center [520, 147] width 740 height 12
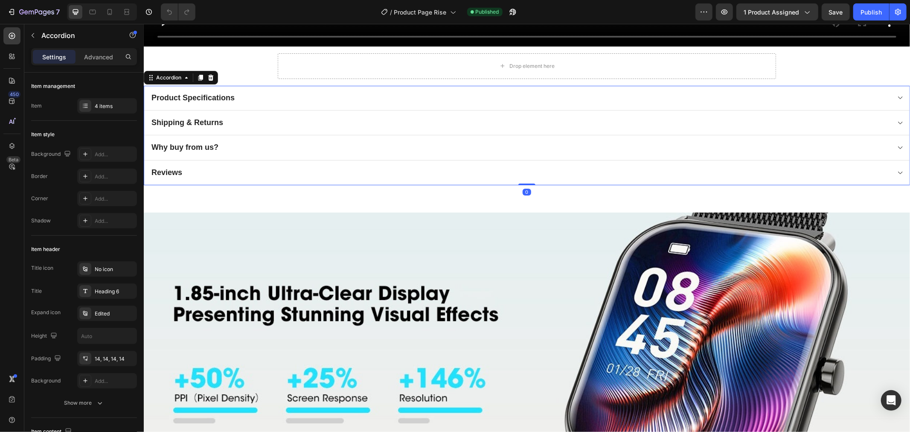
click at [219, 146] on div "Why buy from us?" at bounding box center [520, 147] width 740 height 12
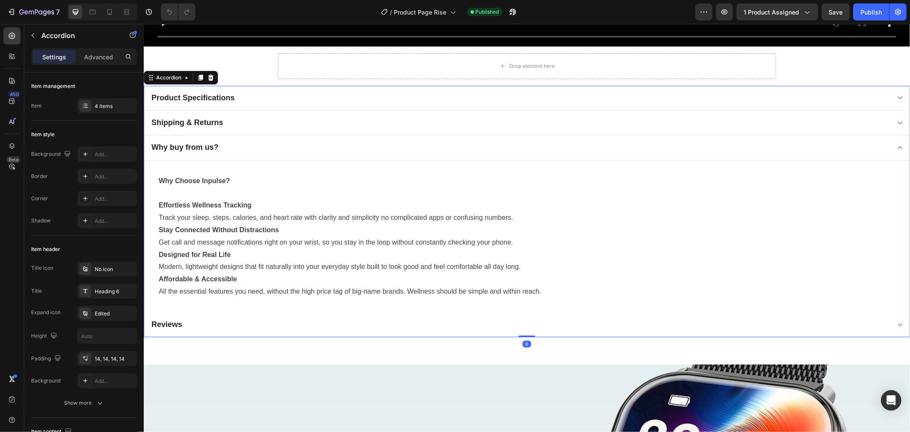
click at [184, 142] on p "Why buy from us?" at bounding box center [184, 147] width 67 height 10
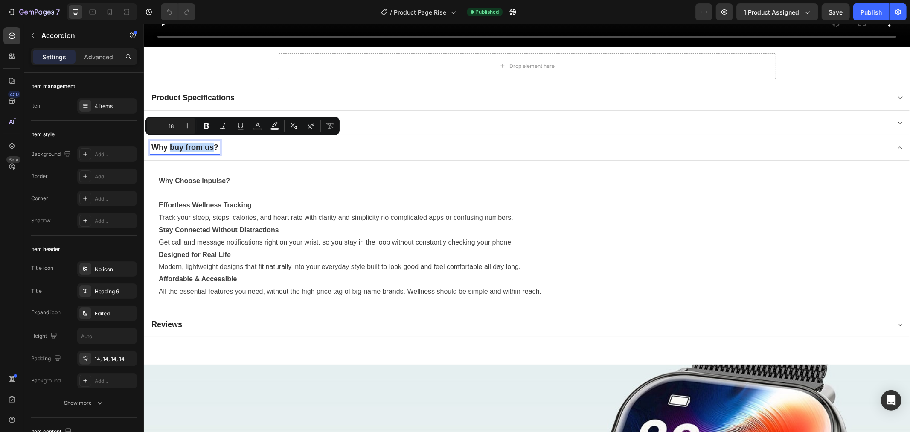
drag, startPoint x: 169, startPoint y: 142, endPoint x: 212, endPoint y: 143, distance: 42.7
click at [212, 143] on p "Why buy from us?" at bounding box center [184, 147] width 67 height 10
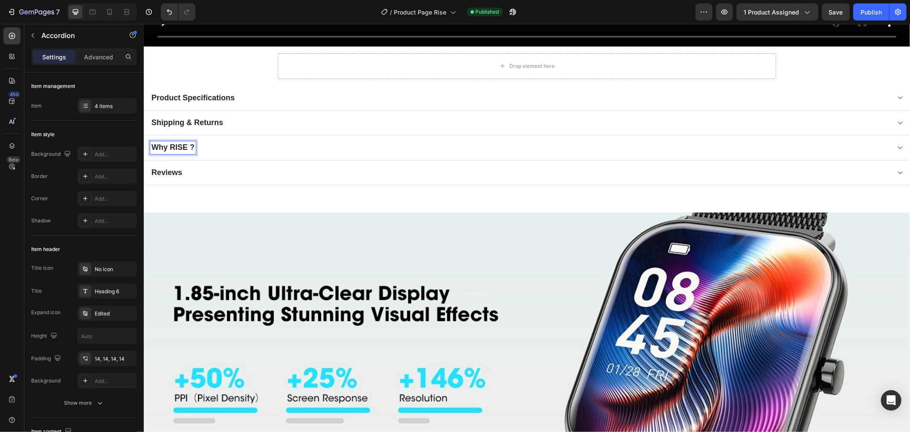
click at [187, 147] on p "Why RISE ?" at bounding box center [172, 147] width 43 height 10
click at [190, 147] on p "Why RISE ?" at bounding box center [172, 147] width 43 height 10
click at [229, 151] on div "Why RISE ?" at bounding box center [527, 147] width 766 height 25
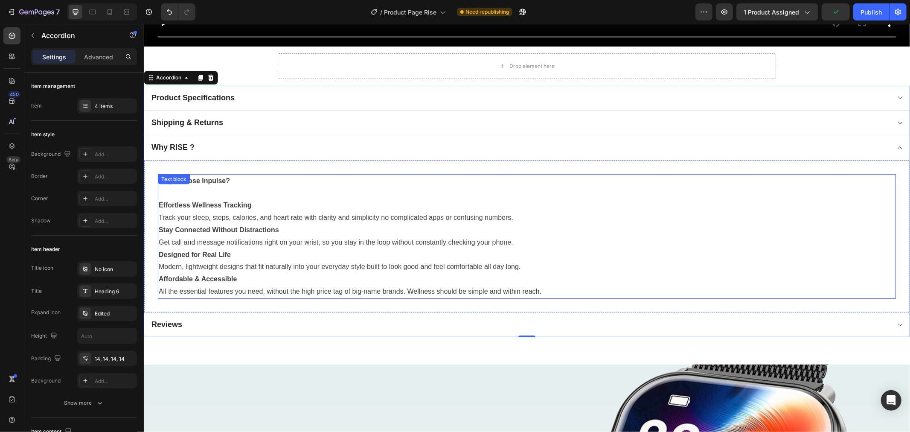
click at [253, 249] on p "Designed for Real Life" at bounding box center [526, 254] width 737 height 12
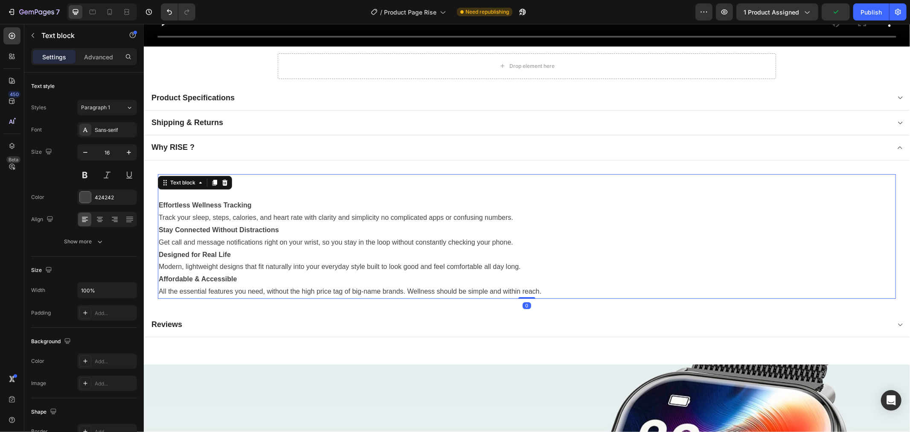
click at [515, 275] on p "Affordable & Accessible" at bounding box center [526, 279] width 737 height 12
click at [571, 290] on p "All the essential features you need, without the high price tag of big-name bra…" at bounding box center [526, 291] width 737 height 12
click at [552, 285] on p "All the essential features you need, without the high price tag of big-name bra…" at bounding box center [526, 291] width 737 height 12
click at [202, 145] on div "Why RISE ?" at bounding box center [520, 147] width 740 height 12
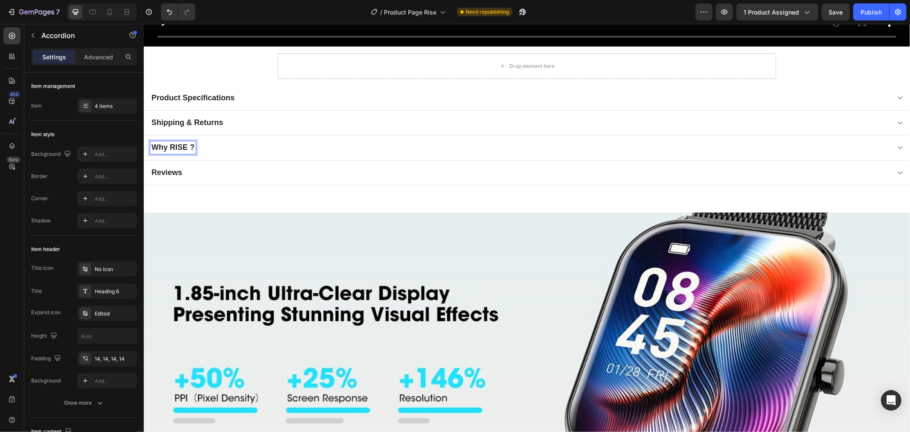
click at [186, 145] on p "Why RISE ?" at bounding box center [172, 147] width 43 height 10
drag, startPoint x: 186, startPoint y: 144, endPoint x: 574, endPoint y: 31, distance: 403.1
click at [168, 144] on p "Why RISE ?" at bounding box center [172, 147] width 43 height 10
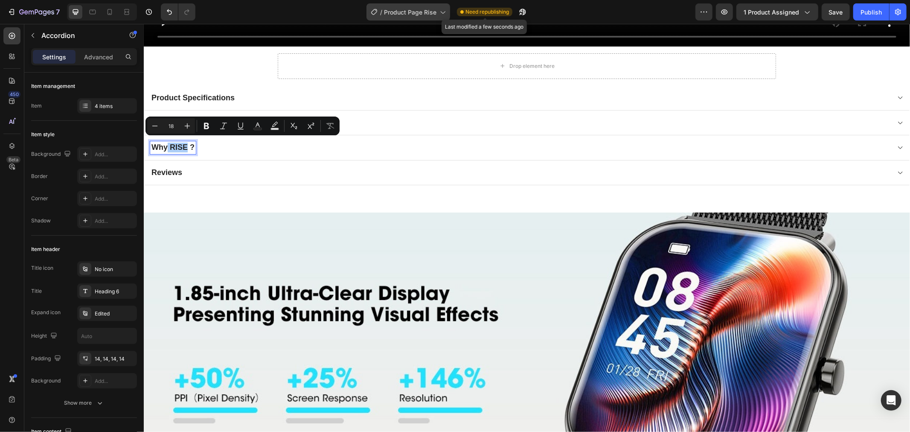
click at [438, 12] on icon at bounding box center [442, 12] width 9 height 9
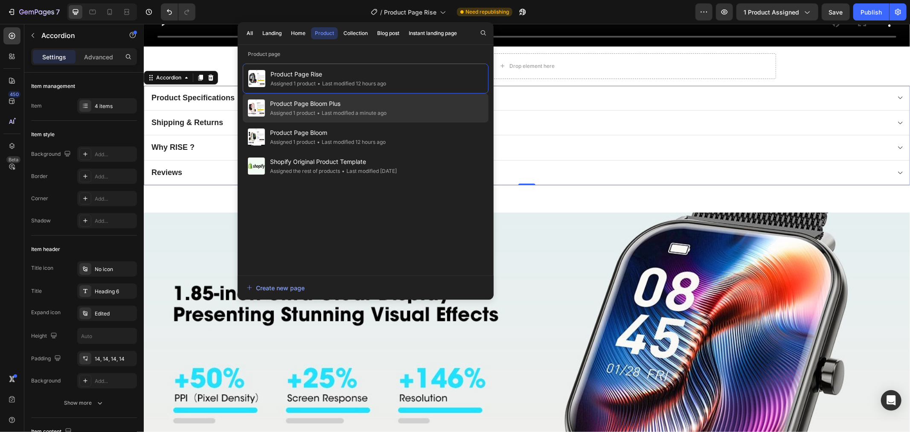
click at [412, 122] on div "Product Page Bloom Plus Assigned 1 product • Last modified a minute ago" at bounding box center [366, 136] width 246 height 29
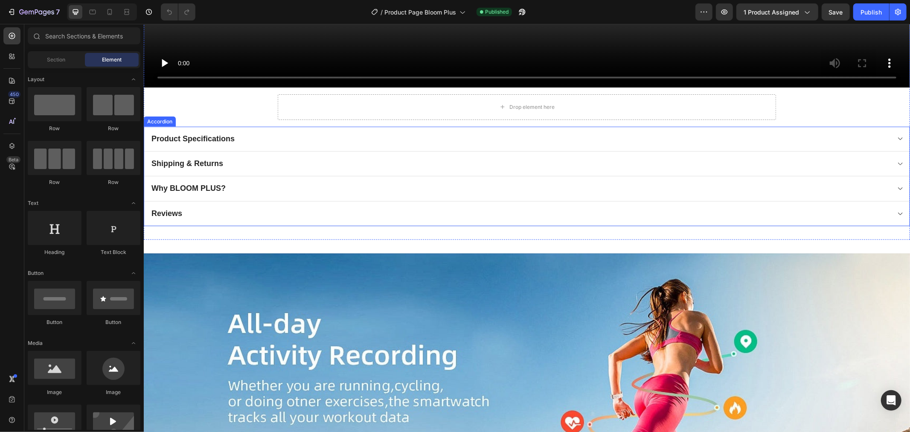
scroll to position [758, 0]
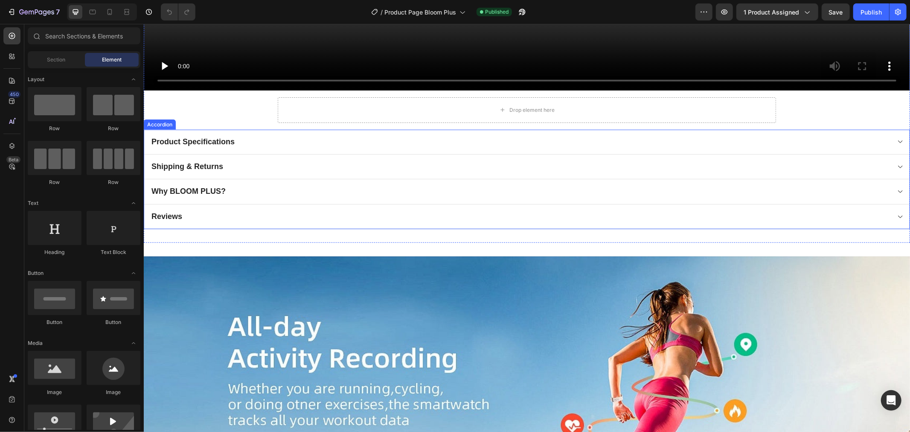
click at [235, 186] on div "Why BLOOM PLUS?" at bounding box center [520, 191] width 740 height 12
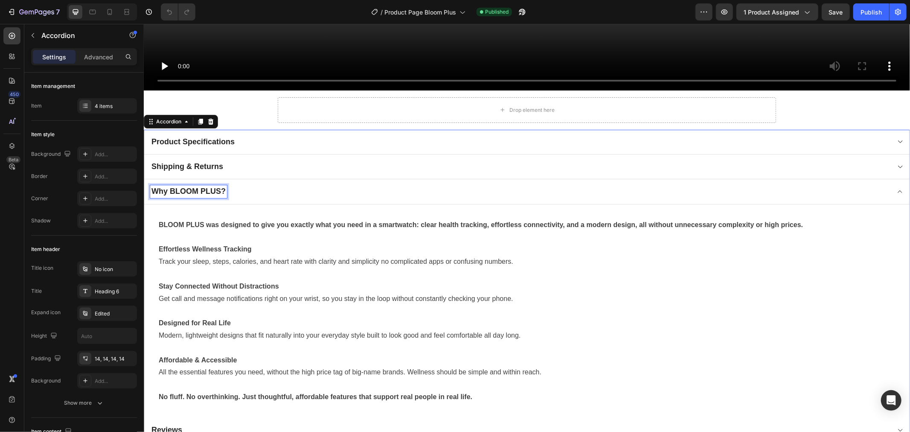
click at [207, 189] on p "Why BLOOM PLUS?" at bounding box center [188, 191] width 74 height 10
click at [172, 189] on p "Why BLOOM PLUS?" at bounding box center [188, 191] width 74 height 10
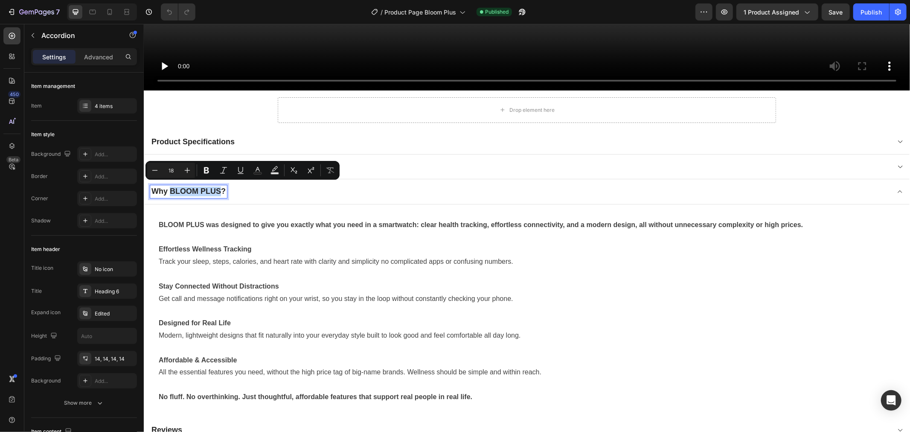
drag, startPoint x: 169, startPoint y: 189, endPoint x: 219, endPoint y: 190, distance: 50.8
click at [219, 190] on p "Why BLOOM PLUS?" at bounding box center [188, 191] width 74 height 10
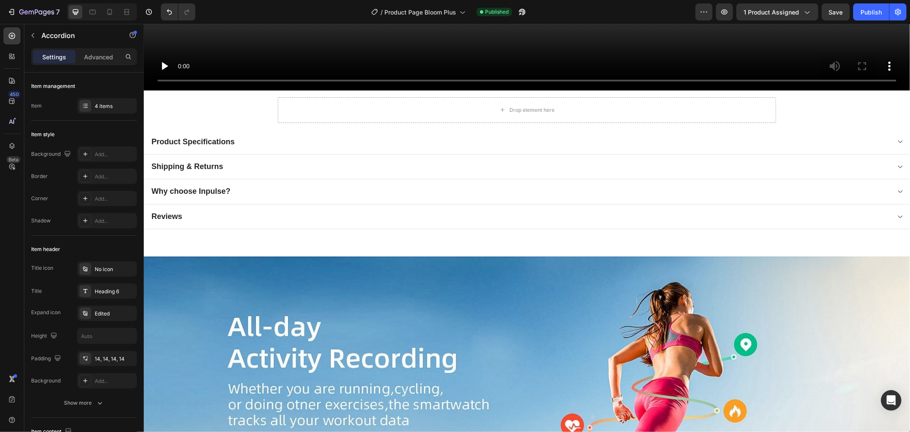
click at [265, 185] on div "Why choose Inpulse?" at bounding box center [520, 191] width 740 height 12
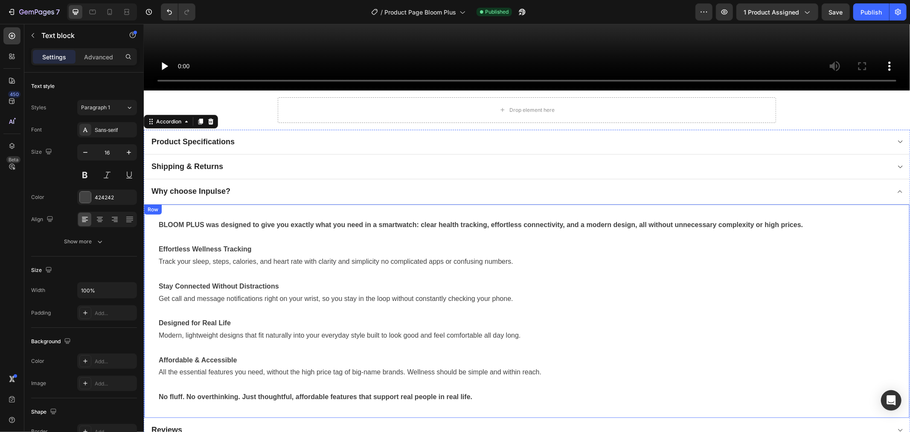
click at [258, 221] on strong "BLOOM PLUS was designed to give you exactly what you need in a smartwatch: clea…" at bounding box center [480, 224] width 644 height 7
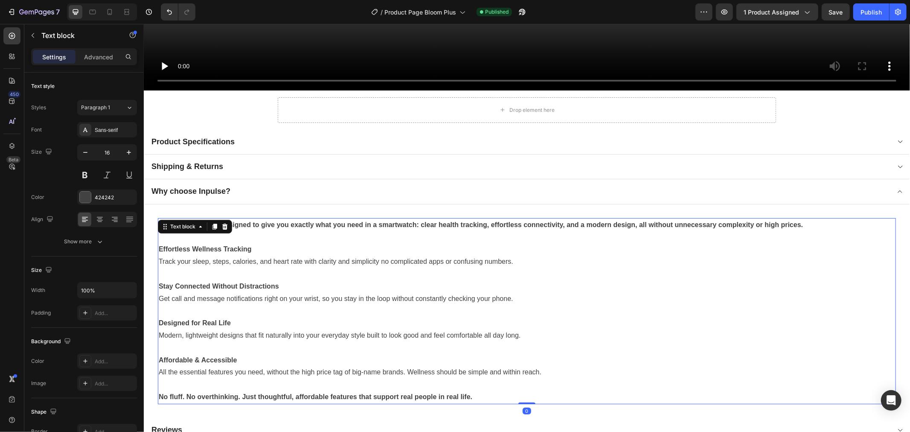
click at [279, 231] on p at bounding box center [526, 237] width 737 height 12
click at [207, 221] on strong "BLOOM PLUS was designed to give you exactly what you need in a smartwatch: clea…" at bounding box center [480, 224] width 644 height 7
drag, startPoint x: 219, startPoint y: 219, endPoint x: 158, endPoint y: 218, distance: 60.6
click at [158, 221] on strong "BLOOM PLUS was designed to give you exactly what you need in a smartwatch: clea…" at bounding box center [480, 224] width 644 height 7
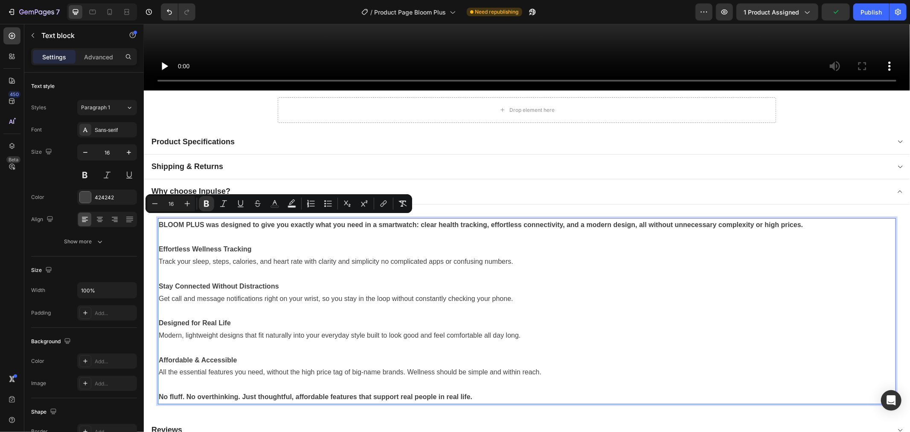
click at [377, 304] on p "Rich Text Editor. Editing area: main" at bounding box center [526, 310] width 737 height 12
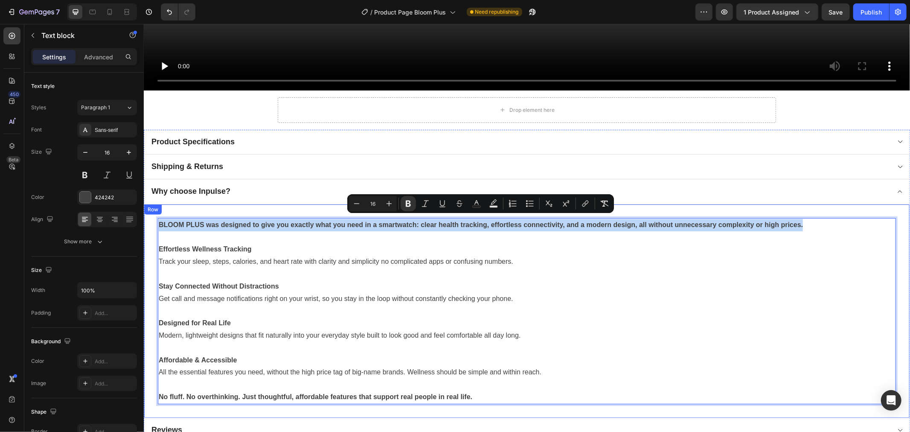
drag, startPoint x: 812, startPoint y: 223, endPoint x: 153, endPoint y: 211, distance: 659.0
click at [153, 211] on div "BLOOM PLUS was designed to give you exactly what you need in a smartwatch: clea…" at bounding box center [527, 310] width 766 height 213
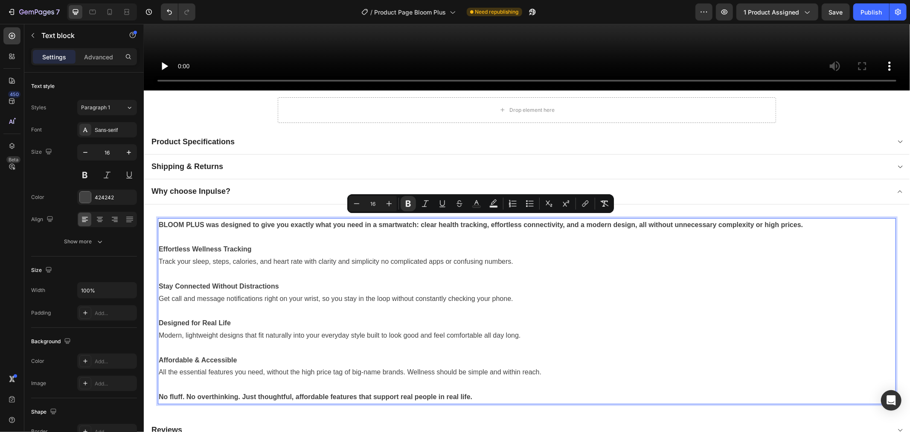
click at [194, 231] on p "Rich Text Editor. Editing area: main" at bounding box center [526, 237] width 737 height 12
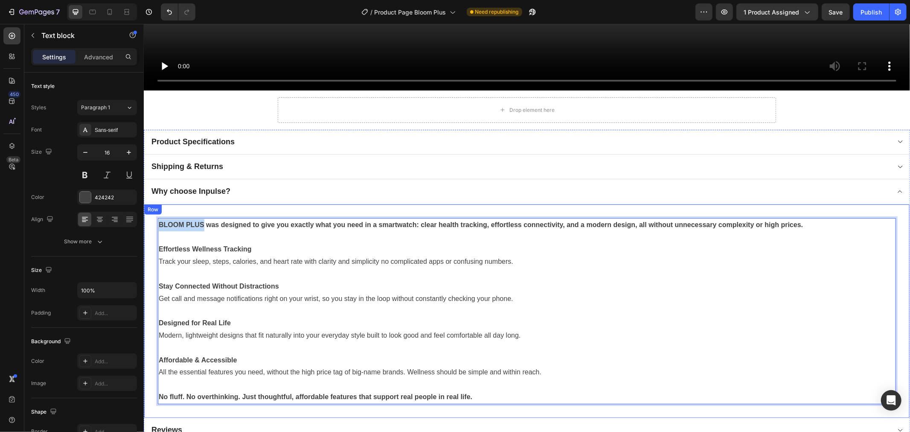
drag, startPoint x: 204, startPoint y: 220, endPoint x: 154, endPoint y: 219, distance: 49.5
click at [154, 219] on div "BLOOM PLUS was designed to give you exactly what you need in a smartwatch: clea…" at bounding box center [527, 310] width 766 height 213
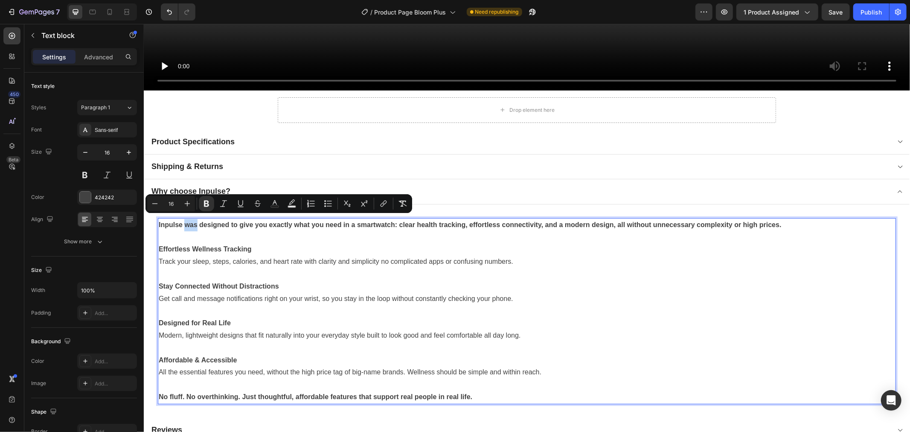
drag, startPoint x: 196, startPoint y: 219, endPoint x: 183, endPoint y: 219, distance: 12.8
click at [183, 221] on strong "Inpulse was designed to give you exactly what you need in a smartwatch: clear h…" at bounding box center [469, 224] width 623 height 7
click at [174, 16] on button "Undo/Redo" at bounding box center [169, 11] width 17 height 17
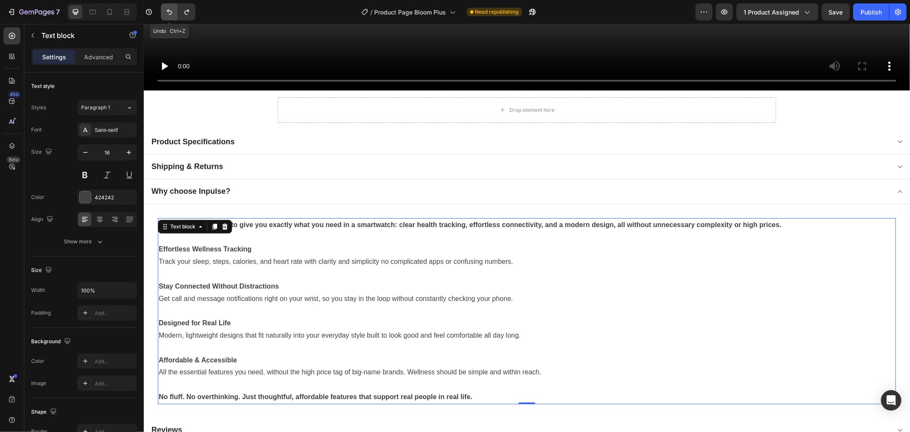
click at [173, 16] on button "Undo/Redo" at bounding box center [169, 11] width 17 height 17
click at [168, 9] on icon "Undo/Redo" at bounding box center [169, 12] width 9 height 9
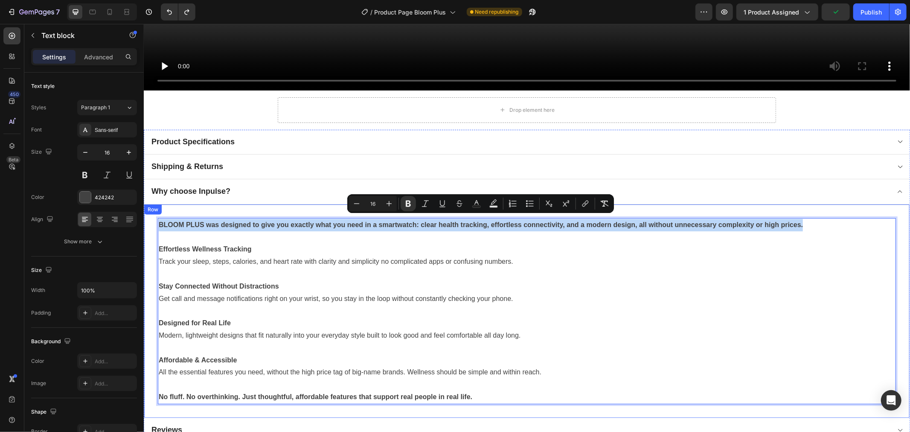
drag, startPoint x: 809, startPoint y: 219, endPoint x: 146, endPoint y: 221, distance: 662.3
click at [146, 221] on div "BLOOM PLUS was designed to give you exactly what you need in a smartwatch: clea…" at bounding box center [527, 310] width 766 height 213
copy strong "BLOOM PLUS was designed to give you exactly what you need in a smartwatch: clea…"
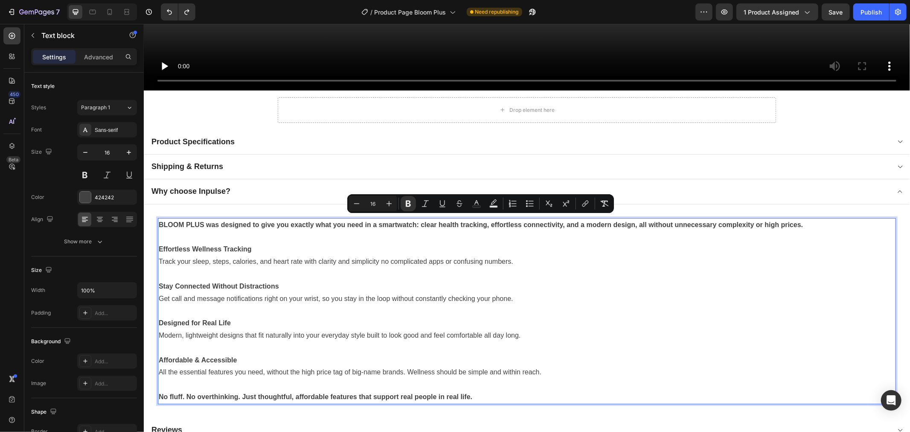
click at [310, 233] on p "Rich Text Editor. Editing area: main" at bounding box center [526, 237] width 737 height 12
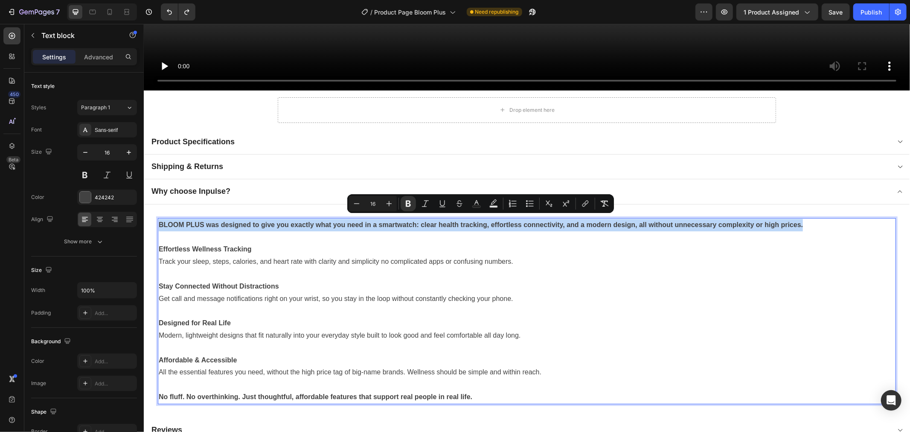
drag, startPoint x: 821, startPoint y: 219, endPoint x: 135, endPoint y: 212, distance: 685.8
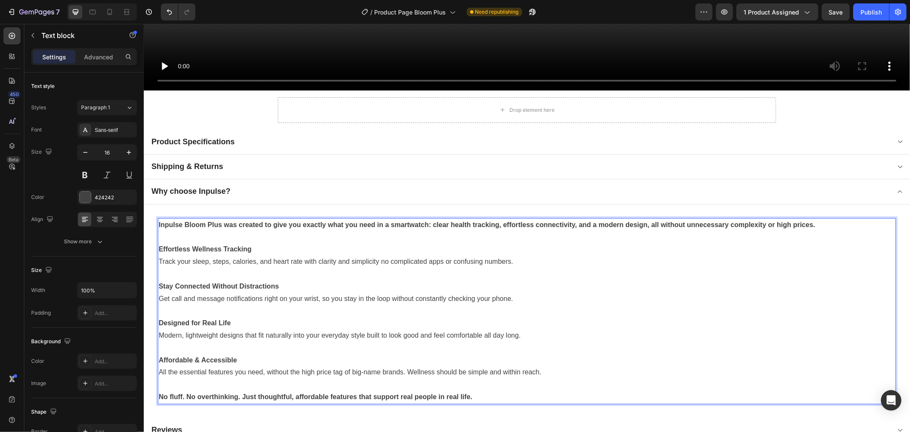
click at [322, 222] on strong "Inpulse Bloom Plus was created to give you exactly what you need in a smartwatc…" at bounding box center [486, 224] width 657 height 7
click at [838, 219] on p "Inpulse Bloom Plus was created to give you exactly what you need in a smartwatc…" at bounding box center [526, 224] width 737 height 12
click at [273, 243] on p "Effortless Wellness Tracking" at bounding box center [526, 249] width 737 height 12
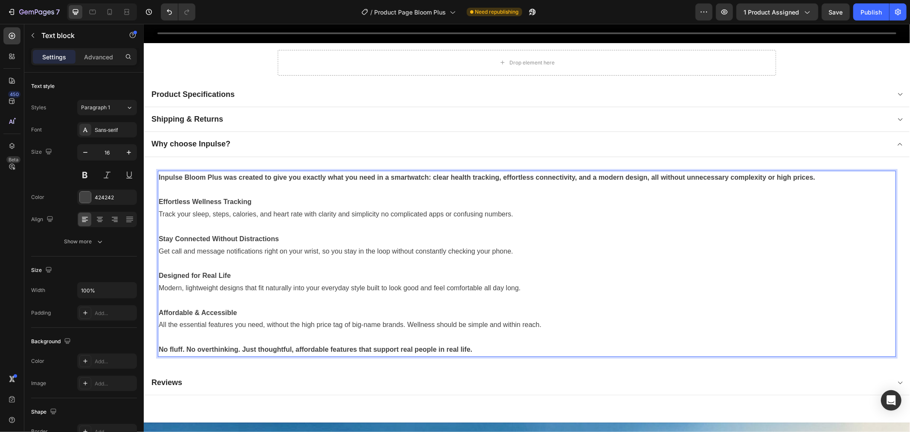
click at [473, 344] on p "No fluff. No overthinking. Just thoughtful, affordable features that support re…" at bounding box center [526, 349] width 737 height 12
drag, startPoint x: 224, startPoint y: 173, endPoint x: 183, endPoint y: 169, distance: 41.1
click at [183, 173] on strong "Inpulse Bloom Plus was created to give you exactly what you need in a smartwatc…" at bounding box center [486, 176] width 657 height 7
click at [307, 184] on p "Rich Text Editor. Editing area: main" at bounding box center [526, 189] width 737 height 12
click at [387, 189] on p "Rich Text Editor. Editing area: main" at bounding box center [526, 189] width 737 height 12
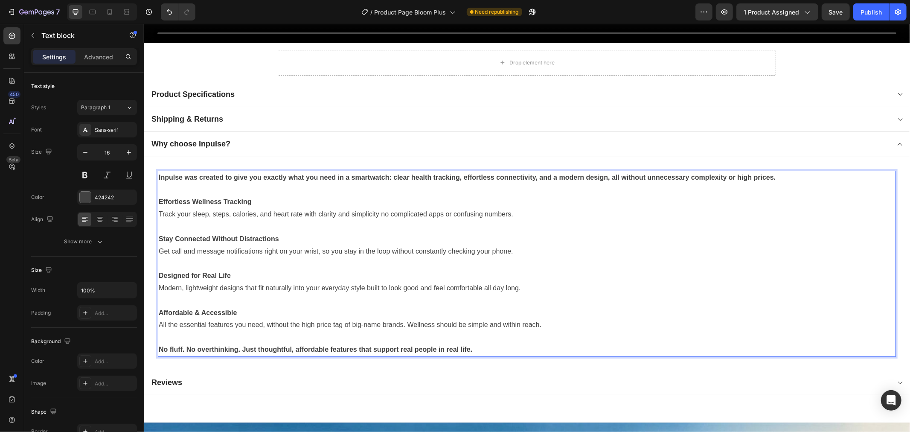
click at [802, 171] on p "Inpulse was created to give you exactly what you need in a smartwatch: clear he…" at bounding box center [526, 177] width 737 height 12
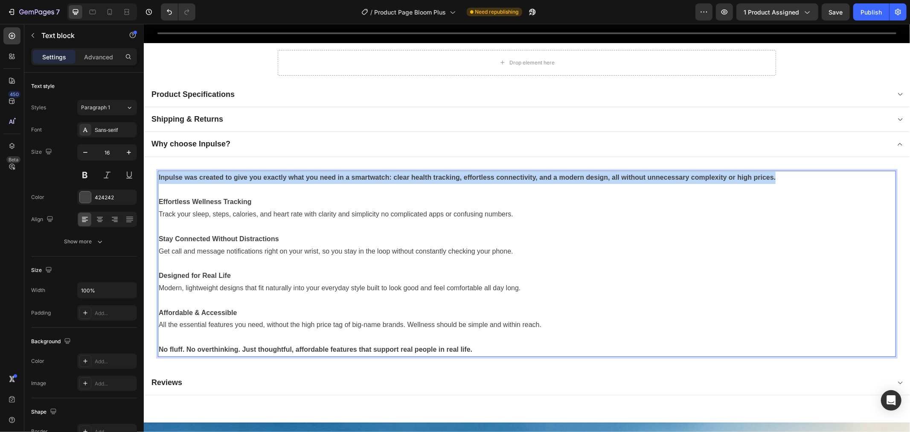
drag, startPoint x: 782, startPoint y: 175, endPoint x: 282, endPoint y: 191, distance: 500.8
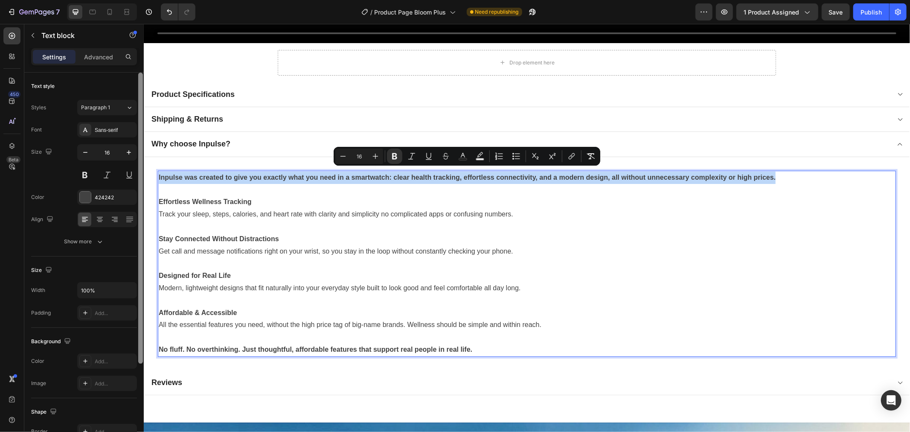
copy strong "Inpulse was created to give you exactly what you need in a smartwatch: clear he…"
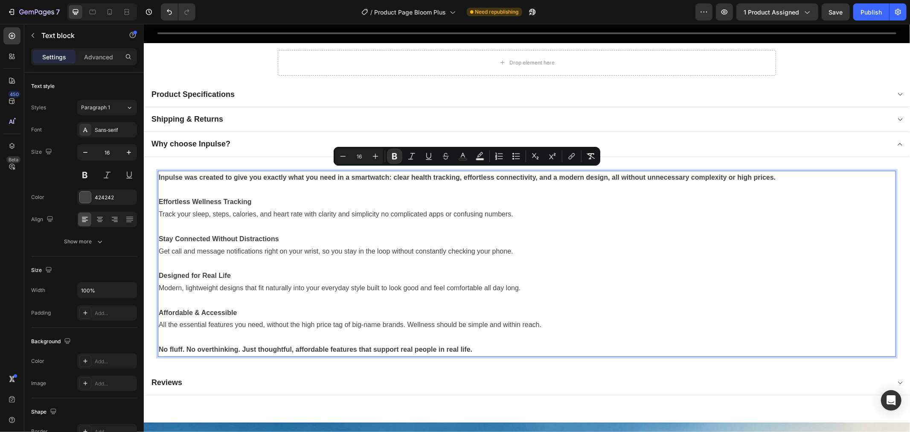
click at [805, 183] on p "Rich Text Editor. Editing area: main" at bounding box center [526, 189] width 737 height 12
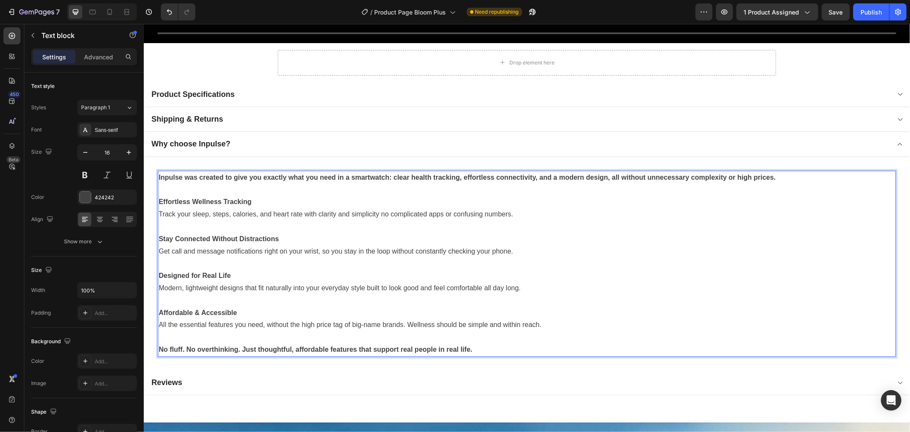
click at [792, 174] on p "Inpulse was created to give you exactly what you need in a smartwatch: clear he…" at bounding box center [526, 177] width 737 height 12
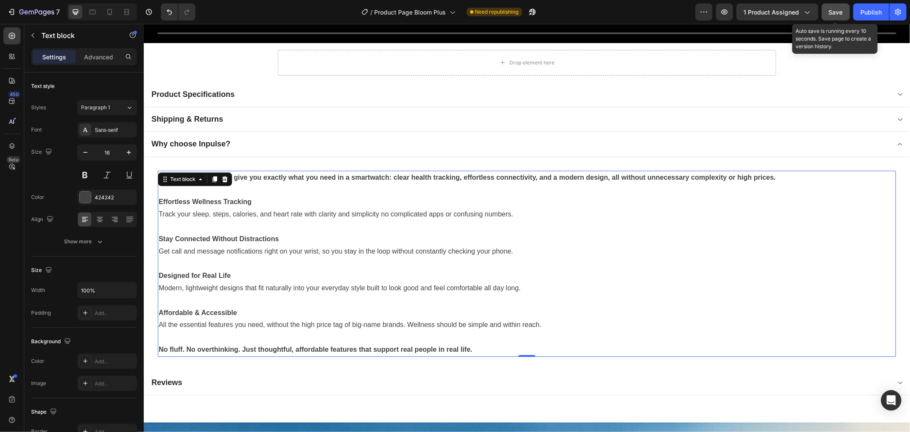
click at [826, 15] on button "Save" at bounding box center [836, 11] width 28 height 17
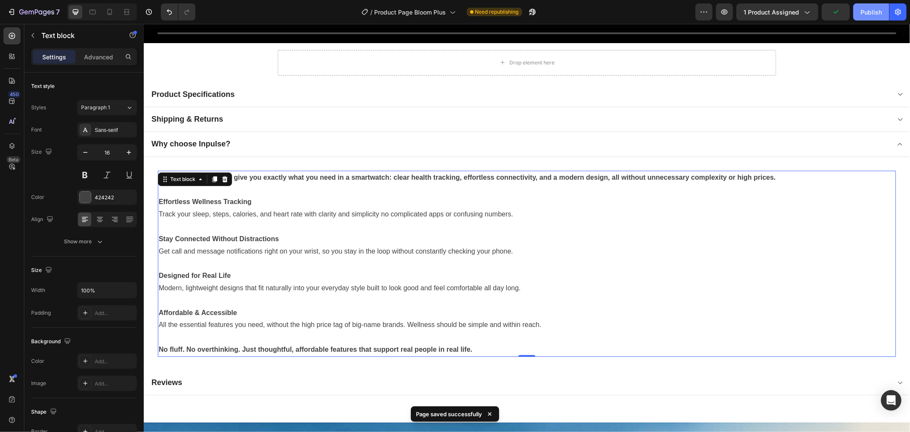
click at [860, 12] on button "Publish" at bounding box center [871, 11] width 36 height 17
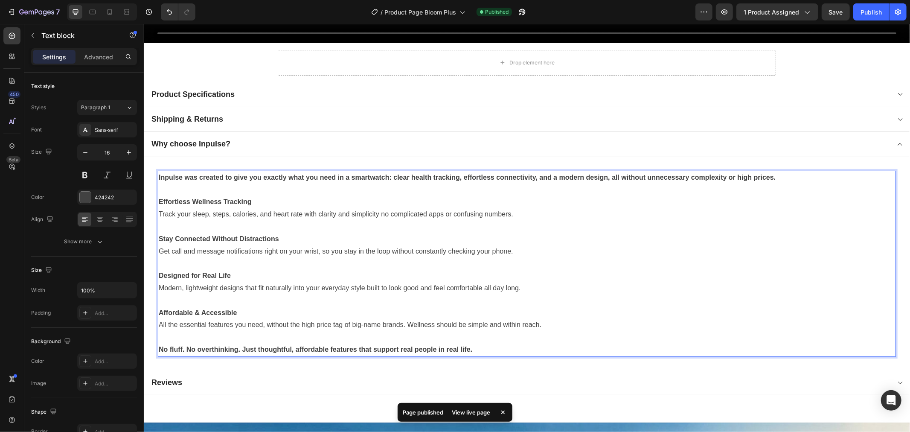
click at [840, 171] on p "Inpulse was created to give you exactly what you need in a smartwatch: clear he…" at bounding box center [526, 177] width 737 height 12
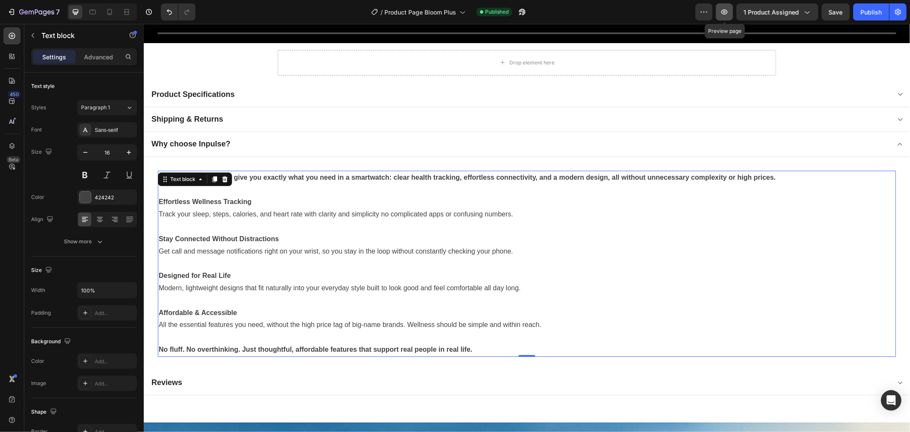
click at [727, 14] on icon "button" at bounding box center [724, 12] width 9 height 9
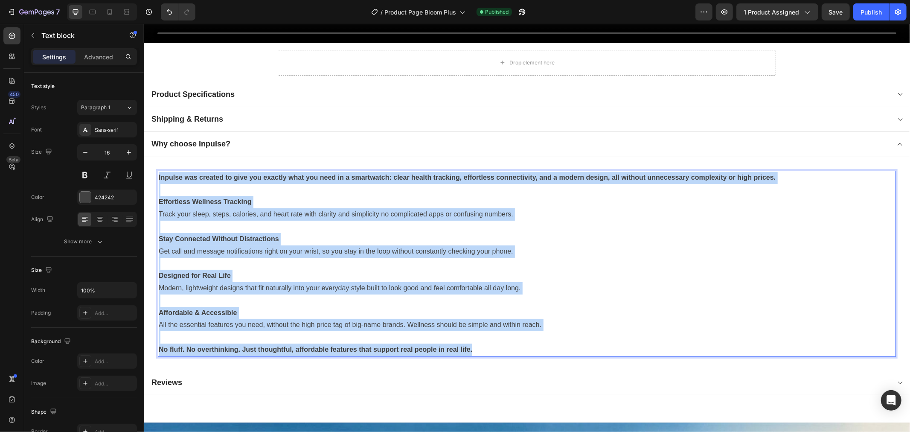
drag, startPoint x: 493, startPoint y: 346, endPoint x: 159, endPoint y: 172, distance: 377.0
click at [159, 172] on div "Inpulse was created to give you exactly what you need in a smartwatch: clear he…" at bounding box center [526, 263] width 738 height 186
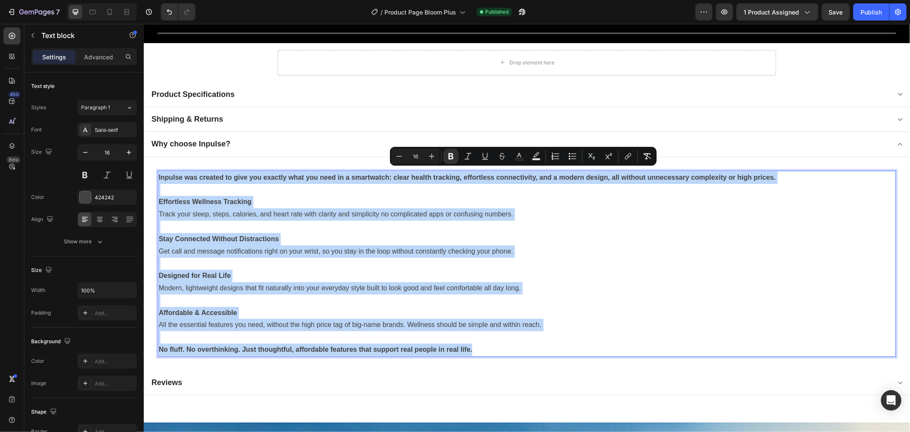
copy div "Inpulse was created to give you exactly what you need in a smartwatch: clear he…"
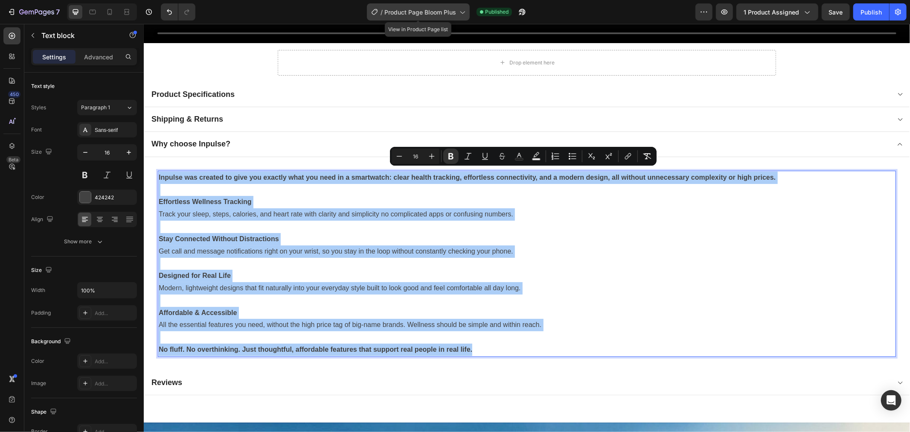
click at [438, 5] on div "/ Product Page Bloom Plus" at bounding box center [418, 11] width 103 height 17
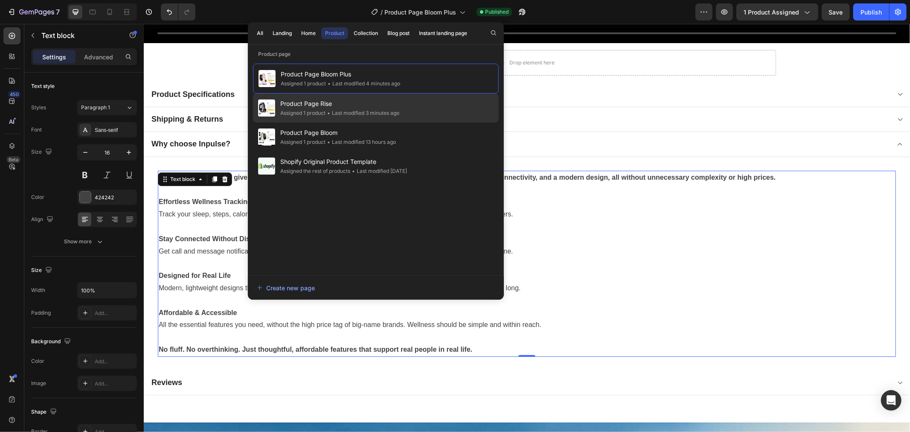
click at [367, 111] on div "• Last modified 3 minutes ago" at bounding box center [363, 113] width 74 height 9
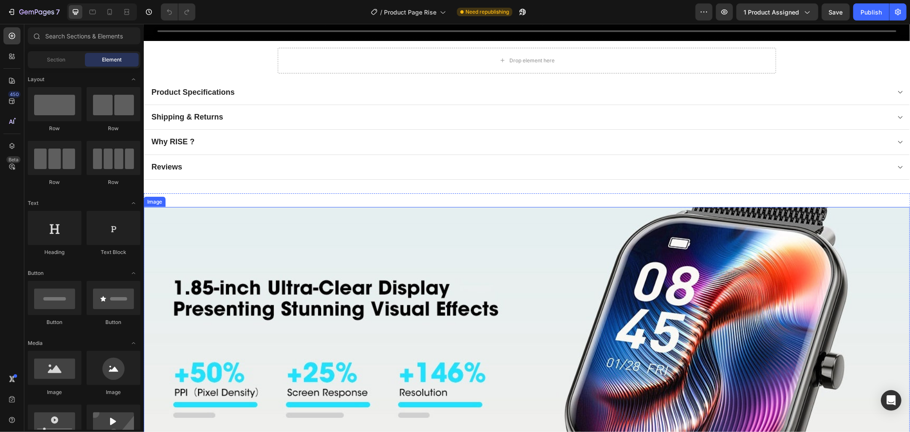
scroll to position [664, 0]
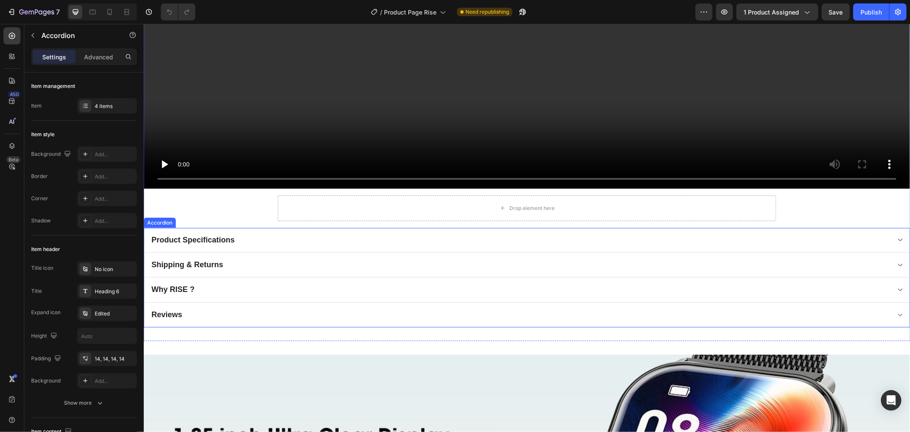
click at [202, 288] on div "Why RISE ?" at bounding box center [520, 289] width 740 height 12
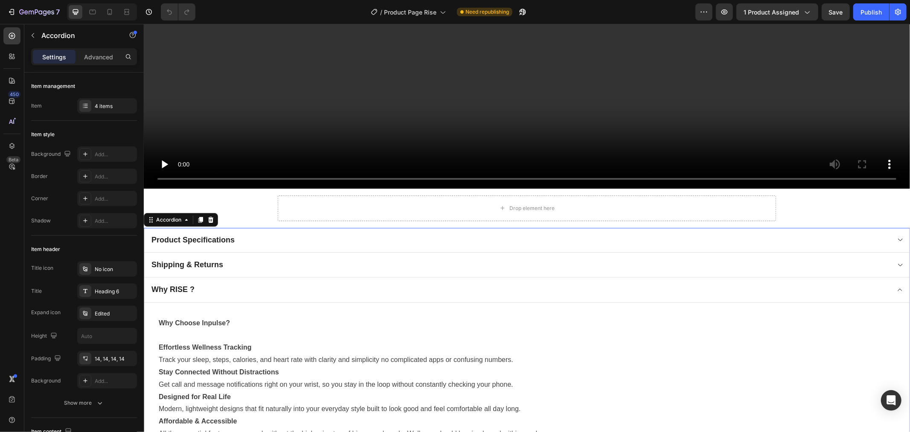
click at [169, 288] on p "Why RISE ?" at bounding box center [172, 289] width 43 height 10
drag, startPoint x: 169, startPoint y: 286, endPoint x: 189, endPoint y: 288, distance: 20.1
click at [189, 288] on p "Why RISE ?" at bounding box center [172, 289] width 43 height 10
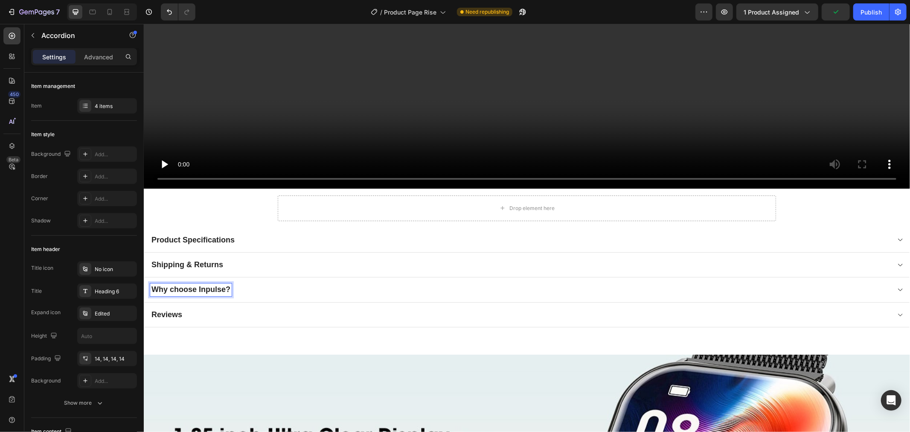
click at [254, 283] on div "Why choose Inpulse?" at bounding box center [520, 289] width 740 height 12
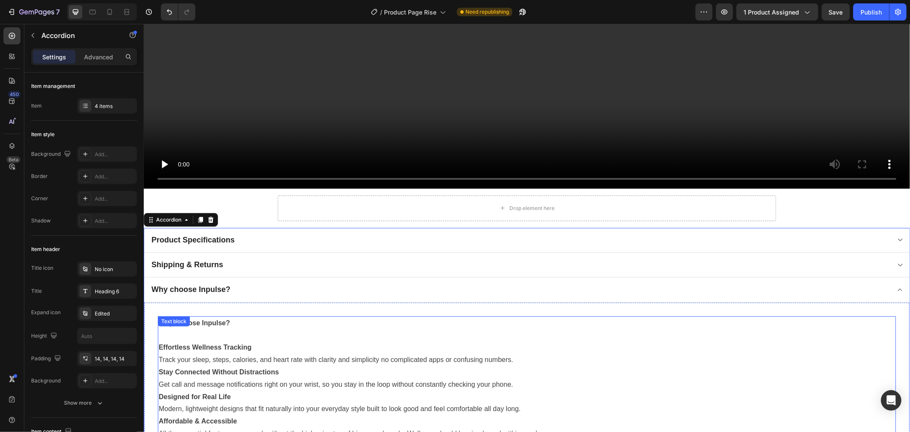
click at [221, 316] on div "Why Choose Inpulse? Effortless Wellness Tracking Track your sleep, steps, calor…" at bounding box center [526, 378] width 738 height 125
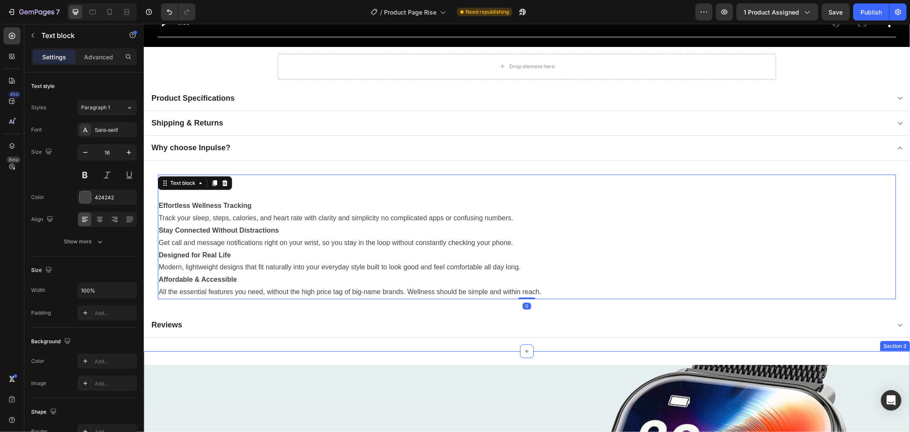
scroll to position [806, 0]
click at [538, 286] on p "All the essential features you need, without the high price tag of big-name bra…" at bounding box center [526, 291] width 737 height 12
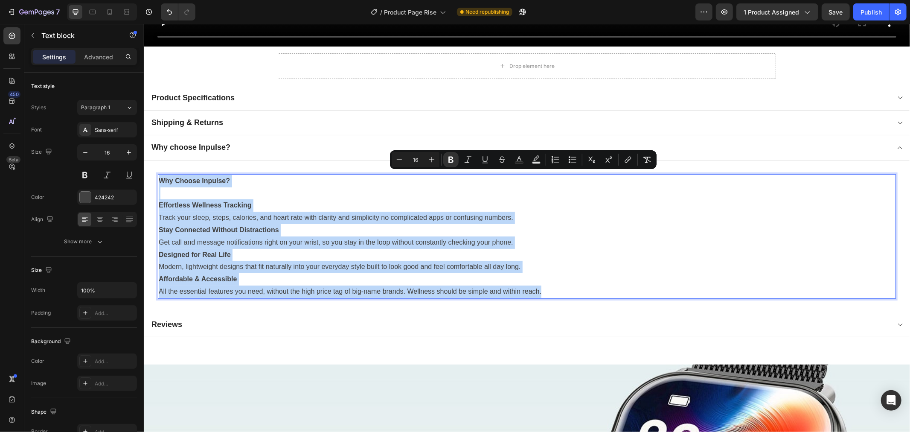
drag, startPoint x: 556, startPoint y: 286, endPoint x: 159, endPoint y: 173, distance: 413.0
click at [159, 174] on div "Why Choose Inpulse? Effortless Wellness Tracking Track your sleep, steps, calor…" at bounding box center [526, 236] width 738 height 125
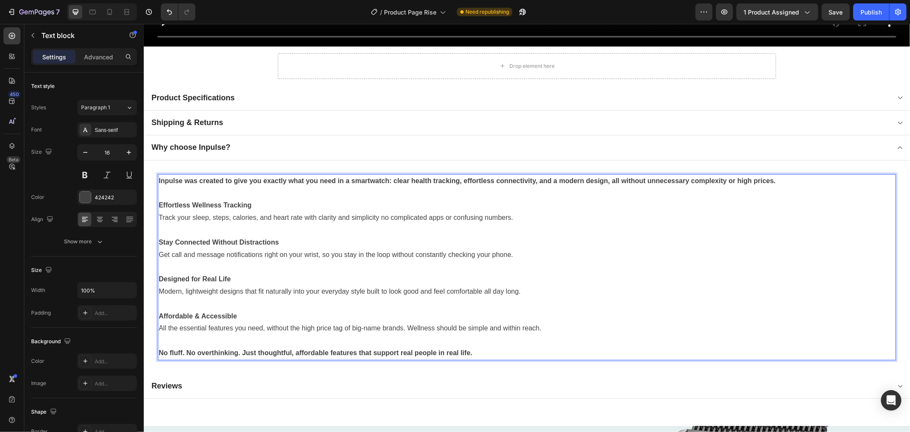
click at [323, 201] on p "Effortless Wellness Tracking" at bounding box center [526, 205] width 737 height 12
click at [788, 211] on p "Track your sleep, steps, calories, and heart rate with clarity and simplicity n…" at bounding box center [526, 217] width 737 height 12
click at [834, 12] on span "Save" at bounding box center [836, 12] width 14 height 7
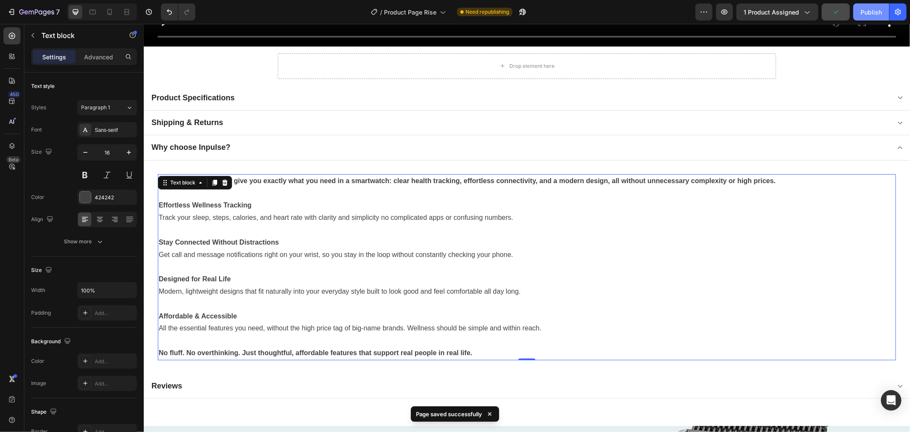
click at [865, 15] on div "Publish" at bounding box center [871, 12] width 21 height 9
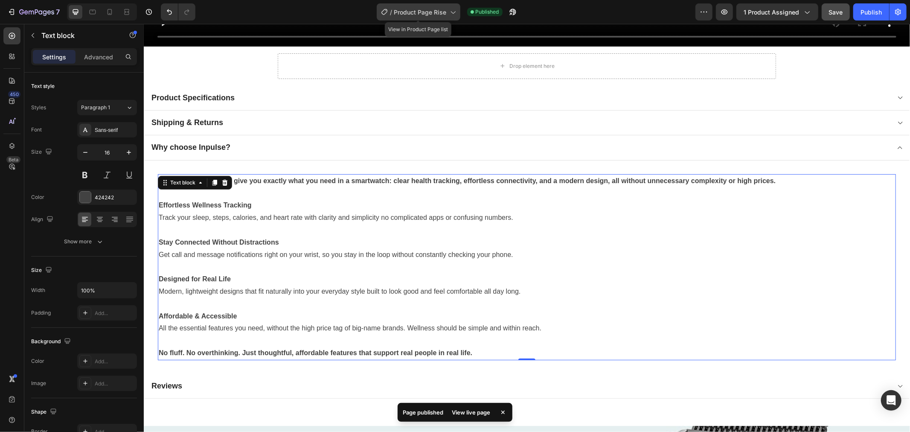
click at [425, 16] on div "/ Product Page Rise" at bounding box center [419, 11] width 84 height 17
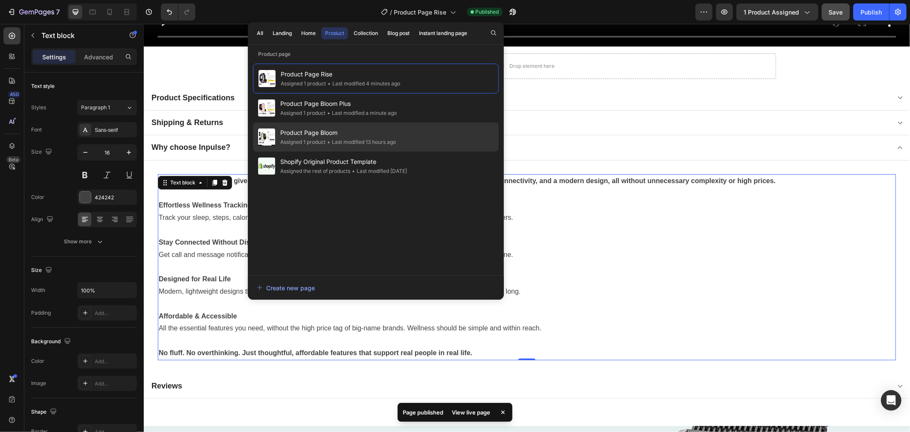
click at [367, 128] on span "Product Page Bloom" at bounding box center [338, 133] width 116 height 10
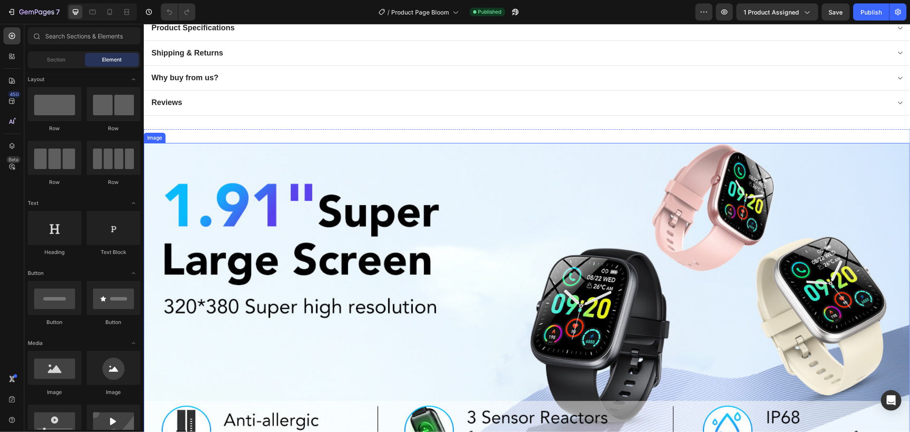
scroll to position [853, 0]
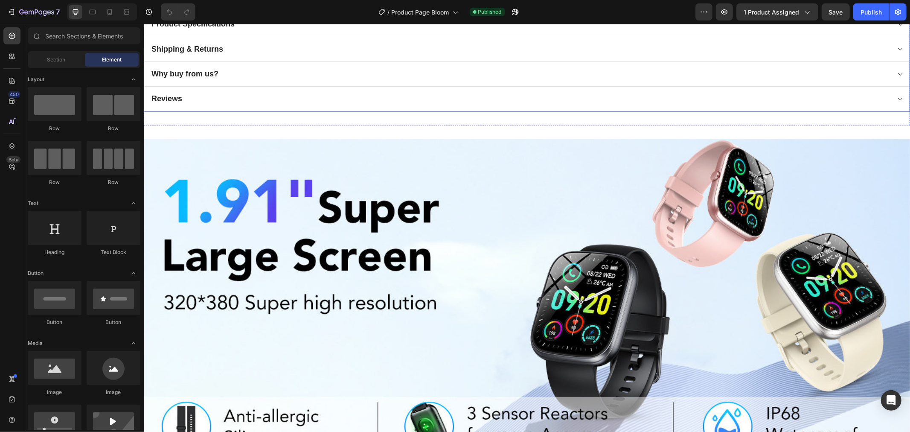
click at [211, 71] on p "Why buy from us?" at bounding box center [184, 74] width 67 height 10
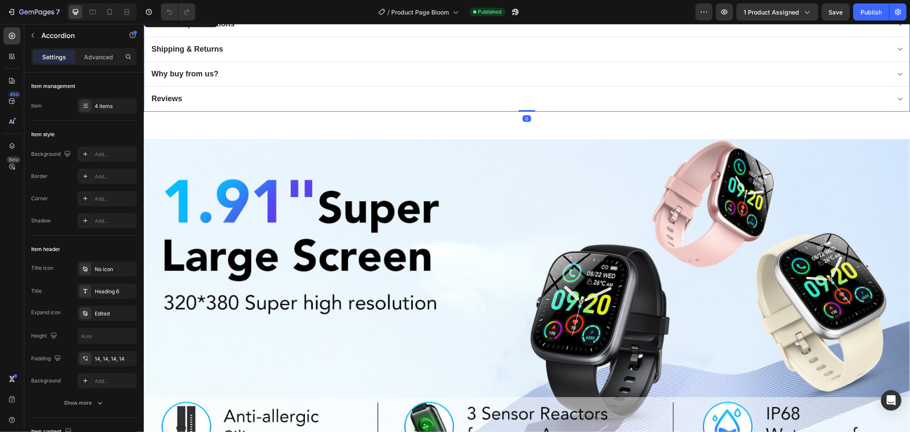
click at [259, 75] on div "Why buy from us?" at bounding box center [520, 73] width 740 height 12
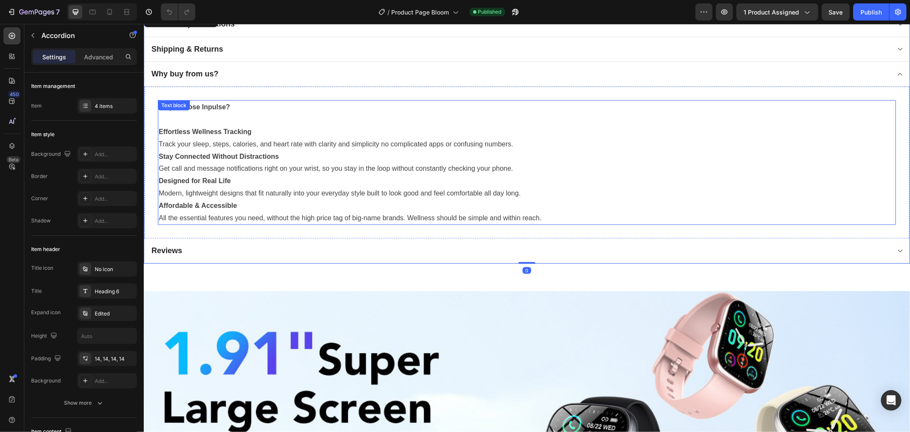
click at [220, 105] on div "Why Choose Inpulse? Effortless Wellness Tracking Track your sleep, steps, calor…" at bounding box center [526, 162] width 738 height 125
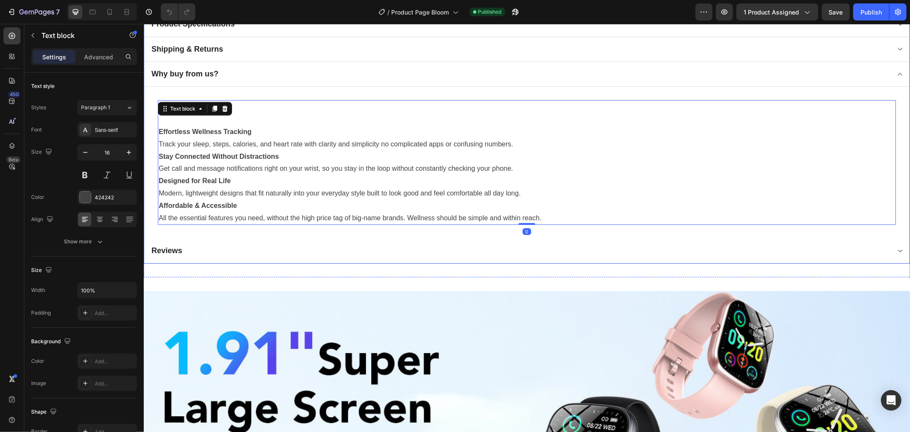
click at [204, 69] on p "Why buy from us?" at bounding box center [184, 74] width 67 height 10
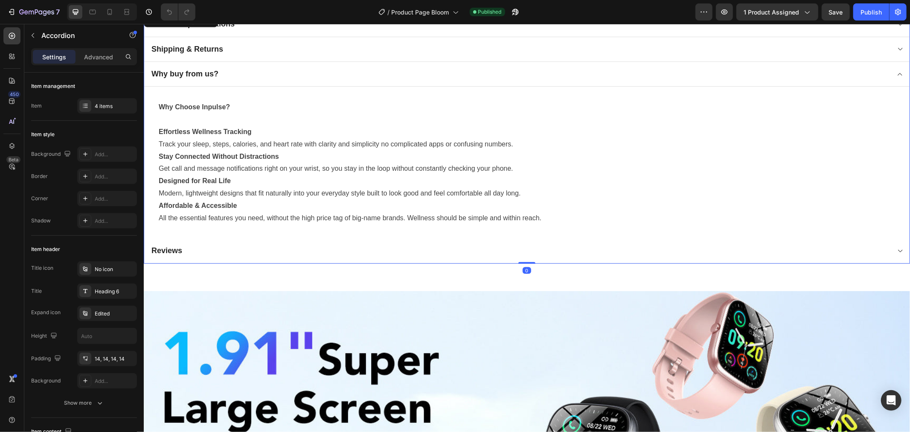
click at [210, 70] on p "Why buy from us?" at bounding box center [184, 74] width 67 height 10
drag, startPoint x: 214, startPoint y: 70, endPoint x: 171, endPoint y: 71, distance: 42.7
click at [171, 71] on p "Why buy from us?" at bounding box center [184, 74] width 67 height 10
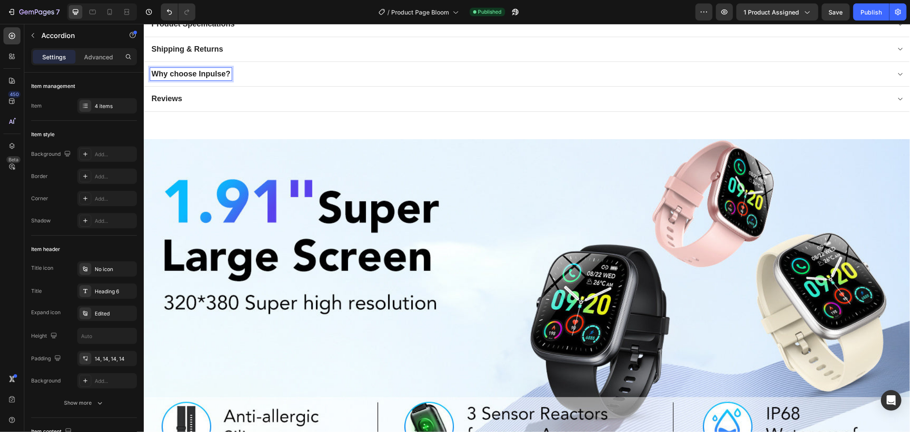
click at [172, 69] on p "Why choose Inpulse?" at bounding box center [190, 74] width 79 height 10
click at [173, 70] on p "Why choose Inpulse?" at bounding box center [190, 74] width 79 height 10
click at [243, 68] on div "Why Choose Inpulse?" at bounding box center [520, 73] width 740 height 12
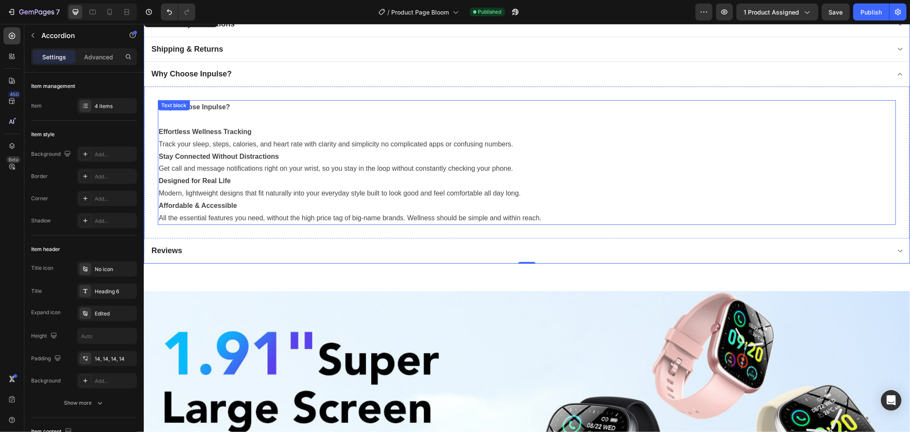
click at [242, 171] on div "Why Choose Inpulse? Effortless Wellness Tracking Track your sleep, steps, calor…" at bounding box center [526, 162] width 738 height 125
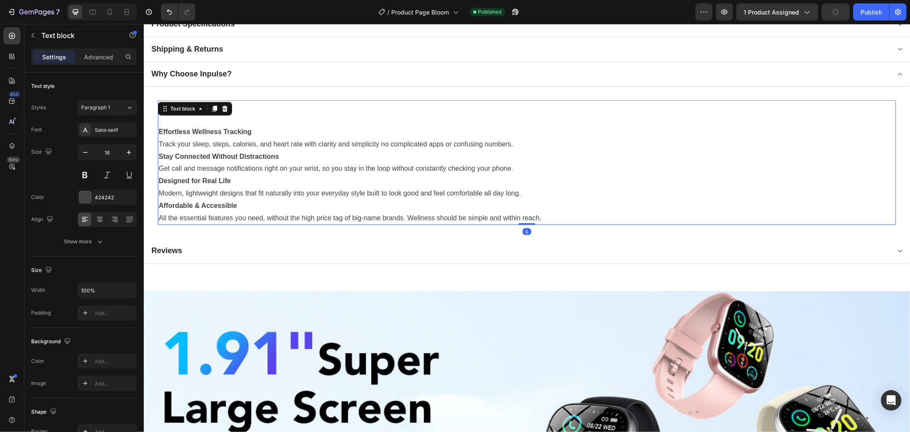
click at [460, 202] on p "Affordable & Accessible" at bounding box center [526, 205] width 737 height 12
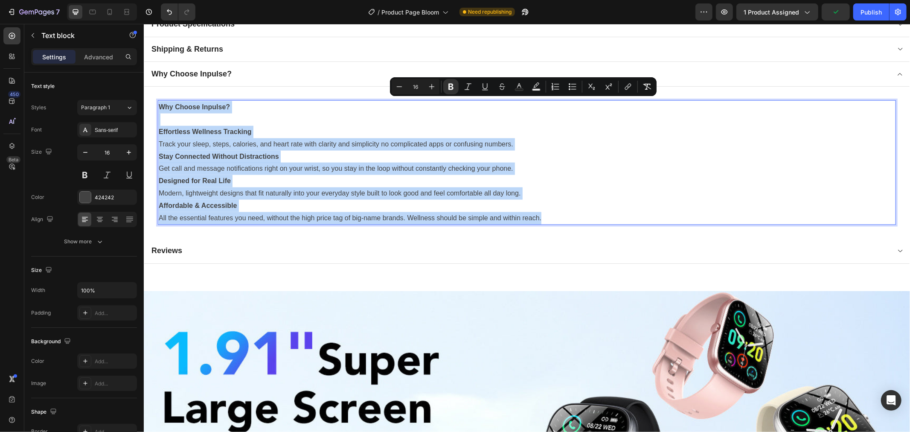
drag, startPoint x: 532, startPoint y: 215, endPoint x: 160, endPoint y: 99, distance: 389.4
click at [160, 100] on div "Why Choose Inpulse? Effortless Wellness Tracking Track your sleep, steps, calor…" at bounding box center [526, 162] width 738 height 125
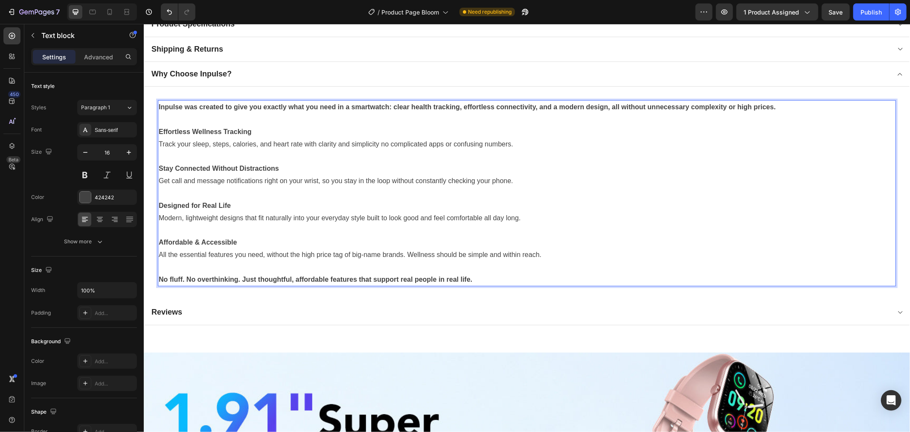
click at [562, 207] on p "Designed for Real Life" at bounding box center [526, 205] width 737 height 12
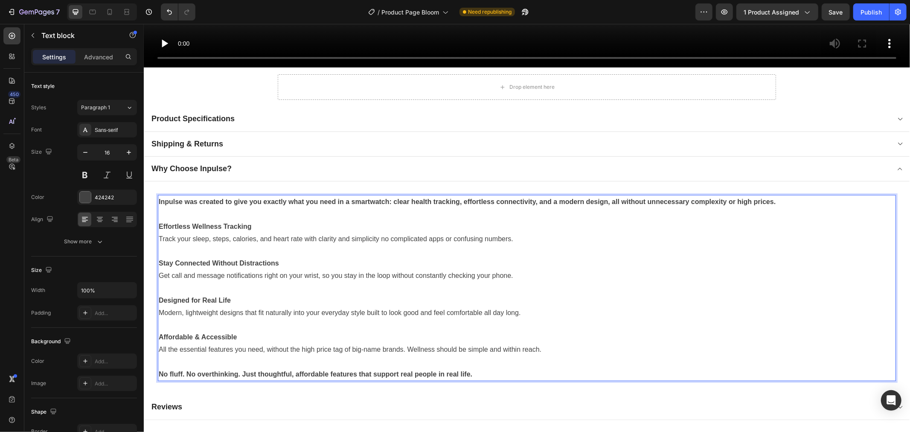
scroll to position [758, 0]
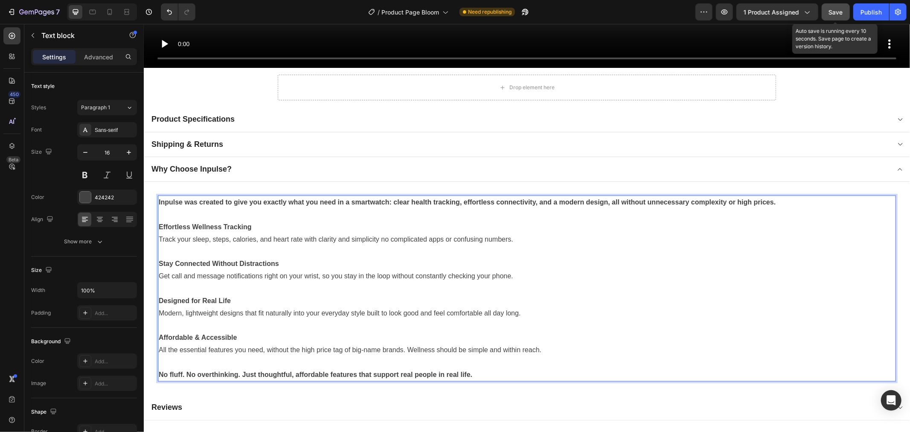
click at [837, 16] on button "Save" at bounding box center [836, 11] width 28 height 17
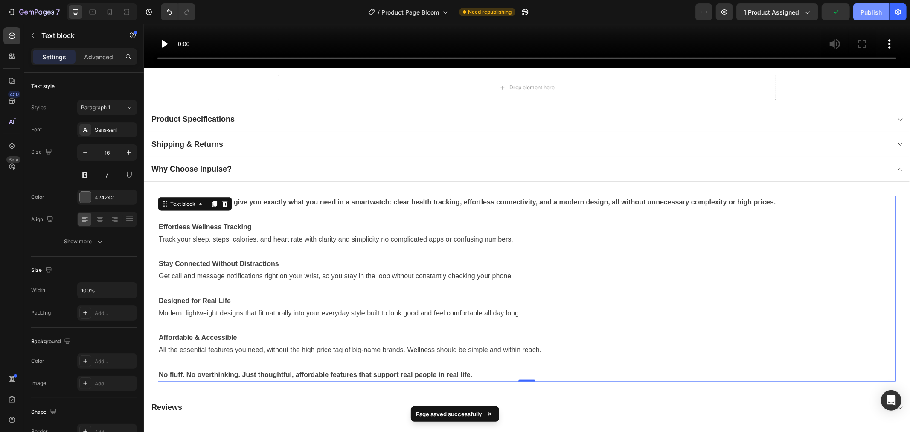
click at [860, 17] on button "Publish" at bounding box center [871, 11] width 36 height 17
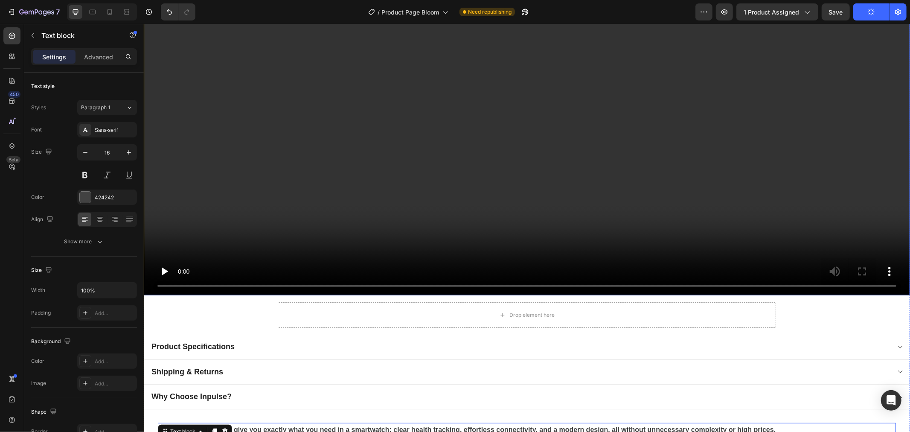
scroll to position [569, 0]
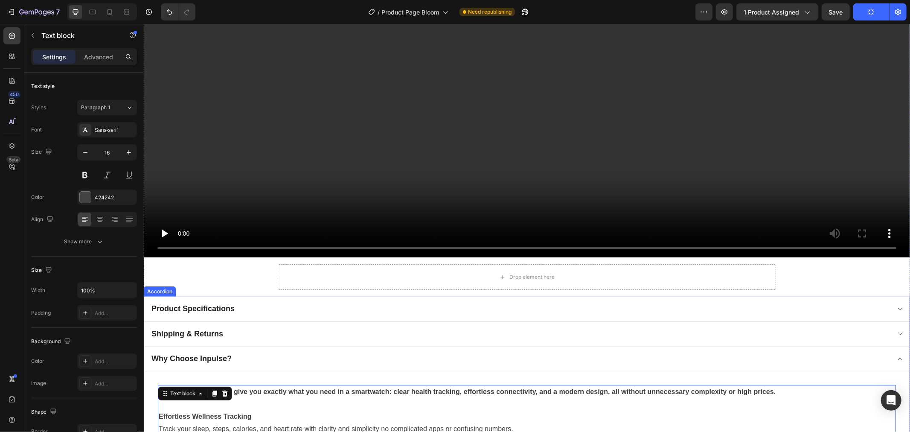
click at [251, 308] on div "Product Specifications" at bounding box center [520, 308] width 740 height 12
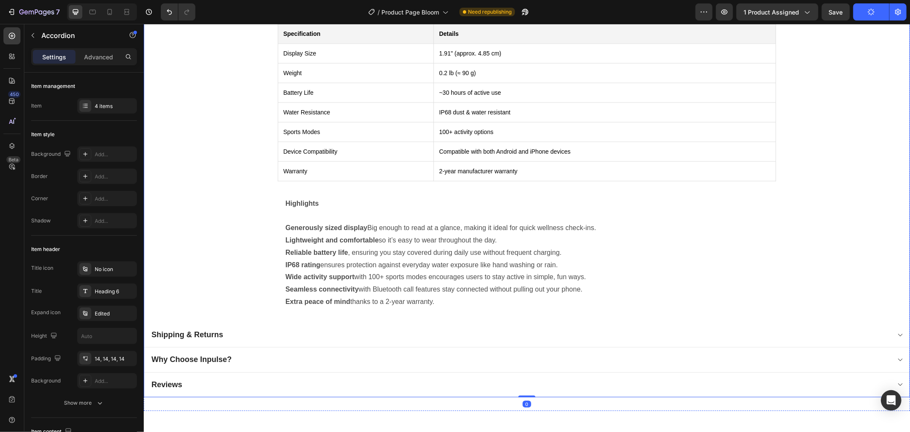
scroll to position [901, 0]
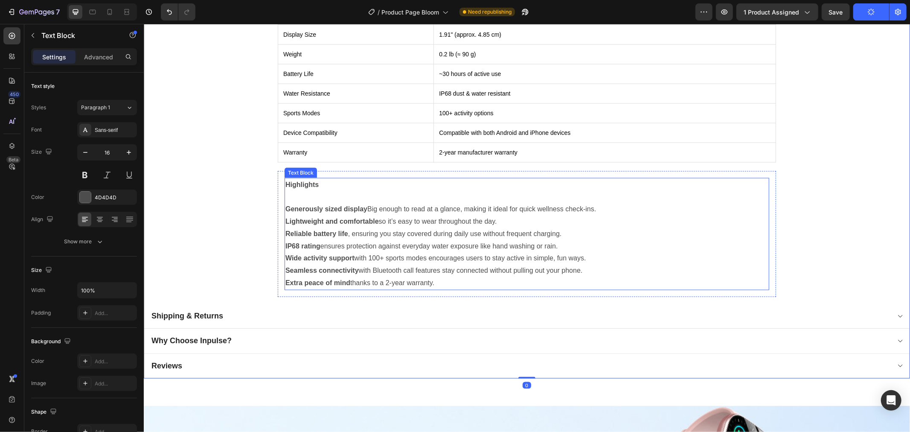
click at [349, 246] on p "IP68 rating ensures protection against everyday water exposure like hand washin…" at bounding box center [526, 246] width 483 height 12
click at [448, 215] on p "Lightweight and comfortable so it’s easy to wear throughout the day." at bounding box center [526, 221] width 483 height 12
click at [352, 195] on p "Rich Text Editor. Editing area: main" at bounding box center [526, 196] width 483 height 12
click at [320, 178] on p "Highlights" at bounding box center [526, 184] width 483 height 12
drag, startPoint x: 319, startPoint y: 181, endPoint x: 277, endPoint y: 179, distance: 41.8
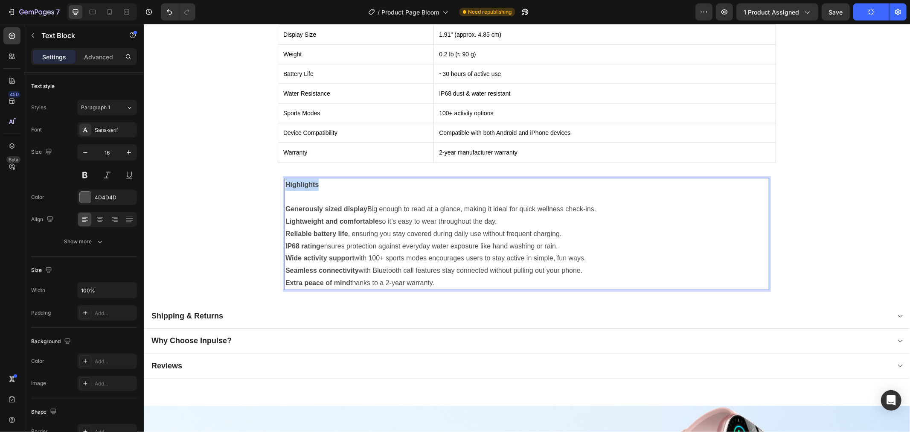
click at [277, 179] on div "Highlights Generously sized display Big enough to read at a glance, making it i…" at bounding box center [526, 234] width 498 height 126
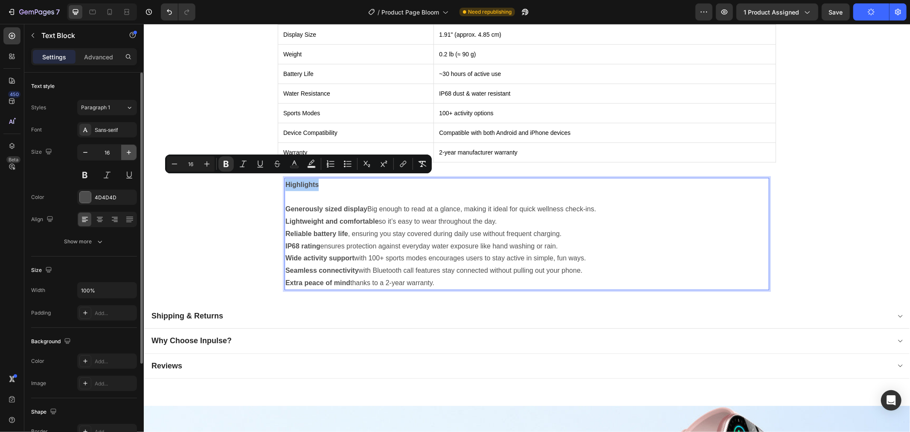
click at [124, 154] on button "button" at bounding box center [128, 152] width 15 height 15
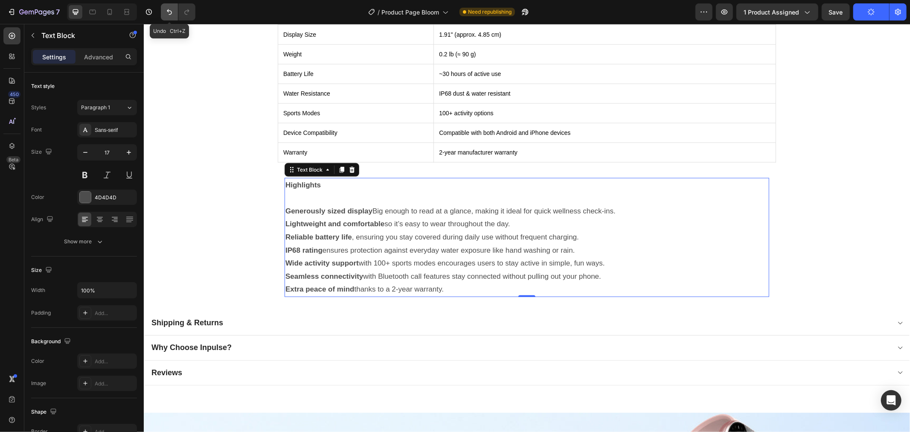
click at [168, 14] on icon "Undo/Redo" at bounding box center [169, 12] width 9 height 9
click at [318, 191] on p "Rich Text Editor. Editing area: main" at bounding box center [526, 197] width 483 height 13
click at [170, 8] on icon "Undo/Redo" at bounding box center [169, 12] width 9 height 9
type input "16"
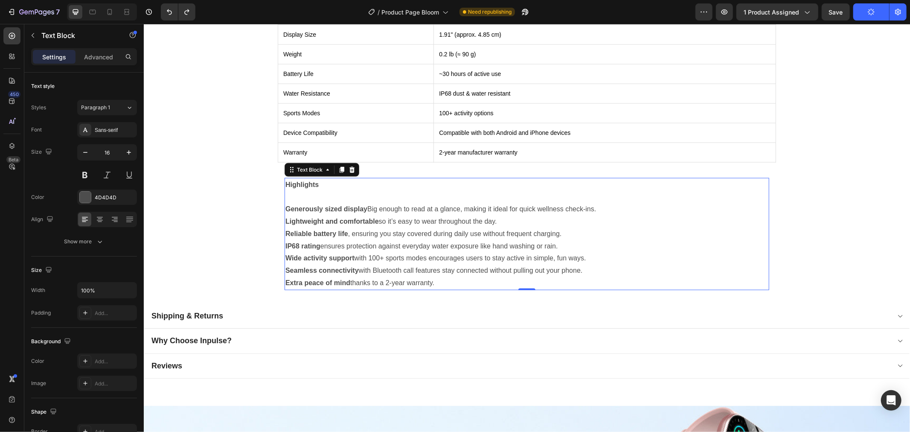
click at [334, 178] on p "Highlights" at bounding box center [526, 184] width 483 height 12
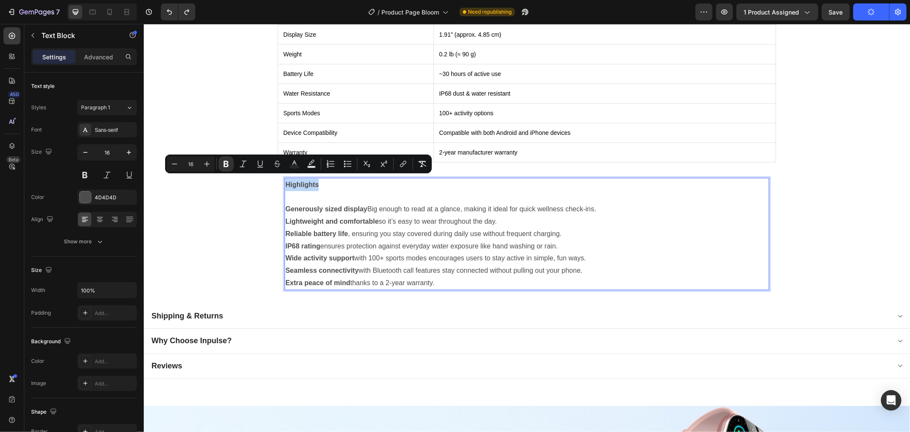
drag, startPoint x: 296, startPoint y: 176, endPoint x: 283, endPoint y: 180, distance: 13.2
click at [285, 180] on p "Highlights" at bounding box center [526, 184] width 483 height 12
click at [205, 163] on icon "Editor contextual toolbar" at bounding box center [207, 164] width 9 height 9
type input "16"
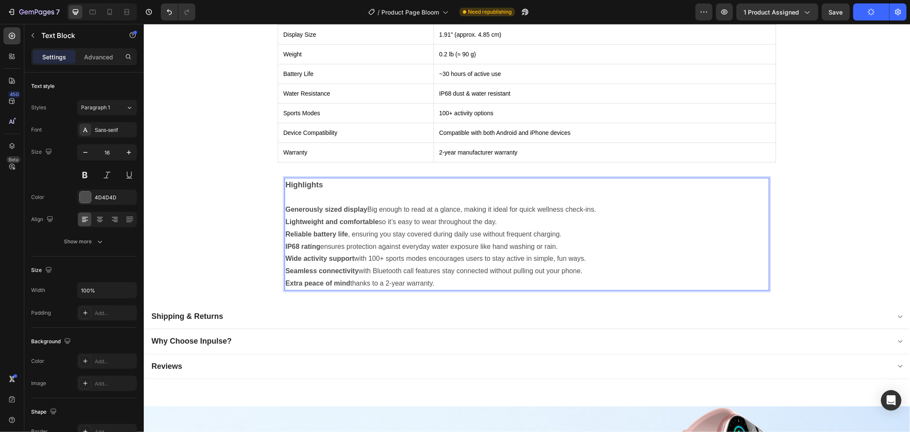
drag, startPoint x: 367, startPoint y: 191, endPoint x: 344, endPoint y: 184, distance: 23.9
click at [367, 191] on p "Rich Text Editor. Editing area: main" at bounding box center [526, 197] width 483 height 12
drag, startPoint x: 329, startPoint y: 181, endPoint x: 274, endPoint y: 177, distance: 55.2
click at [277, 177] on div "Highlights Generously sized display Big enough to read at a glance, making it i…" at bounding box center [526, 234] width 498 height 126
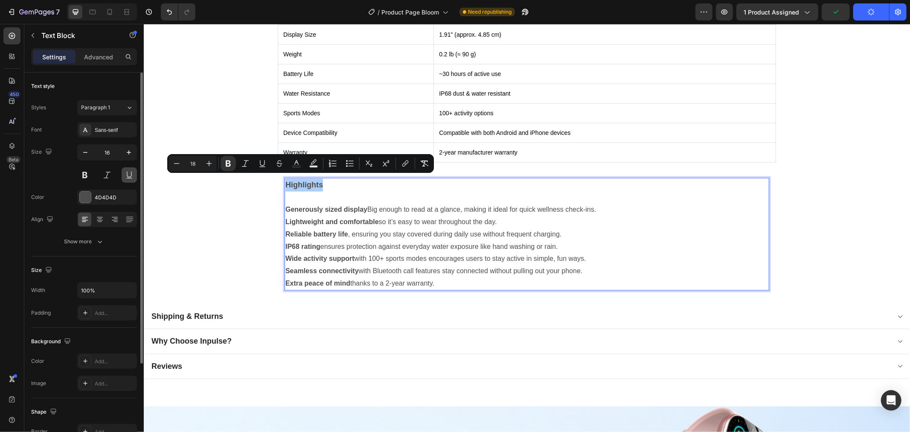
drag, startPoint x: 125, startPoint y: 179, endPoint x: 195, endPoint y: 190, distance: 70.0
click at [125, 179] on button at bounding box center [129, 174] width 15 height 15
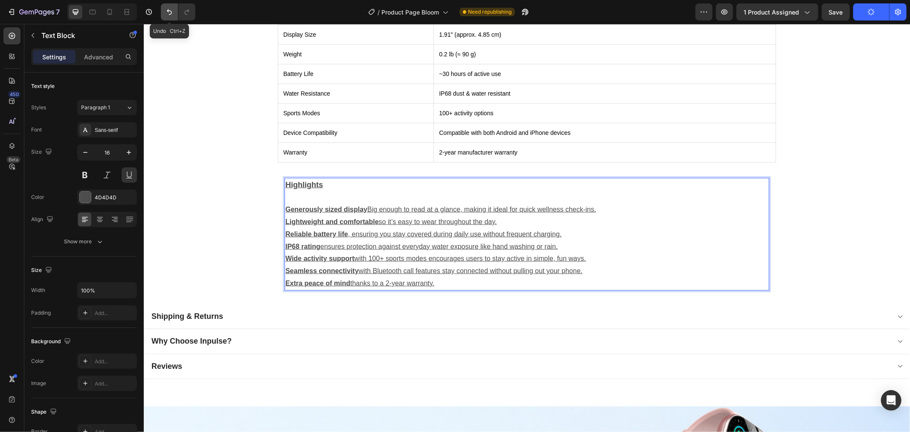
click at [164, 15] on button "Undo/Redo" at bounding box center [169, 11] width 17 height 17
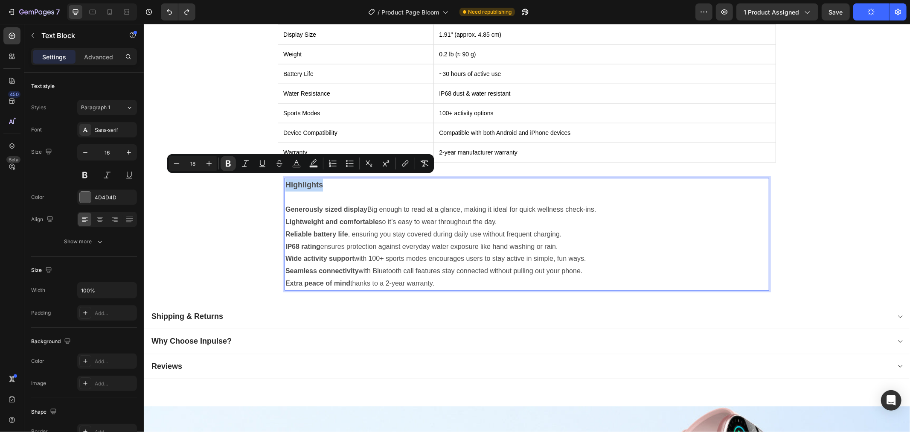
drag, startPoint x: 315, startPoint y: 181, endPoint x: 283, endPoint y: 181, distance: 31.6
click at [285, 181] on strong "Highlights" at bounding box center [304, 184] width 38 height 9
click at [258, 164] on icon "Editor contextual toolbar" at bounding box center [262, 163] width 9 height 9
click at [395, 195] on p "Rich Text Editor. Editing area: main" at bounding box center [526, 197] width 483 height 12
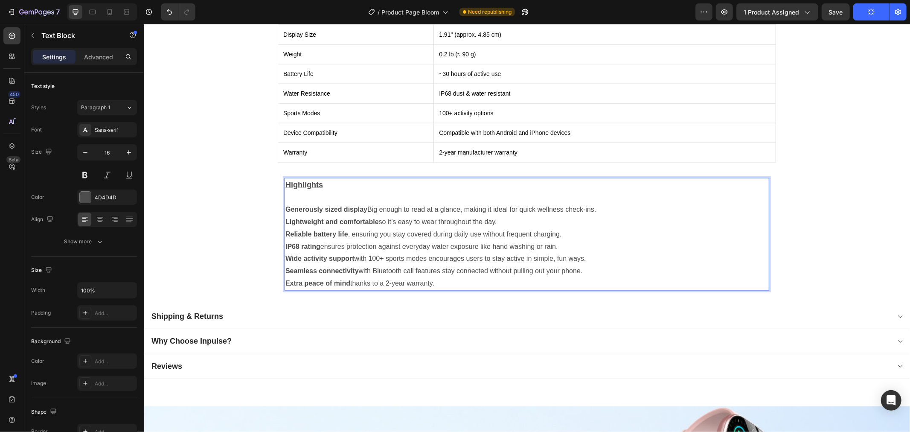
click at [599, 206] on p "Generously sized display Big enough to read at a glance, making it ideal for qu…" at bounding box center [526, 209] width 483 height 12
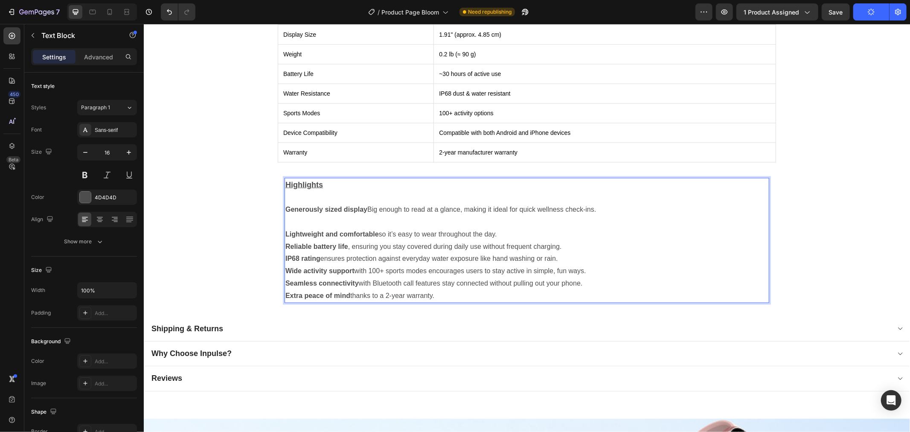
click at [556, 228] on p "Lightweight and comfortable so it’s easy to wear throughout the day." at bounding box center [526, 234] width 483 height 12
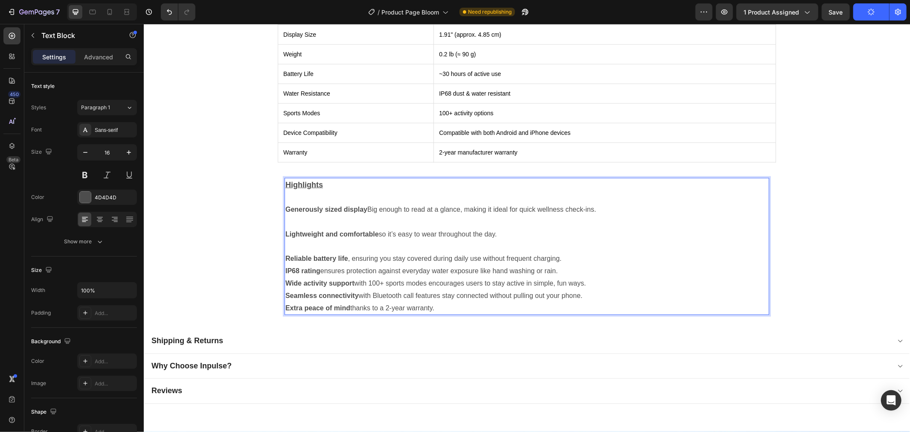
click at [567, 249] on div "Highlights Generously sized display Big enough to read at a glance, making it i…" at bounding box center [526, 246] width 485 height 137
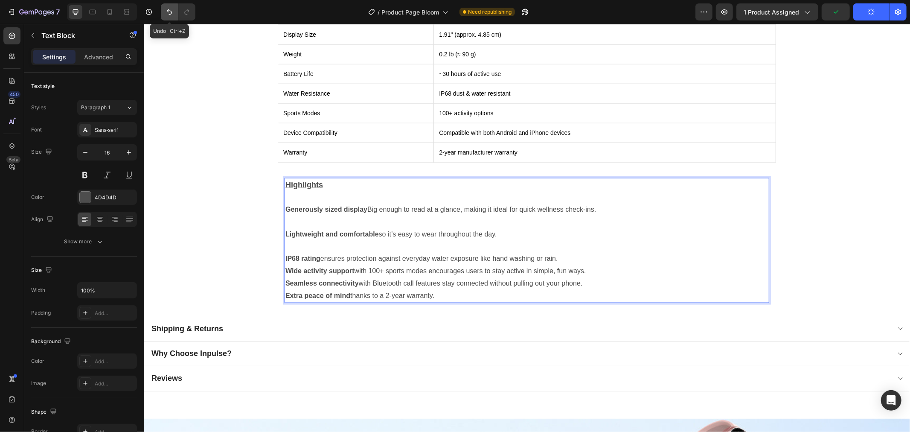
drag, startPoint x: 166, startPoint y: 9, endPoint x: 169, endPoint y: 18, distance: 10.0
click at [166, 9] on icon "Undo/Redo" at bounding box center [169, 12] width 9 height 9
click at [167, 12] on icon "Undo/Redo" at bounding box center [169, 12] width 9 height 9
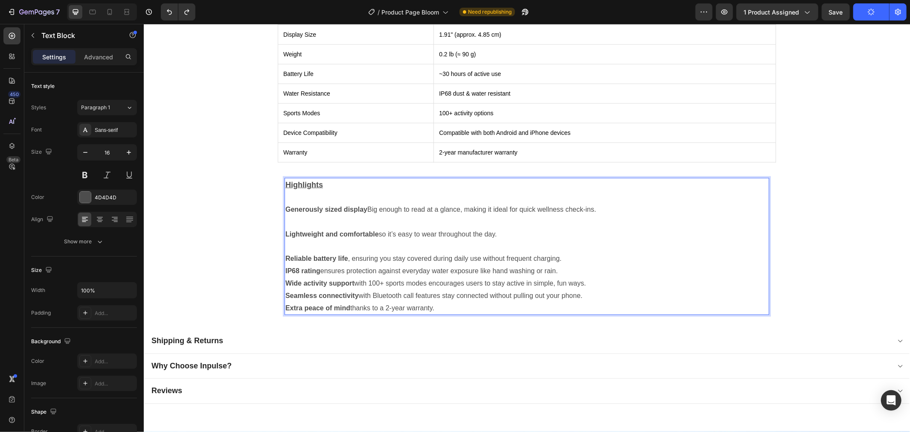
click at [574, 247] on p "Rich Text Editor. Editing area: main" at bounding box center [526, 246] width 483 height 12
click at [575, 256] on p "Reliable battery life , ensuring you stay covered during daily use without freq…" at bounding box center [526, 258] width 483 height 12
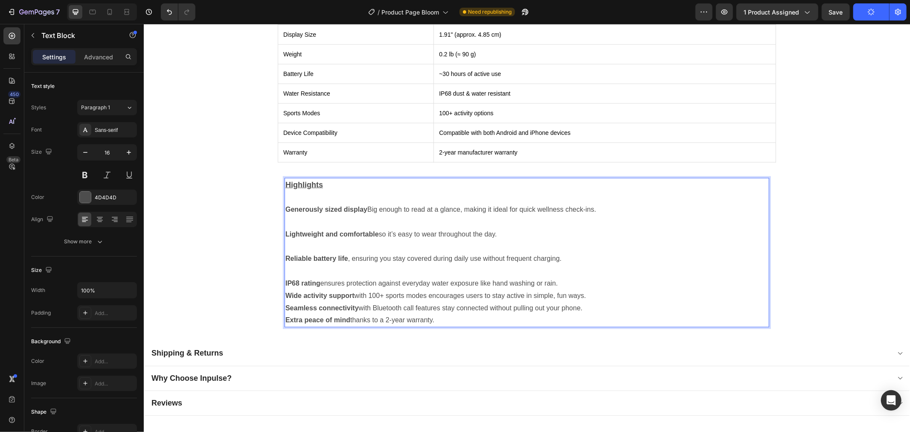
click at [570, 277] on p "IP68 rating ensures protection against everyday water exposure like hand washin…" at bounding box center [526, 283] width 483 height 12
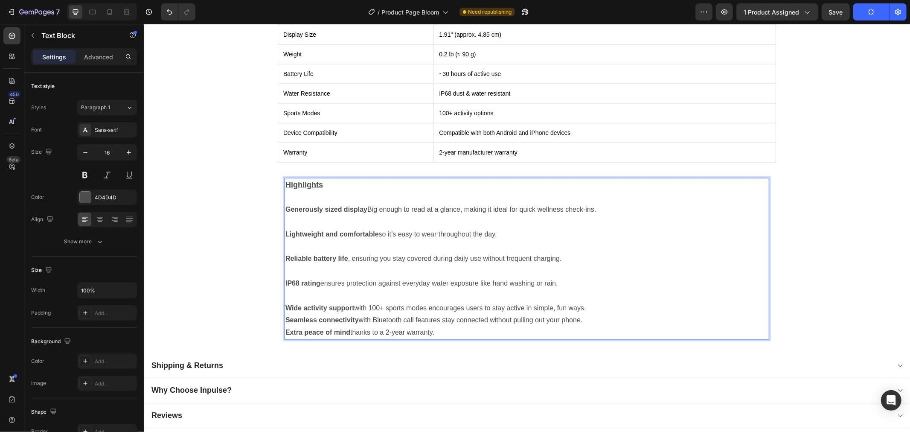
click at [591, 302] on p "Wide activity support with 100+ sports modes encourages users to stay active in…" at bounding box center [526, 308] width 483 height 12
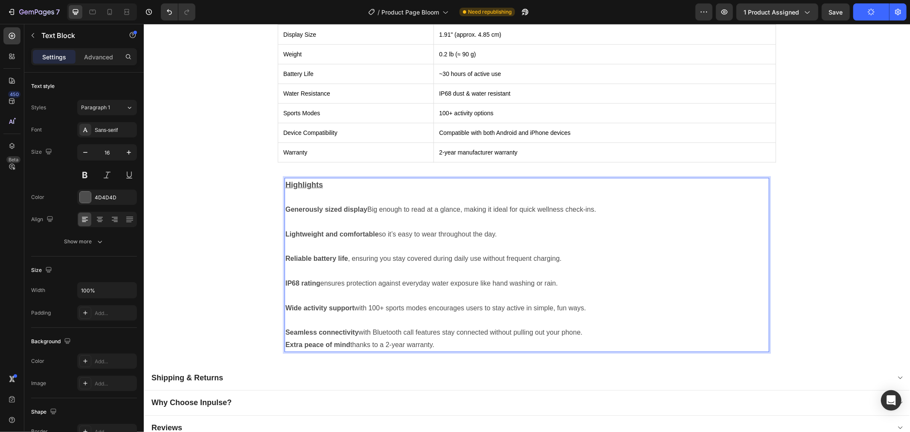
click at [597, 326] on p "Seamless connectivity with Bluetooth call features stay connected without pulli…" at bounding box center [526, 332] width 483 height 12
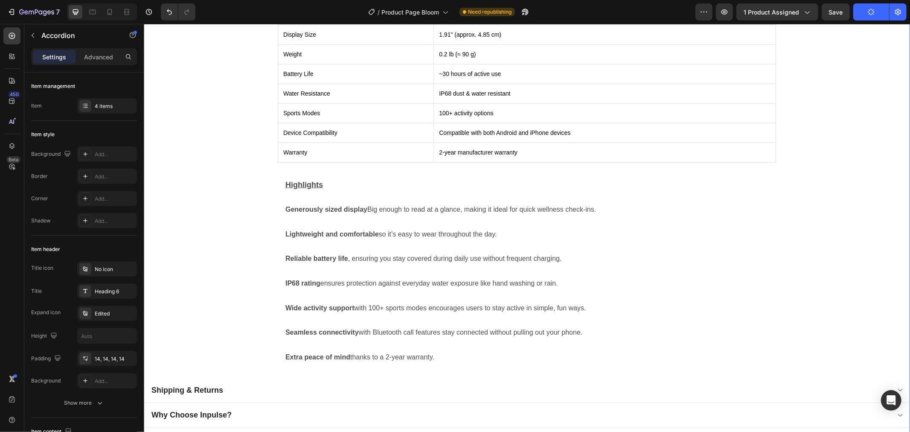
click at [227, 348] on div "Specification Details Display Size 1.91" (approx. 4.85 cm) Weight 0.2 lb (≈ 90 …" at bounding box center [527, 183] width 766 height 388
drag, startPoint x: 838, startPoint y: 16, endPoint x: 643, endPoint y: 54, distance: 199.1
click at [838, 16] on button "Save" at bounding box center [836, 11] width 28 height 17
click at [264, 229] on div "Specification Details Display Size 1.91" (approx. 4.85 cm) Weight 0.2 lb (≈ 90 …" at bounding box center [527, 183] width 766 height 388
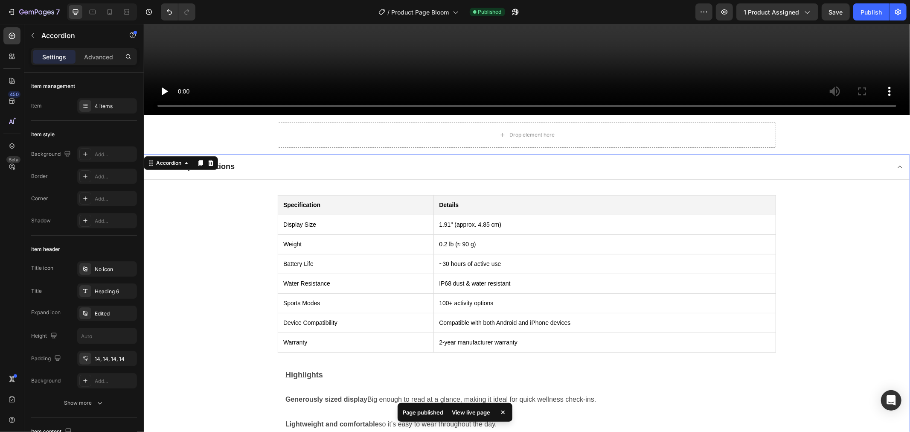
scroll to position [853, 0]
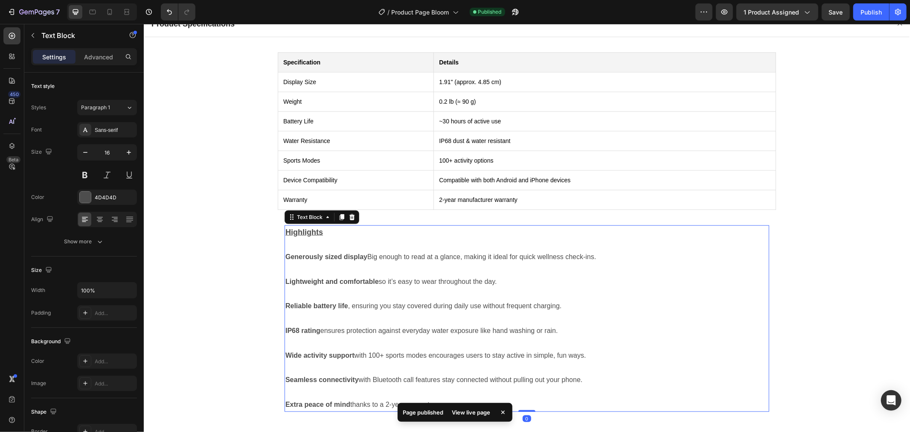
click at [435, 288] on p "Rich Text Editor. Editing area: main" at bounding box center [526, 294] width 483 height 12
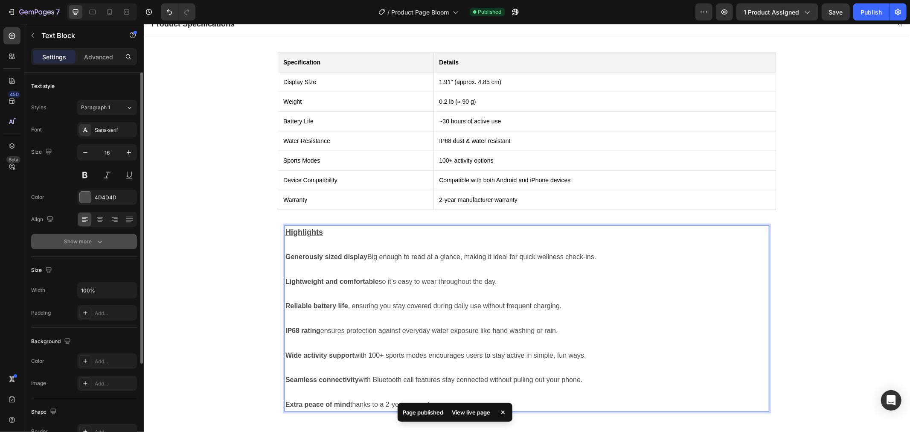
click at [113, 244] on button "Show more" at bounding box center [84, 241] width 106 height 15
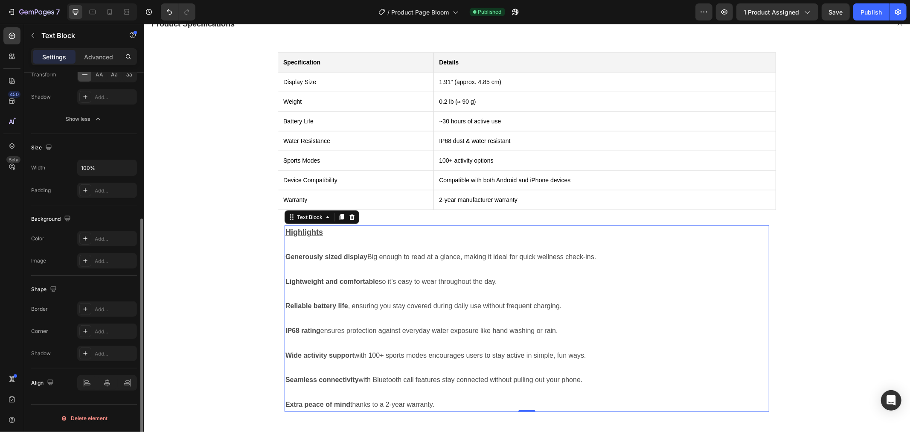
scroll to position [0, 0]
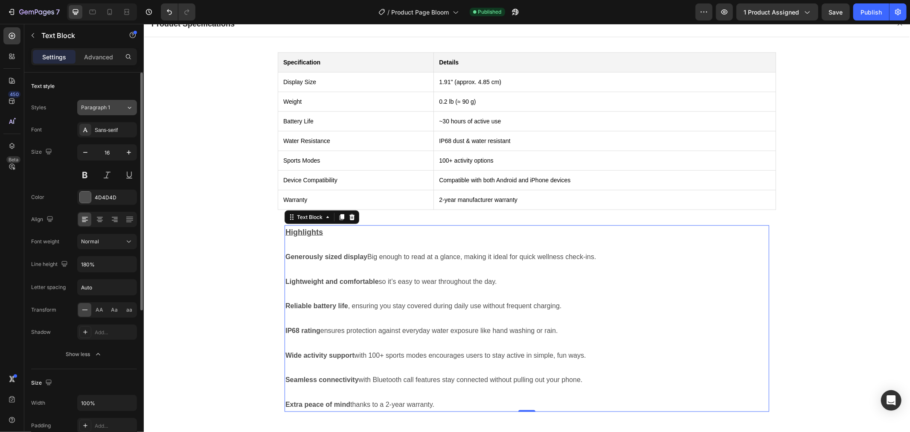
click at [135, 114] on button "Paragraph 1" at bounding box center [107, 107] width 60 height 15
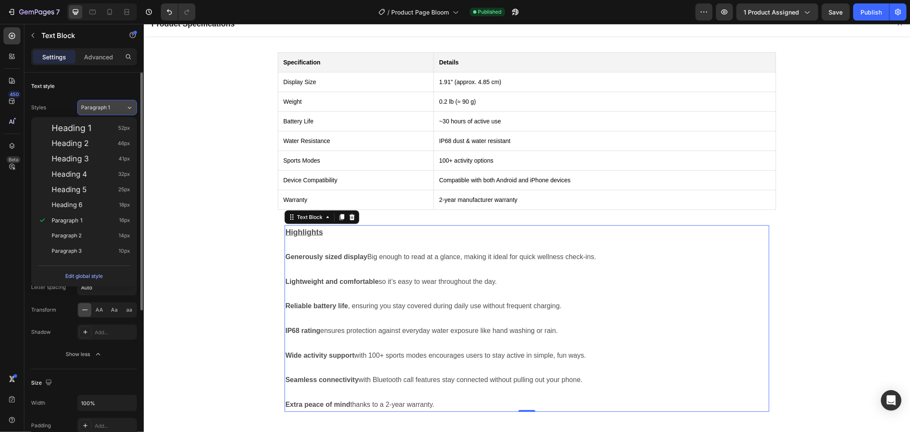
click at [135, 114] on button "Paragraph 1" at bounding box center [107, 107] width 60 height 15
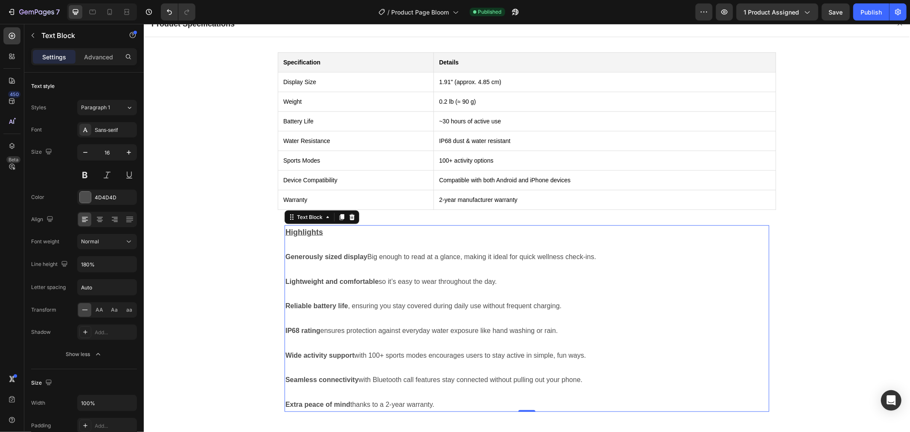
click at [111, 65] on div "Settings Advanced" at bounding box center [83, 60] width 119 height 24
click at [108, 60] on p "Advanced" at bounding box center [98, 56] width 29 height 9
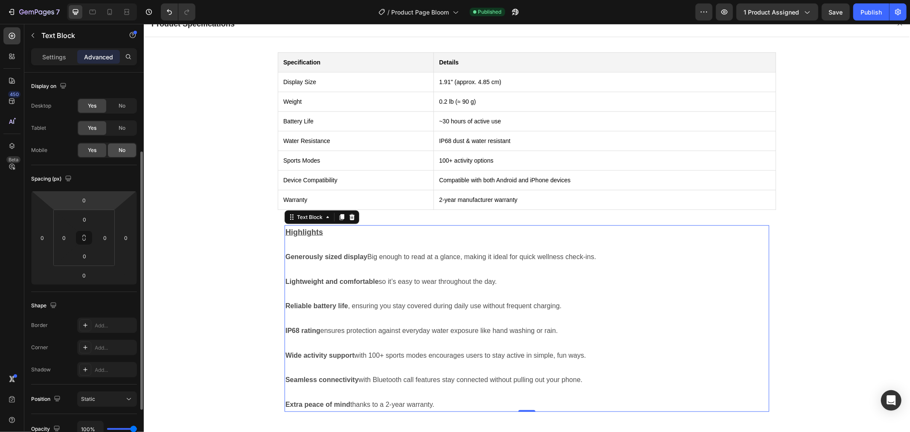
scroll to position [186, 0]
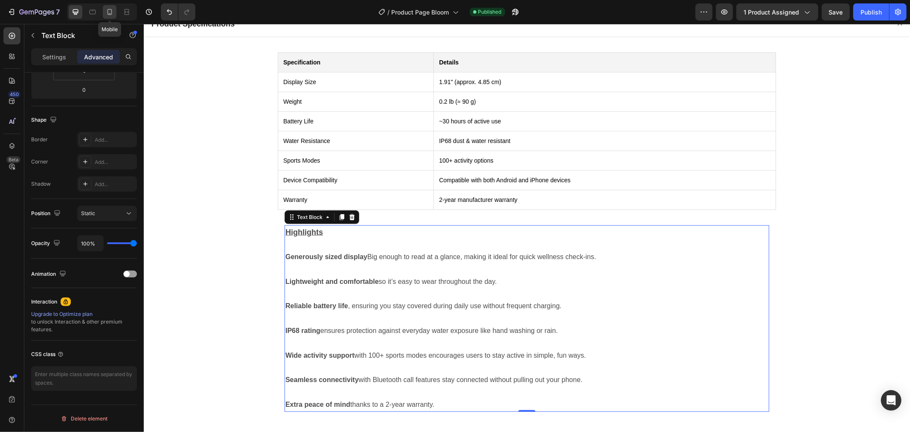
click at [112, 14] on icon at bounding box center [110, 12] width 5 height 6
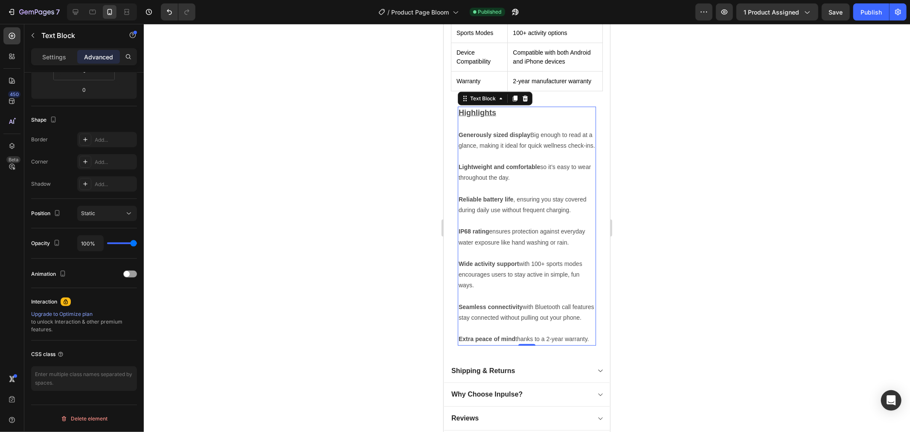
scroll to position [649, 0]
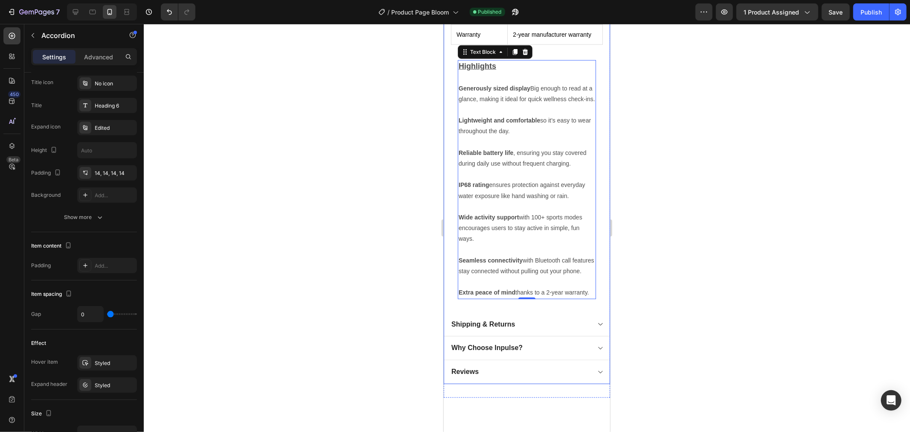
click at [535, 330] on div "Shipping & Returns" at bounding box center [520, 324] width 140 height 12
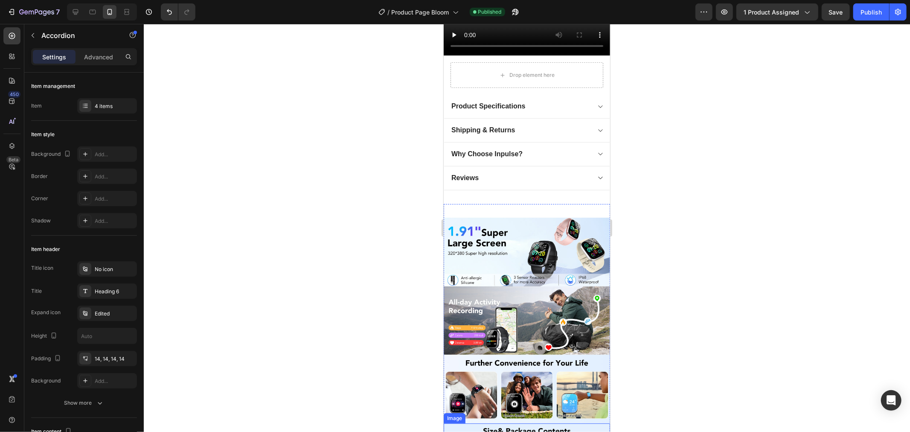
scroll to position [300, 0]
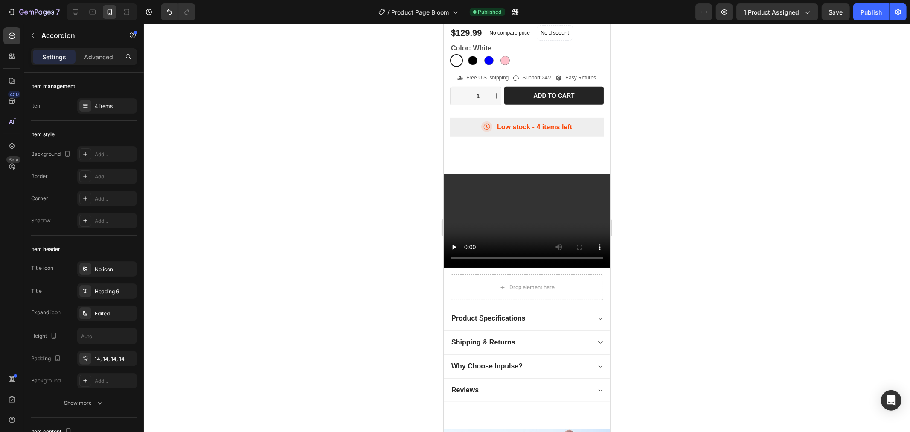
click at [568, 365] on div "Why Choose Inpulse?" at bounding box center [527, 366] width 166 height 24
click at [562, 360] on div "Why Choose Inpulse?" at bounding box center [520, 366] width 140 height 12
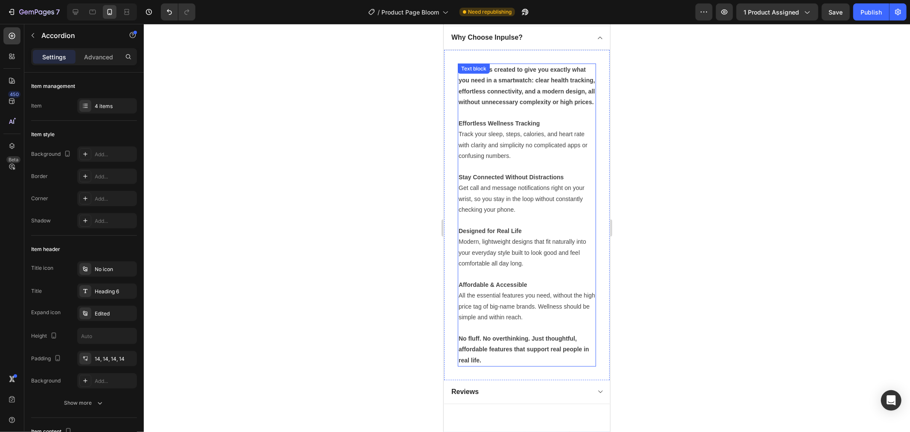
scroll to position [585, 0]
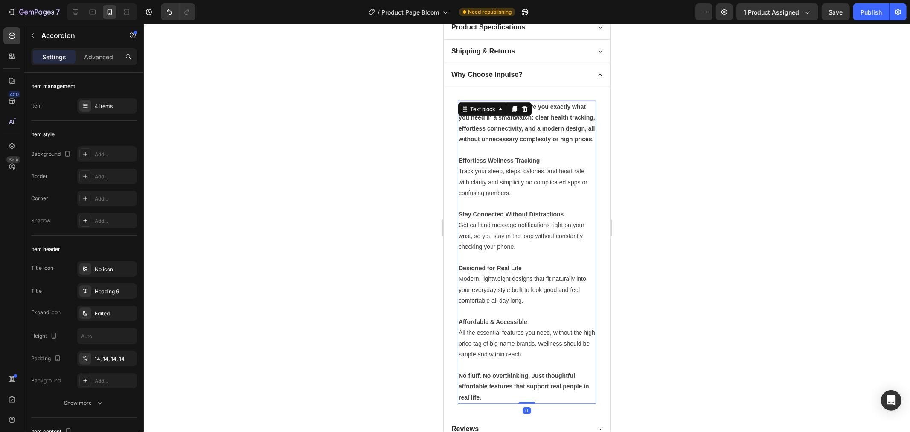
click at [527, 183] on p "Track your sleep, steps, calories, and heart rate with clarity and simplicity n…" at bounding box center [526, 182] width 137 height 32
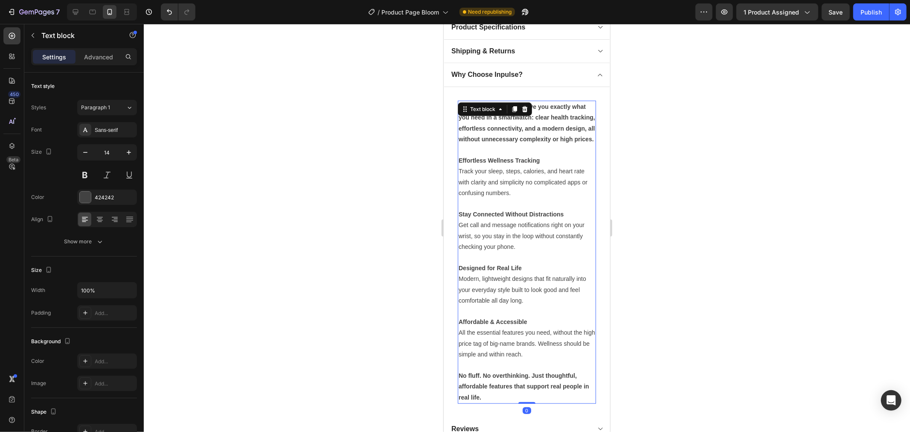
click at [500, 129] on p "Inpulse was created to give you exactly what you need in a smartwatch: clear he…" at bounding box center [526, 122] width 137 height 43
click at [485, 142] on strong "Inpulse was created to give you exactly what you need in a smartwatch: clear he…" at bounding box center [526, 122] width 137 height 39
click at [495, 208] on p "Rich Text Editor. Editing area: main" at bounding box center [526, 203] width 137 height 11
click at [490, 188] on p "Track your sleep, steps, calories, and heart rate with clarity and simplicity n…" at bounding box center [526, 182] width 137 height 32
click at [479, 188] on p "Track your sleep, steps, calories, and heart rate with clarity and simplicity n…" at bounding box center [526, 182] width 137 height 32
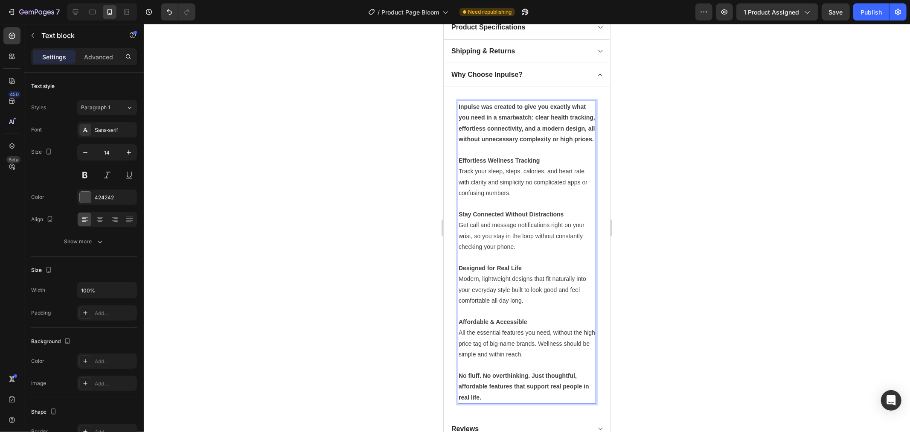
click at [490, 129] on p "Inpulse was created to give you exactly what you need in a smartwatch: clear he…" at bounding box center [526, 122] width 137 height 43
click at [548, 154] on p "Rich Text Editor. Editing area: main" at bounding box center [526, 149] width 137 height 11
click at [617, 288] on div at bounding box center [527, 228] width 766 height 408
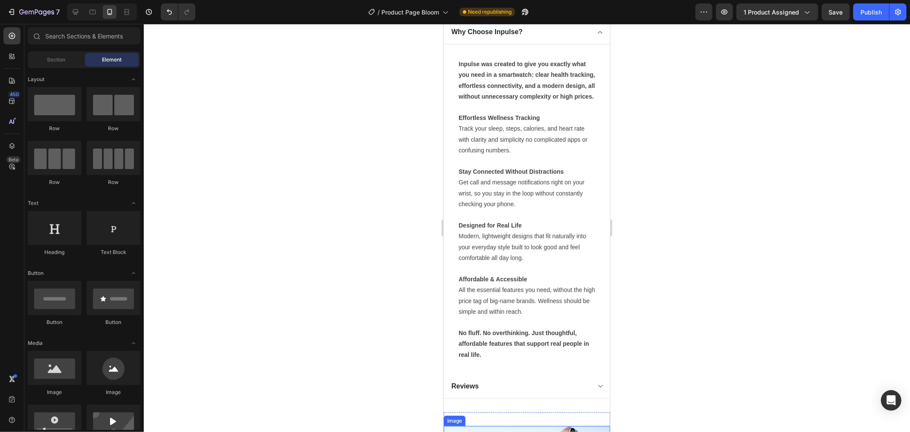
scroll to position [821, 0]
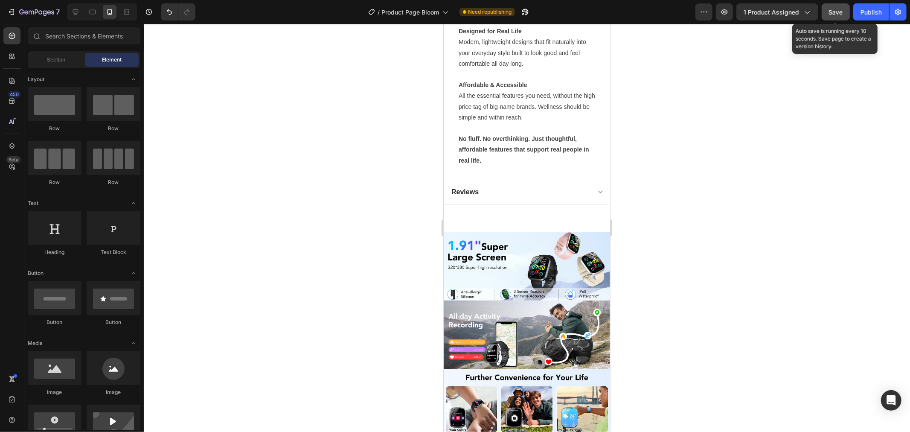
click at [839, 12] on span "Save" at bounding box center [836, 12] width 14 height 7
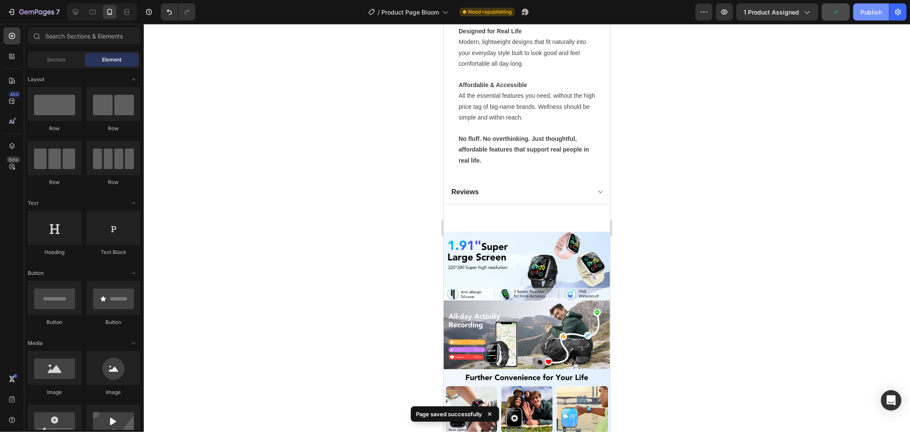
click at [858, 12] on button "Publish" at bounding box center [871, 11] width 36 height 17
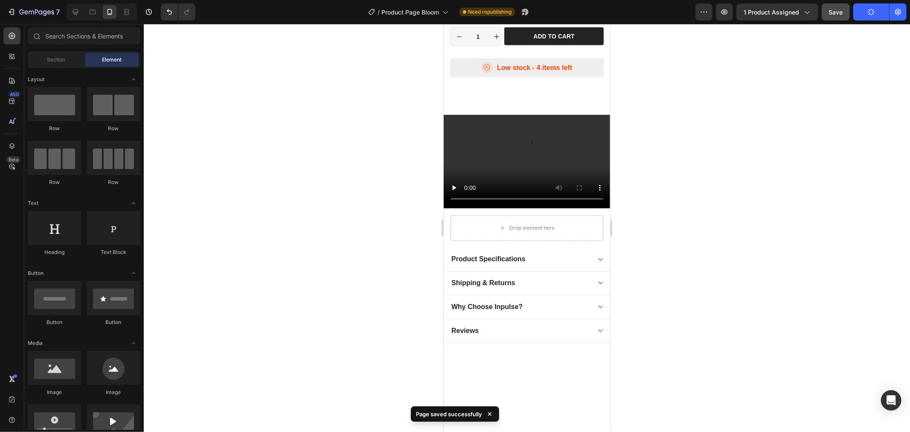
scroll to position [442, 0]
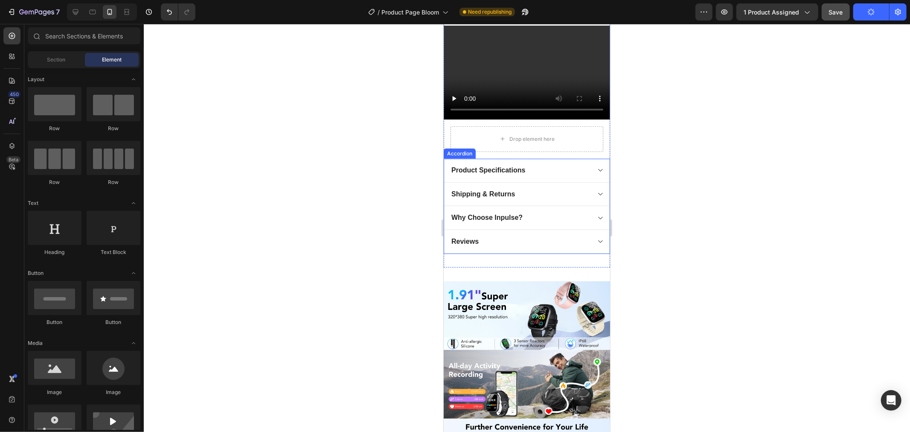
click at [571, 189] on div "Shipping & Returns" at bounding box center [520, 194] width 140 height 12
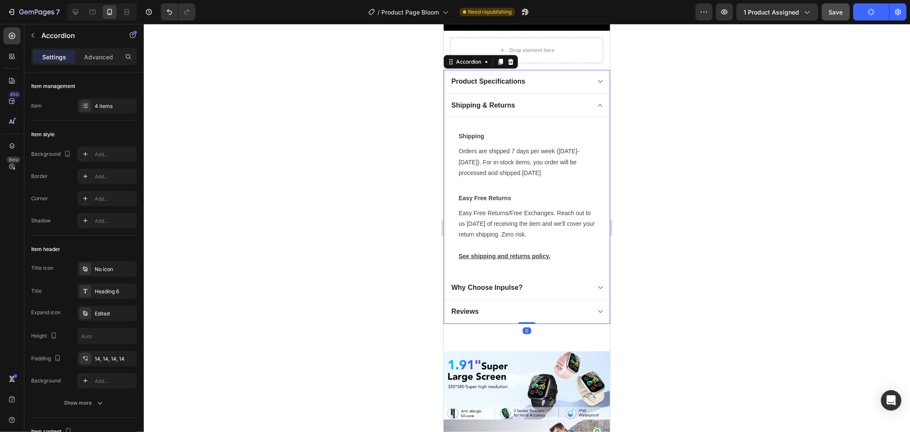
scroll to position [536, 0]
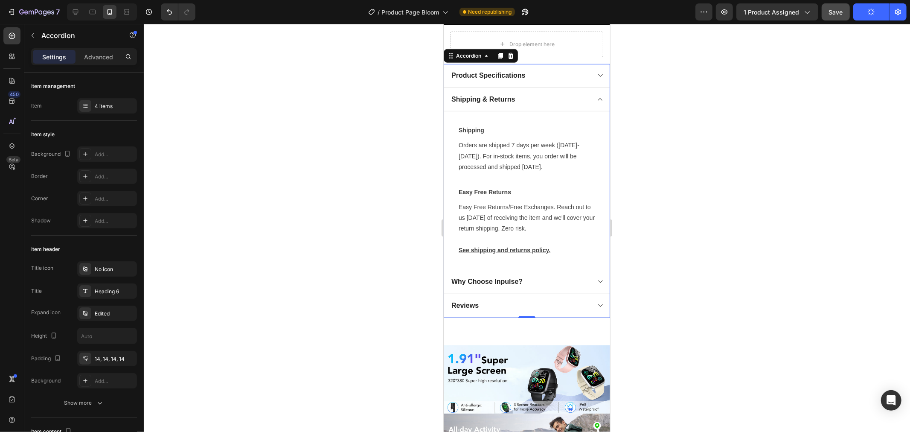
click at [577, 284] on div "Why Choose Inpulse?" at bounding box center [527, 282] width 166 height 24
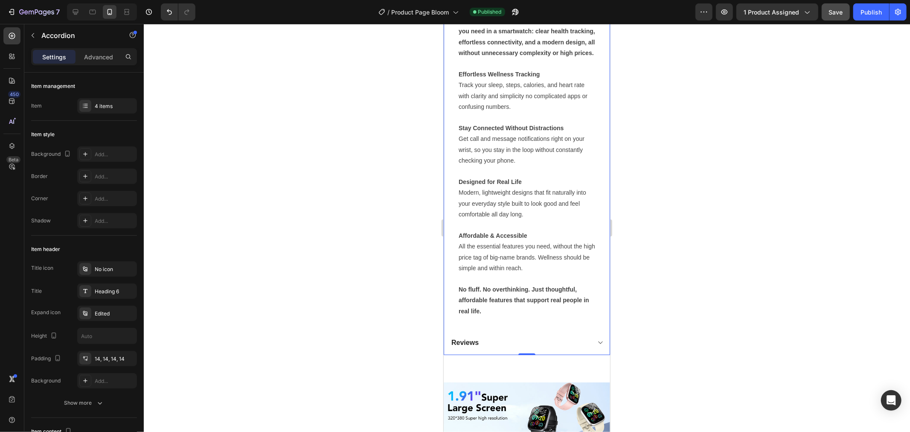
scroll to position [679, 0]
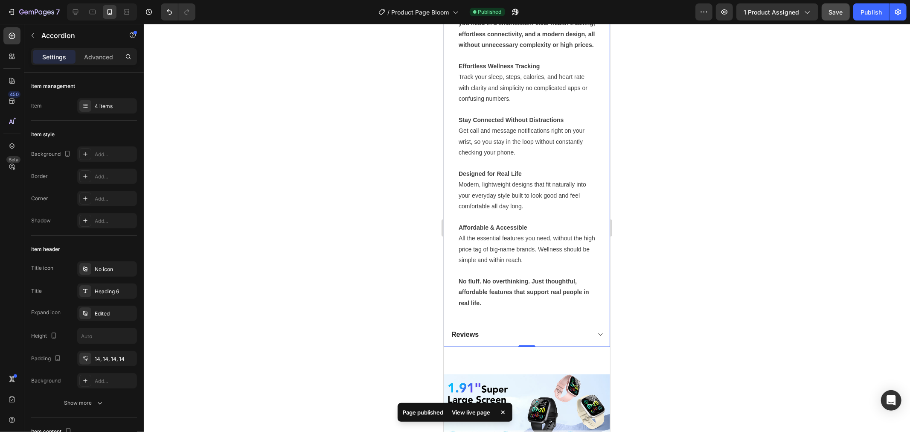
click at [595, 347] on div "Reviews" at bounding box center [527, 335] width 166 height 24
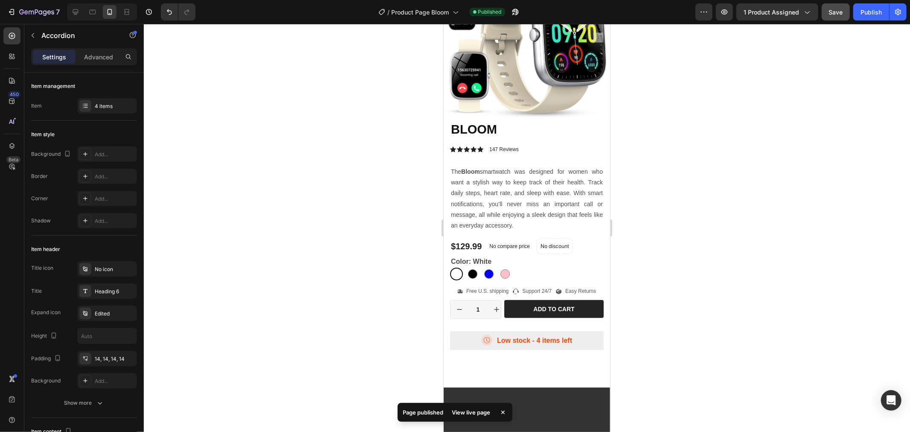
scroll to position [0, 0]
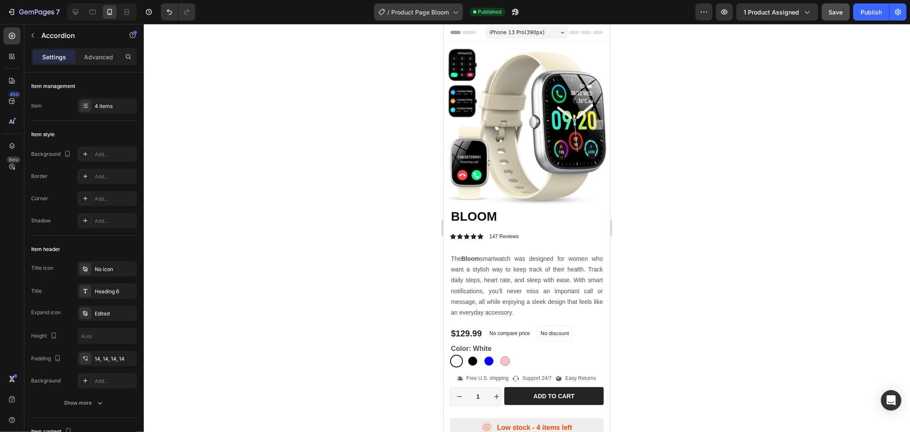
click at [446, 16] on div "/ Product Page Bloom" at bounding box center [418, 11] width 89 height 17
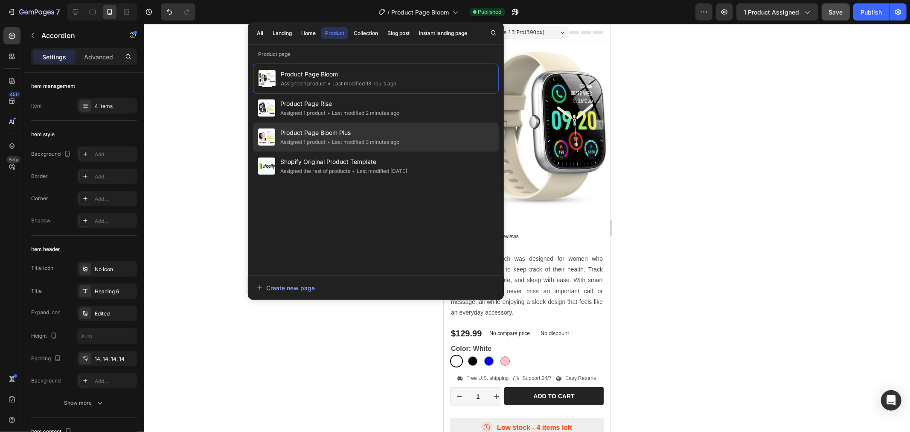
click at [365, 131] on span "Product Page Bloom Plus" at bounding box center [339, 133] width 119 height 10
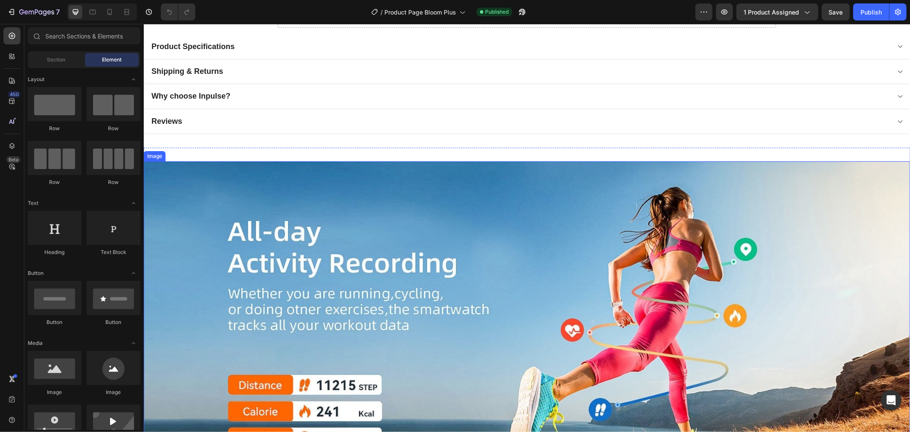
scroll to position [758, 0]
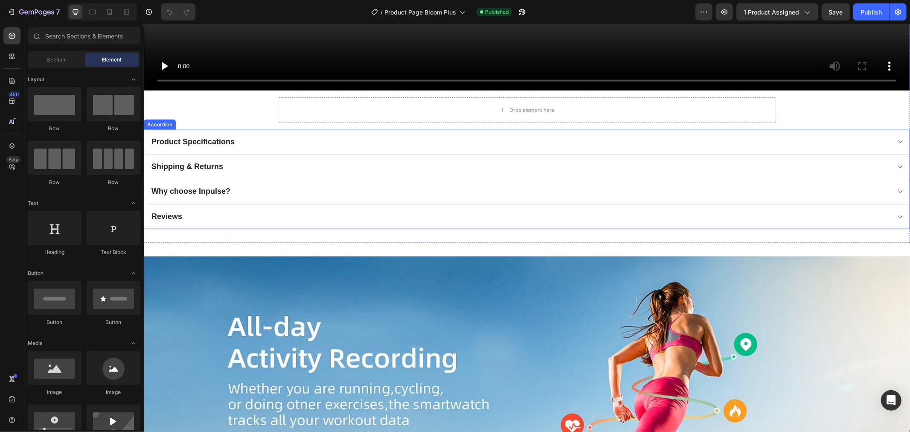
click at [260, 185] on div "Why choose Inpulse?" at bounding box center [520, 191] width 740 height 12
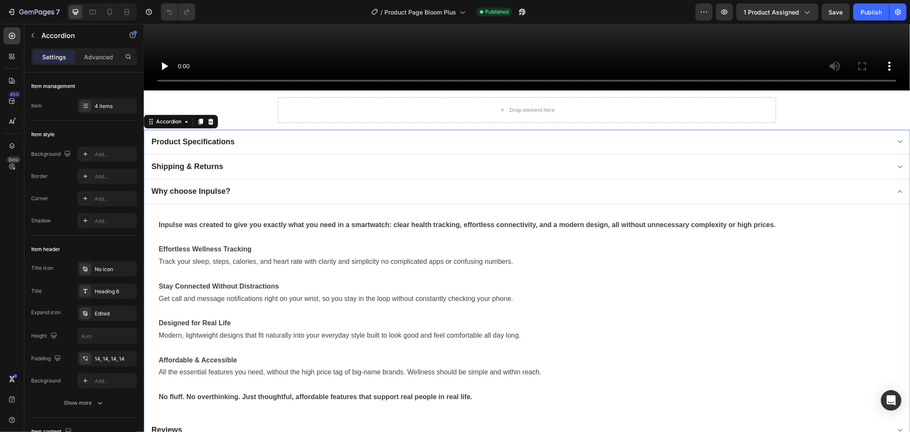
click at [255, 142] on div "Product Specifications" at bounding box center [520, 141] width 740 height 12
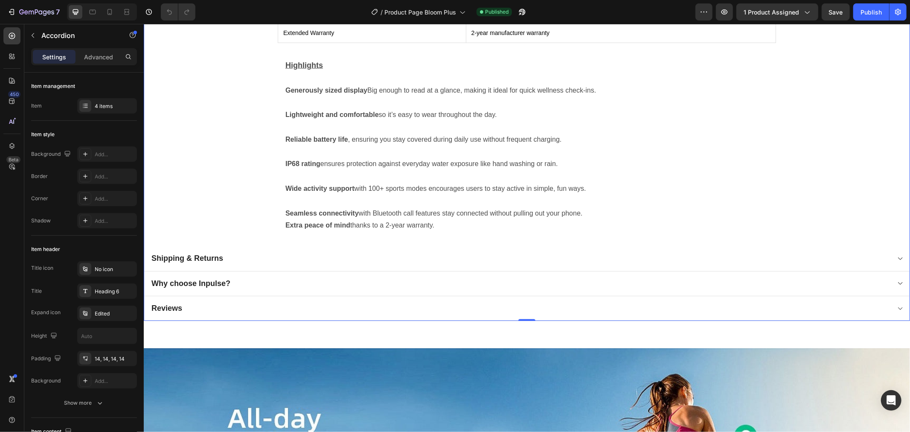
scroll to position [1043, 0]
click at [262, 277] on div "Why choose Inpulse?" at bounding box center [520, 283] width 740 height 12
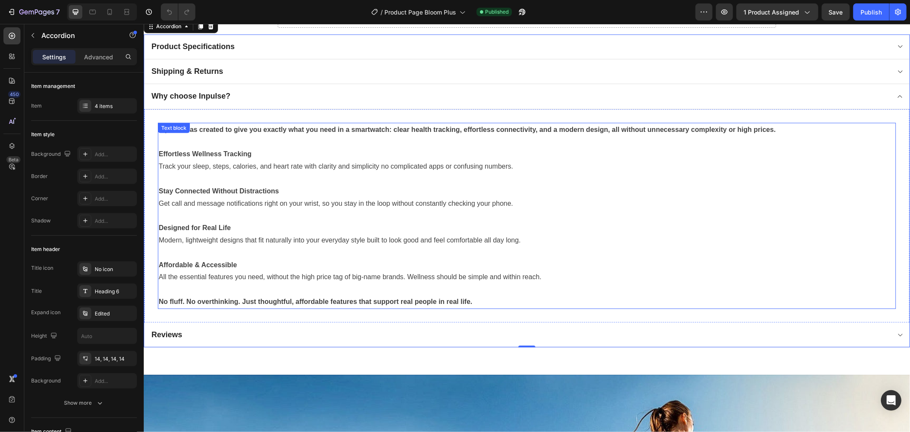
scroll to position [758, 0]
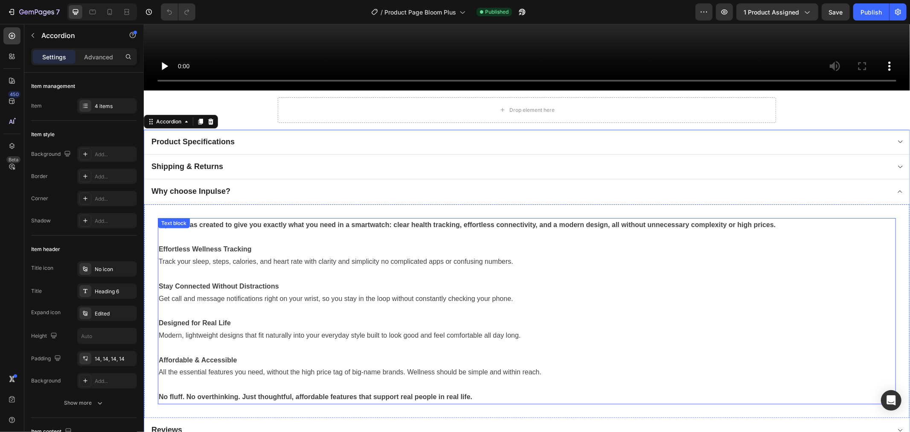
click at [486, 394] on p "No fluff. No overthinking. Just thoughtful, affordable features that support re…" at bounding box center [526, 396] width 737 height 12
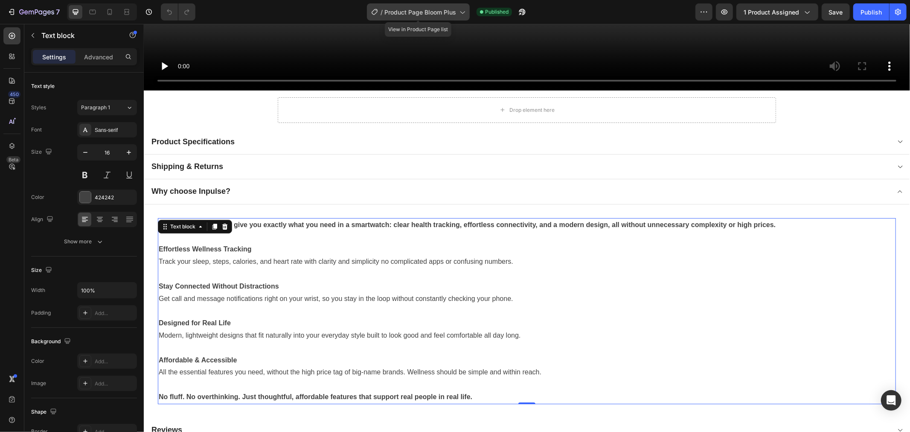
click at [429, 15] on span "Product Page Bloom Plus" at bounding box center [420, 12] width 72 height 9
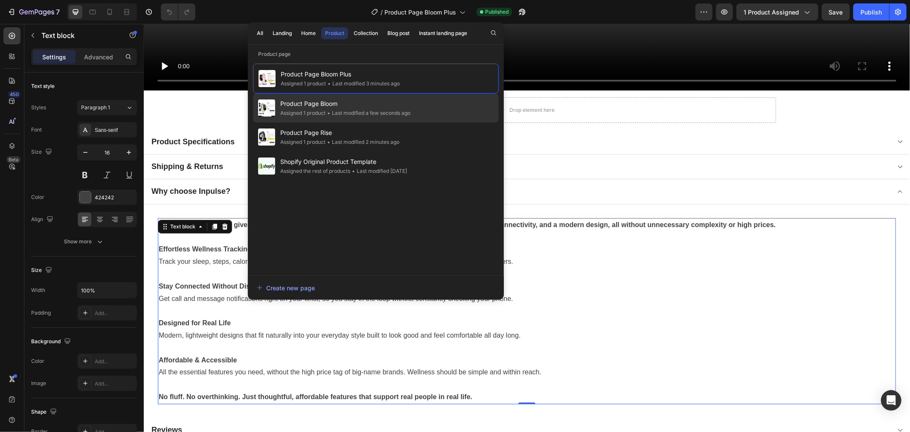
click at [396, 101] on span "Product Page Bloom" at bounding box center [345, 104] width 130 height 10
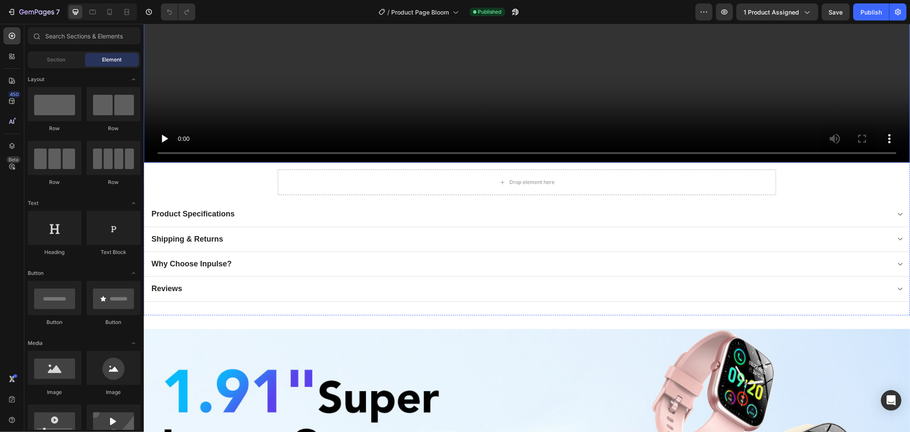
scroll to position [806, 0]
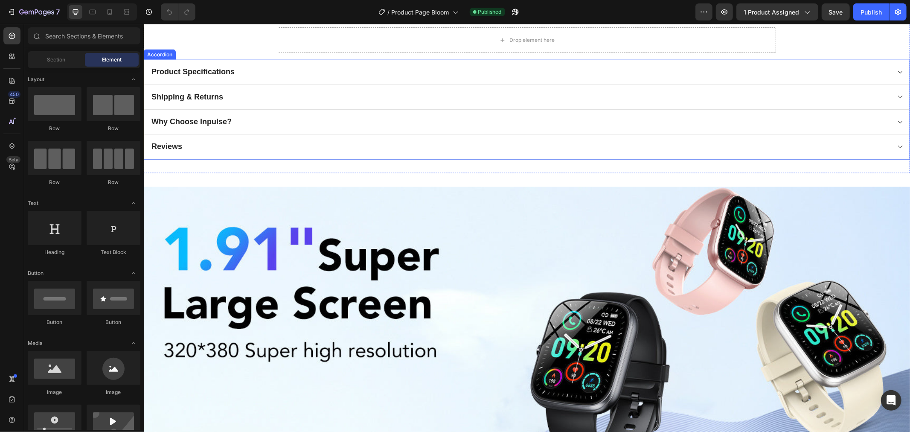
click at [263, 125] on div "Why Choose Inpulse?" at bounding box center [527, 121] width 766 height 25
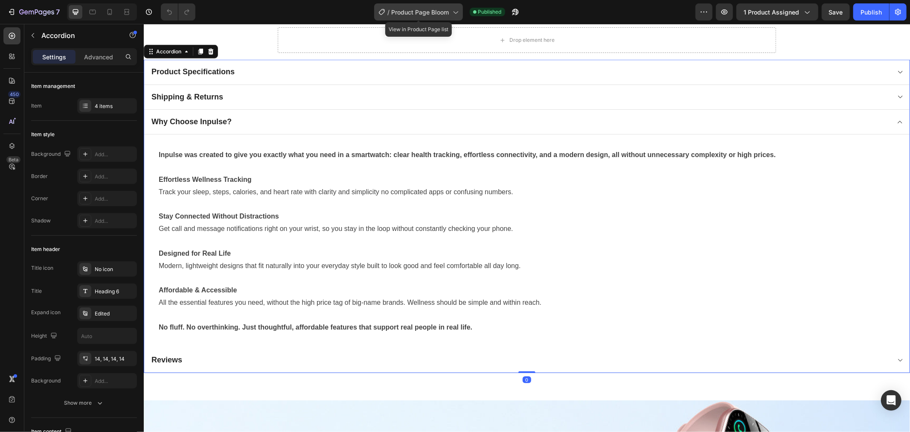
click at [444, 14] on span "Product Page Bloom" at bounding box center [421, 12] width 58 height 9
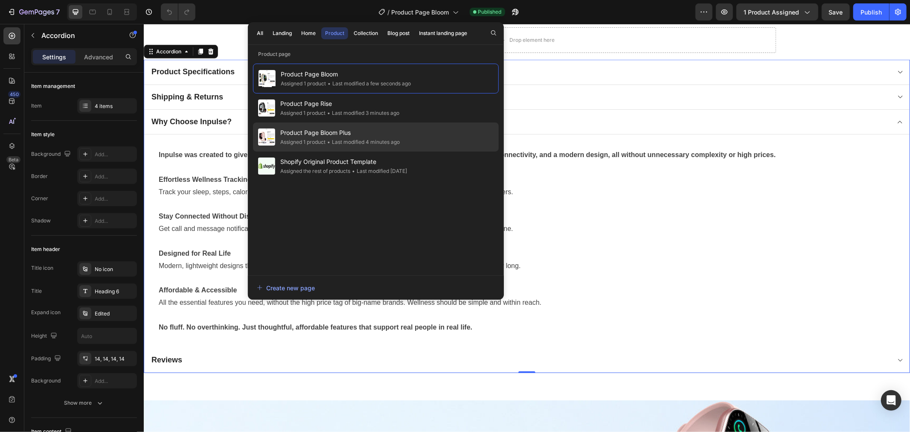
click at [361, 141] on div "• Last modified 4 minutes ago" at bounding box center [363, 142] width 74 height 9
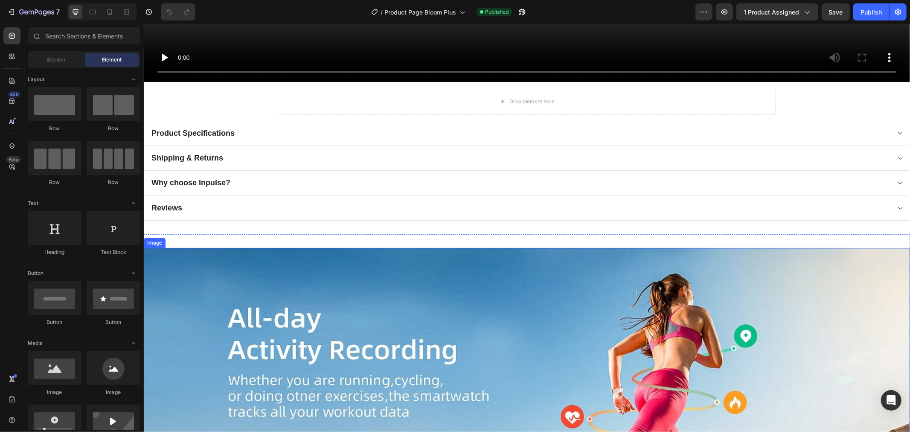
scroll to position [758, 0]
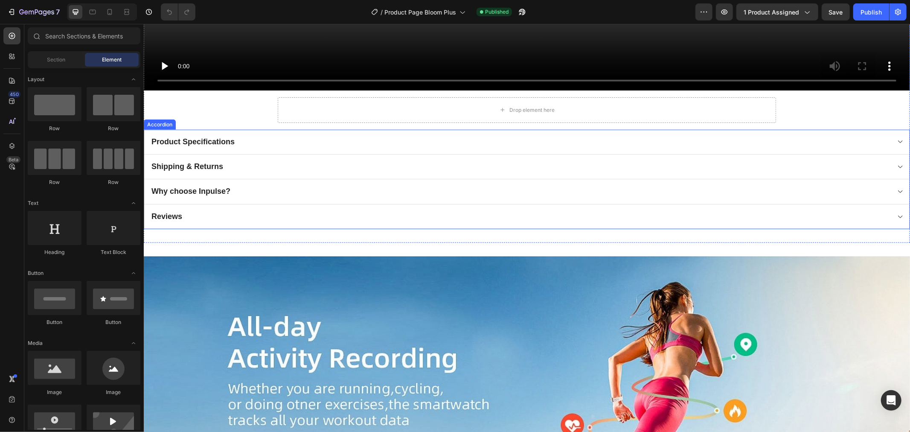
click at [246, 186] on div "Why choose Inpulse?" at bounding box center [520, 191] width 740 height 12
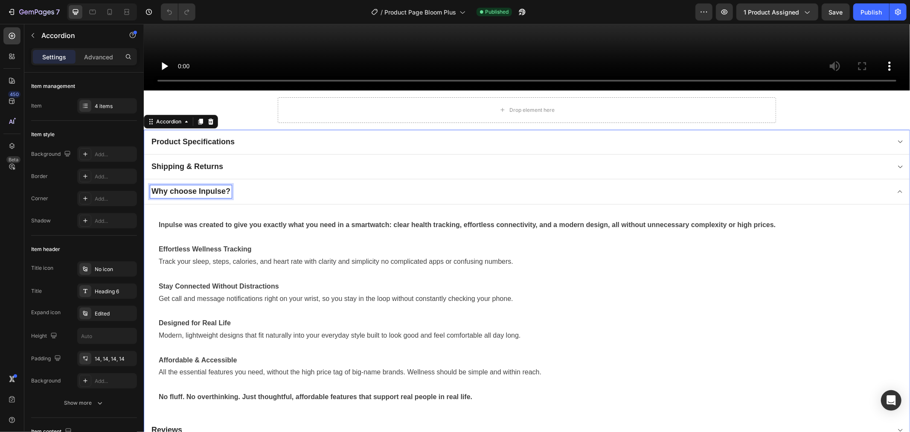
click at [191, 187] on p "Why choose Inpulse?" at bounding box center [190, 191] width 79 height 10
click at [180, 189] on p "Why choose Inpulse?" at bounding box center [190, 191] width 79 height 10
click at [172, 189] on p "Why choose Inpulse?" at bounding box center [190, 191] width 79 height 10
click at [265, 223] on strong "Inpulse was created to give you exactly what you need in a smartwatch: clear he…" at bounding box center [466, 224] width 617 height 7
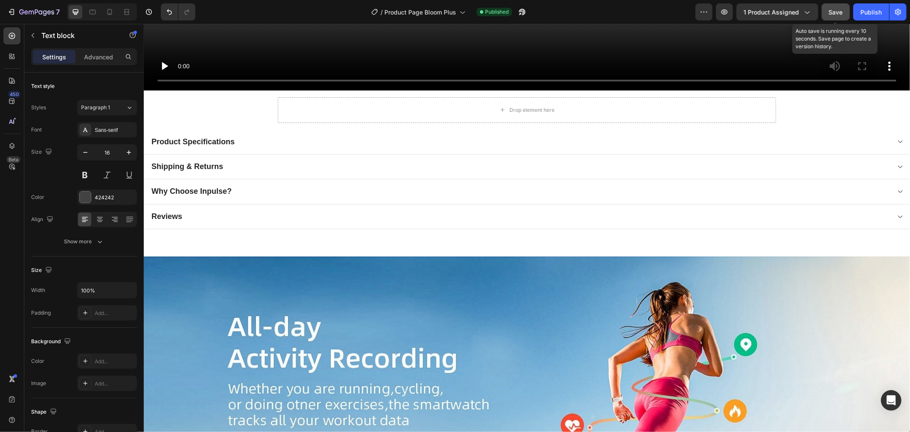
click at [836, 15] on span "Save" at bounding box center [836, 12] width 14 height 7
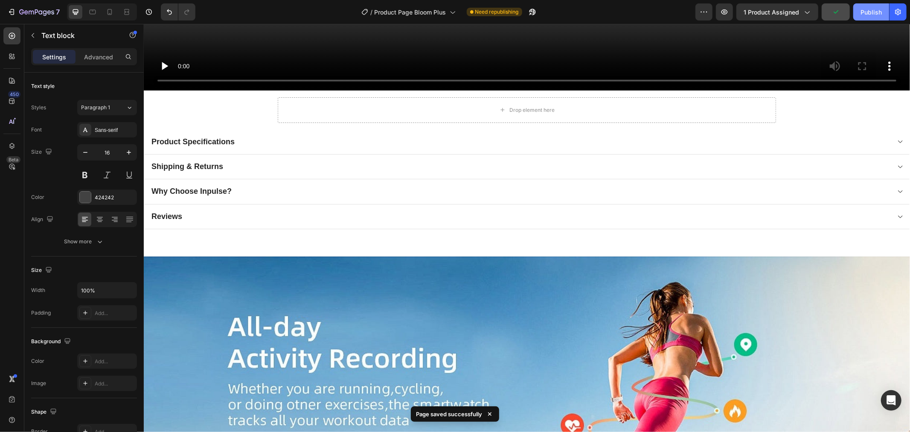
click at [862, 16] on div "Publish" at bounding box center [871, 12] width 21 height 9
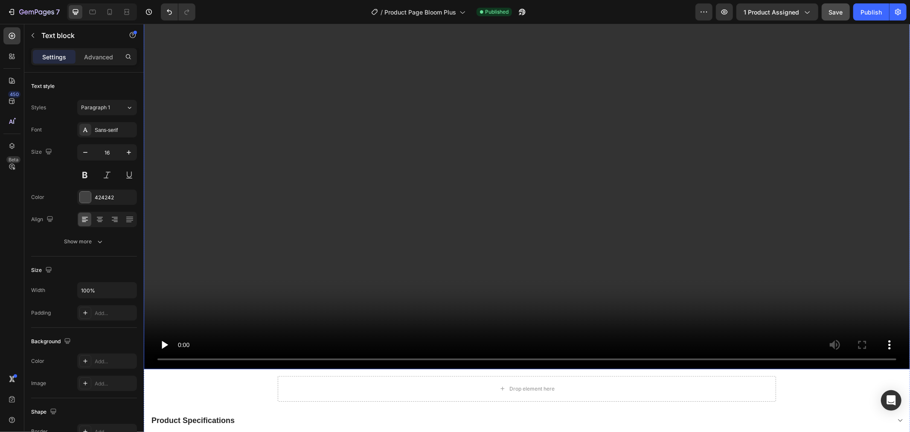
scroll to position [616, 0]
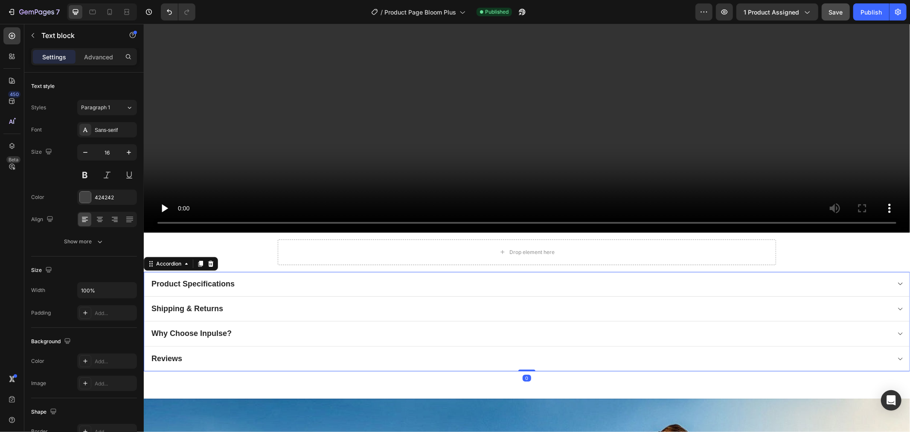
click at [245, 279] on div "Product Specifications" at bounding box center [520, 283] width 740 height 12
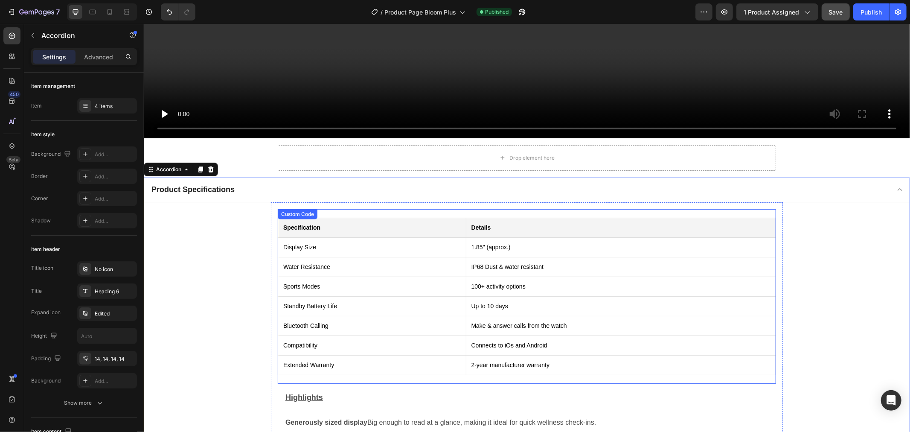
scroll to position [948, 0]
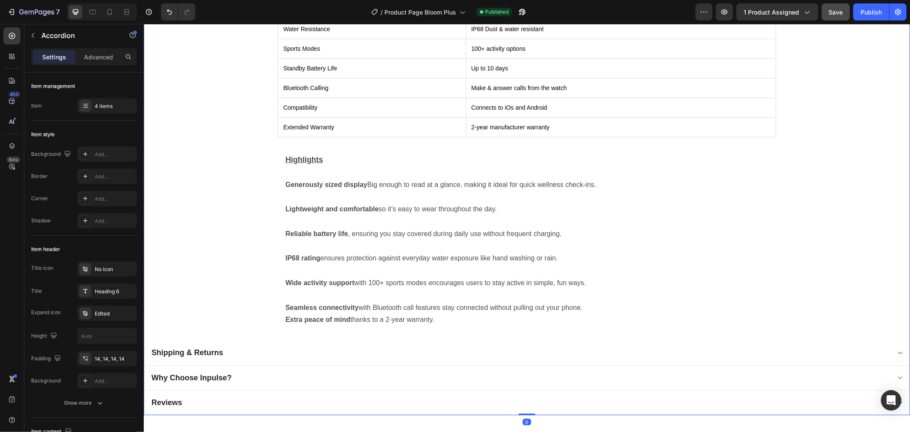
click at [264, 352] on div "Shipping & Returns" at bounding box center [520, 352] width 740 height 12
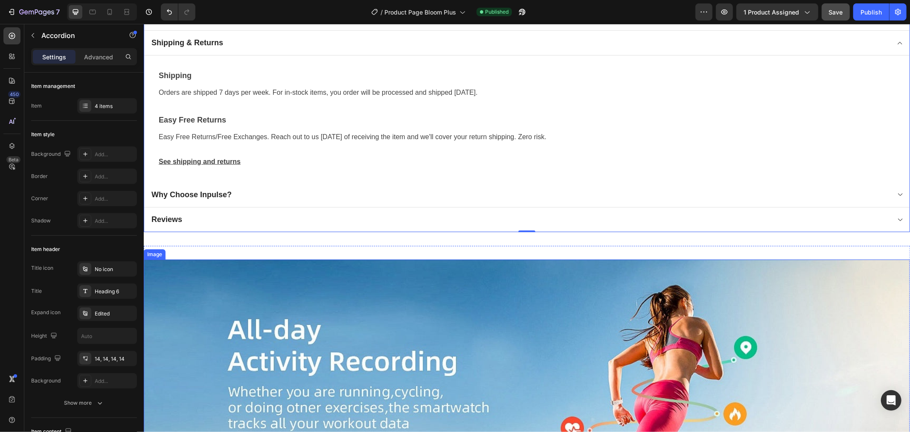
scroll to position [782, 0]
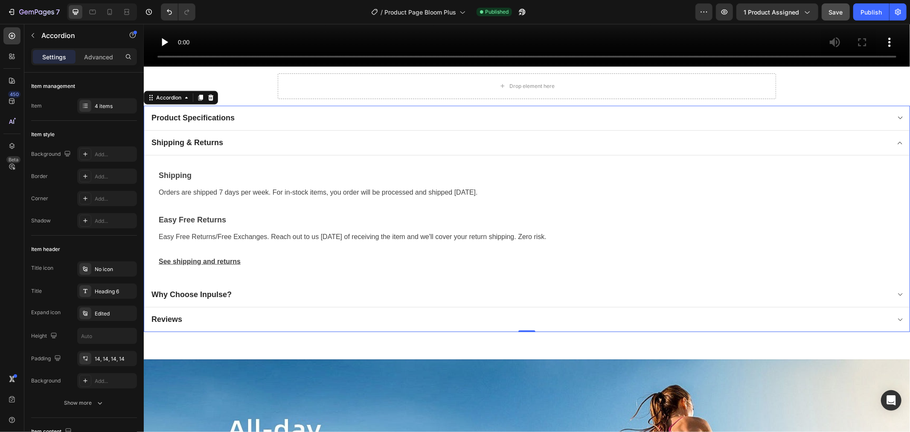
click at [241, 290] on div "Why Choose Inpulse?" at bounding box center [520, 294] width 740 height 12
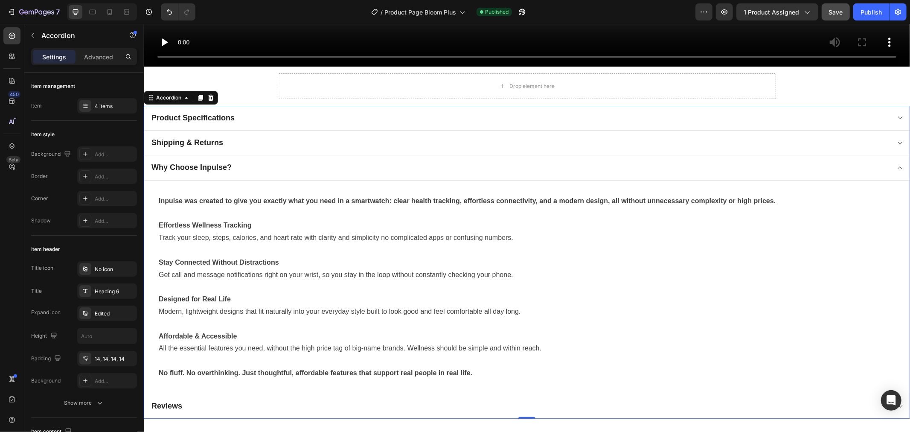
click at [247, 136] on div "Shipping & Returns" at bounding box center [520, 142] width 740 height 12
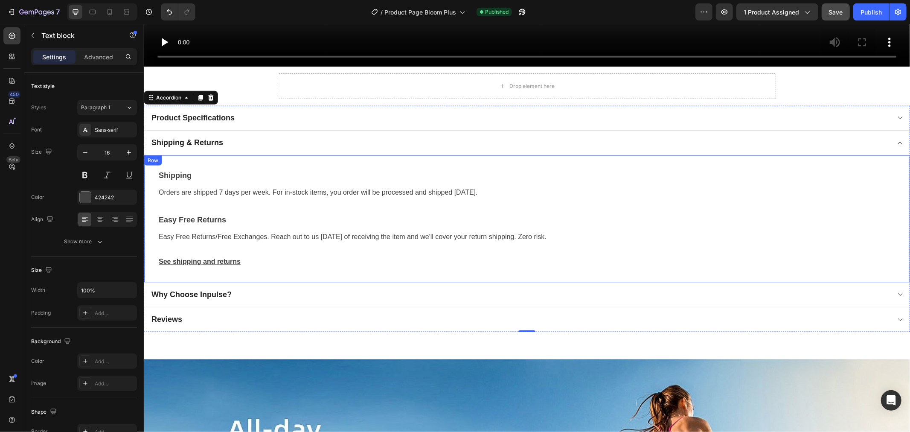
click at [218, 192] on p "Orders are shipped 7 days per week. For in-stock items, you order will be proce…" at bounding box center [526, 192] width 737 height 12
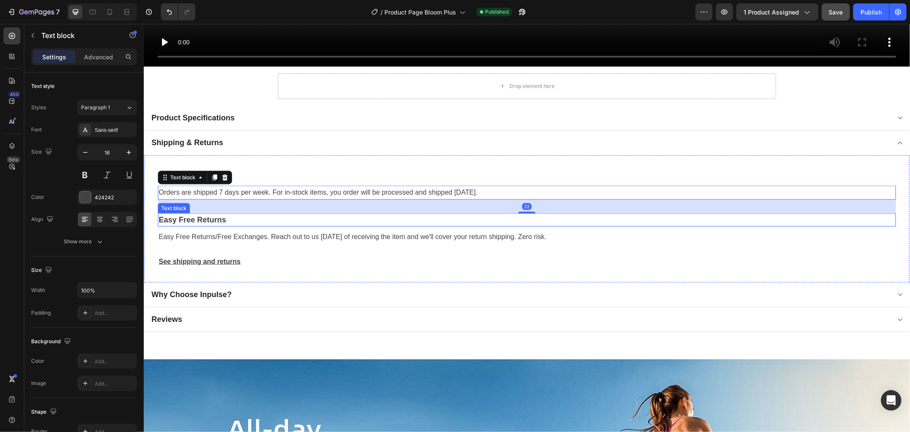
click at [213, 214] on p "Easy Free Returns" at bounding box center [526, 220] width 737 height 12
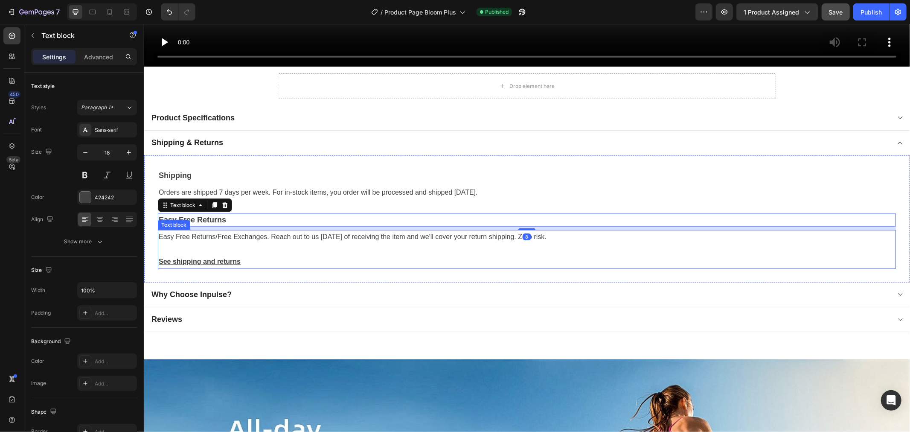
click at [216, 233] on p "Easy Free Returns/Free Exchanges. Reach out to us [DATE] of receiving the item …" at bounding box center [526, 236] width 737 height 12
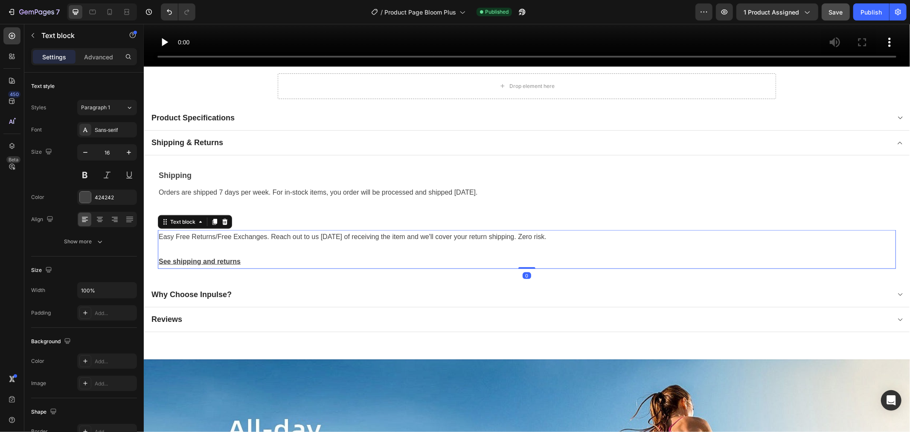
click at [284, 255] on p "See shipping and returns" at bounding box center [526, 261] width 737 height 12
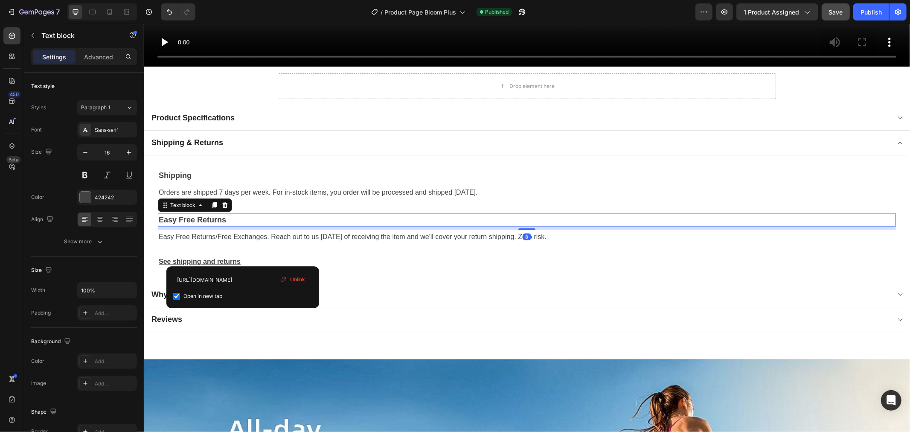
click at [285, 221] on p "Easy Free Returns" at bounding box center [526, 220] width 737 height 12
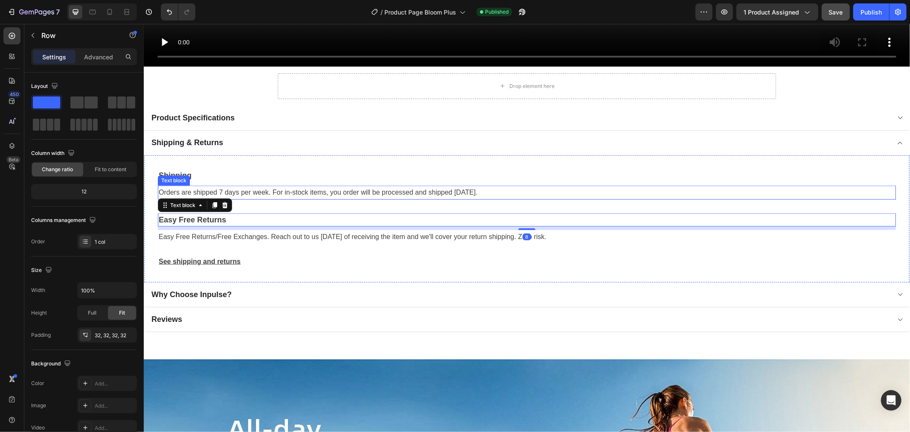
click at [253, 179] on div "Shipping Text block Orders are shipped 7 days per week. For in-stock items, you…" at bounding box center [526, 218] width 738 height 99
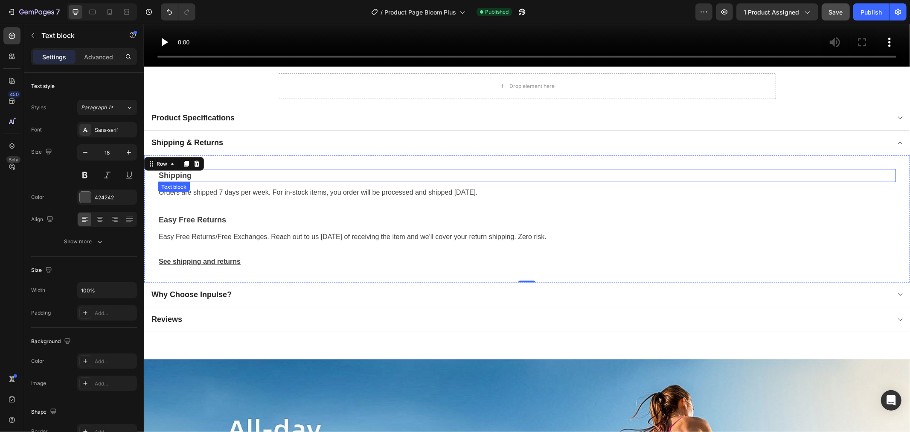
click at [185, 173] on p "Shipping" at bounding box center [526, 175] width 737 height 12
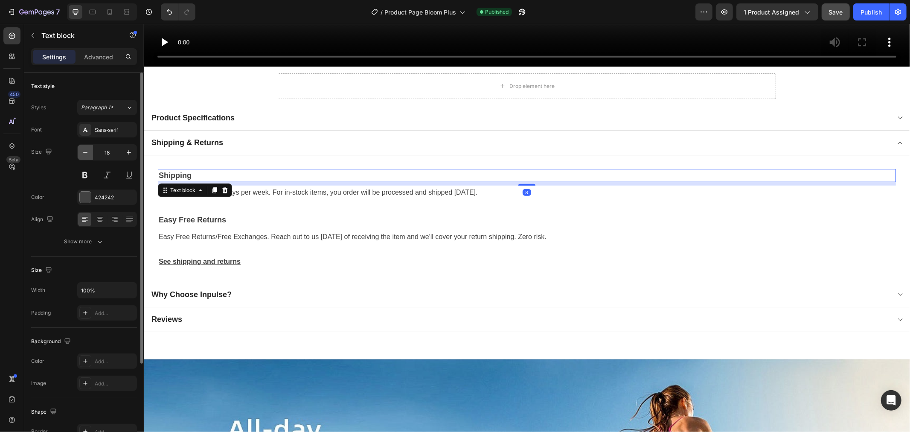
click at [90, 157] on button "button" at bounding box center [85, 152] width 15 height 15
type input "16"
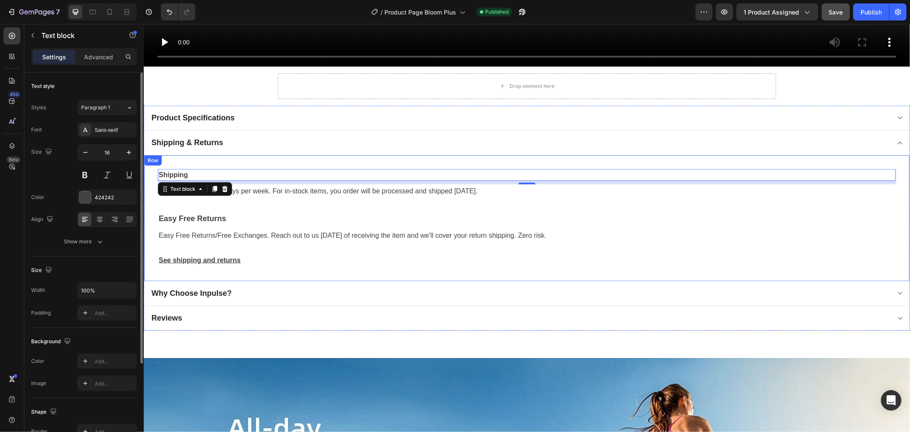
click at [235, 231] on p "Easy Free Returns/Free Exchanges. Reach out to us [DATE] of receiving the item …" at bounding box center [526, 235] width 737 height 12
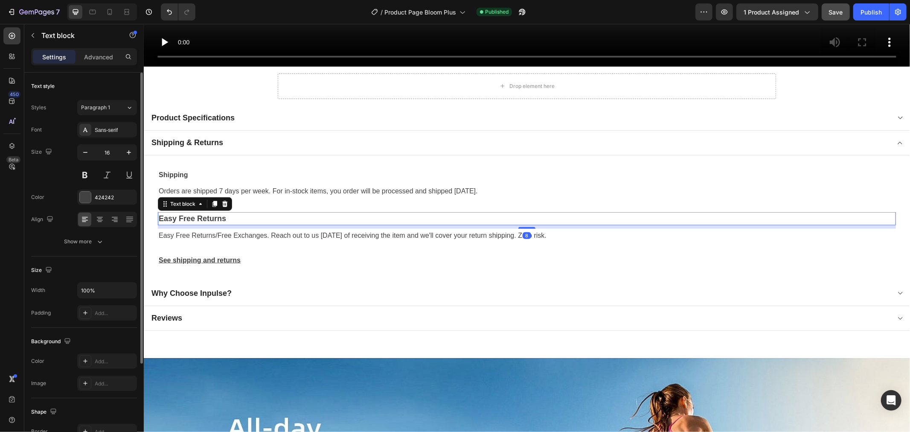
click at [239, 217] on p "Easy Free Returns" at bounding box center [526, 219] width 737 height 12
click at [237, 215] on p "Easy Free Returns" at bounding box center [526, 219] width 737 height 12
drag, startPoint x: 186, startPoint y: 215, endPoint x: 157, endPoint y: 215, distance: 28.6
click at [158, 215] on p "Easy Free Returns" at bounding box center [526, 219] width 737 height 12
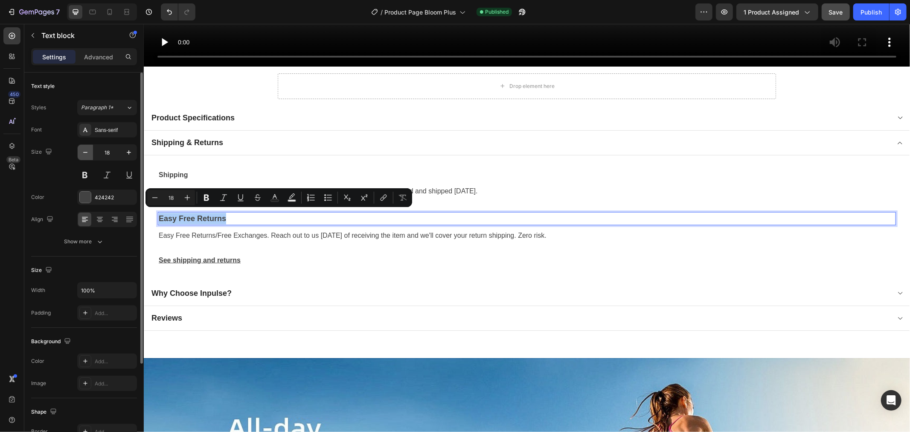
click at [87, 151] on icon "button" at bounding box center [85, 152] width 9 height 9
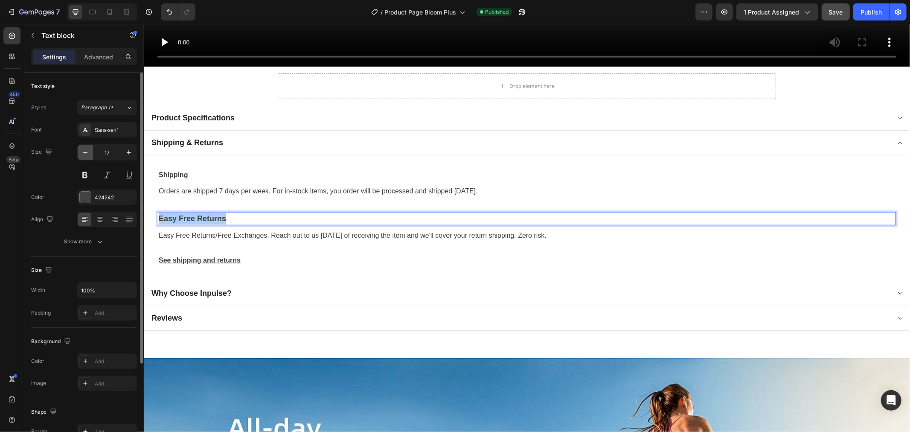
click at [87, 151] on icon "button" at bounding box center [85, 152] width 9 height 9
type input "16"
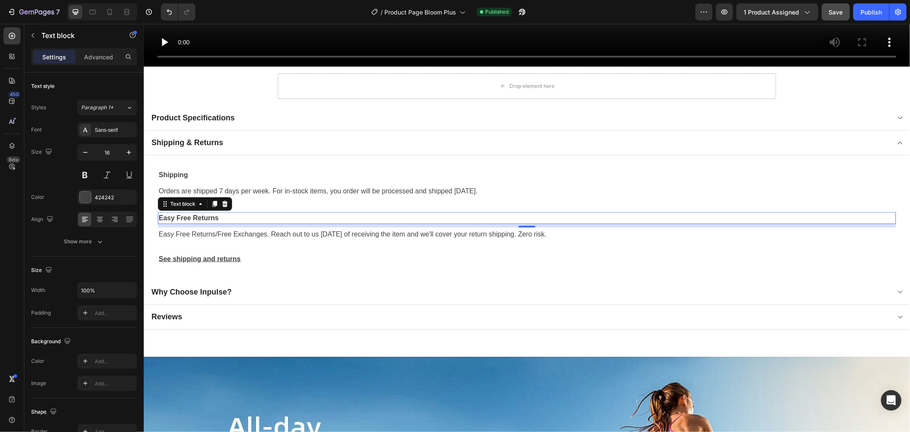
click at [187, 171] on p "Shipping" at bounding box center [526, 174] width 737 height 10
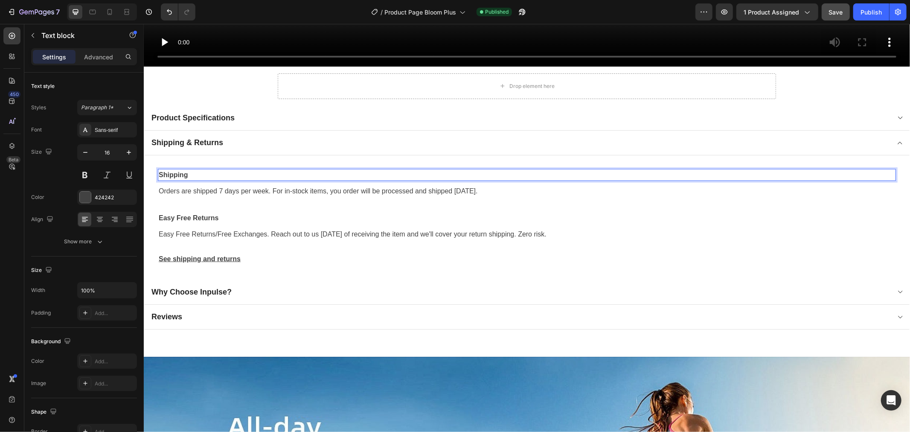
click at [189, 171] on p "Shipping" at bounding box center [526, 174] width 737 height 10
drag, startPoint x: 192, startPoint y: 171, endPoint x: 153, endPoint y: 171, distance: 39.7
click at [153, 171] on div "Shipping Text block 8 Orders are shipped 7 days per week. For in-stock items, y…" at bounding box center [527, 217] width 766 height 124
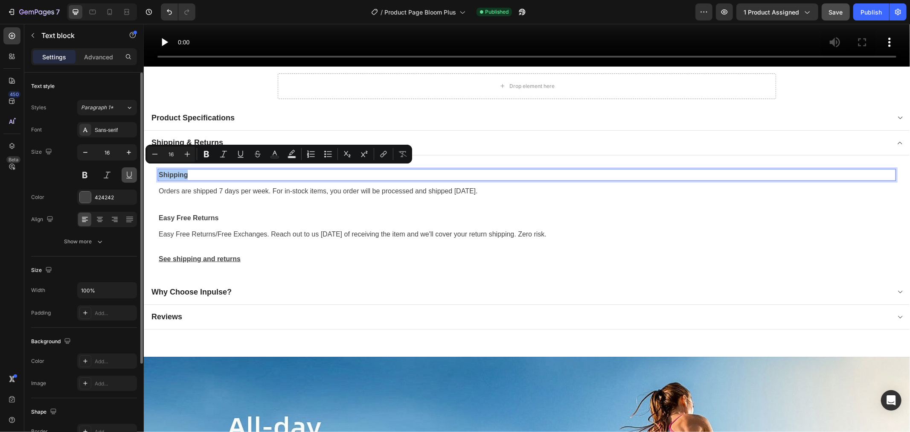
click at [130, 178] on button at bounding box center [129, 174] width 15 height 15
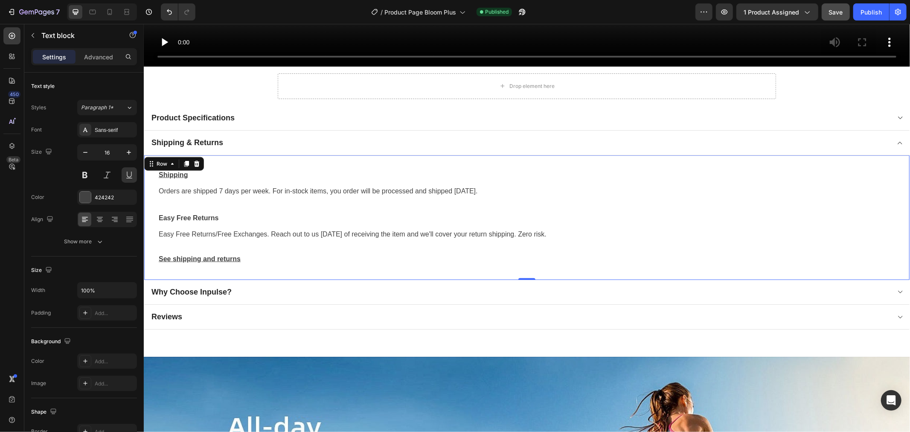
click at [250, 204] on div "Shipping Text block Orders are shipped 7 days per week. For in-stock items, you…" at bounding box center [526, 217] width 738 height 97
click at [245, 215] on p "Easy Free Returns" at bounding box center [526, 218] width 737 height 10
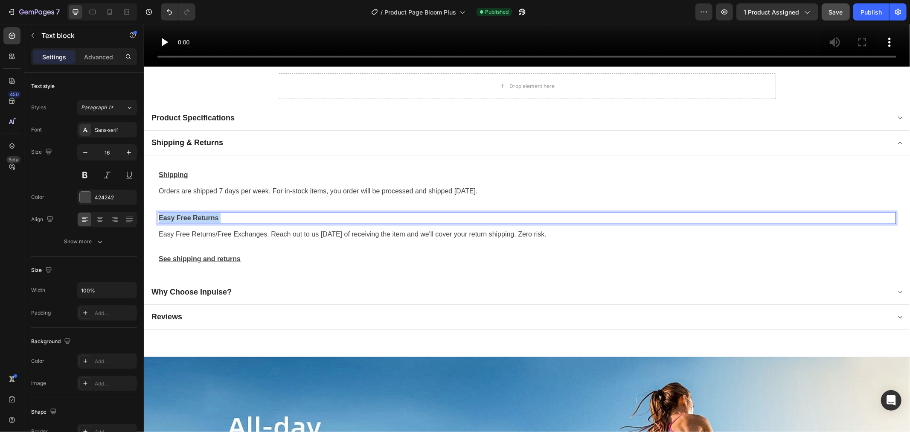
drag, startPoint x: 231, startPoint y: 215, endPoint x: 159, endPoint y: 214, distance: 72.1
click at [159, 214] on p "Easy Free Returns" at bounding box center [526, 218] width 737 height 10
drag, startPoint x: 160, startPoint y: 213, endPoint x: 218, endPoint y: 218, distance: 59.1
click at [218, 218] on p "Easy Free Returns" at bounding box center [526, 218] width 737 height 10
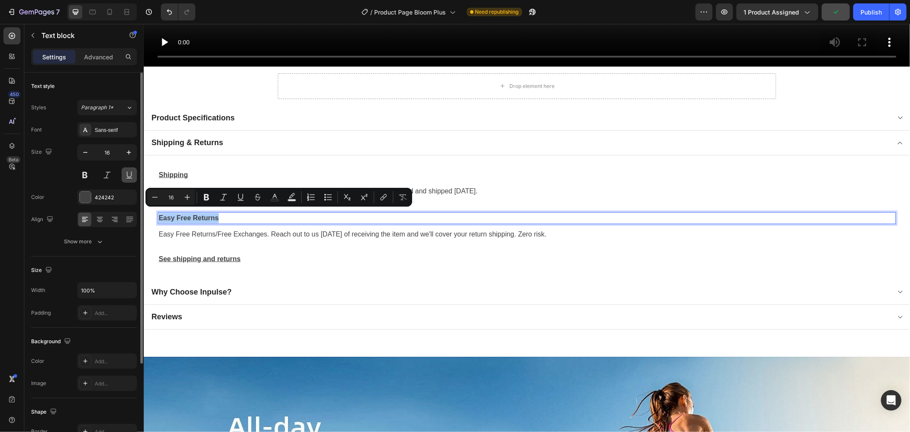
drag, startPoint x: 128, startPoint y: 175, endPoint x: 67, endPoint y: 211, distance: 71.0
click at [128, 175] on button at bounding box center [129, 174] width 15 height 15
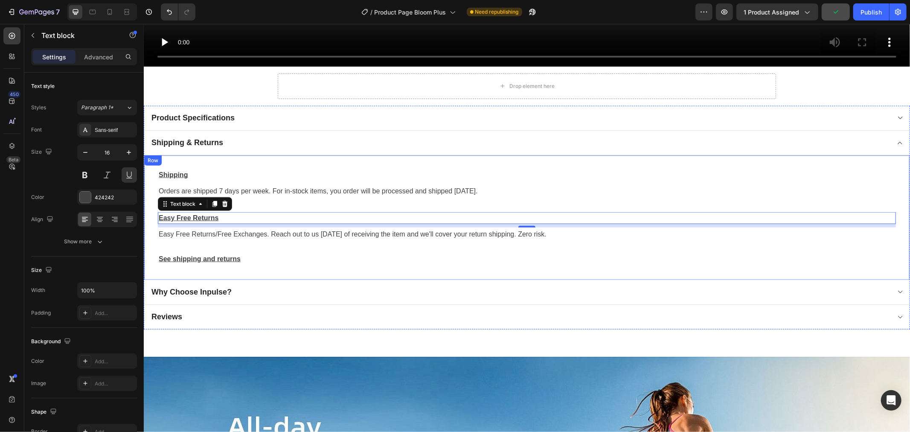
click at [293, 272] on div "Shipping Text block Orders are shipped 7 days per week. For in-stock items, you…" at bounding box center [527, 217] width 766 height 124
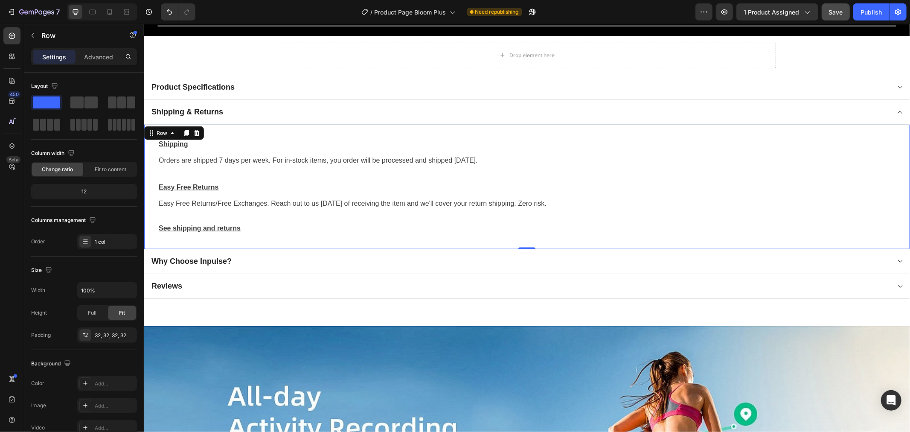
scroll to position [830, 0]
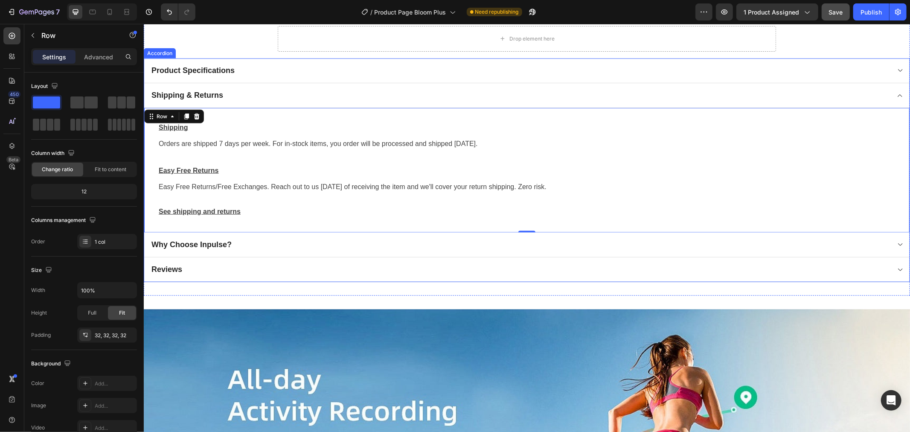
click at [247, 243] on div "Why Choose Inpulse?" at bounding box center [520, 244] width 740 height 12
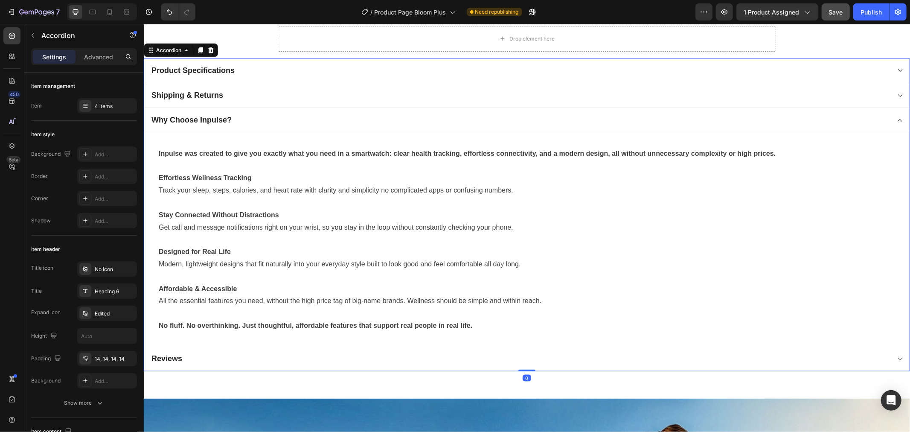
click at [257, 94] on div "Shipping & Returns" at bounding box center [520, 95] width 740 height 12
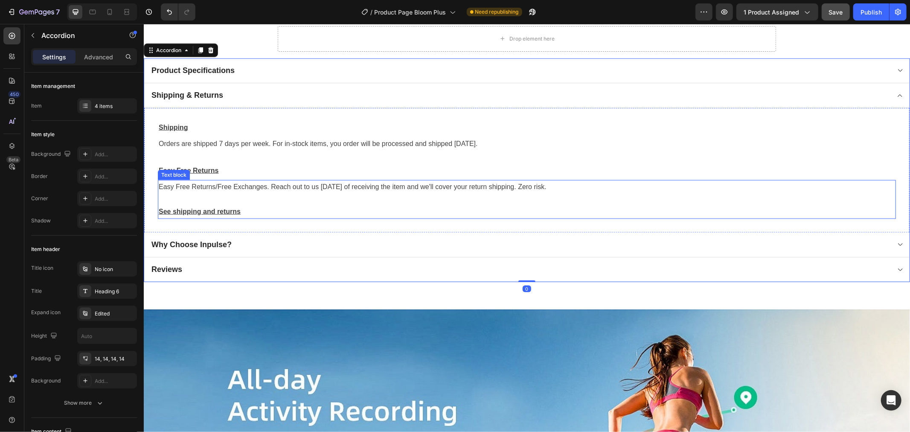
click at [218, 207] on u "See shipping and returns" at bounding box center [199, 210] width 82 height 7
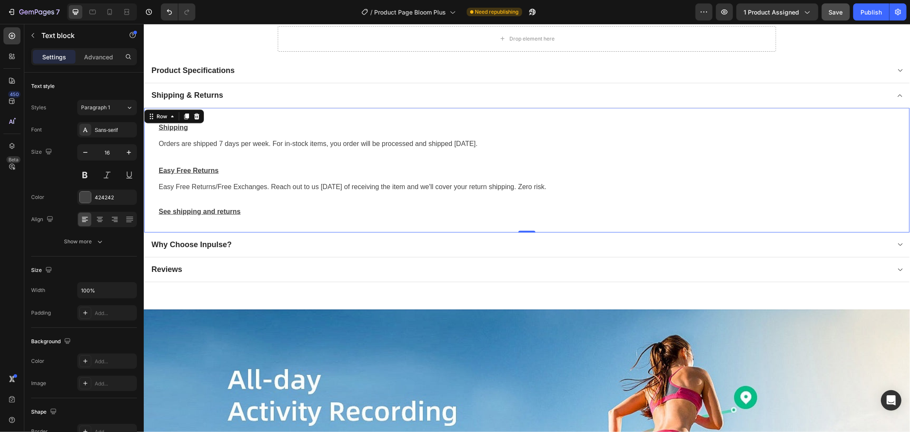
click at [241, 150] on div "Shipping Text block Orders are shipped 7 days per week. For in-stock items, you…" at bounding box center [526, 169] width 738 height 97
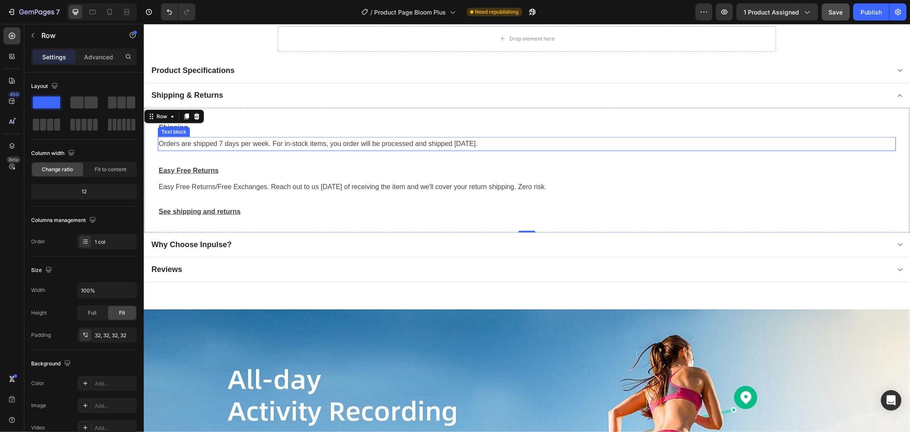
click at [246, 137] on p "Orders are shipped 7 days per week. For in-stock items, you order will be proce…" at bounding box center [526, 143] width 737 height 12
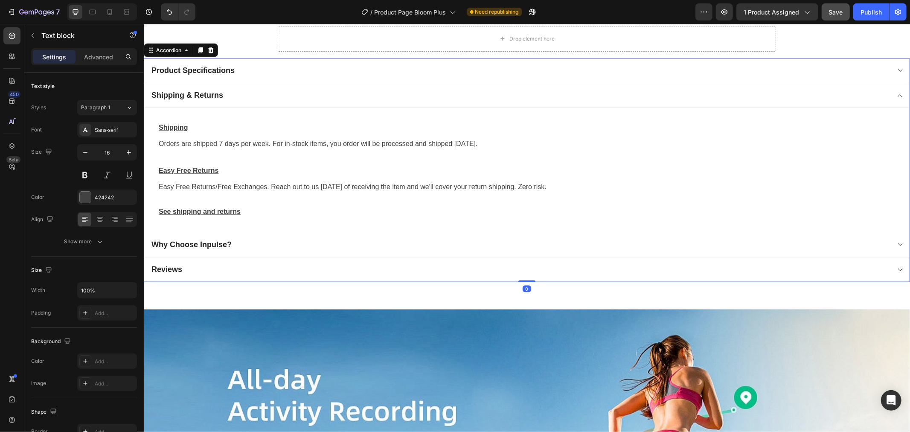
click at [245, 243] on div "Why Choose Inpulse?" at bounding box center [520, 244] width 740 height 12
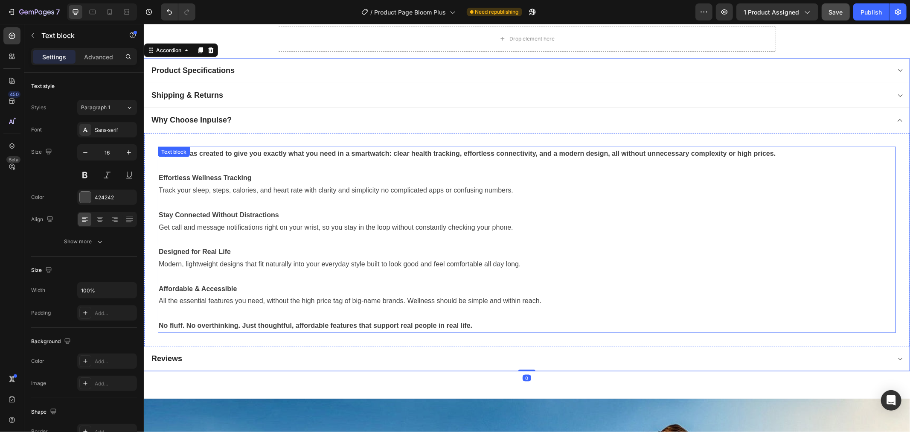
click at [242, 187] on p "Track your sleep, steps, calories, and heart rate with clarity and simplicity n…" at bounding box center [526, 190] width 737 height 12
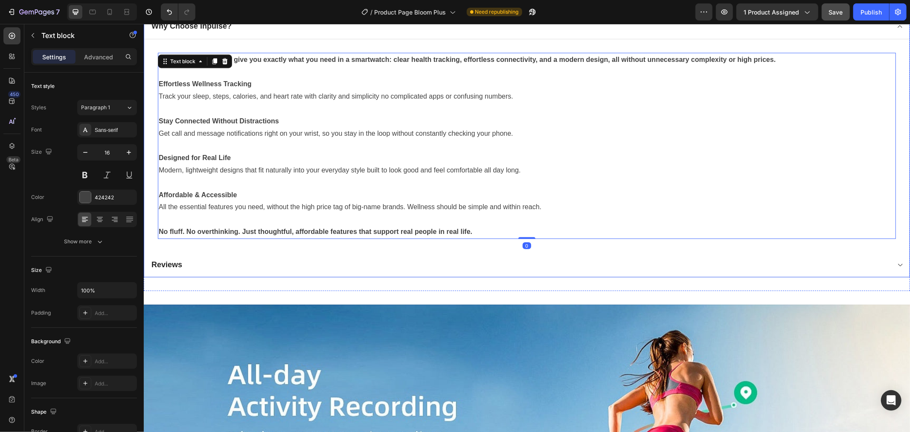
scroll to position [924, 0]
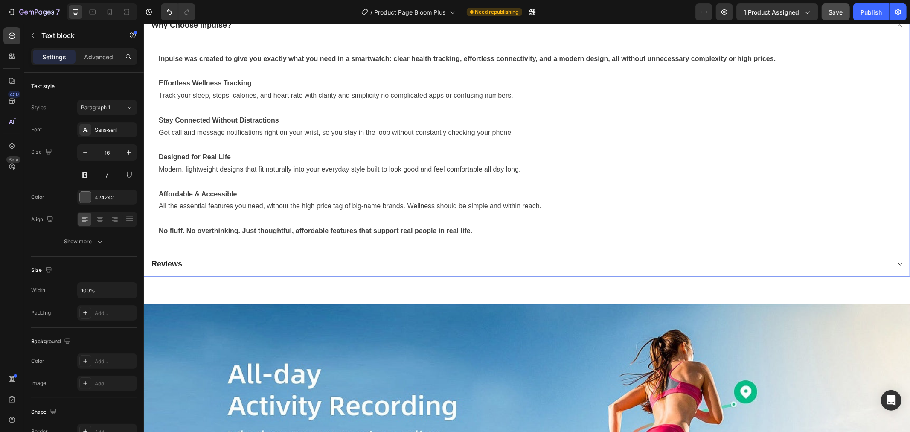
click at [230, 258] on div "Reviews" at bounding box center [520, 263] width 740 height 12
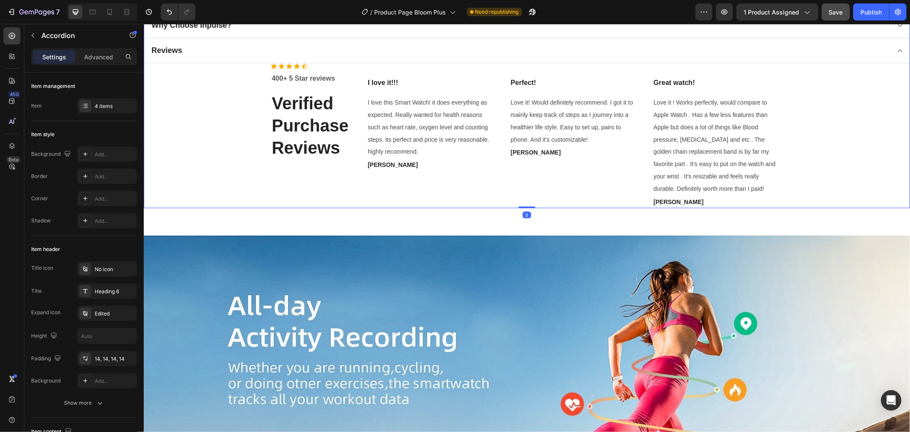
scroll to position [592, 0]
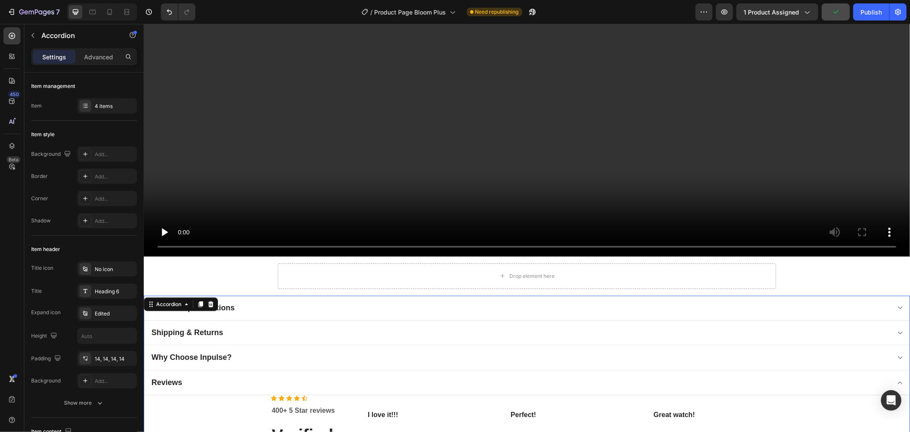
click at [260, 306] on div "Product Specifications" at bounding box center [520, 307] width 740 height 12
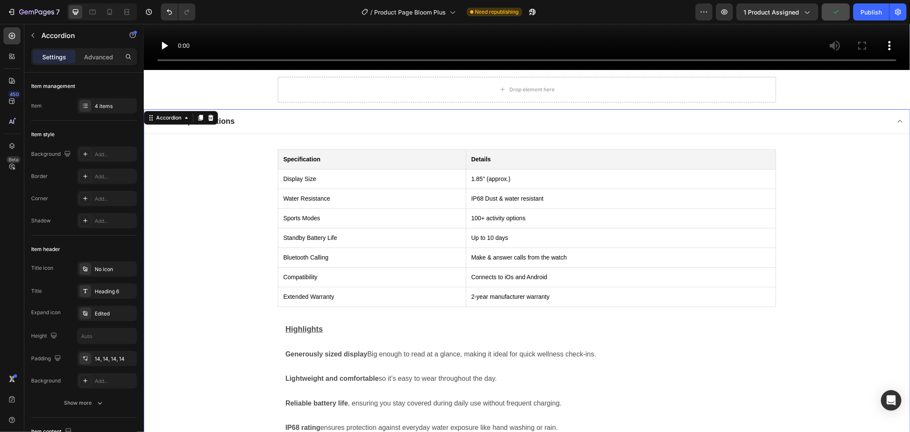
scroll to position [830, 0]
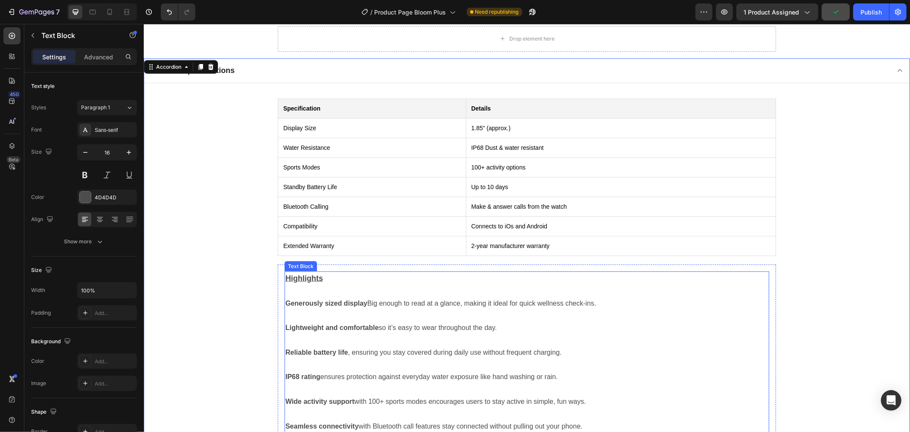
click at [335, 299] on strong "Generously sized display" at bounding box center [326, 302] width 82 height 7
click at [326, 285] on p at bounding box center [526, 291] width 483 height 12
click at [322, 278] on p "Highlights" at bounding box center [526, 278] width 483 height 13
drag, startPoint x: 323, startPoint y: 276, endPoint x: 287, endPoint y: 275, distance: 35.9
click at [287, 275] on p "Highlights" at bounding box center [526, 278] width 483 height 13
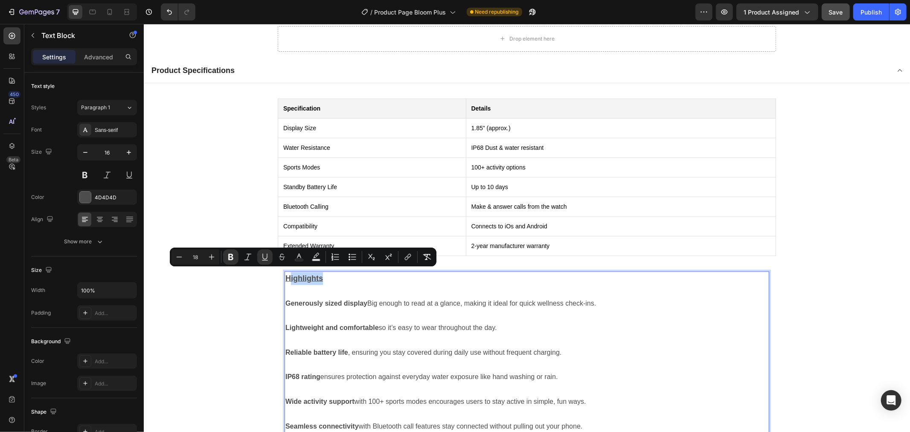
click at [317, 276] on u "Highlights" at bounding box center [304, 278] width 38 height 9
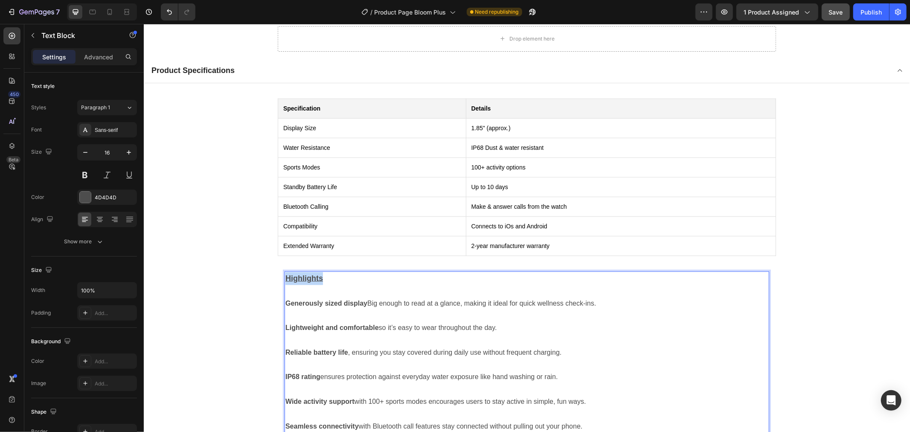
drag, startPoint x: 348, startPoint y: 275, endPoint x: 276, endPoint y: 275, distance: 72.1
click at [277, 275] on div "Highlights Generously sized display Big enough to read at a glance, making it i…" at bounding box center [526, 358] width 498 height 188
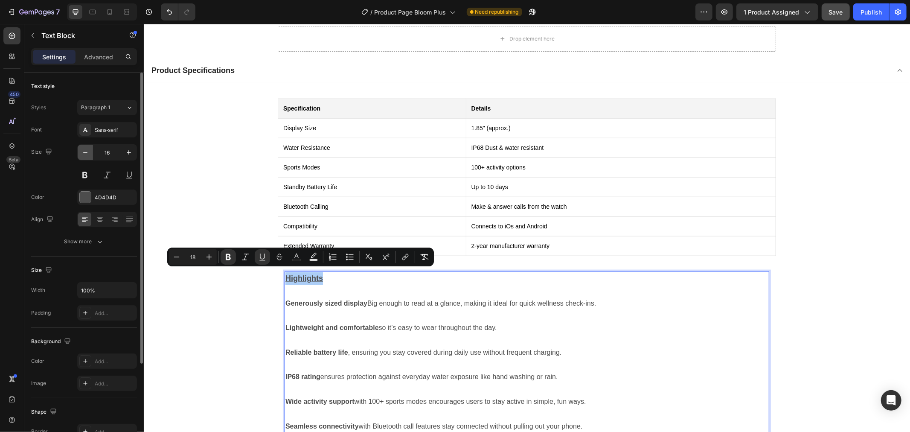
click at [88, 156] on icon "button" at bounding box center [85, 152] width 9 height 9
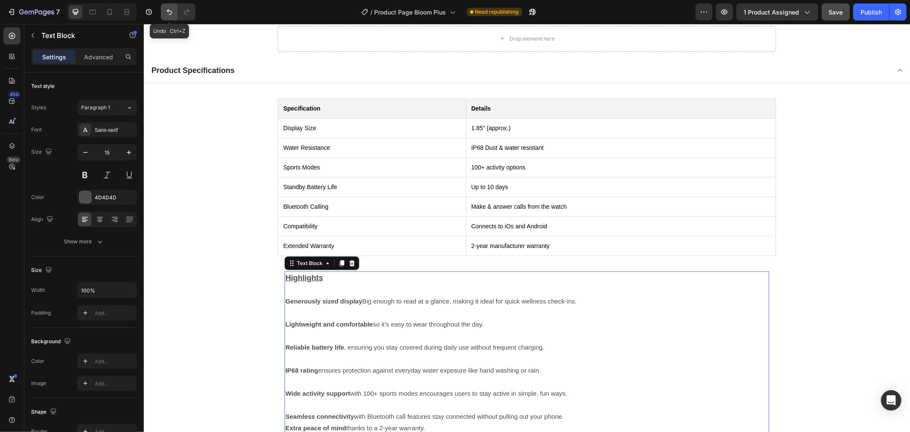
click at [163, 13] on button "Undo/Redo" at bounding box center [169, 11] width 17 height 17
click at [169, 16] on button "Undo/Redo" at bounding box center [169, 11] width 17 height 17
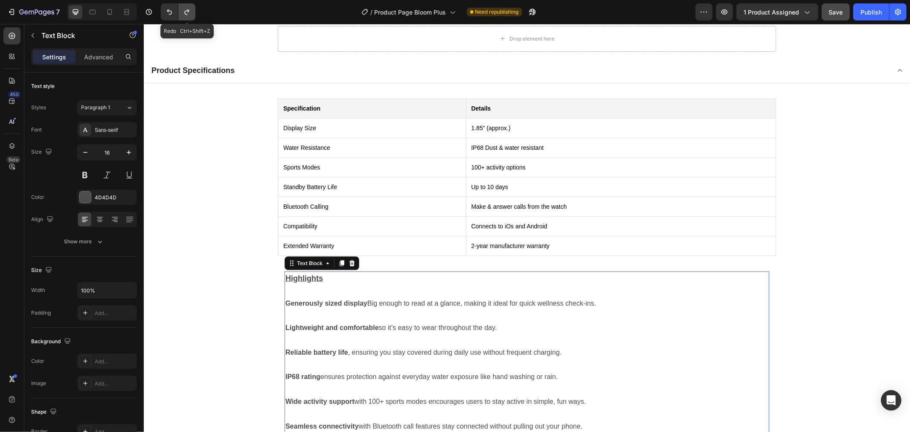
click at [188, 15] on icon "Undo/Redo" at bounding box center [187, 12] width 9 height 9
type input "15"
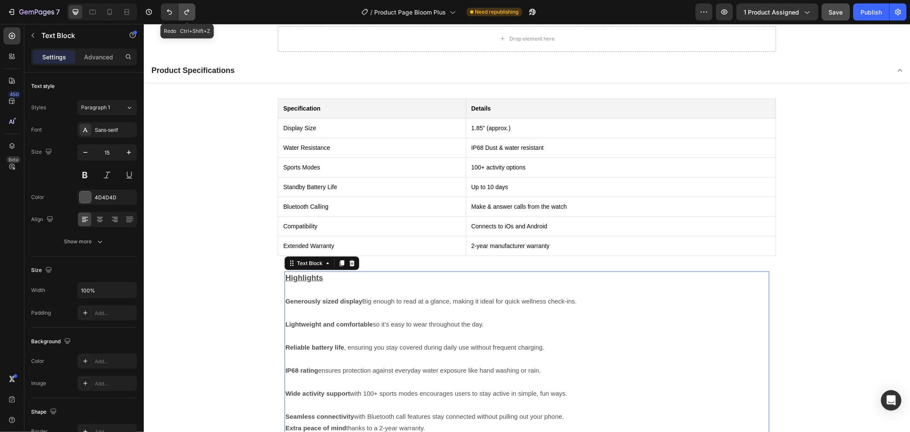
click at [186, 19] on button "Undo/Redo" at bounding box center [186, 11] width 17 height 17
click at [338, 283] on p "Rich Text Editor. Editing area: main" at bounding box center [526, 289] width 483 height 12
click at [329, 300] on strong "Generously sized display" at bounding box center [323, 300] width 77 height 7
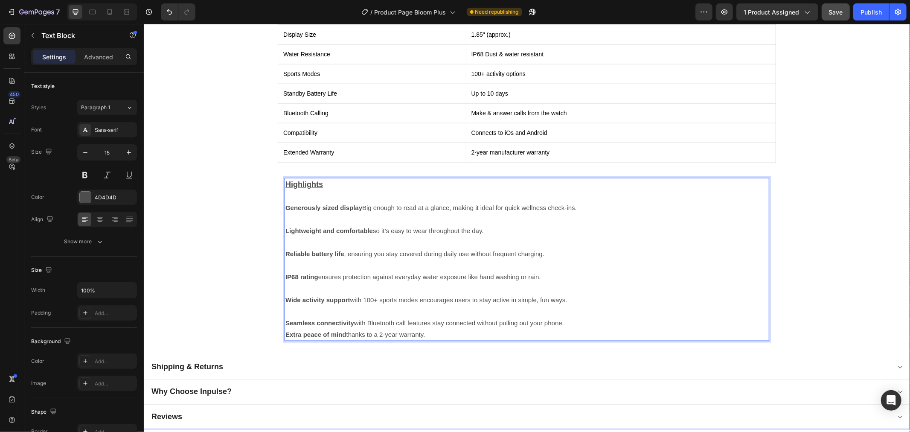
scroll to position [1067, 0]
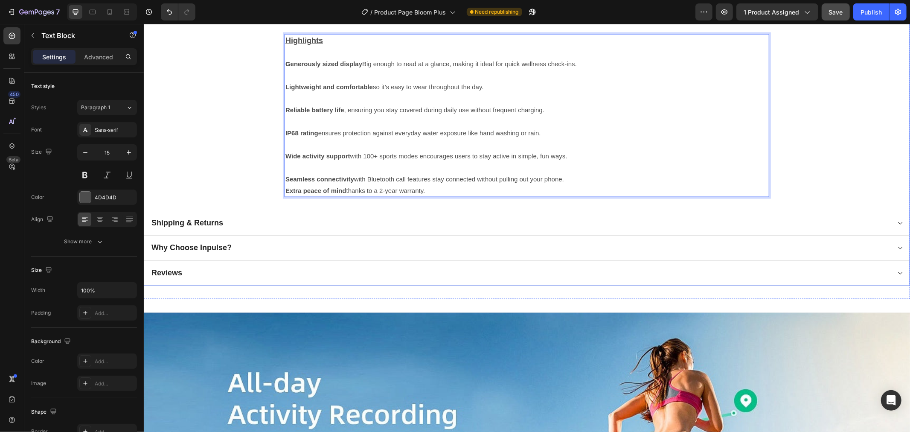
click at [269, 218] on div "Shipping & Returns" at bounding box center [520, 222] width 740 height 12
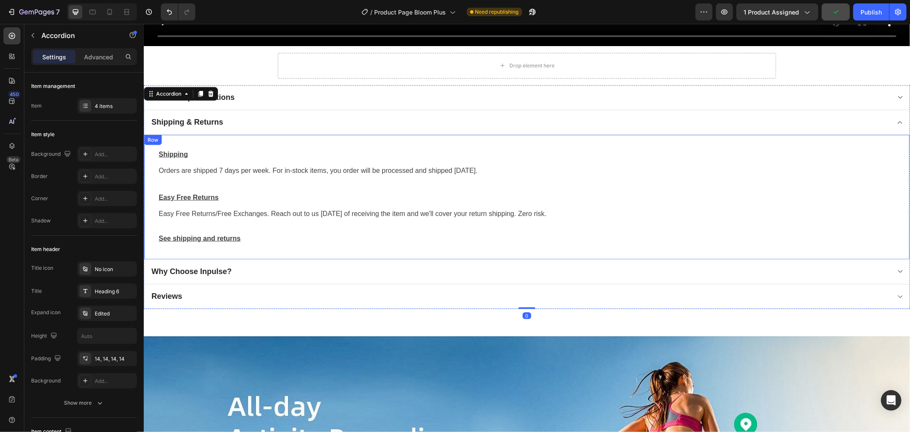
scroll to position [782, 0]
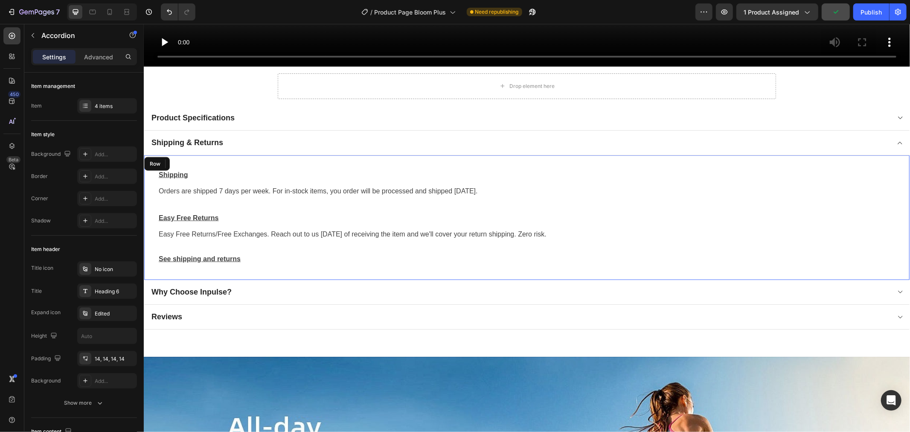
click at [233, 220] on div "Shipping Text block Orders are shipped 7 days per week. For in-stock items, you…" at bounding box center [526, 217] width 738 height 97
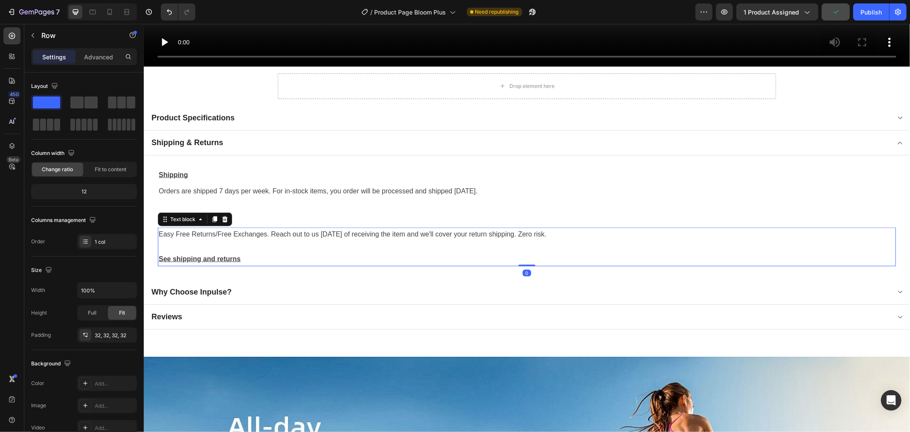
click at [241, 230] on p "Easy Free Returns/Free Exchanges. Reach out to us within 60 days of receiving t…" at bounding box center [526, 234] width 737 height 12
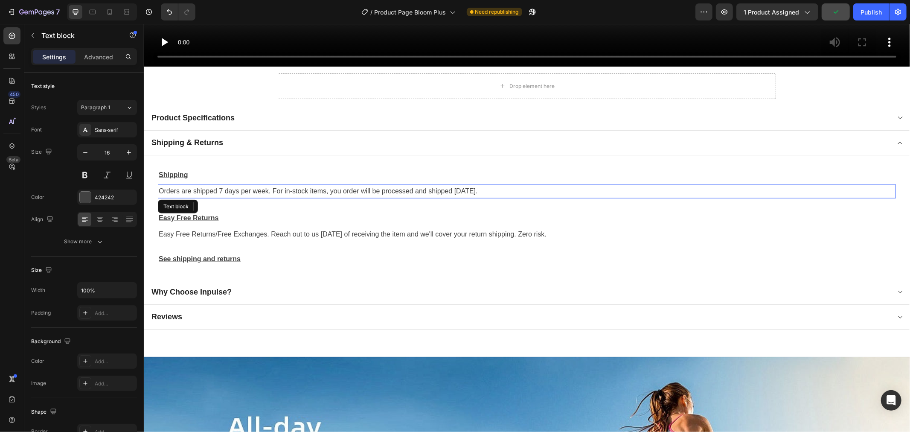
click at [248, 185] on p "Orders are shipped 7 days per week. For in-stock items, you order will be proce…" at bounding box center [526, 191] width 737 height 12
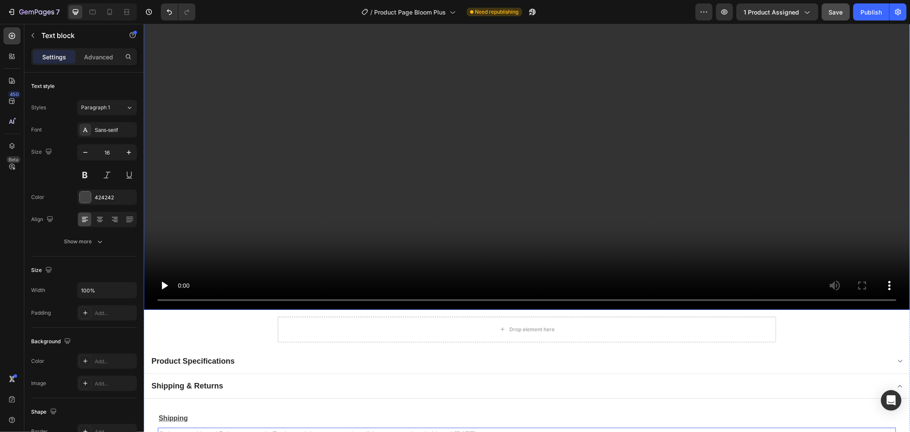
scroll to position [640, 0]
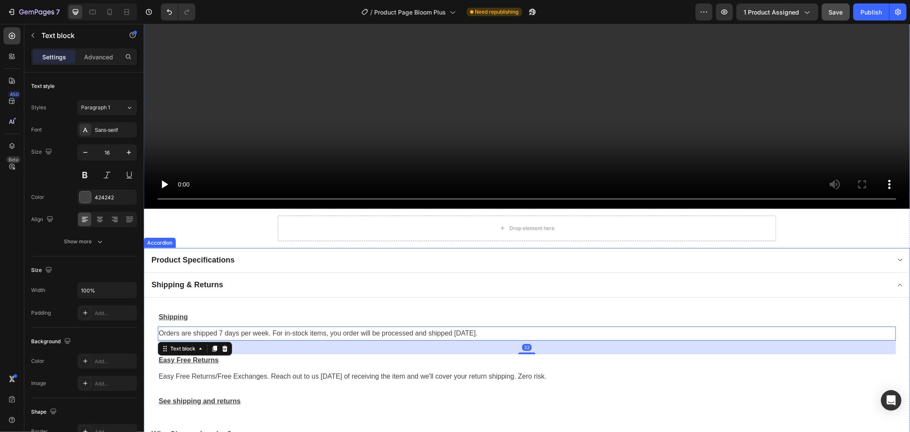
click at [249, 261] on div "Product Specifications" at bounding box center [520, 259] width 740 height 12
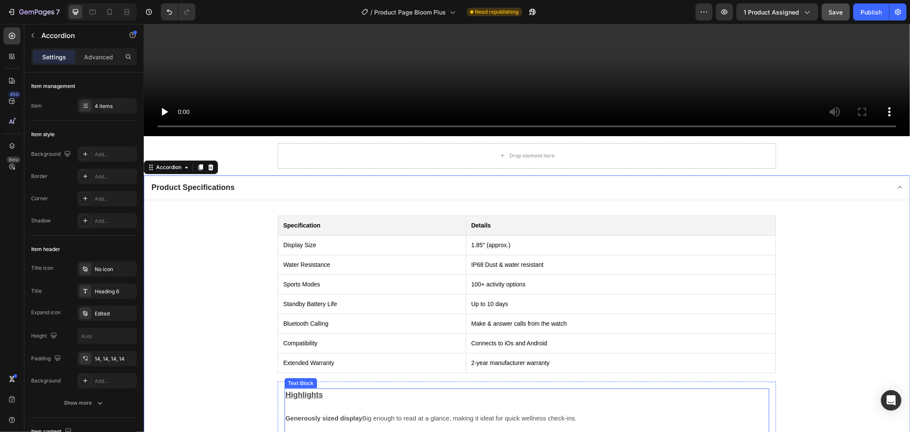
scroll to position [877, 0]
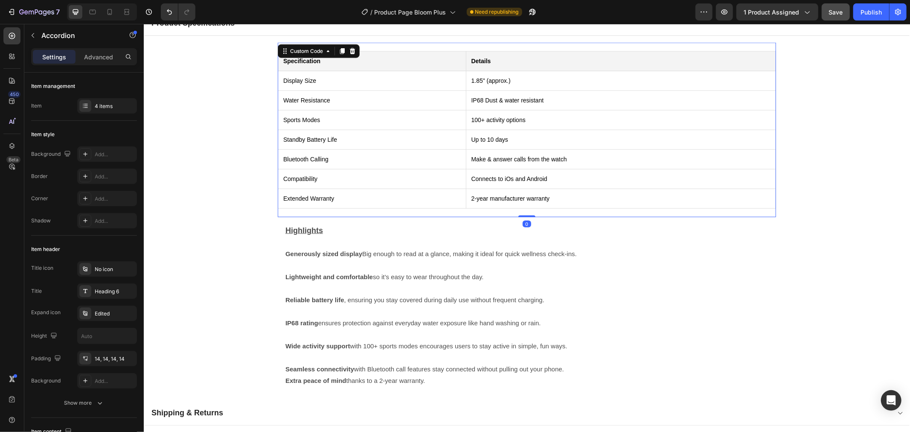
click at [347, 152] on td "Bluetooth Calling" at bounding box center [372, 159] width 188 height 20
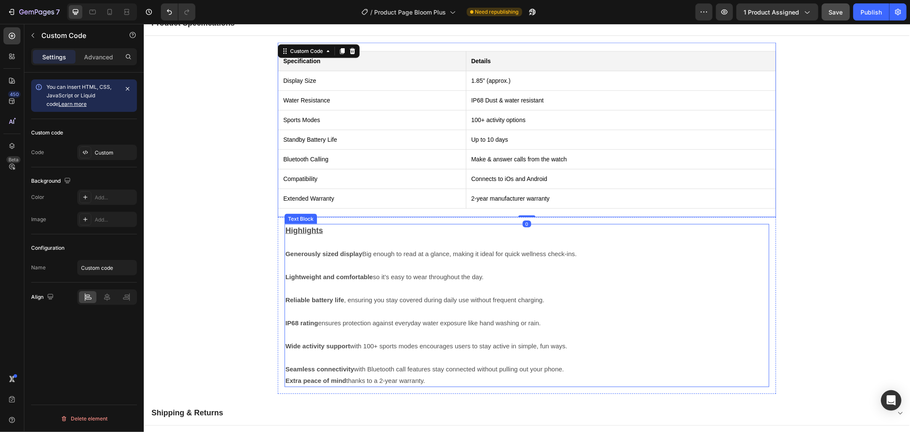
click at [352, 248] on p "Generously sized display Big enough to read at a glance, making it ideal for qu…" at bounding box center [526, 254] width 483 height 12
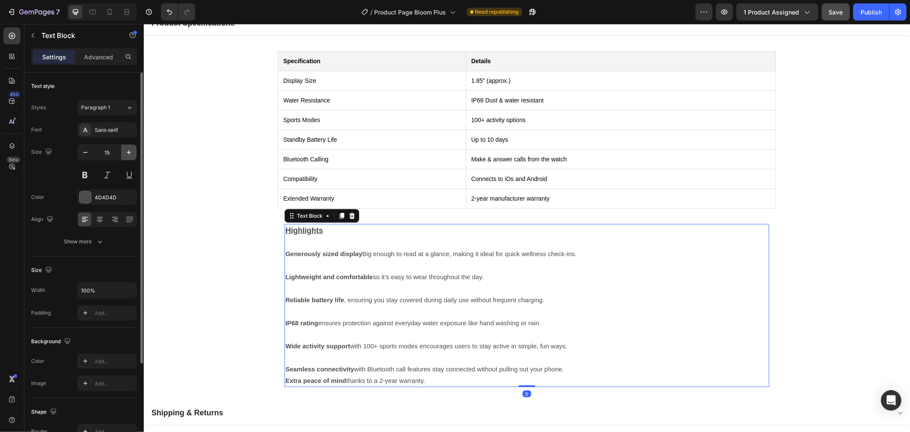
click at [130, 153] on icon "button" at bounding box center [129, 152] width 9 height 9
type input "16"
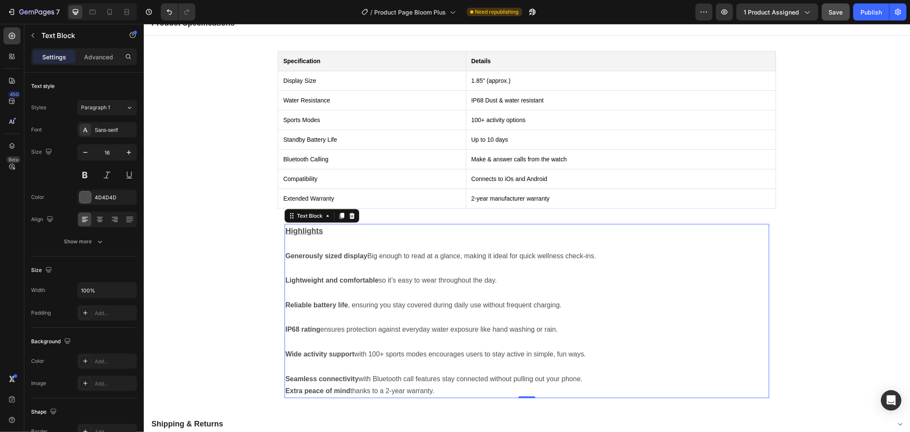
click at [335, 242] on p at bounding box center [526, 243] width 483 height 12
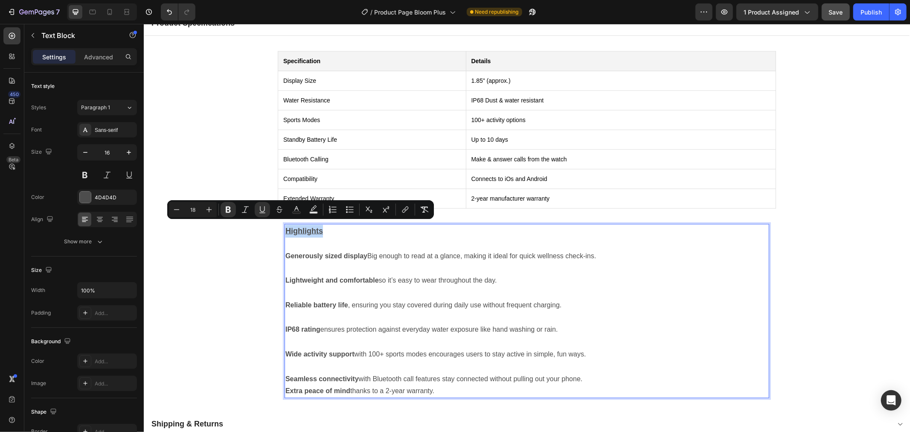
drag, startPoint x: 320, startPoint y: 225, endPoint x: 280, endPoint y: 224, distance: 40.1
click at [284, 224] on div "Highlights Generously sized display Big enough to read at a glance, making it i…" at bounding box center [526, 311] width 485 height 174
click at [178, 211] on icon "Editor contextual toolbar" at bounding box center [176, 209] width 9 height 9
type input "16"
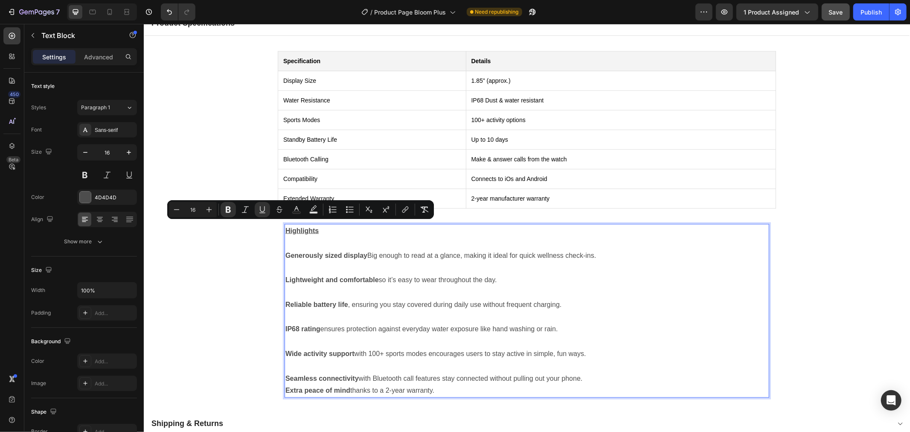
click at [588, 262] on p "Rich Text Editor. Editing area: main" at bounding box center [526, 267] width 483 height 12
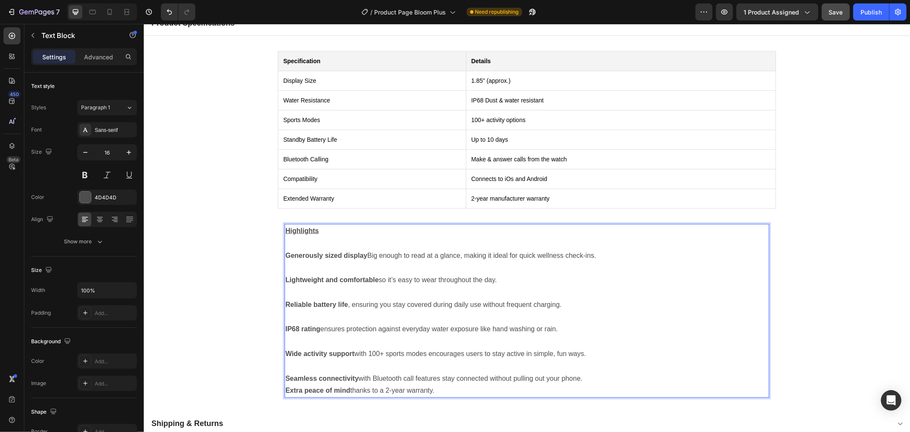
click at [390, 286] on p "Rich Text Editor. Editing area: main" at bounding box center [526, 292] width 483 height 12
click at [379, 274] on p "Lightweight and comfortable so it’s easy to wear throughout the day." at bounding box center [526, 280] width 483 height 12
click at [353, 261] on p "Rich Text Editor. Editing area: main" at bounding box center [526, 267] width 483 height 12
click at [351, 254] on strong "Generously sized display" at bounding box center [326, 254] width 82 height 7
click at [430, 352] on p "Wide activity support with 100+ sports modes encourages users to stay active in…" at bounding box center [526, 353] width 483 height 12
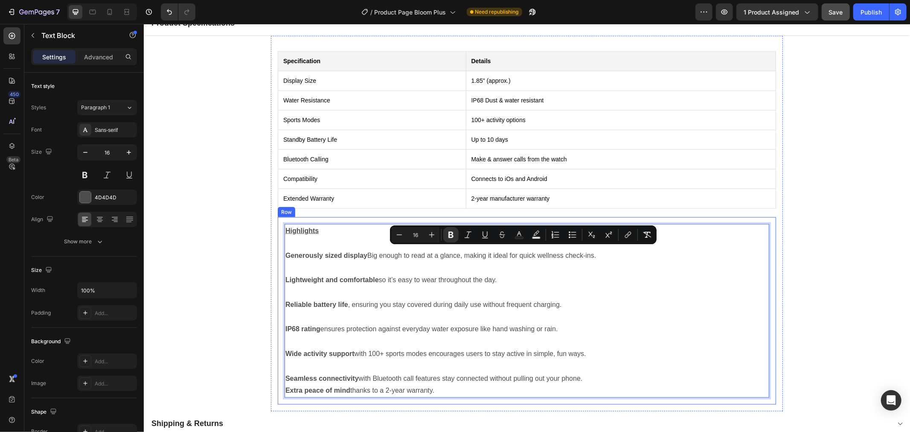
drag, startPoint x: 439, startPoint y: 384, endPoint x: 275, endPoint y: 247, distance: 213.9
click at [277, 247] on div "Highlights Generously sized display Big enough to read at a glance, making it i…" at bounding box center [526, 310] width 498 height 187
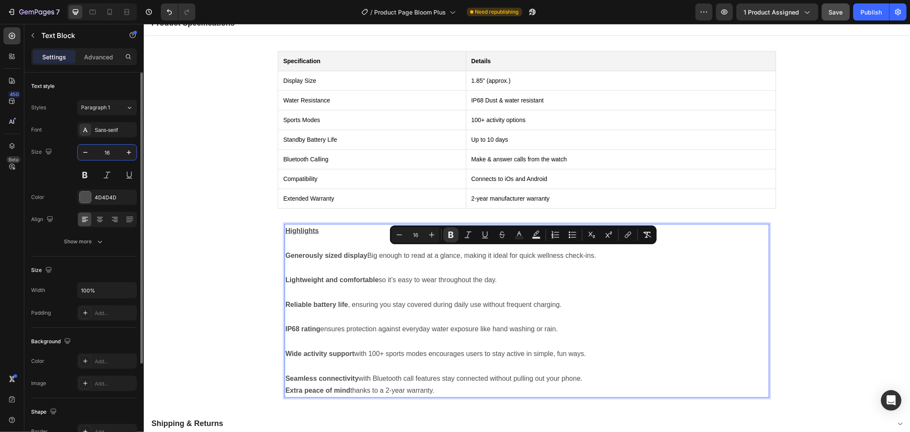
click at [112, 156] on input "16" at bounding box center [107, 152] width 28 height 15
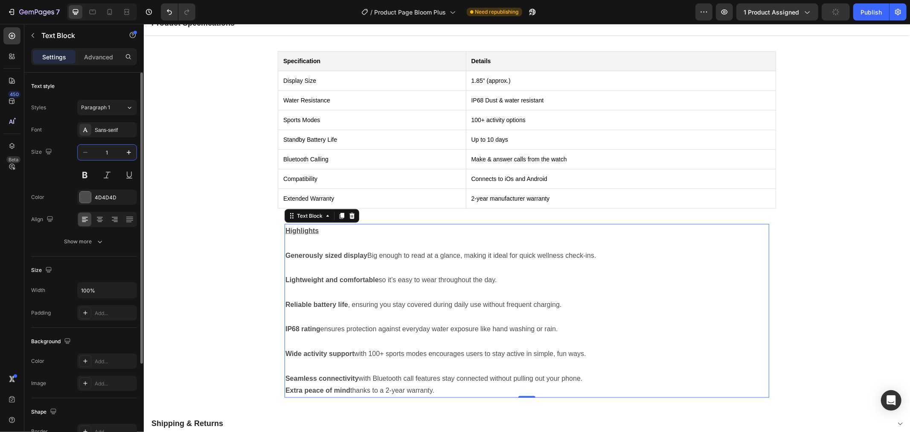
type input "16"
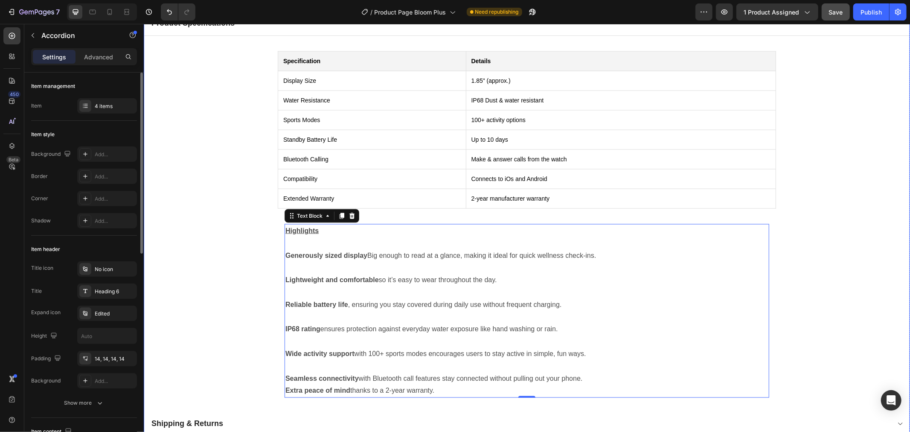
click at [204, 250] on div "Specification Details Display Size 1.85" (approx.) Water Resistance IP68 Dust &…" at bounding box center [527, 223] width 766 height 376
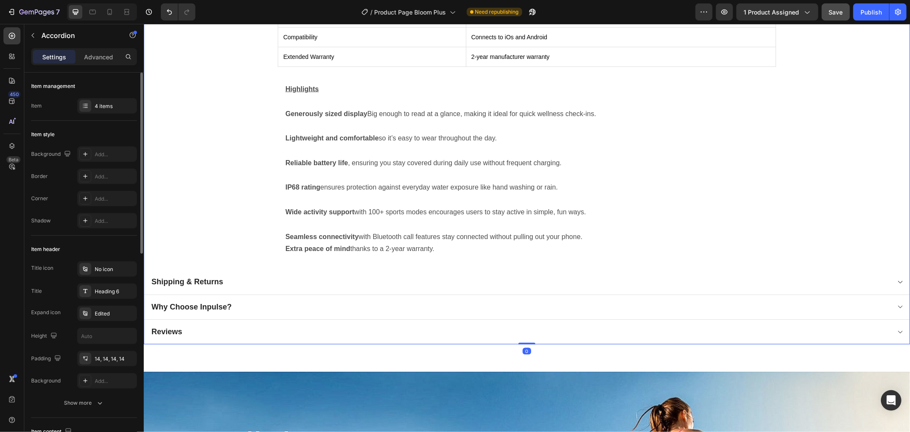
scroll to position [1019, 0]
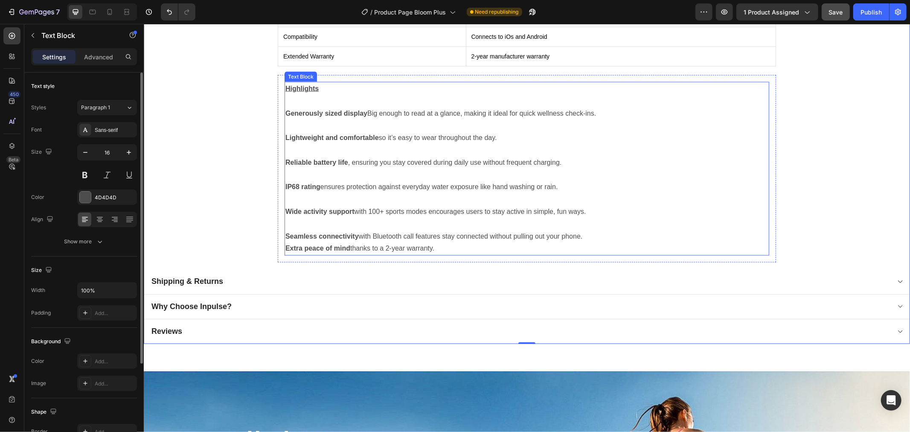
click at [424, 242] on p "Extra peace of mind thanks to a 2-year warranty." at bounding box center [526, 248] width 483 height 12
click at [587, 233] on p "Seamless connectivity with Bluetooth call features stay connected without pulli…" at bounding box center [526, 236] width 483 height 12
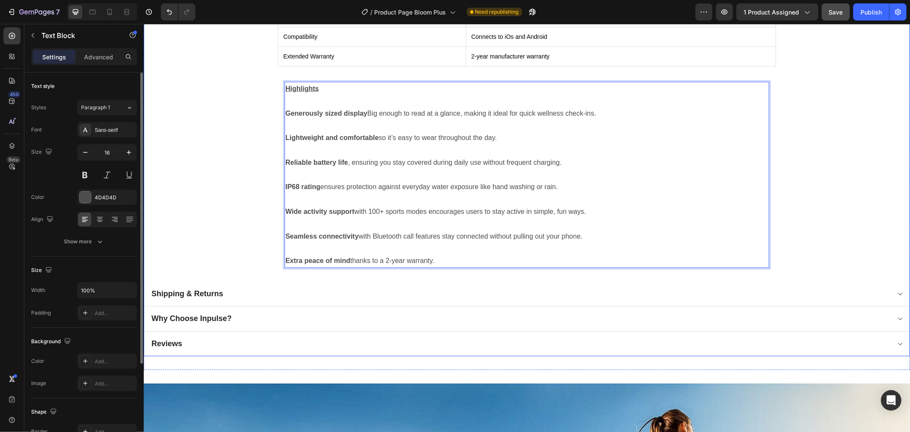
click at [233, 237] on div "Specification Details Display Size 1.85" (approx.) Water Resistance IP68 Dust &…" at bounding box center [527, 87] width 766 height 388
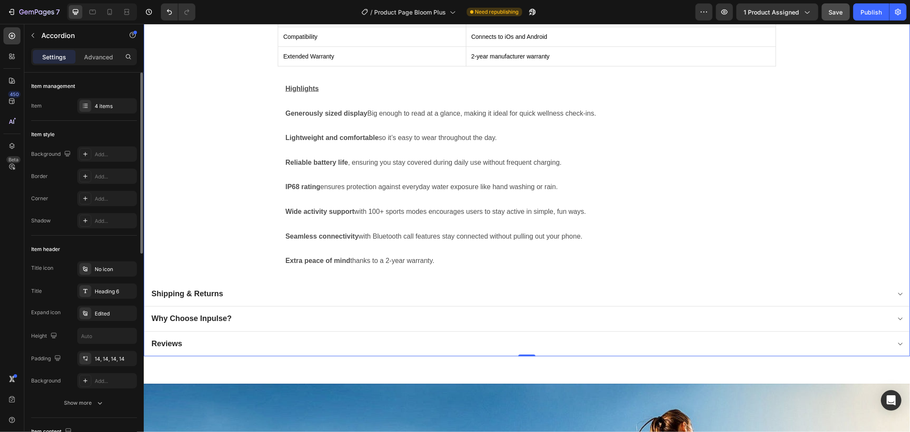
click at [518, 9] on span "Need republishing" at bounding box center [497, 12] width 44 height 8
click at [530, 10] on icon "button" at bounding box center [532, 12] width 9 height 9
click at [860, 13] on button "Publish" at bounding box center [871, 11] width 36 height 17
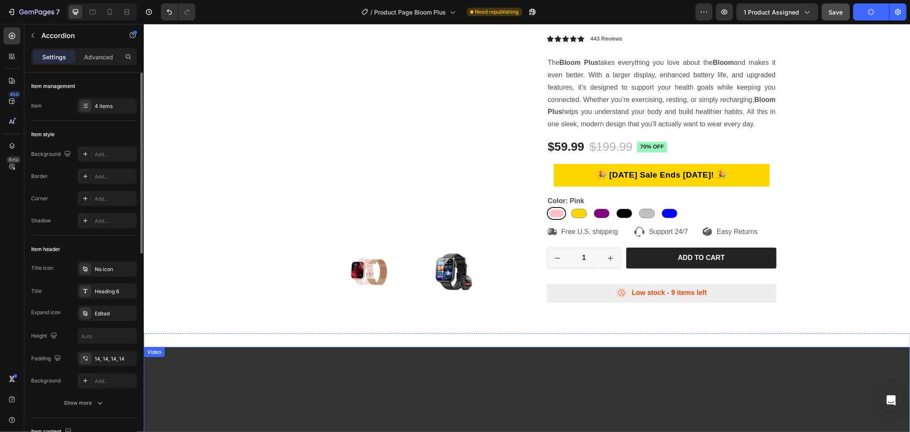
scroll to position [0, 0]
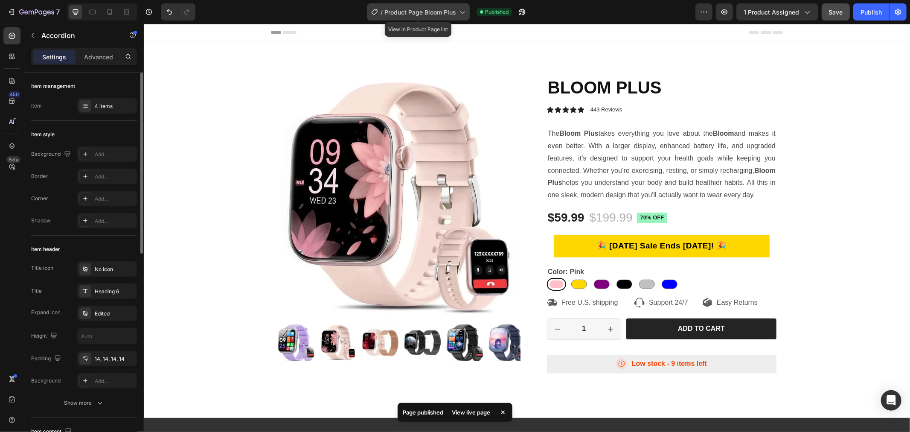
click at [419, 12] on span "Product Page Bloom Plus" at bounding box center [420, 12] width 72 height 9
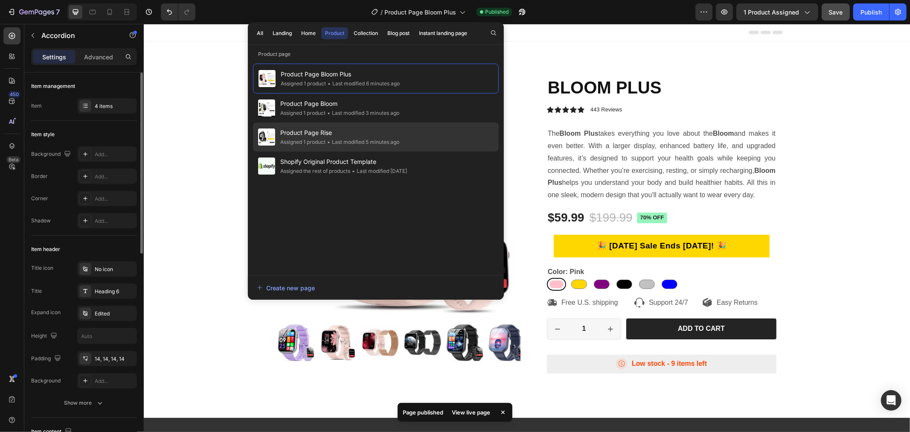
click at [364, 133] on span "Product Page Rise" at bounding box center [339, 133] width 119 height 10
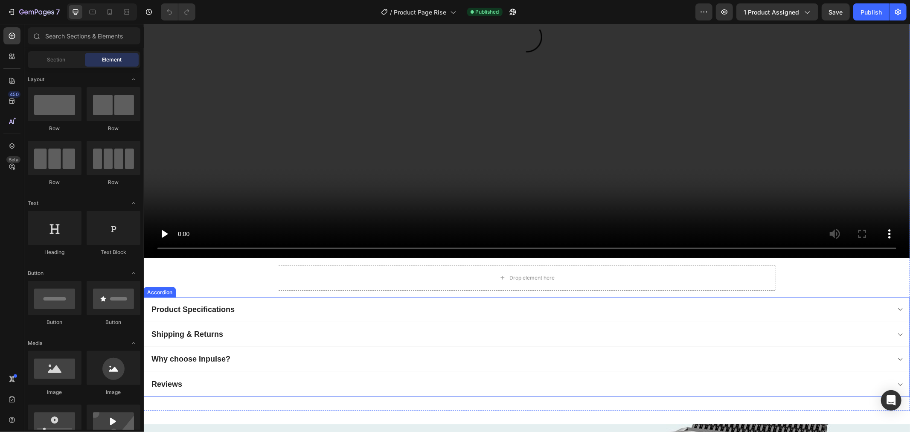
scroll to position [758, 0]
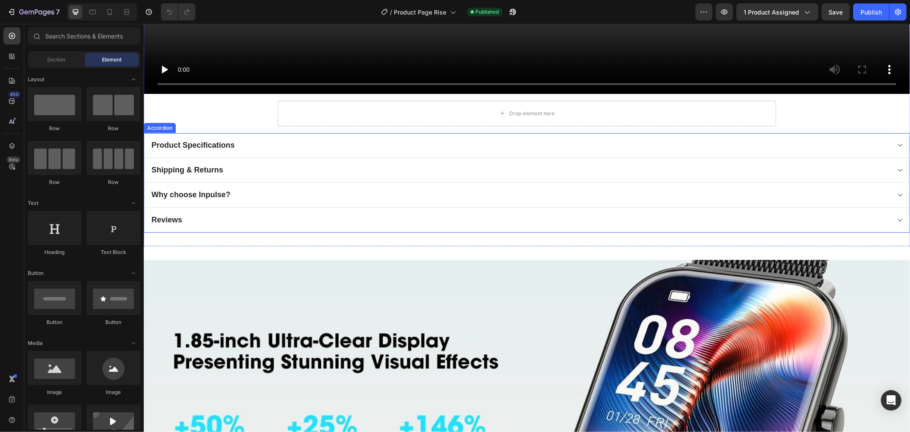
click at [253, 190] on div "Why choose Inpulse?" at bounding box center [520, 194] width 740 height 12
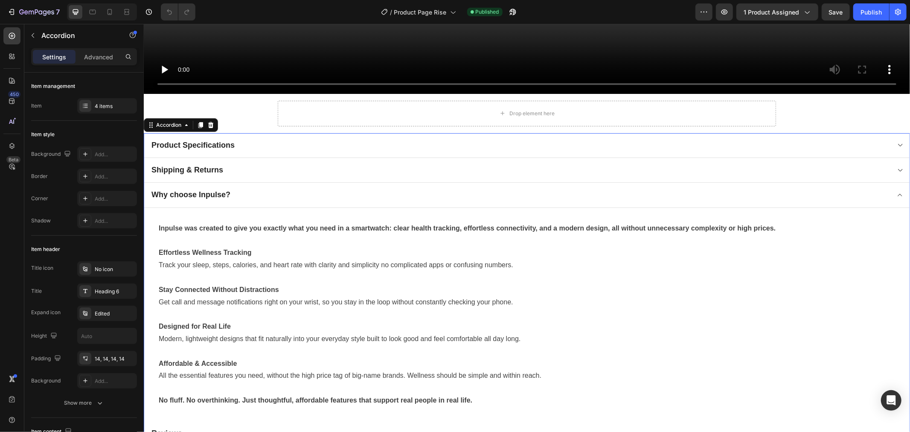
click at [268, 142] on div "Product Specifications" at bounding box center [520, 145] width 740 height 12
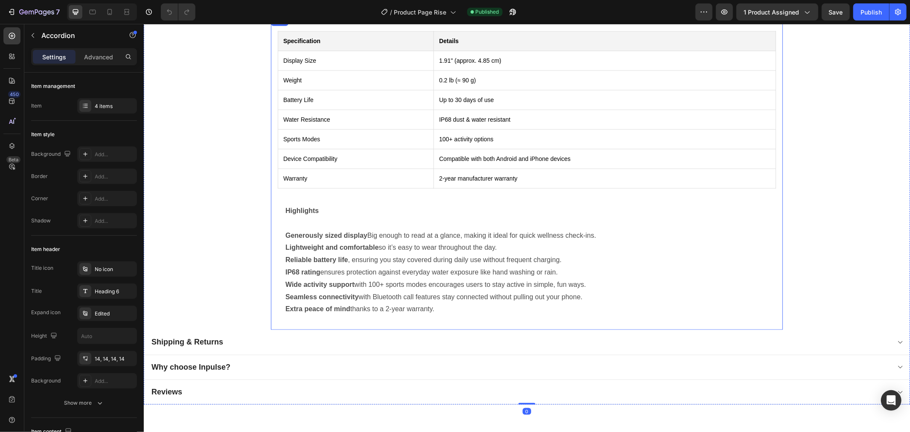
scroll to position [901, 0]
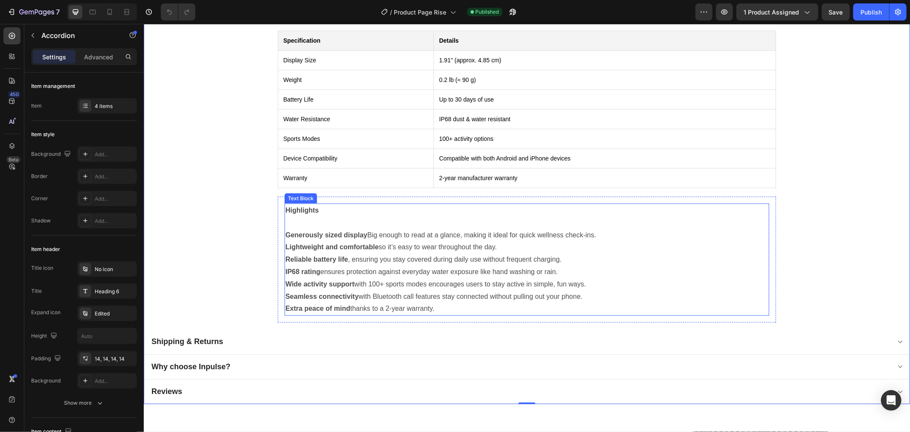
click at [383, 234] on p "Generously sized display Big enough to read at a glance, making it ideal for qu…" at bounding box center [526, 235] width 483 height 12
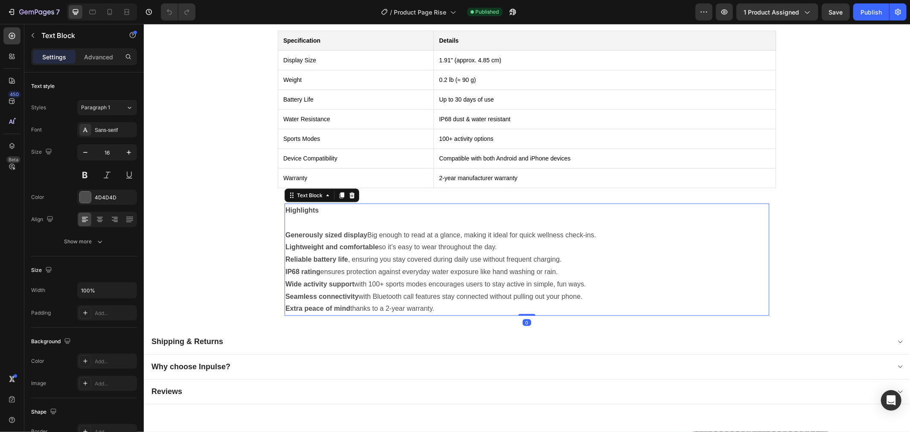
click at [290, 233] on strong "Generously sized display" at bounding box center [326, 234] width 82 height 7
drag, startPoint x: 318, startPoint y: 209, endPoint x: 274, endPoint y: 210, distance: 44.4
click at [277, 210] on div "Highlights Generously sized display Big enough to read at a glance, making it i…" at bounding box center [526, 259] width 498 height 126
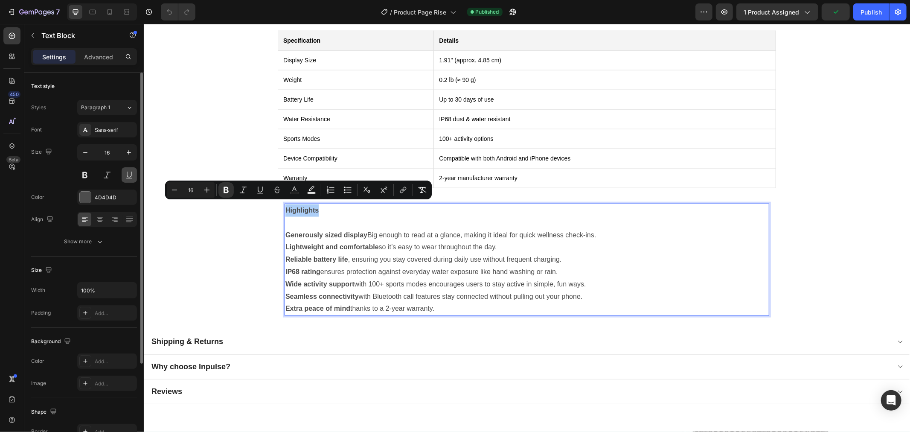
click at [124, 175] on button at bounding box center [129, 174] width 15 height 15
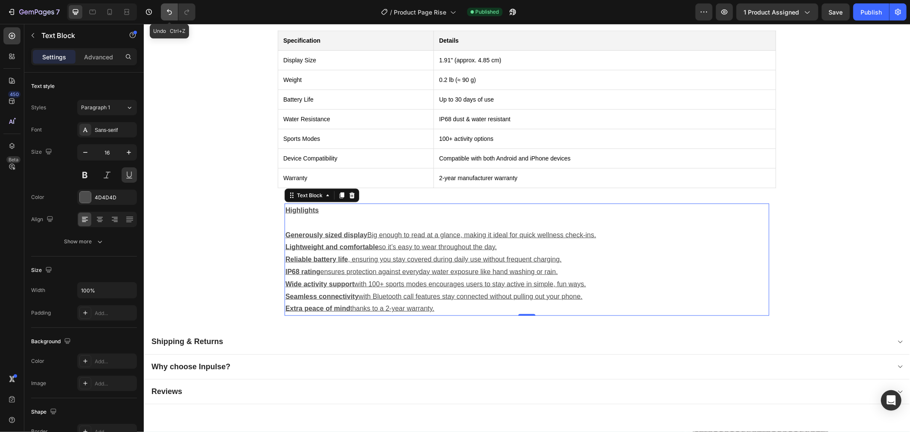
click at [173, 11] on icon "Undo/Redo" at bounding box center [169, 12] width 9 height 9
click at [332, 216] on p "Rich Text Editor. Editing area: main" at bounding box center [526, 222] width 483 height 12
drag, startPoint x: 328, startPoint y: 210, endPoint x: 324, endPoint y: 207, distance: 5.7
click at [328, 210] on p "Highlights" at bounding box center [526, 210] width 483 height 12
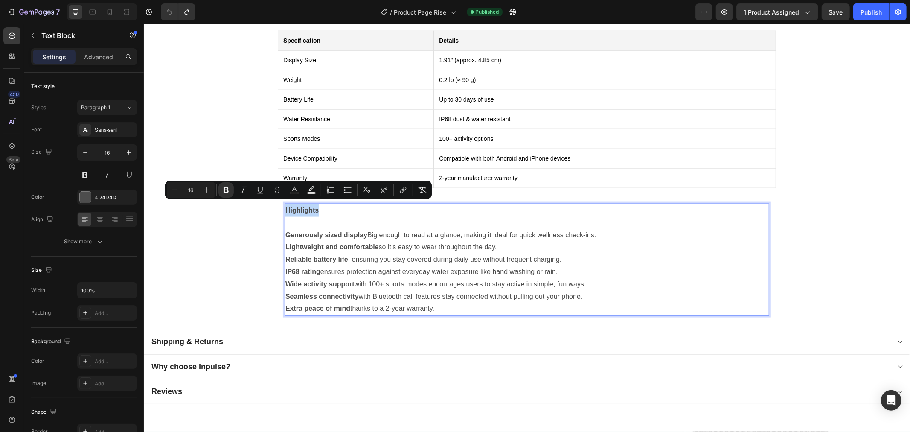
drag, startPoint x: 309, startPoint y: 205, endPoint x: 282, endPoint y: 205, distance: 26.0
click at [285, 205] on p "Highlights" at bounding box center [526, 210] width 483 height 12
click at [258, 192] on icon "Editor contextual toolbar" at bounding box center [260, 190] width 9 height 9
click at [374, 216] on p "Rich Text Editor. Editing area: main" at bounding box center [526, 222] width 483 height 12
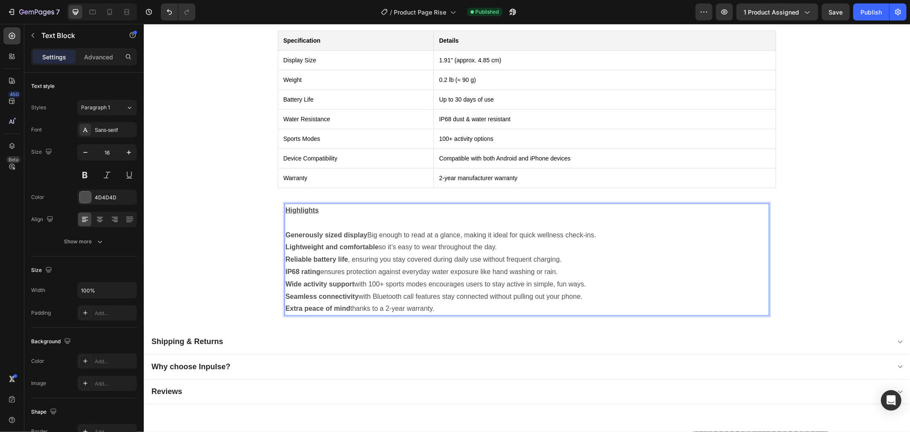
click at [606, 229] on p "Generously sized display Big enough to read at a glance, making it ideal for qu…" at bounding box center [526, 235] width 483 height 12
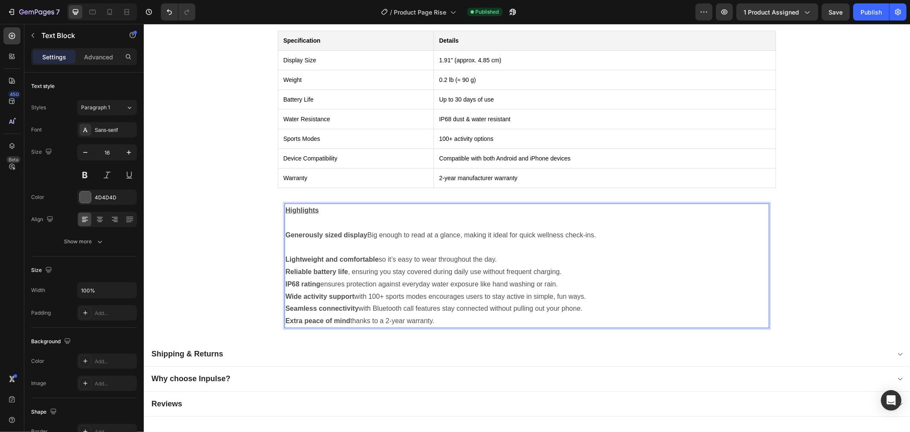
click at [545, 253] on p "Lightweight and comfortable so it’s easy to wear throughout the day." at bounding box center [526, 259] width 483 height 12
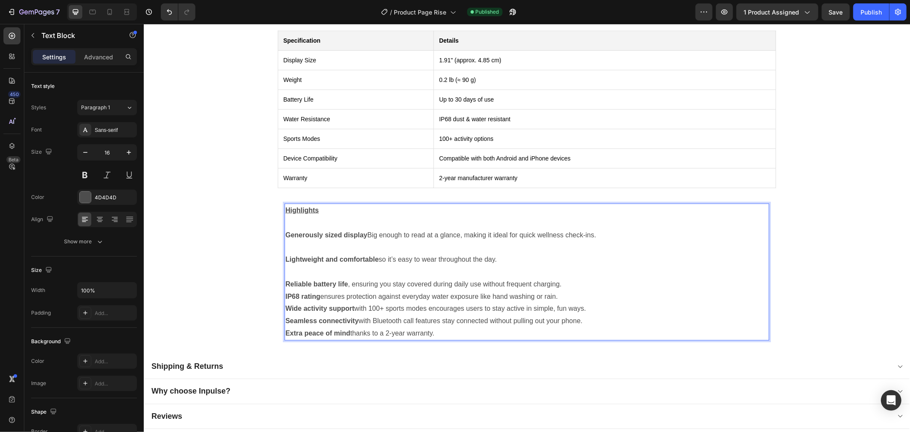
click at [587, 281] on p "Reliable battery life , ensuring you stay covered during daily use without freq…" at bounding box center [526, 284] width 483 height 12
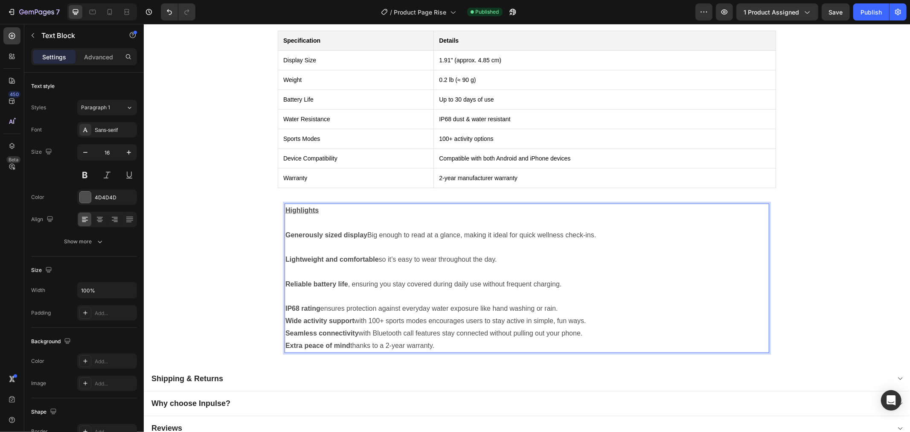
click at [576, 307] on p "IP68 rating ensures protection against everyday water exposure like hand washin…" at bounding box center [526, 308] width 483 height 12
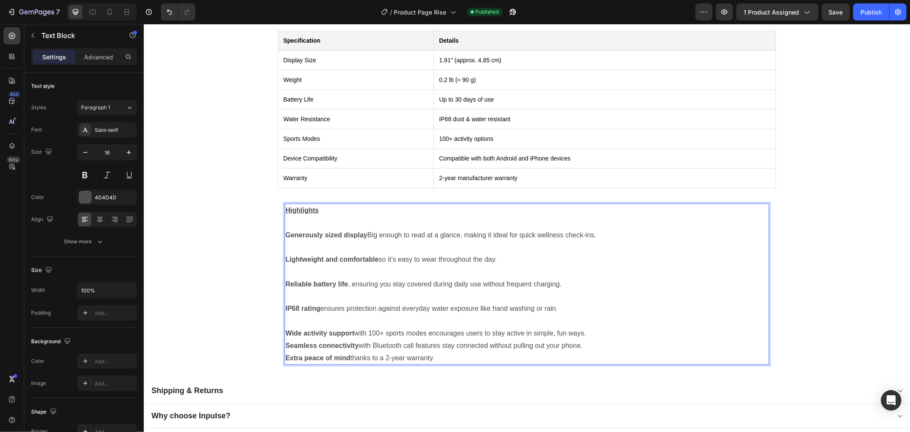
click at [607, 332] on p "Wide activity support with 100+ sports modes encourages users to stay active in…" at bounding box center [526, 333] width 483 height 12
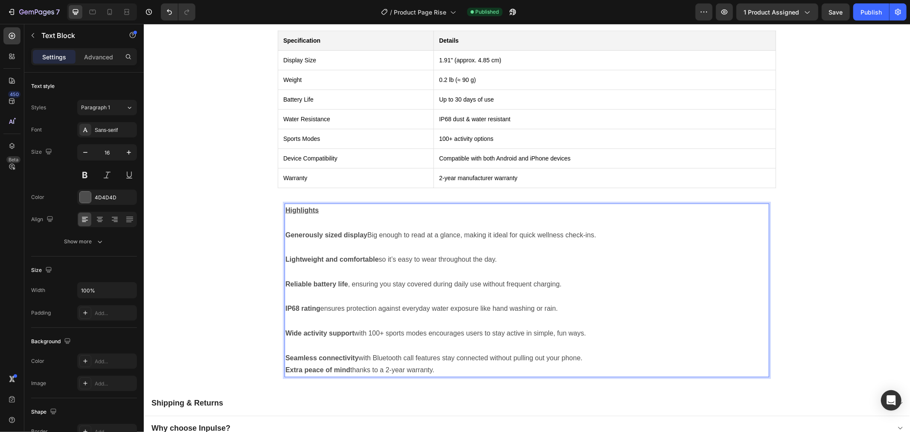
click at [592, 352] on p "Seamless connectivity with Bluetooth call features stay connected without pulli…" at bounding box center [526, 358] width 483 height 12
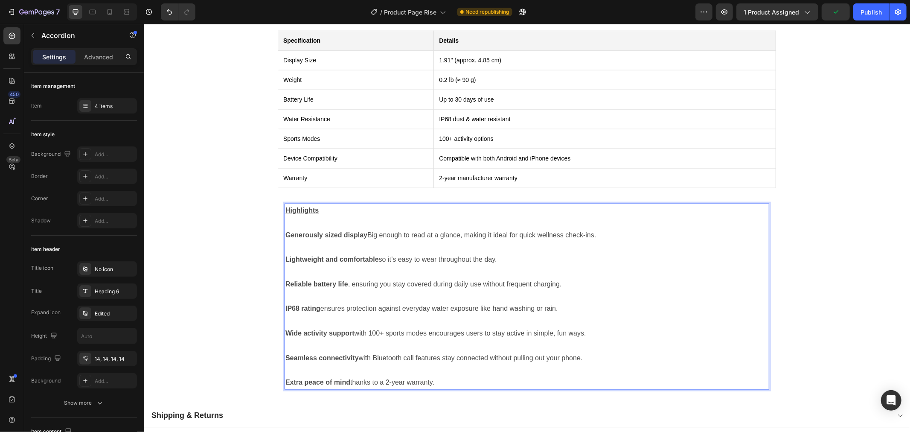
click at [230, 293] on div "Specification Details Display Size 1.91" (approx. 4.85 cm) Weight 0.2 lb (≈ 90 …" at bounding box center [527, 209] width 766 height 388
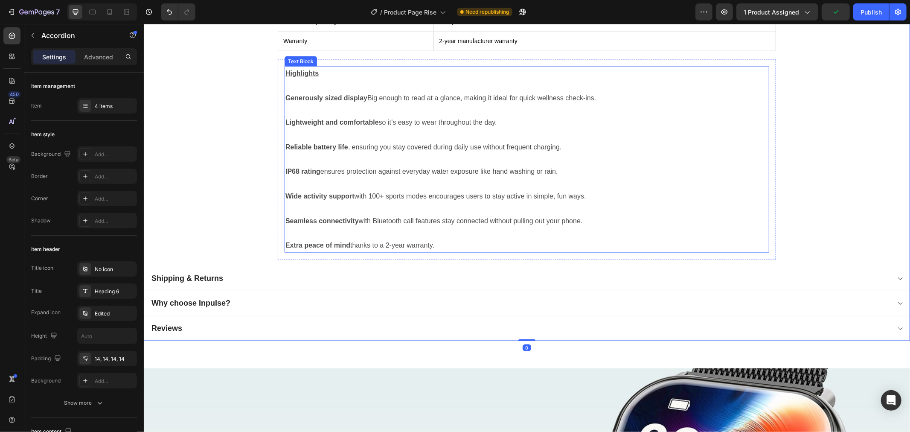
scroll to position [1043, 0]
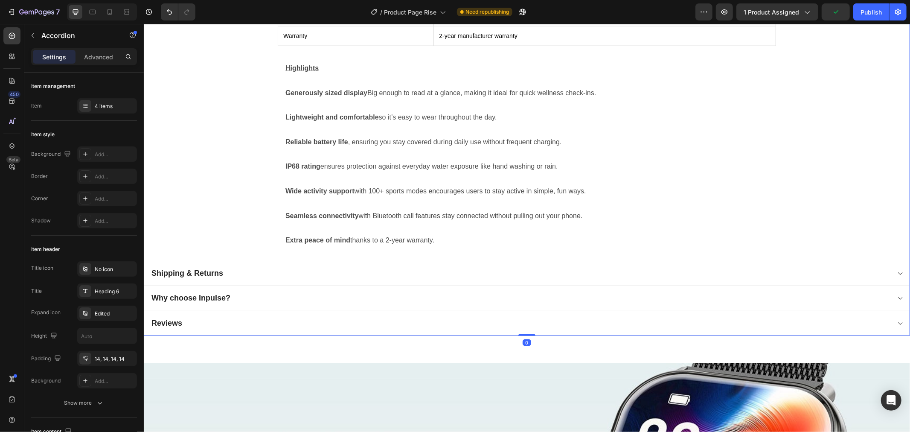
click at [242, 272] on div "Shipping & Returns" at bounding box center [520, 273] width 740 height 12
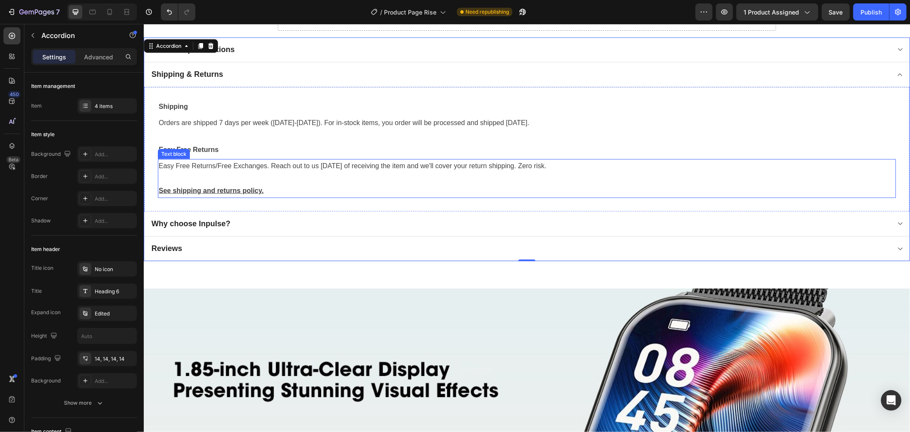
scroll to position [853, 0]
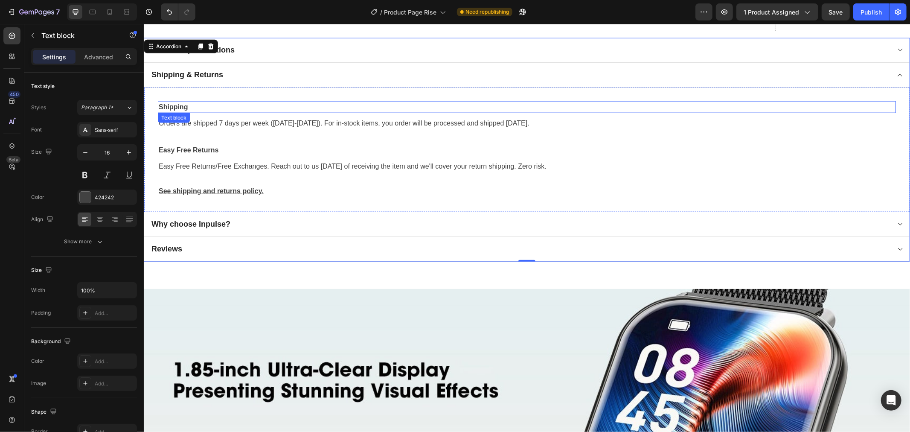
click at [203, 107] on p "Shipping" at bounding box center [526, 107] width 737 height 10
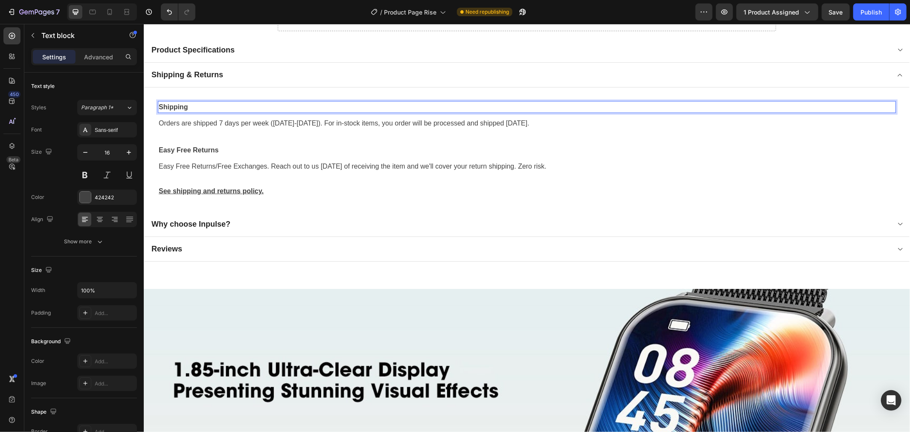
click at [197, 104] on p "Shipping" at bounding box center [526, 107] width 737 height 10
drag, startPoint x: 198, startPoint y: 103, endPoint x: 266, endPoint y: 122, distance: 70.8
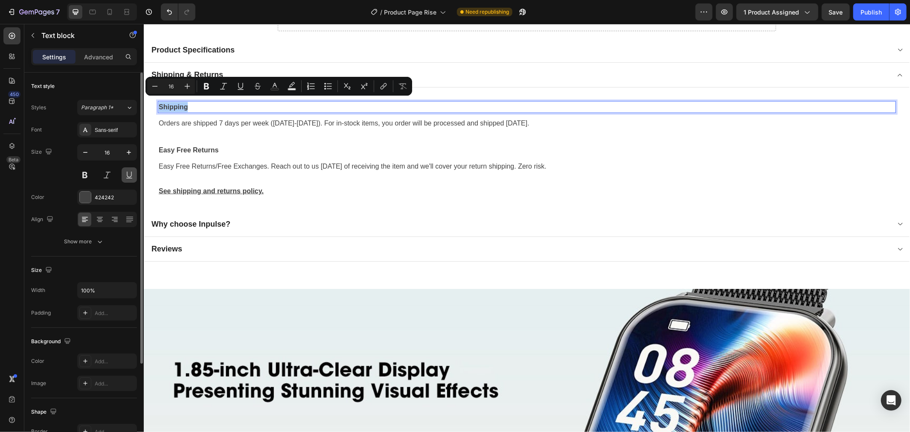
click at [129, 180] on button at bounding box center [129, 174] width 15 height 15
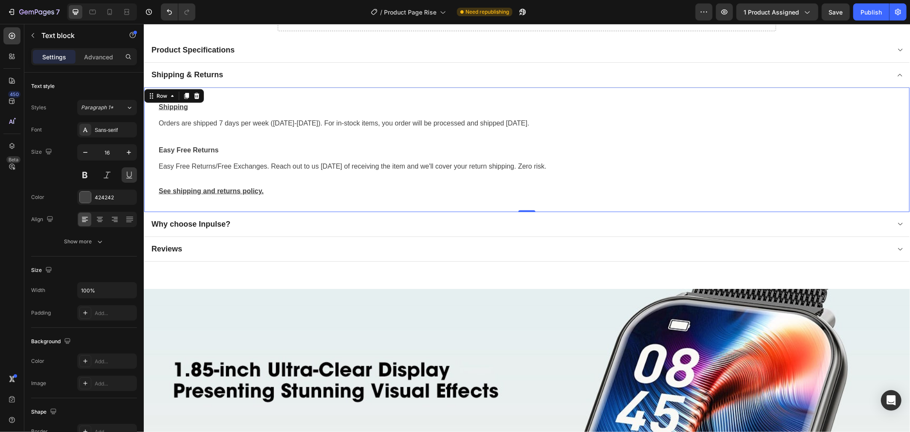
click at [211, 139] on div "Shipping Text block Orders are shipped 7 days per week (Monday-Friday). For in-…" at bounding box center [526, 149] width 738 height 97
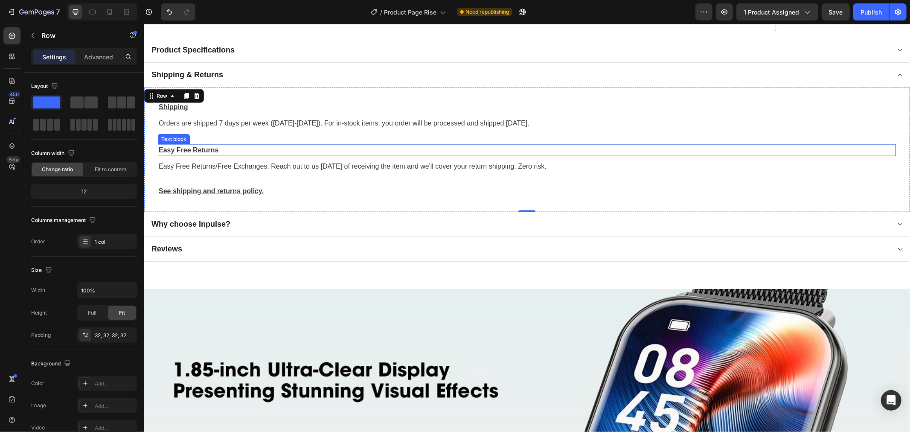
click at [221, 145] on p "Easy Free Returns" at bounding box center [526, 150] width 737 height 10
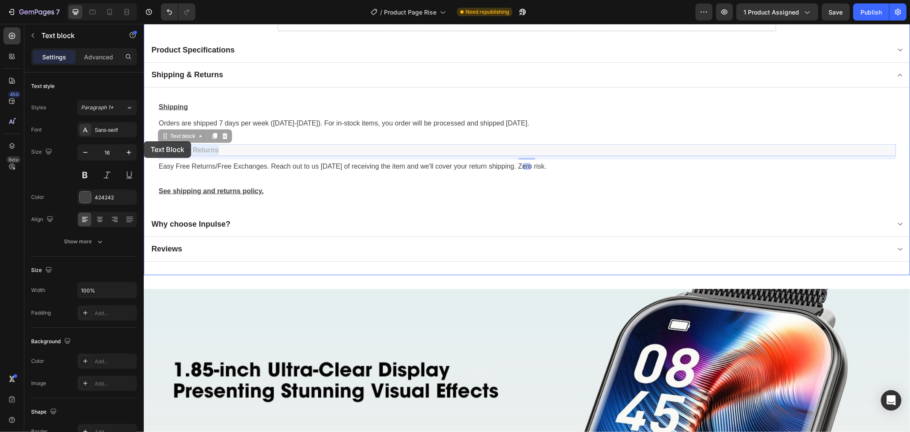
drag, startPoint x: 223, startPoint y: 144, endPoint x: 143, endPoint y: 141, distance: 79.9
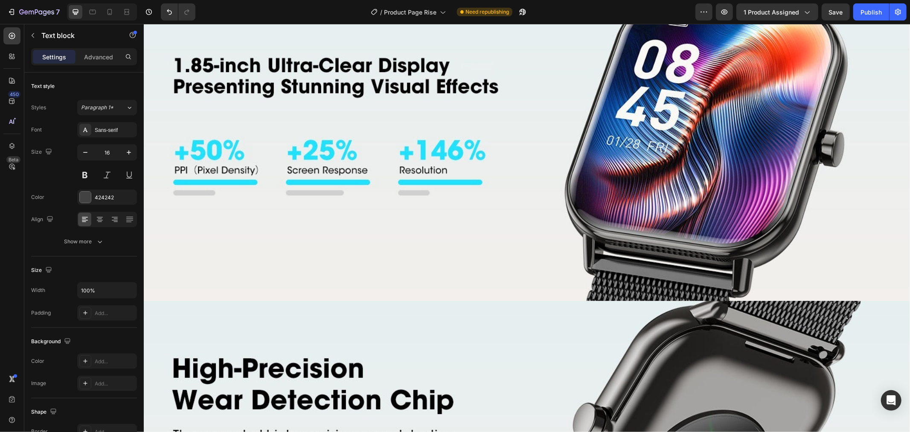
scroll to position [569, 0]
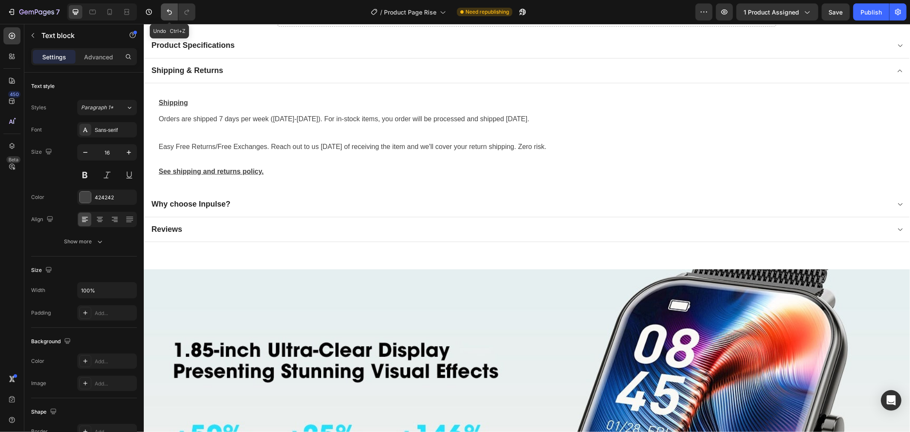
click at [169, 12] on icon "Undo/Redo" at bounding box center [169, 12] width 9 height 9
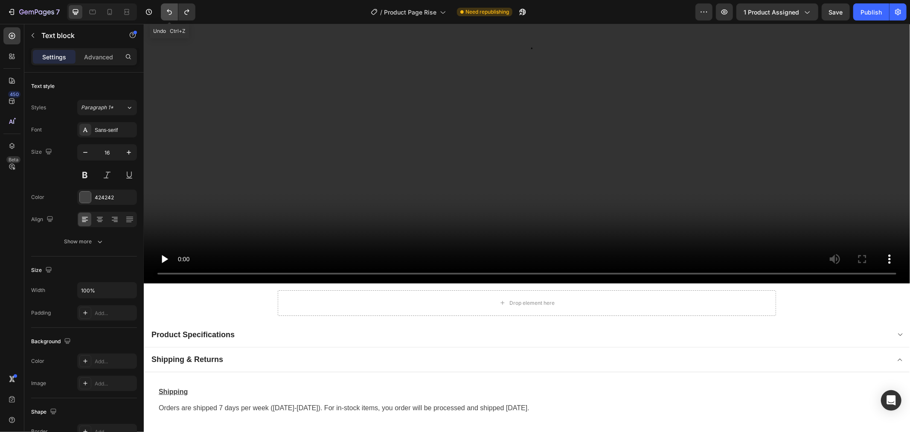
scroll to position [853, 0]
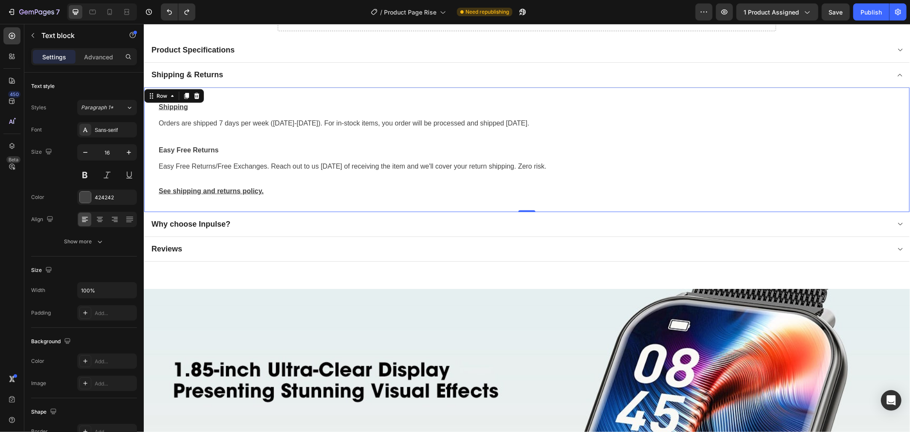
drag, startPoint x: 219, startPoint y: 153, endPoint x: 218, endPoint y: 149, distance: 4.5
click at [219, 152] on div "Shipping Text block Orders are shipped 7 days per week (Monday-Friday). For in-…" at bounding box center [526, 149] width 738 height 97
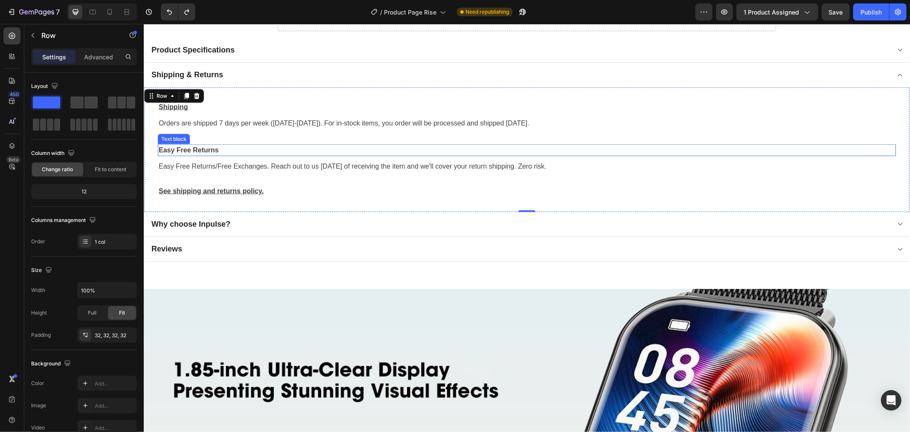
click at [217, 146] on p "Easy Free Returns" at bounding box center [526, 150] width 737 height 10
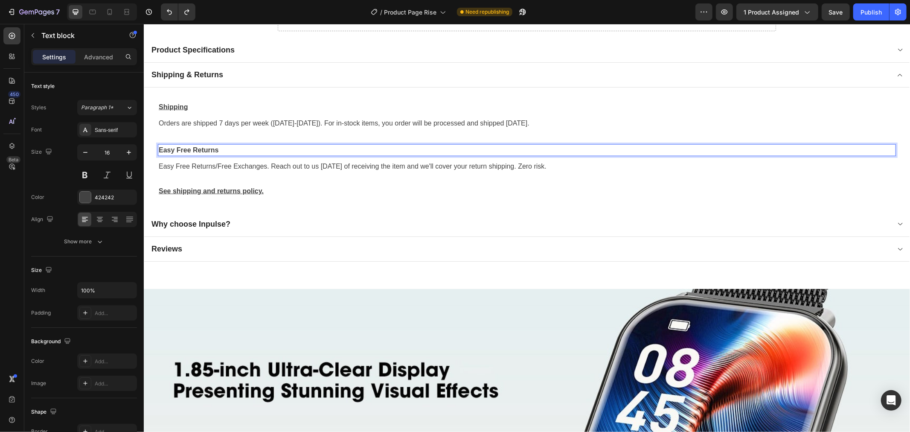
click at [223, 146] on p "Easy Free Returns" at bounding box center [526, 150] width 737 height 10
drag, startPoint x: 224, startPoint y: 146, endPoint x: 154, endPoint y: 145, distance: 69.6
click at [155, 145] on div "Shipping Text block Orders are shipped 7 days per week ([DATE]-[DATE]). For in-…" at bounding box center [527, 149] width 766 height 124
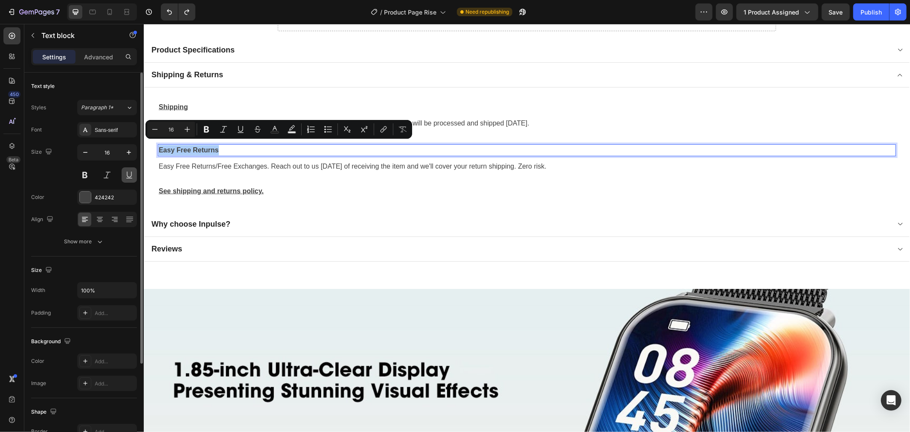
click at [129, 177] on button at bounding box center [129, 174] width 15 height 15
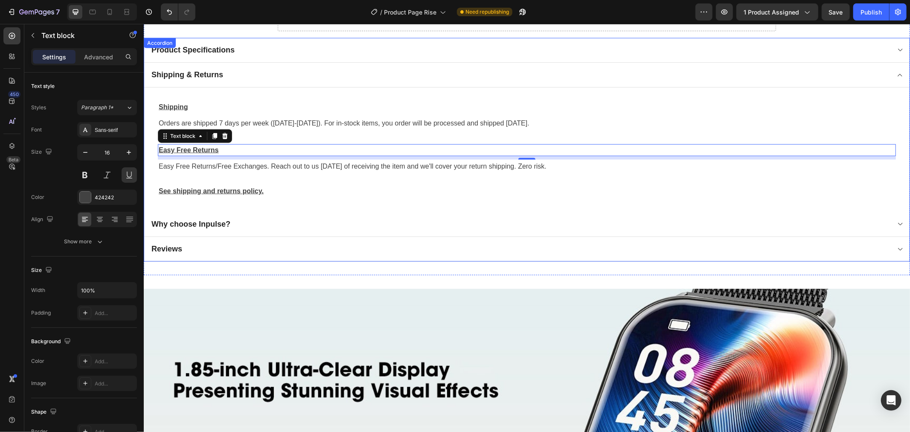
click at [355, 218] on div "Why choose Inpulse?" at bounding box center [520, 224] width 740 height 12
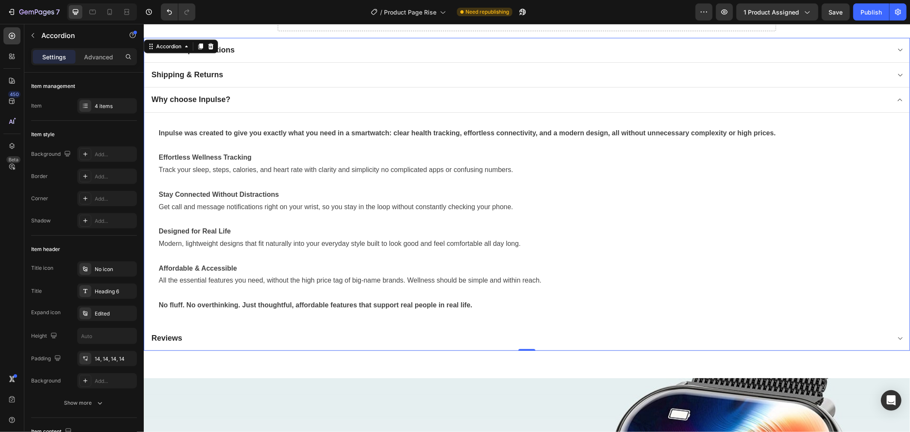
click at [328, 332] on div "Reviews" at bounding box center [520, 338] width 740 height 12
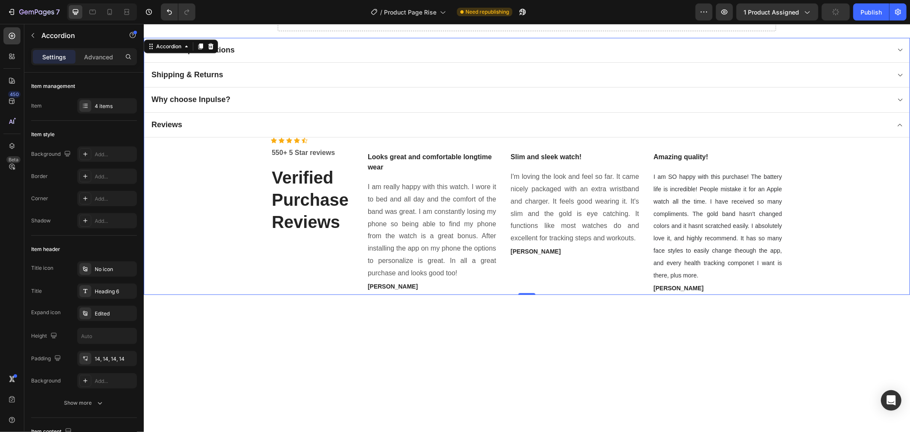
scroll to position [664, 0]
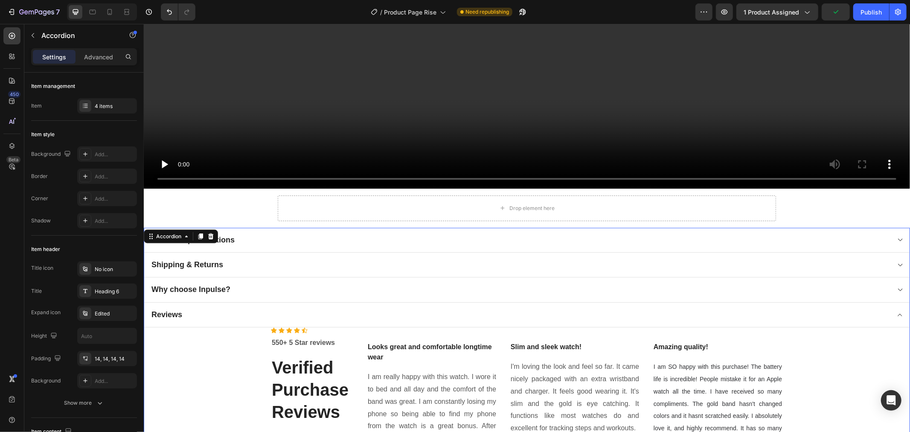
click at [227, 262] on div "Shipping & Returns" at bounding box center [520, 264] width 740 height 12
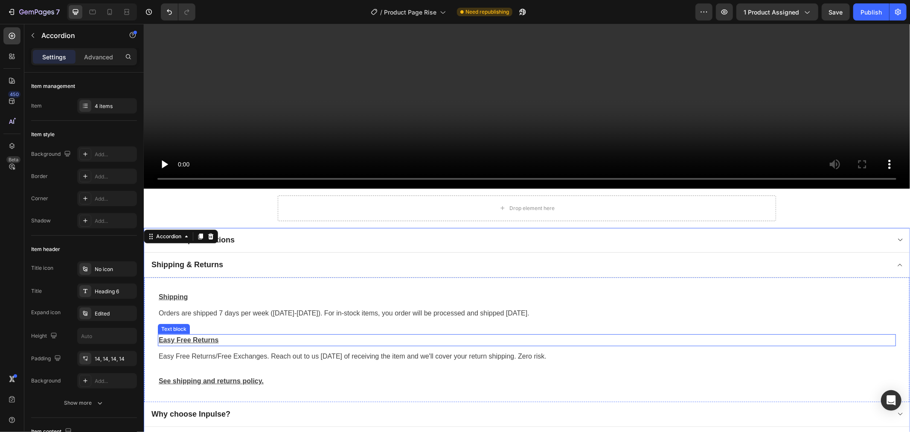
click at [173, 335] on p "Easy Free Returns" at bounding box center [526, 340] width 737 height 10
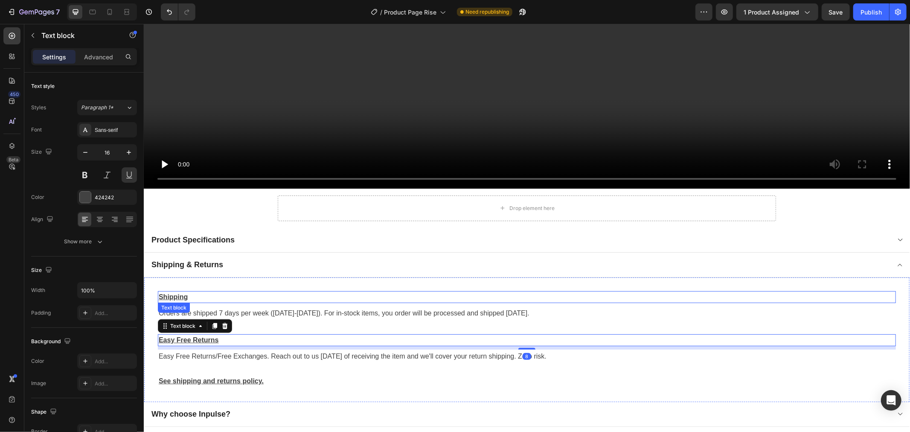
click at [199, 291] on p "Shipping" at bounding box center [526, 296] width 737 height 10
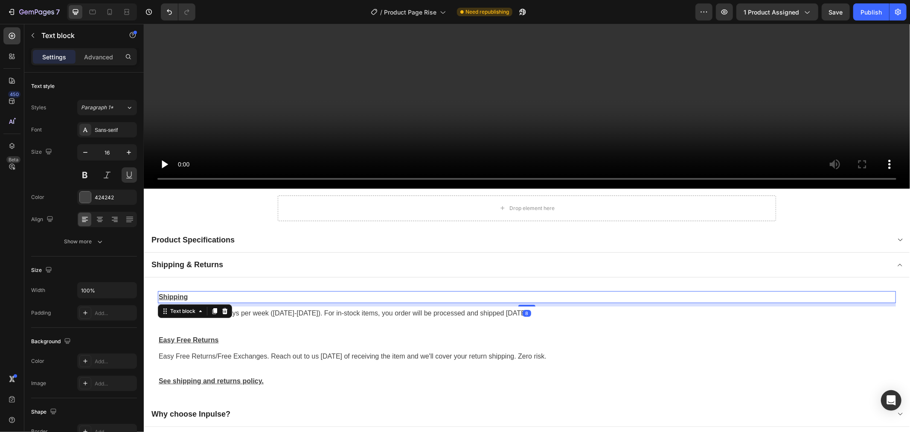
click at [177, 293] on p "Shipping" at bounding box center [526, 296] width 737 height 10
click at [208, 326] on div "Shipping Text block 8 Orders are shipped 7 days per week (Monday-Friday). For i…" at bounding box center [526, 339] width 738 height 97
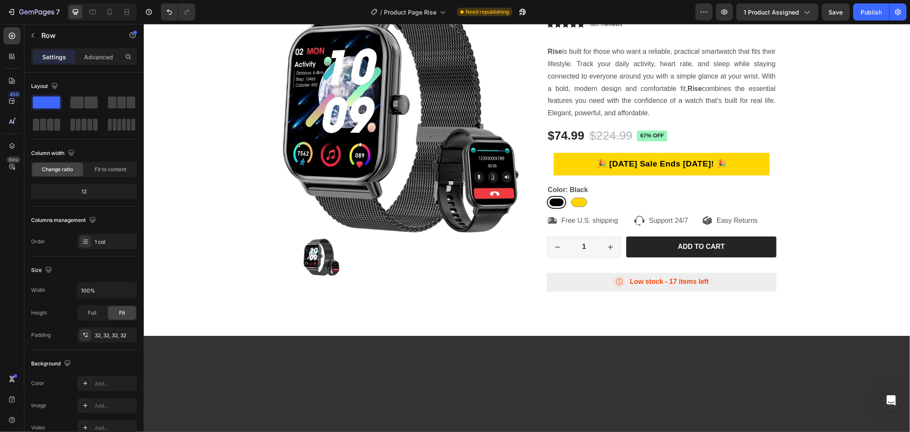
scroll to position [0, 0]
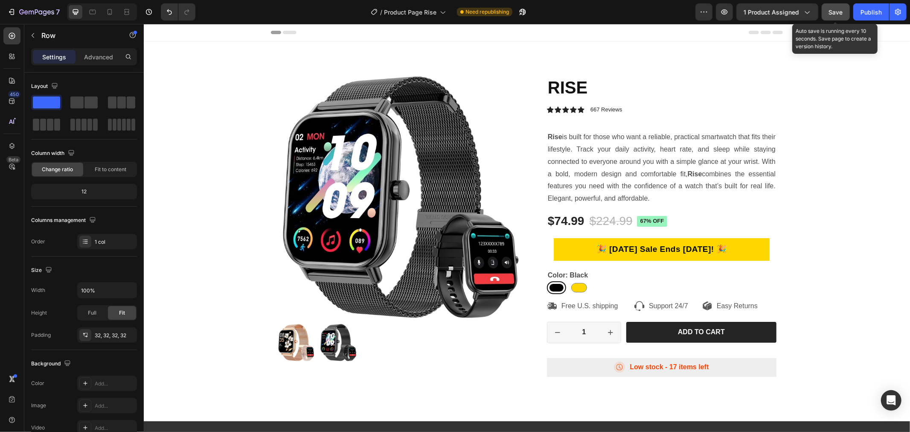
click at [834, 14] on span "Save" at bounding box center [836, 12] width 14 height 7
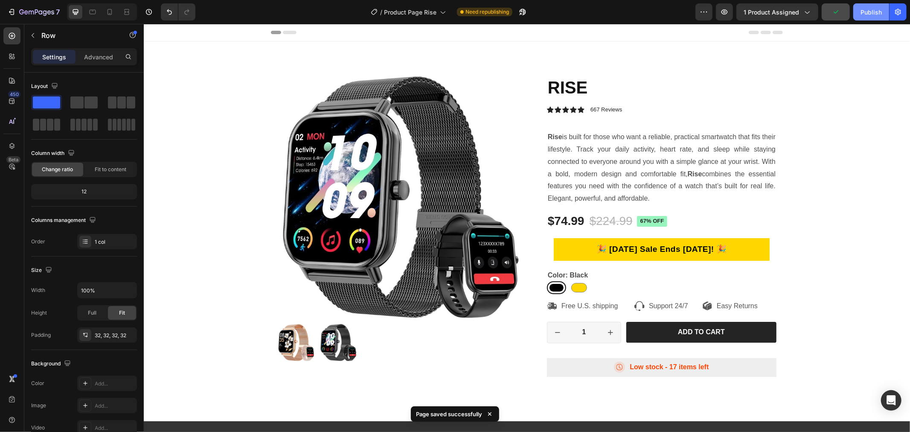
click at [876, 13] on div "Publish" at bounding box center [871, 12] width 21 height 9
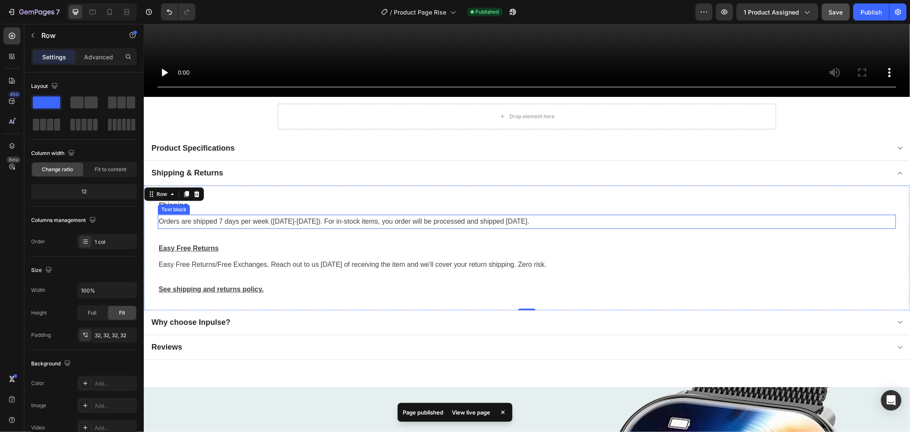
scroll to position [758, 0]
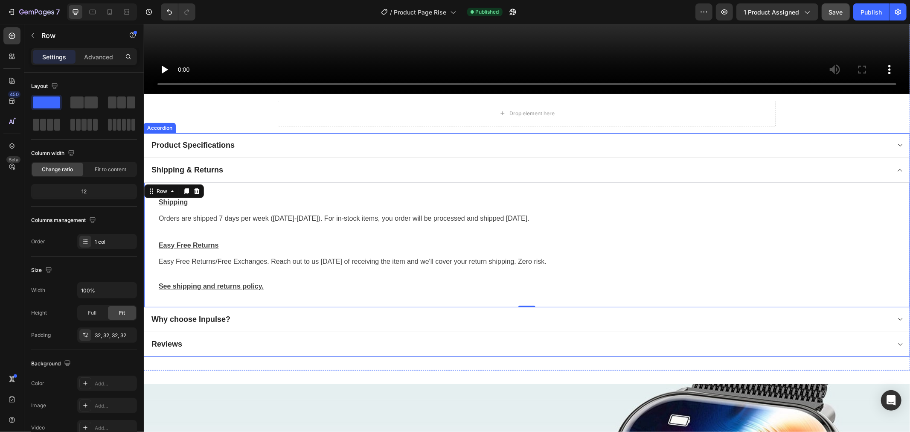
click at [243, 316] on div "Why choose Inpulse?" at bounding box center [520, 319] width 740 height 12
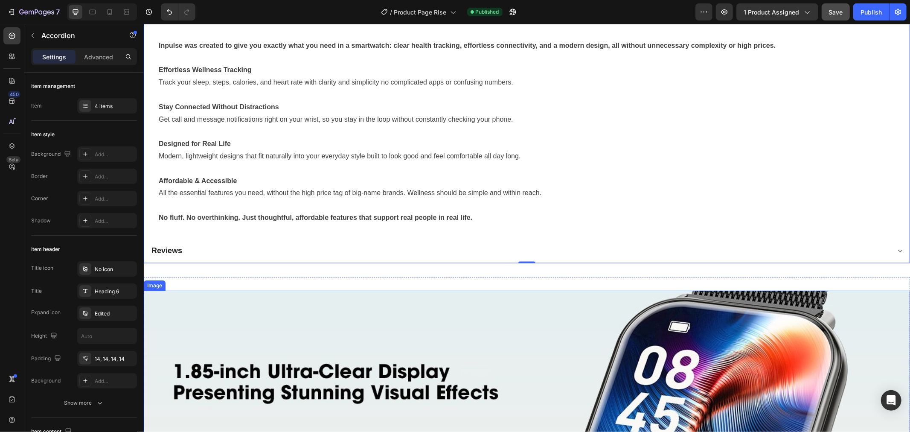
scroll to position [948, 0]
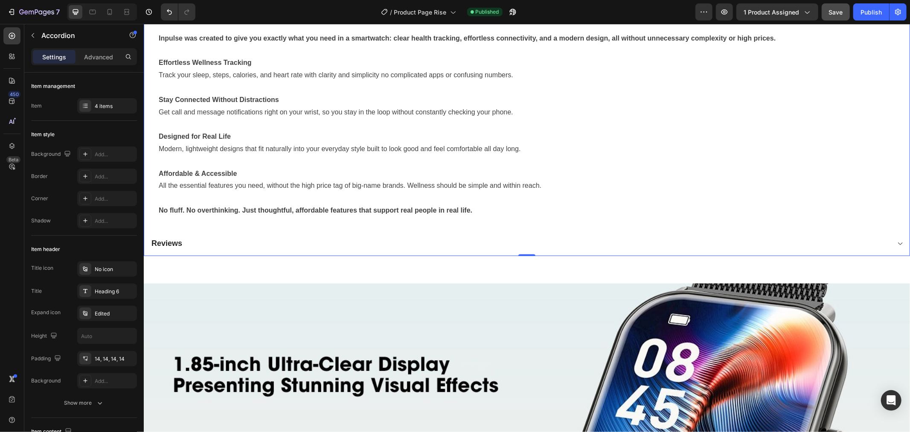
click at [426, 241] on div "Reviews" at bounding box center [520, 243] width 740 height 12
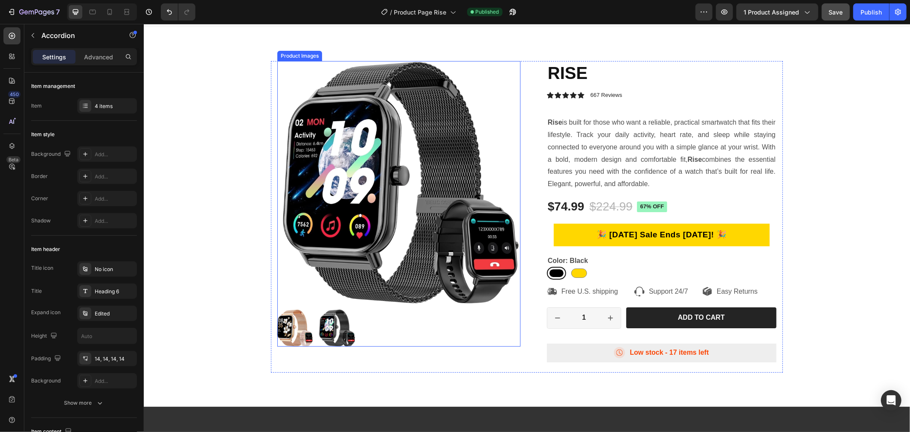
scroll to position [0, 0]
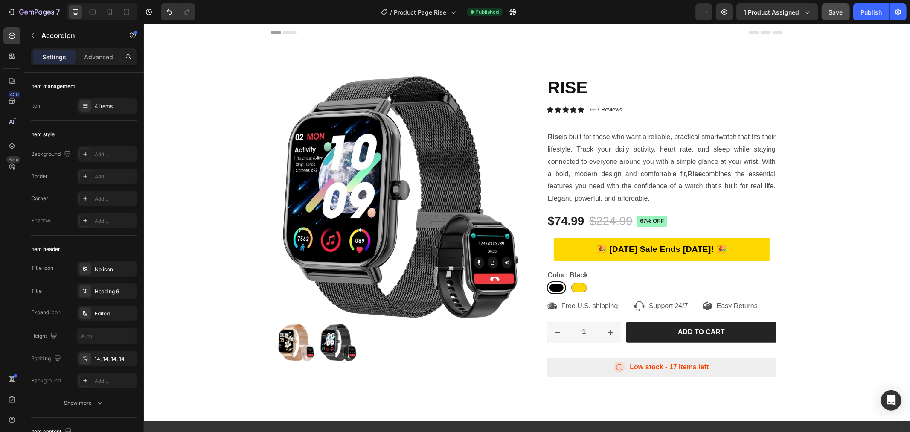
click at [838, 18] on button "Save" at bounding box center [836, 11] width 28 height 17
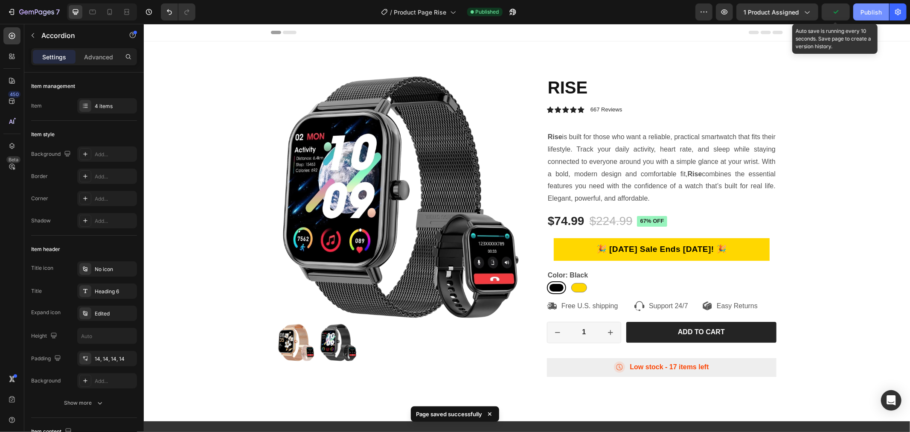
click at [867, 15] on div "Publish" at bounding box center [871, 12] width 21 height 9
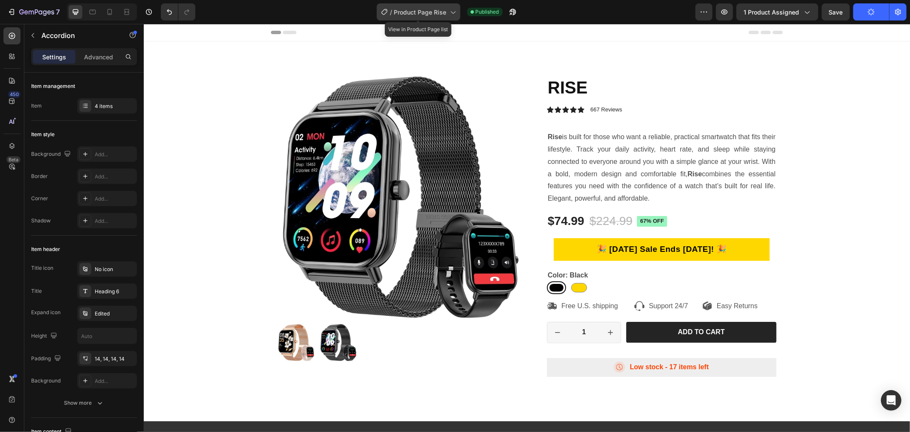
click at [444, 10] on span "Product Page Rise" at bounding box center [420, 12] width 52 height 9
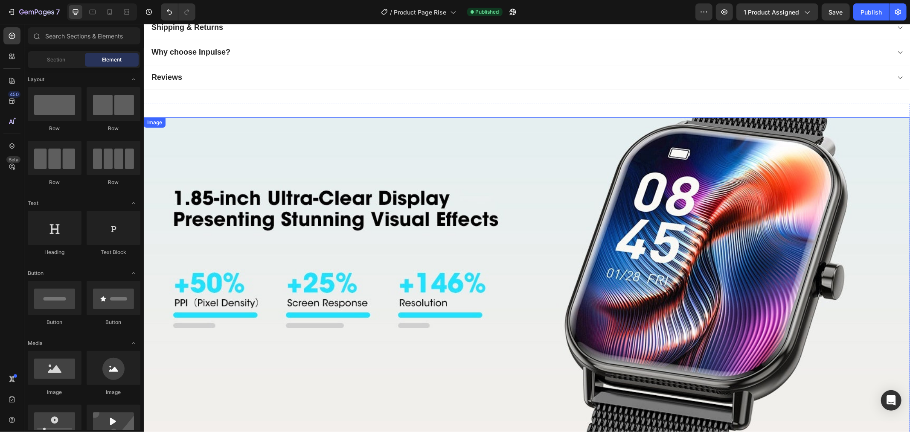
scroll to position [711, 0]
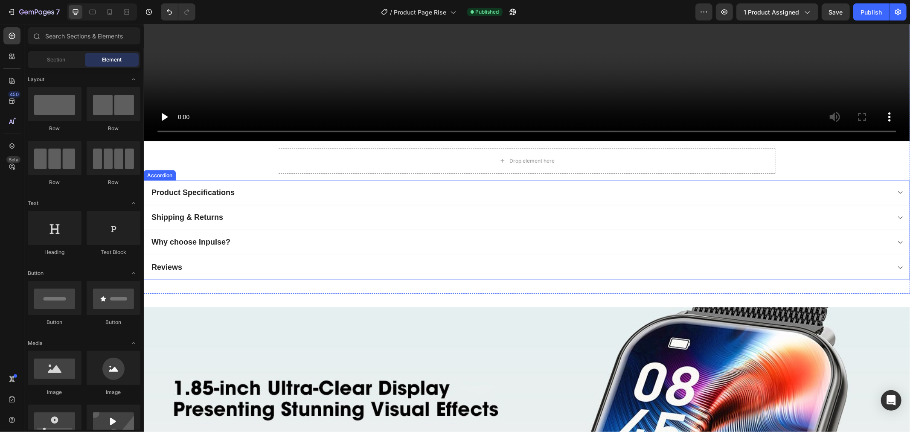
click at [244, 241] on div "Why choose Inpulse?" at bounding box center [520, 242] width 740 height 12
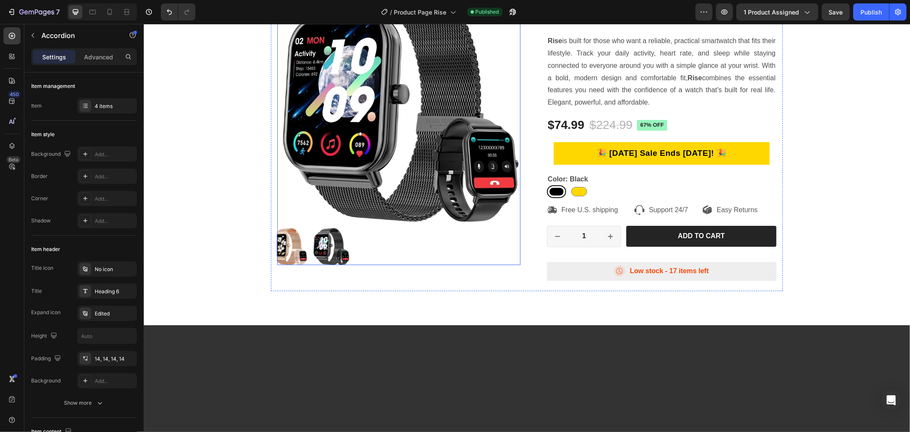
scroll to position [0, 0]
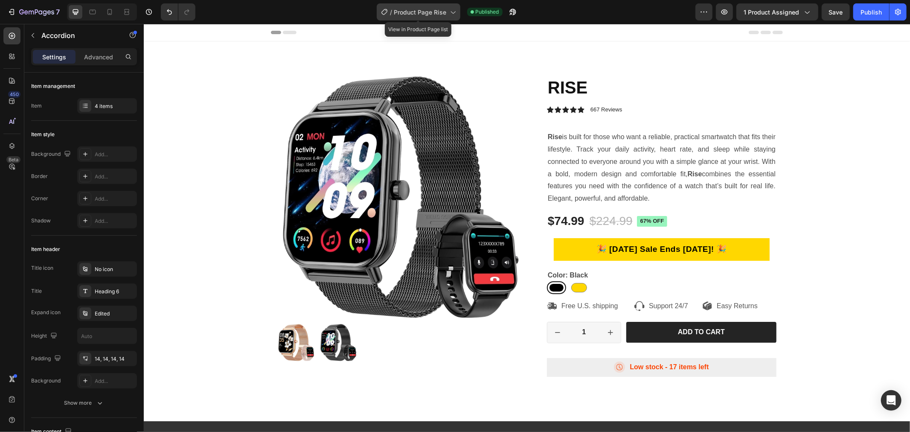
click at [430, 17] on div "/ Product Page Rise" at bounding box center [419, 11] width 84 height 17
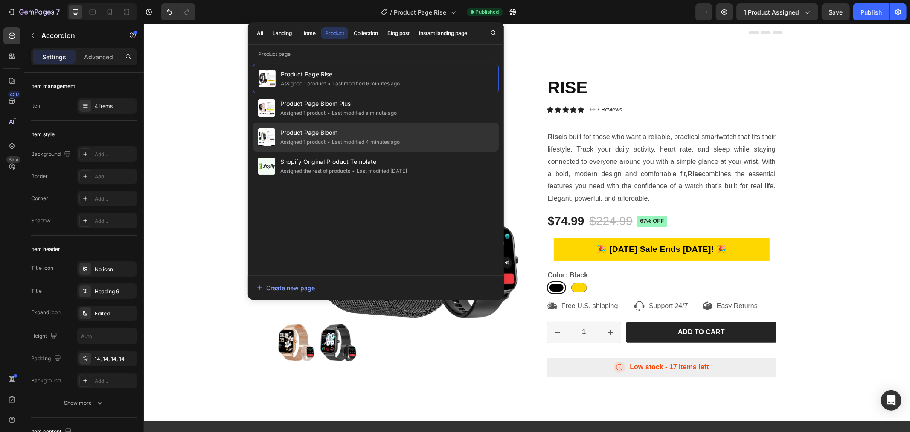
click at [377, 129] on span "Product Page Bloom" at bounding box center [339, 133] width 119 height 10
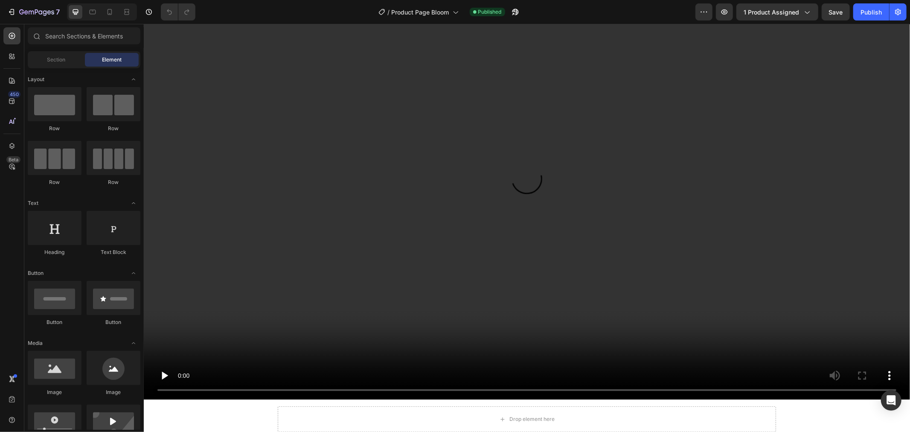
scroll to position [758, 0]
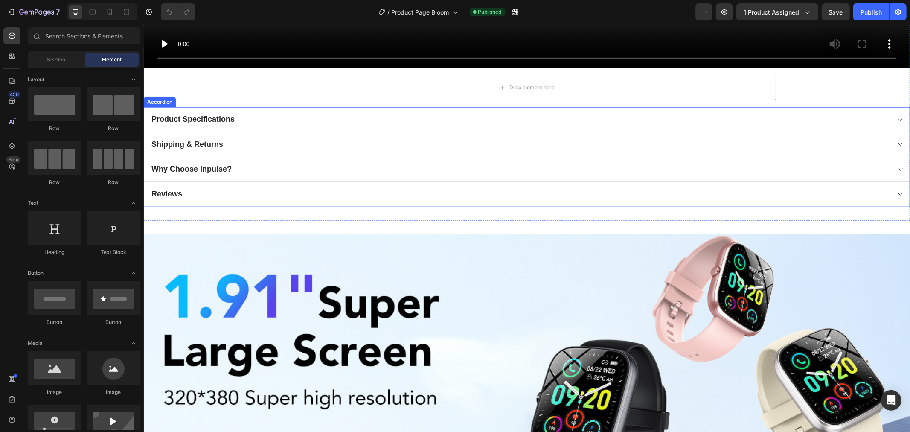
click at [236, 113] on div "Product Specifications" at bounding box center [520, 119] width 740 height 12
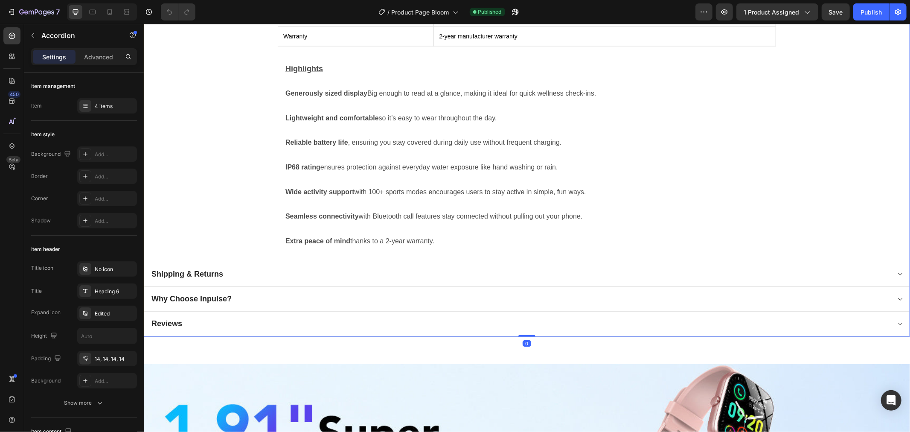
scroll to position [1043, 0]
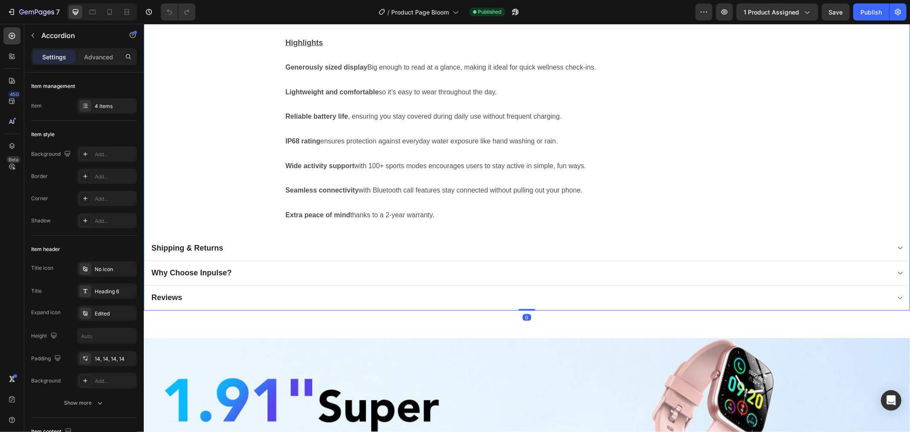
click at [270, 249] on div "Shipping & Returns" at bounding box center [520, 248] width 740 height 12
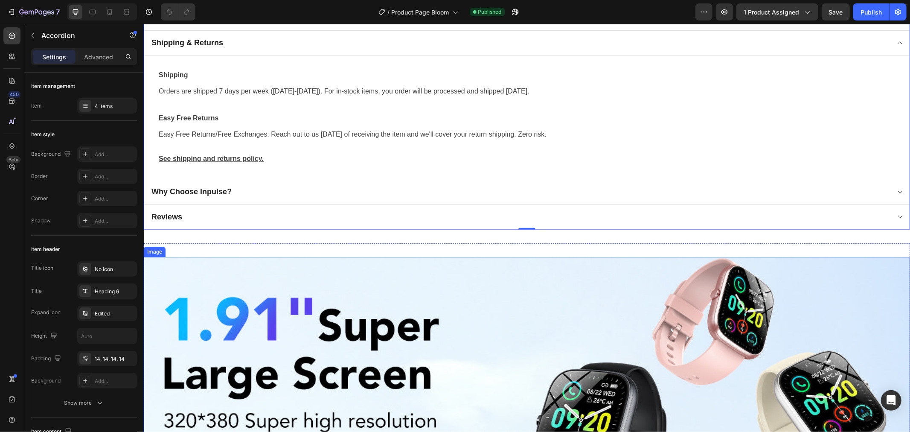
scroll to position [853, 0]
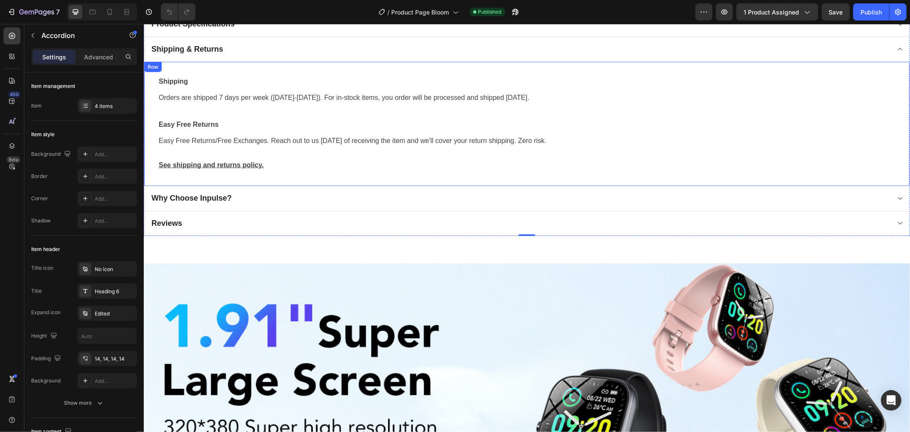
click at [221, 76] on p "Shipping" at bounding box center [526, 81] width 737 height 10
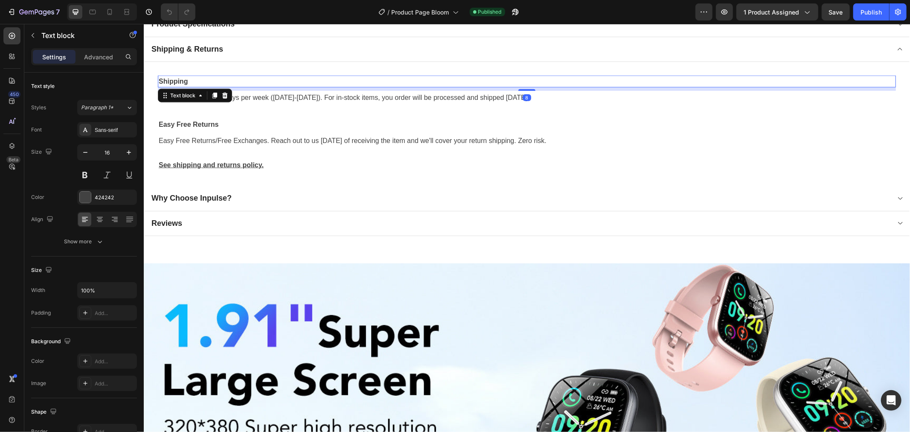
click at [189, 77] on p "Shipping" at bounding box center [526, 81] width 737 height 10
drag, startPoint x: 190, startPoint y: 77, endPoint x: 159, endPoint y: 77, distance: 31.2
click at [159, 77] on p "Shipping" at bounding box center [526, 81] width 737 height 10
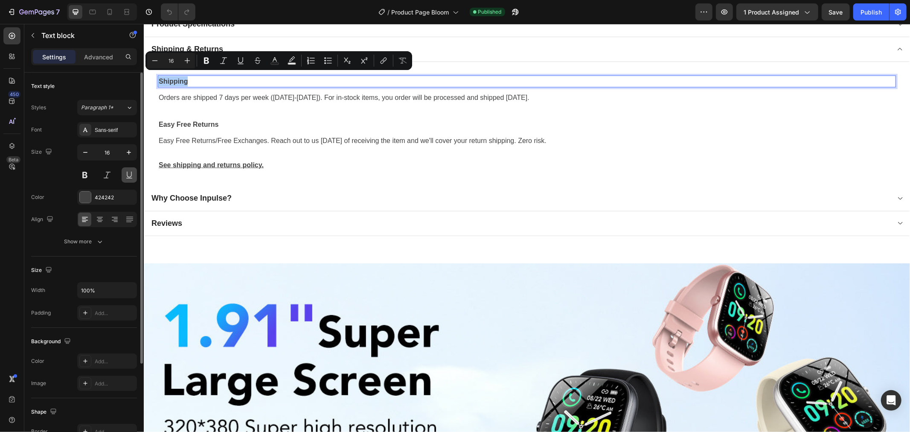
click at [131, 176] on button at bounding box center [129, 174] width 15 height 15
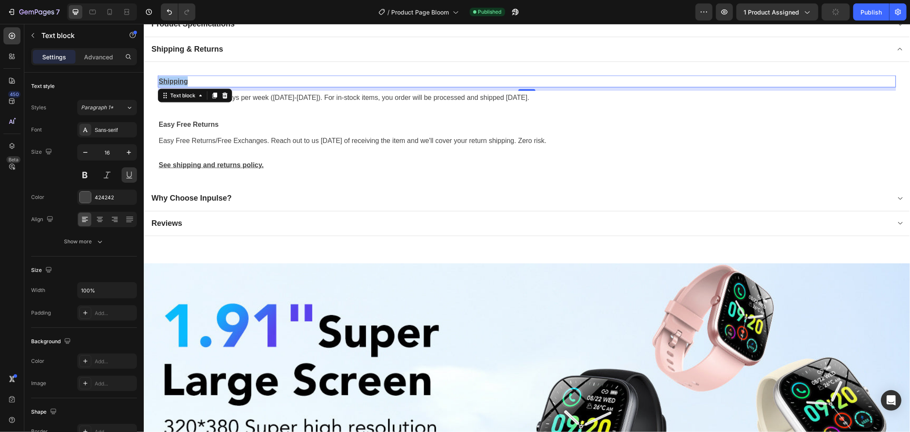
click at [224, 118] on div "Easy Free Returns" at bounding box center [526, 124] width 738 height 12
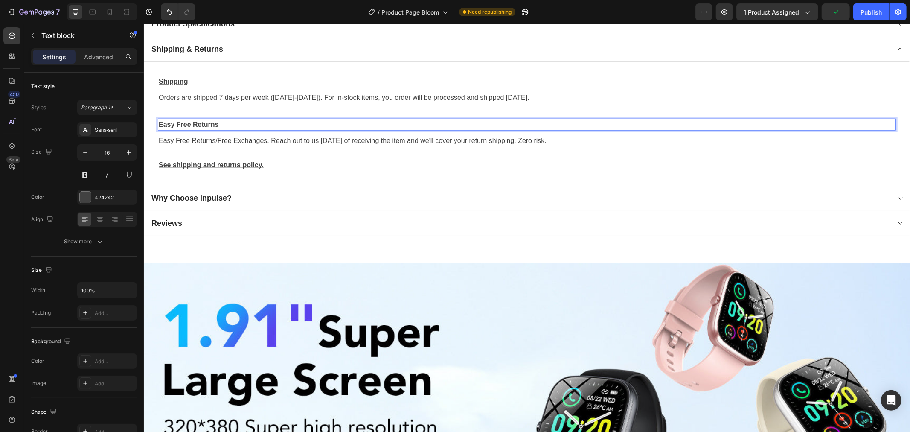
click at [225, 121] on p "Easy Free Returns" at bounding box center [526, 124] width 737 height 10
drag, startPoint x: 225, startPoint y: 121, endPoint x: 160, endPoint y: 122, distance: 64.4
click at [160, 122] on p "Easy Free Returns" at bounding box center [526, 124] width 737 height 10
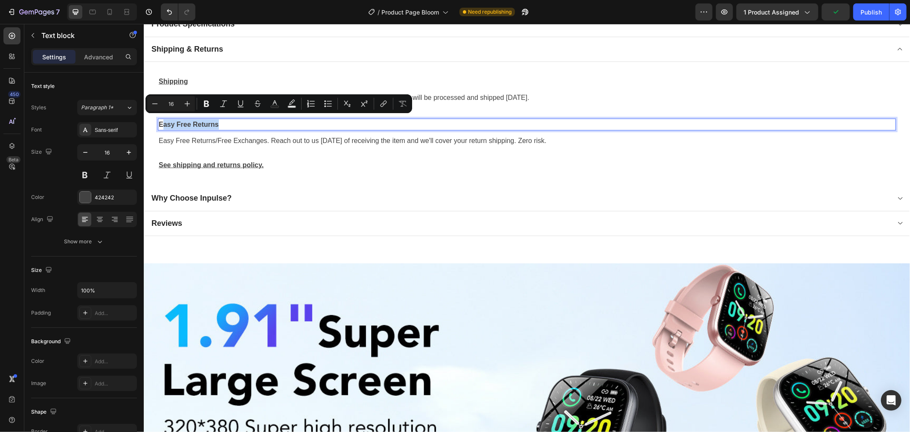
click at [228, 122] on p "Easy Free Returns" at bounding box center [526, 124] width 737 height 10
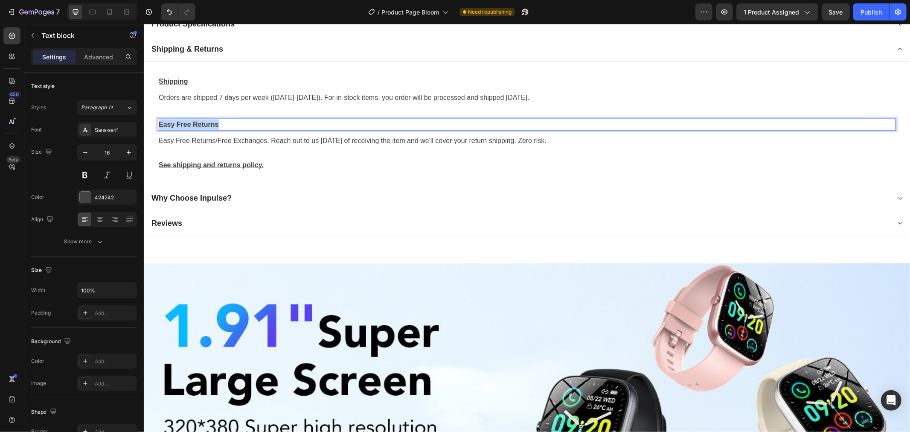
drag, startPoint x: 190, startPoint y: 120, endPoint x: 159, endPoint y: 121, distance: 31.2
click at [159, 121] on p "Easy Free Returns" at bounding box center [526, 124] width 737 height 10
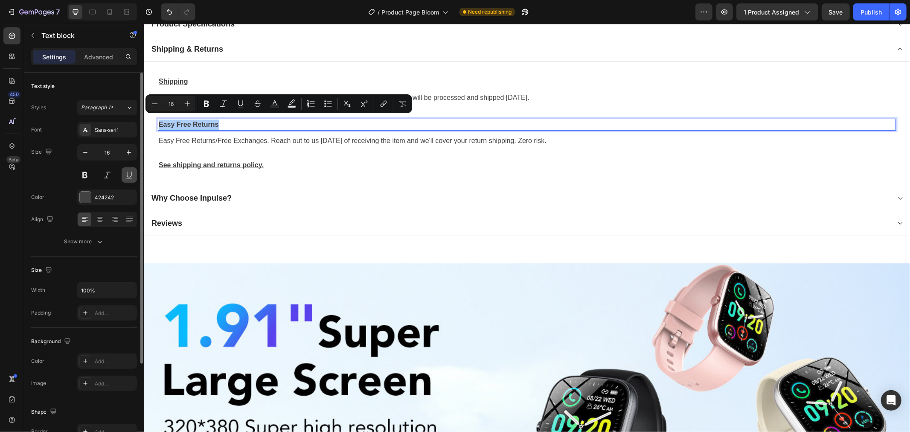
drag, startPoint x: 128, startPoint y: 178, endPoint x: 11, endPoint y: 153, distance: 119.4
click at [128, 178] on button at bounding box center [129, 174] width 15 height 15
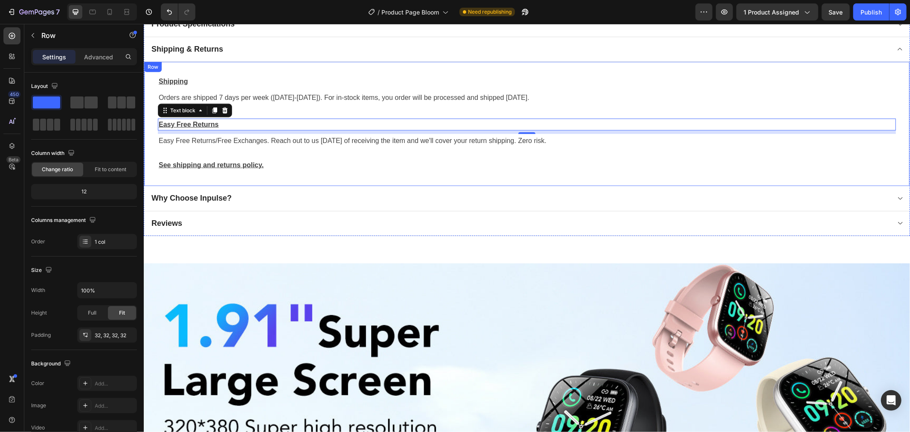
click at [300, 176] on div "Shipping Text block Orders are shipped 7 days per week ([DATE]-[DATE]). For in-…" at bounding box center [527, 123] width 766 height 124
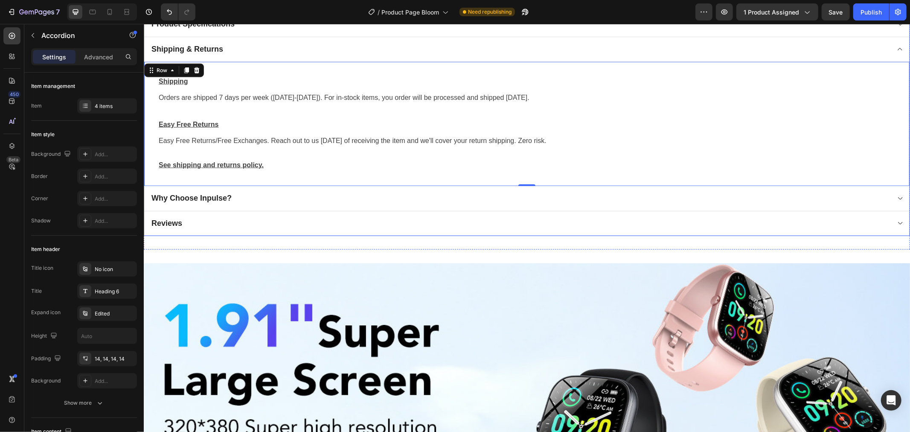
click at [276, 192] on div "Why Choose Inpulse?" at bounding box center [520, 198] width 740 height 12
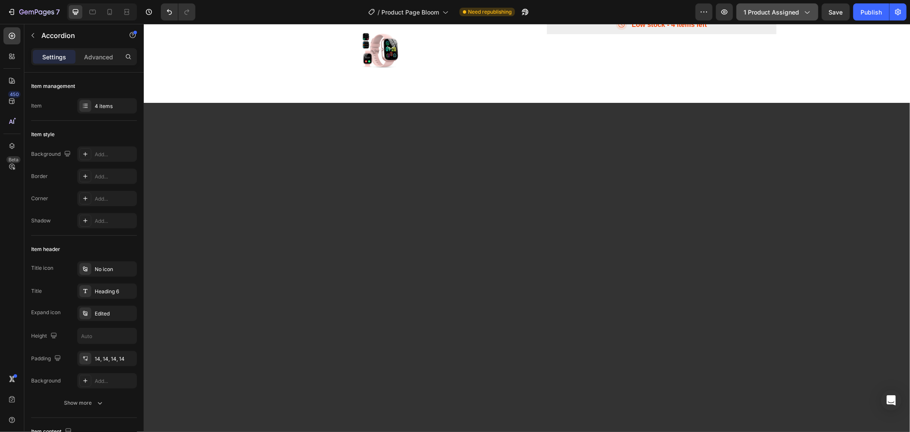
scroll to position [284, 0]
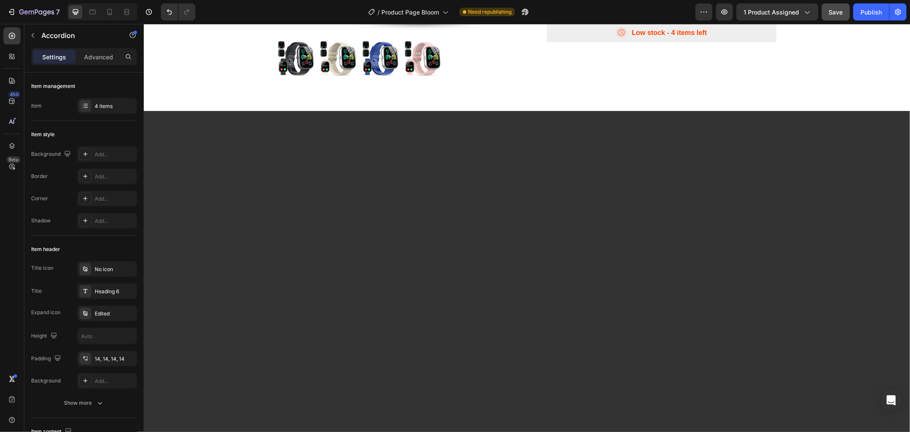
click at [839, 6] on button "Save" at bounding box center [836, 11] width 28 height 17
click at [871, 12] on div "Publish" at bounding box center [871, 12] width 21 height 9
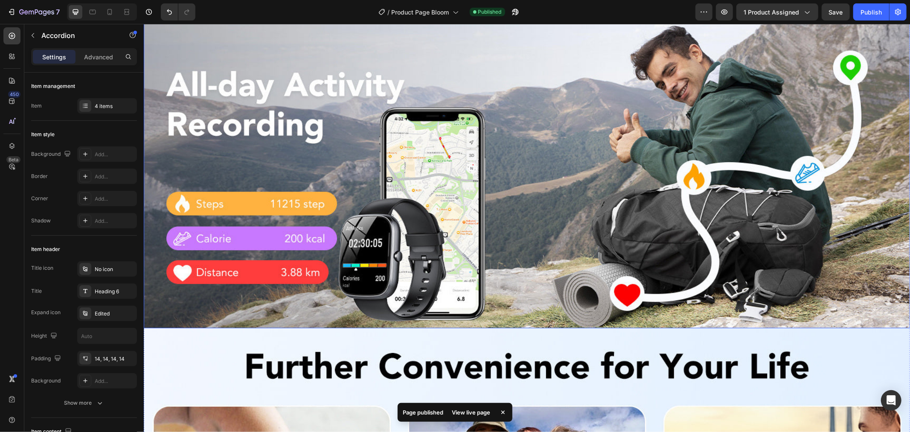
scroll to position [1517, 0]
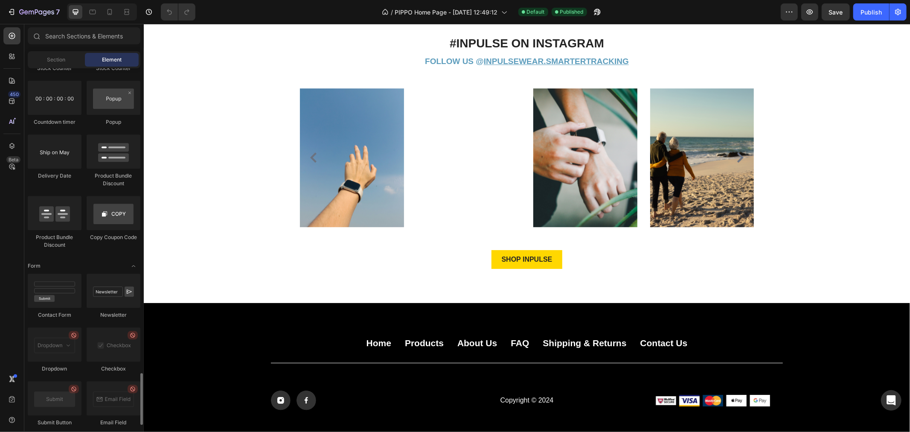
scroll to position [1802, 0]
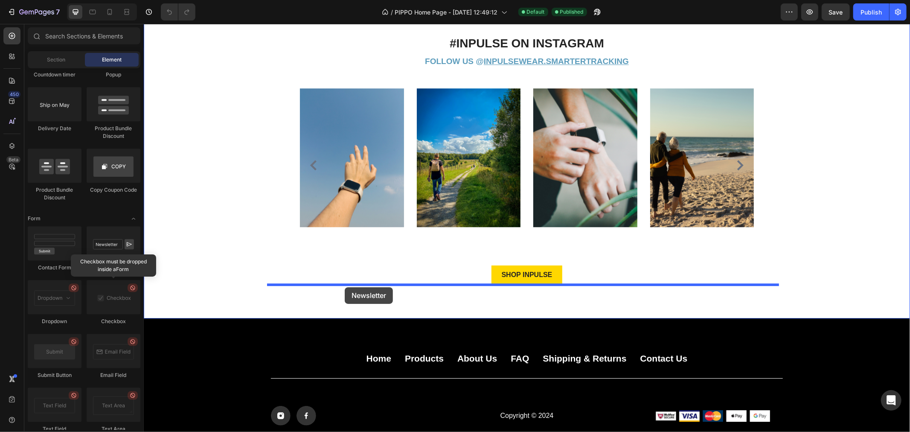
drag, startPoint x: 252, startPoint y: 278, endPoint x: 344, endPoint y: 287, distance: 92.6
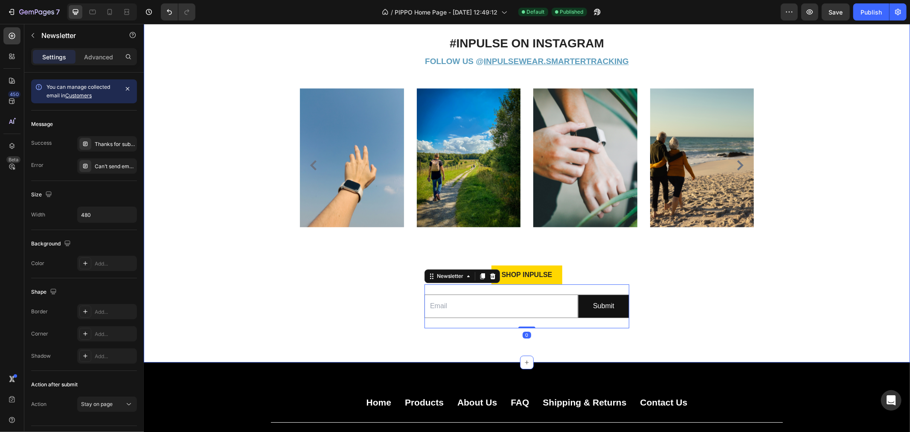
click at [460, 303] on input "email" at bounding box center [501, 305] width 154 height 23
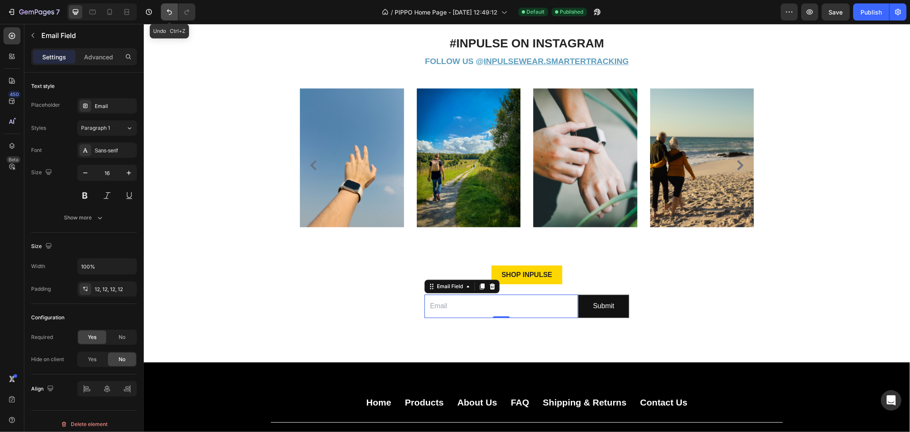
click at [167, 14] on icon "Undo/Redo" at bounding box center [169, 12] width 9 height 9
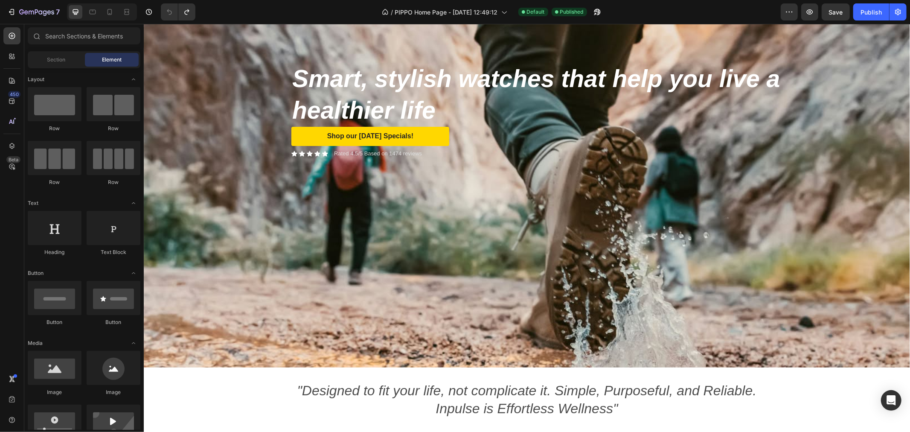
scroll to position [181, 0]
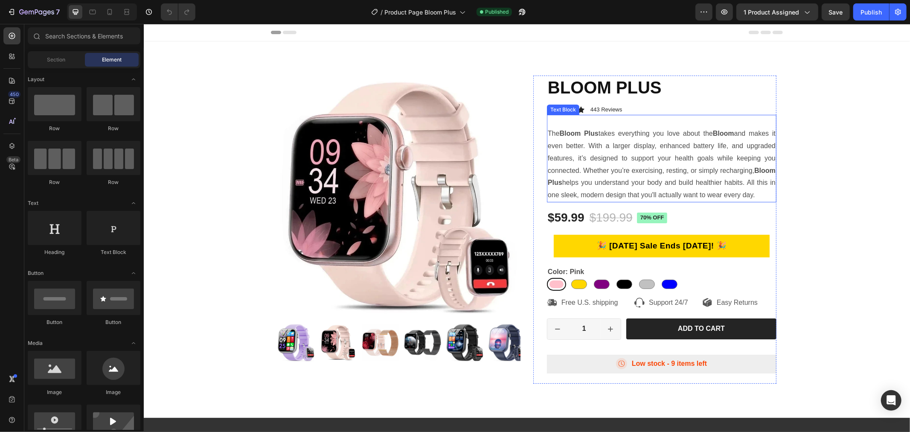
click at [577, 138] on p "The Bloom Plus takes everything you love about the Bloom and makes it even bett…" at bounding box center [661, 164] width 228 height 74
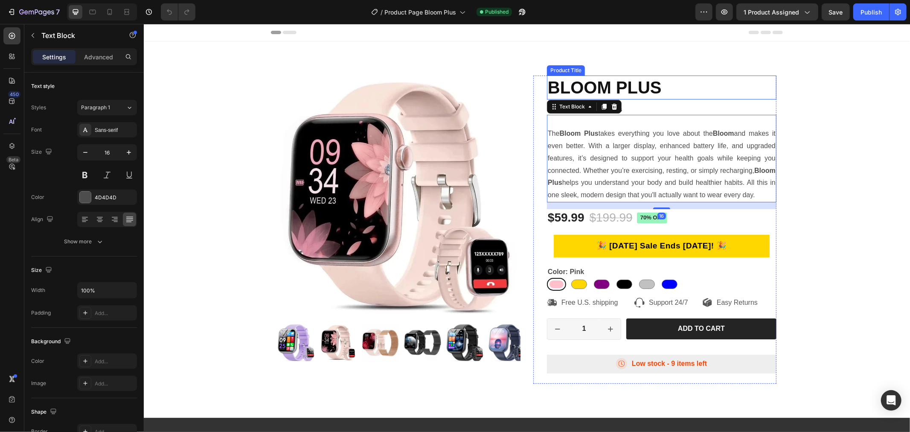
click at [612, 87] on h1 "BLOOM PLUS" at bounding box center [662, 87] width 230 height 24
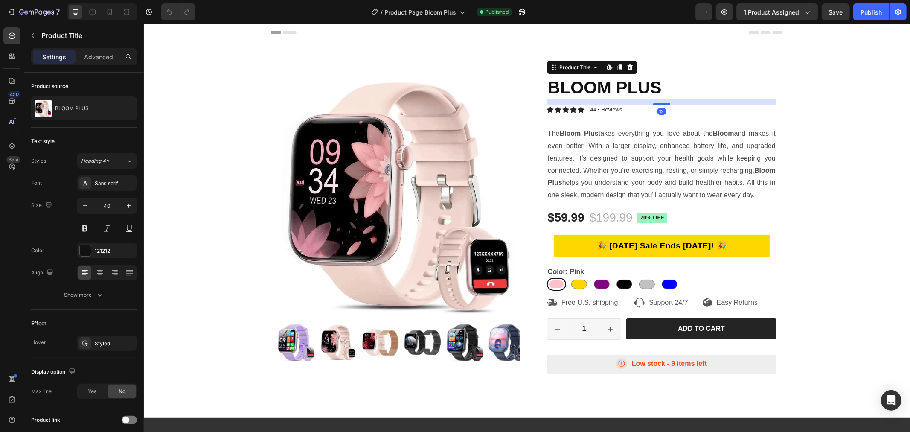
click at [648, 84] on h1 "BLOOM PLUS" at bounding box center [662, 87] width 230 height 24
click at [425, 158] on img at bounding box center [398, 196] width 243 height 243
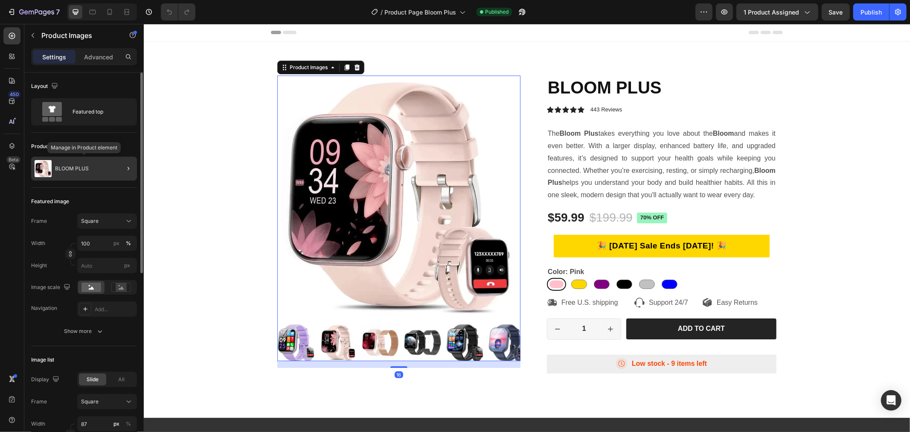
click at [84, 167] on p "BLOOM PLUS" at bounding box center [72, 169] width 34 height 6
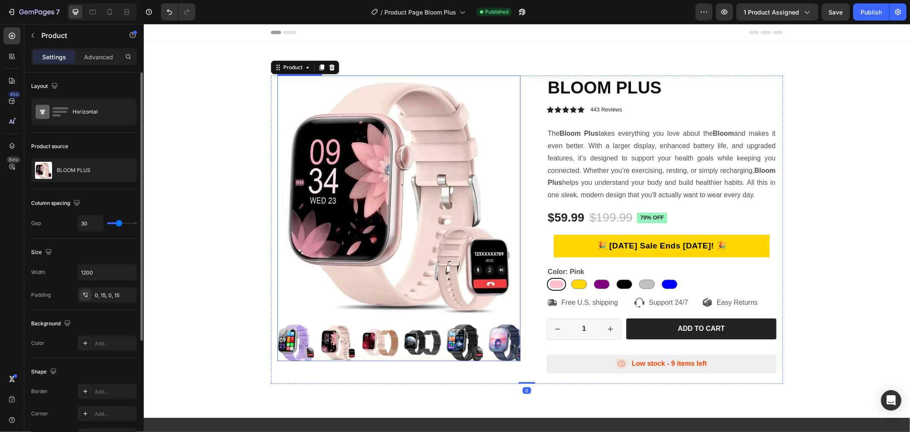
click at [445, 182] on img at bounding box center [398, 196] width 243 height 243
